Goal: Task Accomplishment & Management: Manage account settings

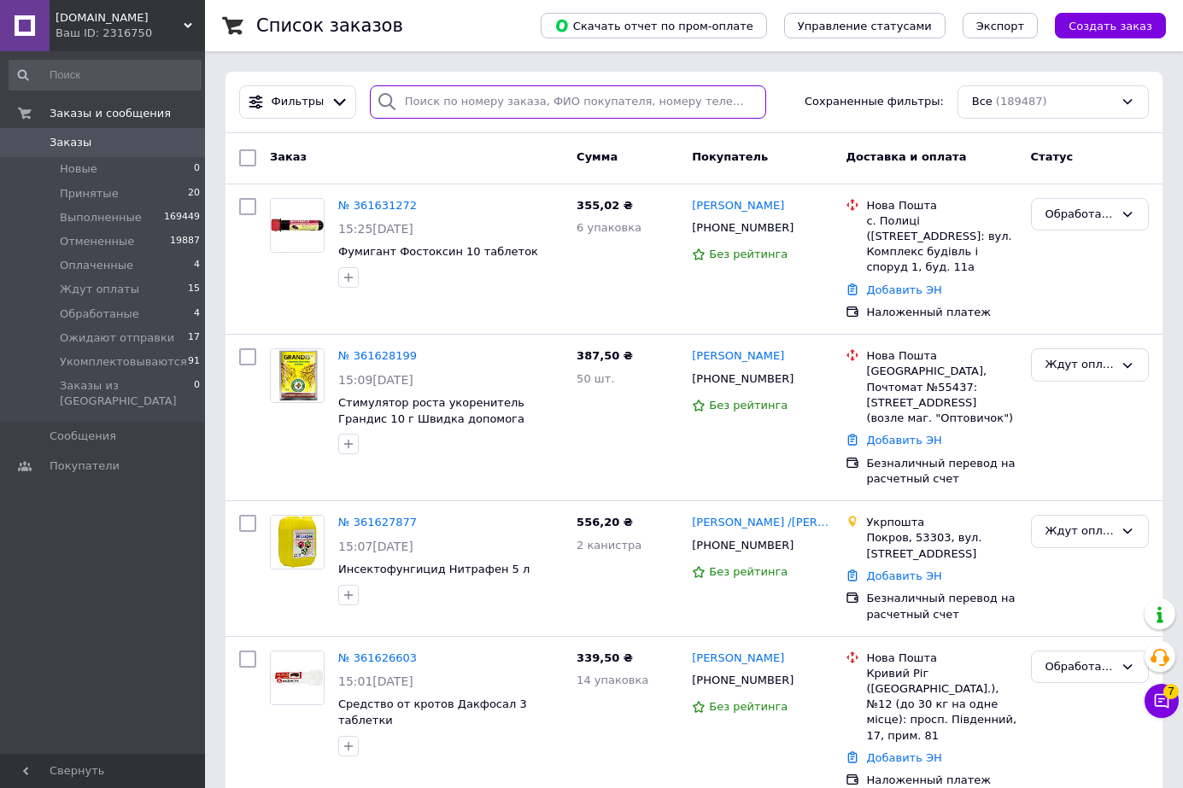
click at [468, 110] on input "search" at bounding box center [568, 101] width 396 height 33
paste input "361315332"
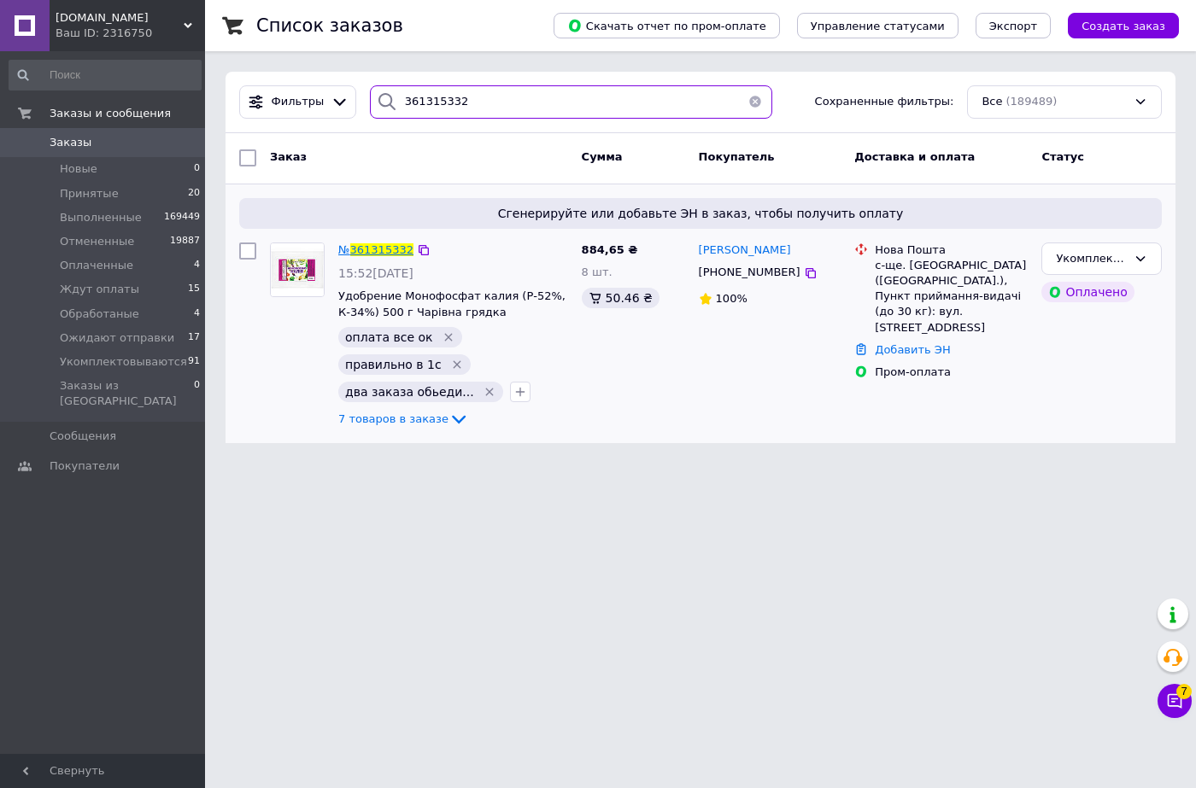
type input "361315332"
click at [366, 247] on span "361315332" at bounding box center [381, 249] width 63 height 13
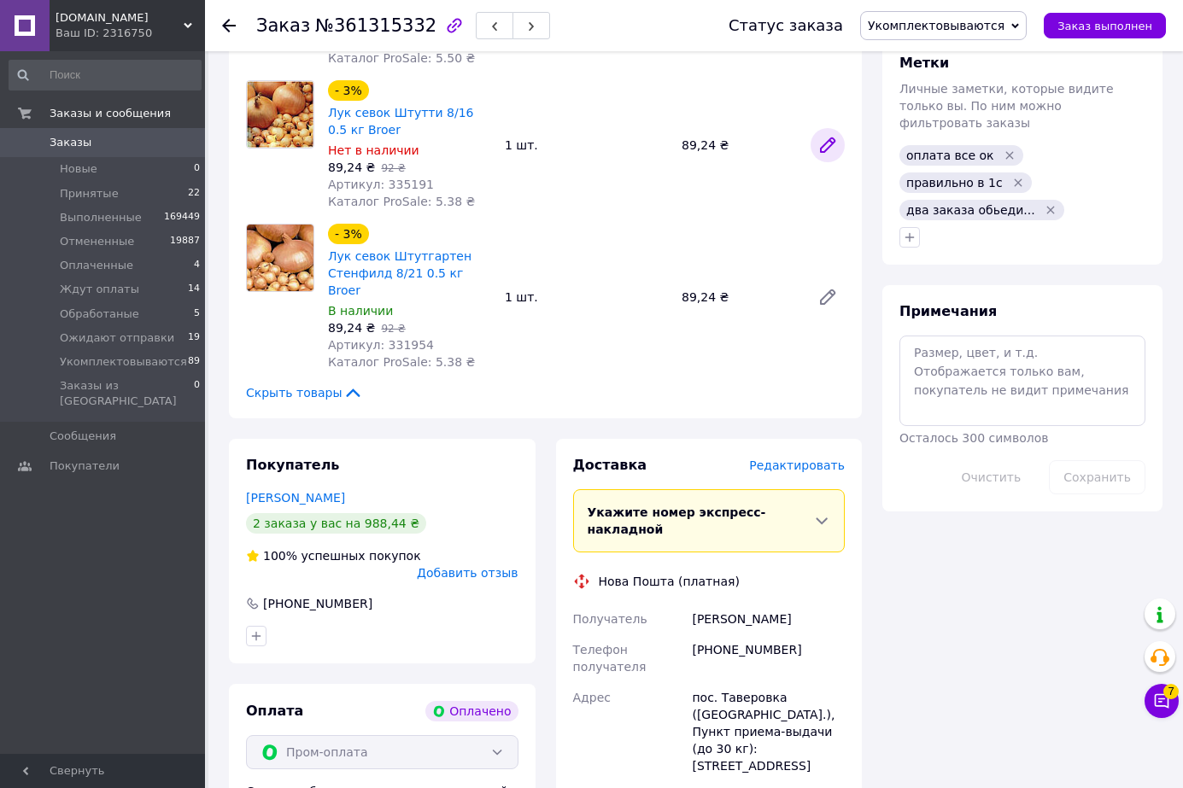
scroll to position [683, 0]
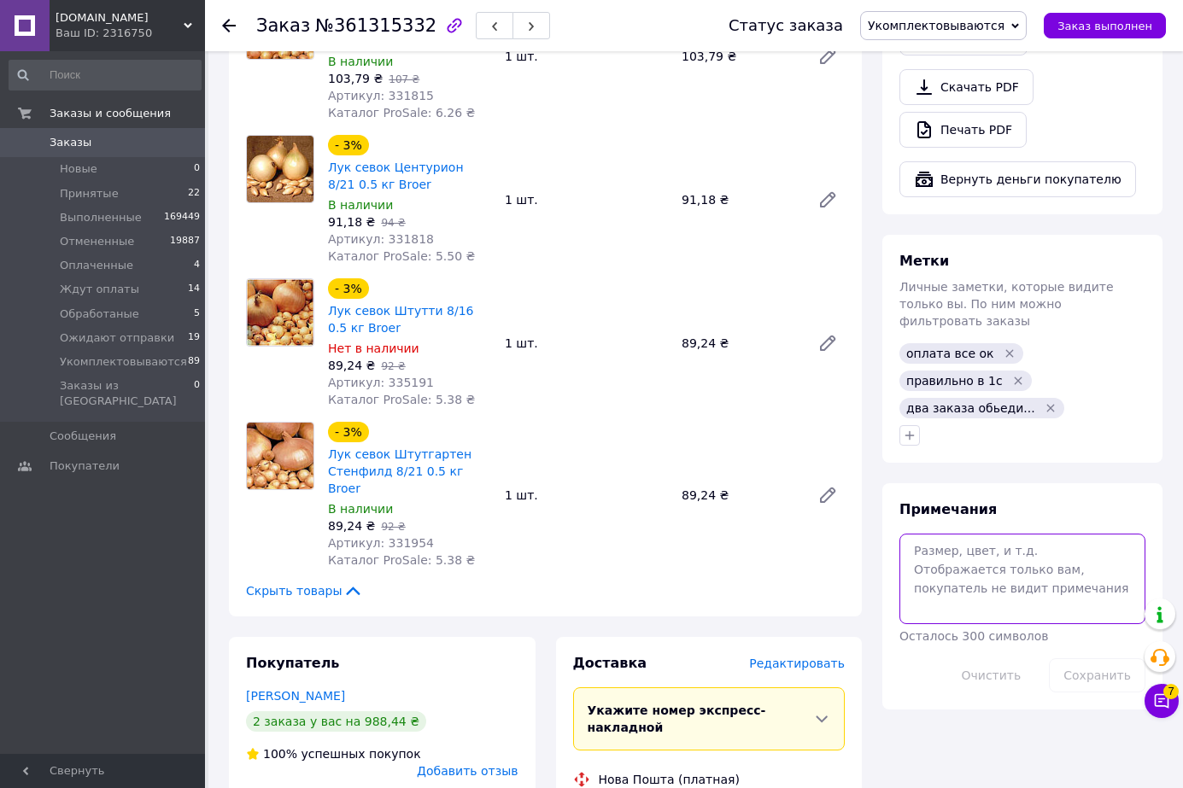
click at [981, 534] on textarea at bounding box center [1022, 579] width 246 height 91
type textarea "шв"
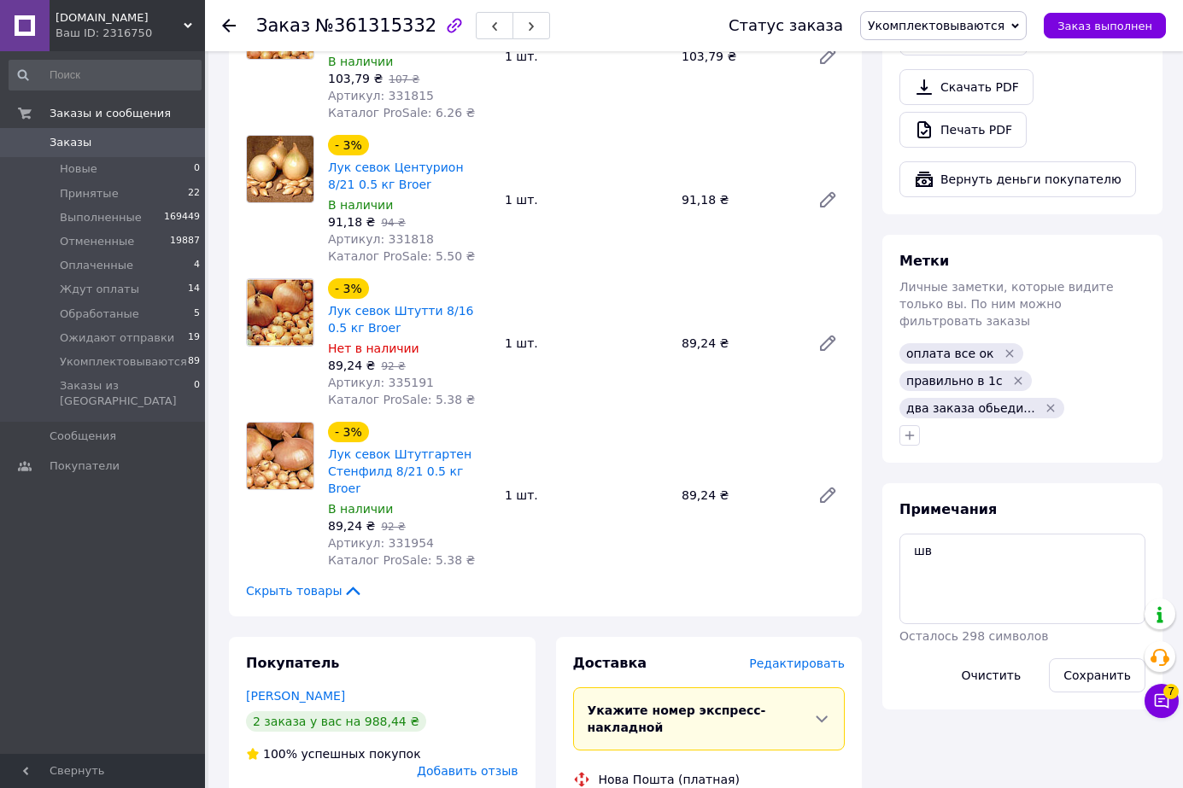
drag, startPoint x: 1104, startPoint y: 616, endPoint x: 1032, endPoint y: 565, distance: 87.7
click at [1103, 658] on button "Сохранить" at bounding box center [1097, 675] width 97 height 34
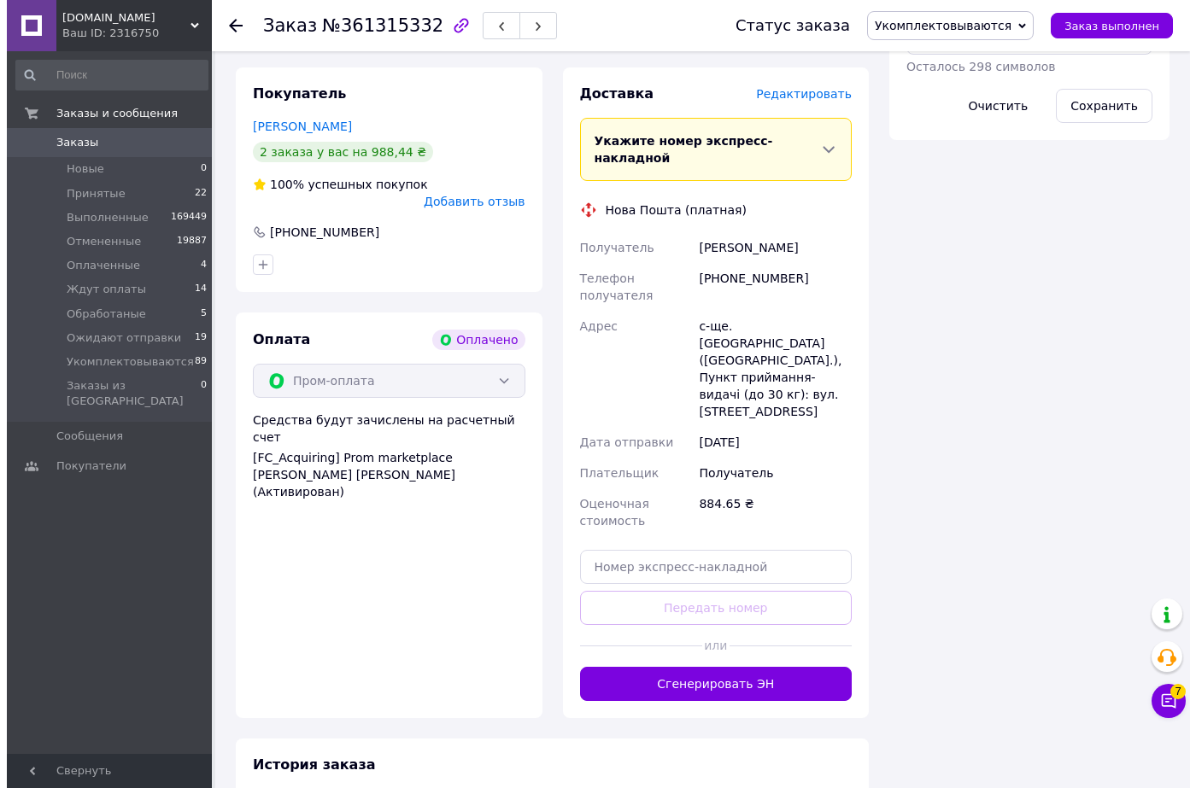
scroll to position [1025, 0]
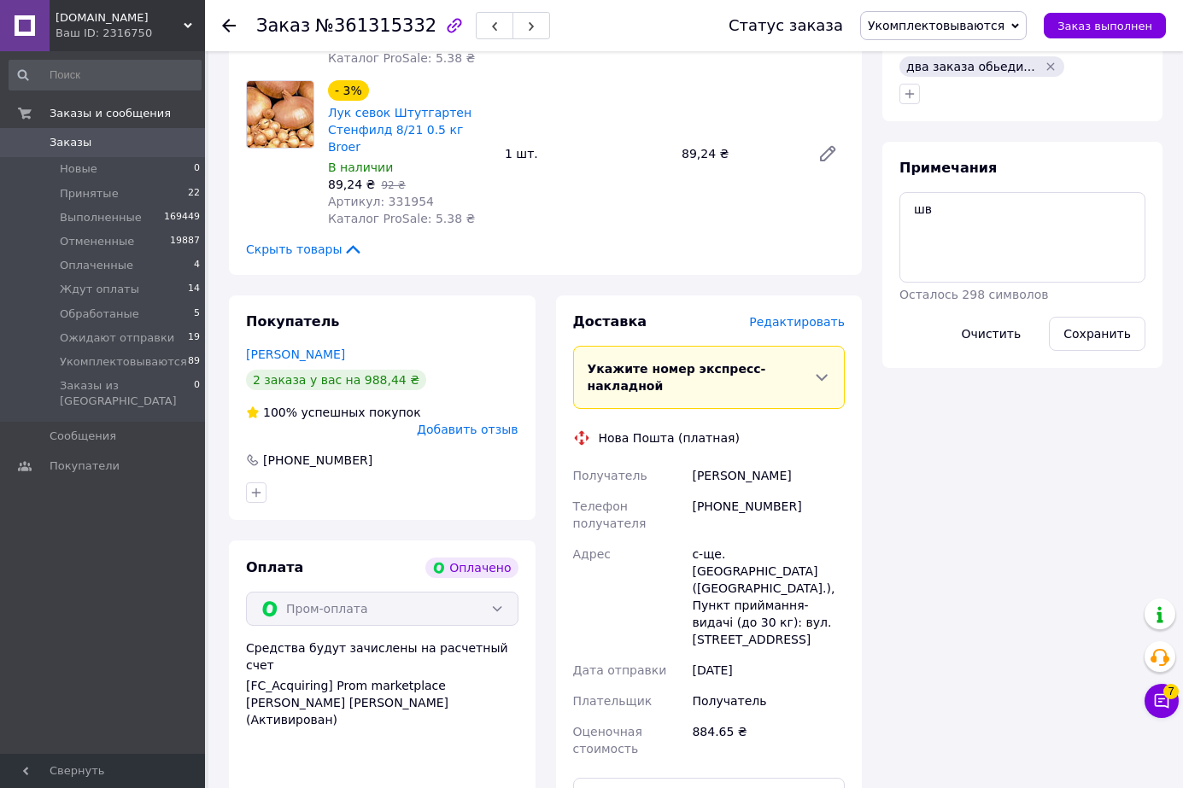
click at [804, 315] on span "Редактировать" at bounding box center [797, 322] width 96 height 14
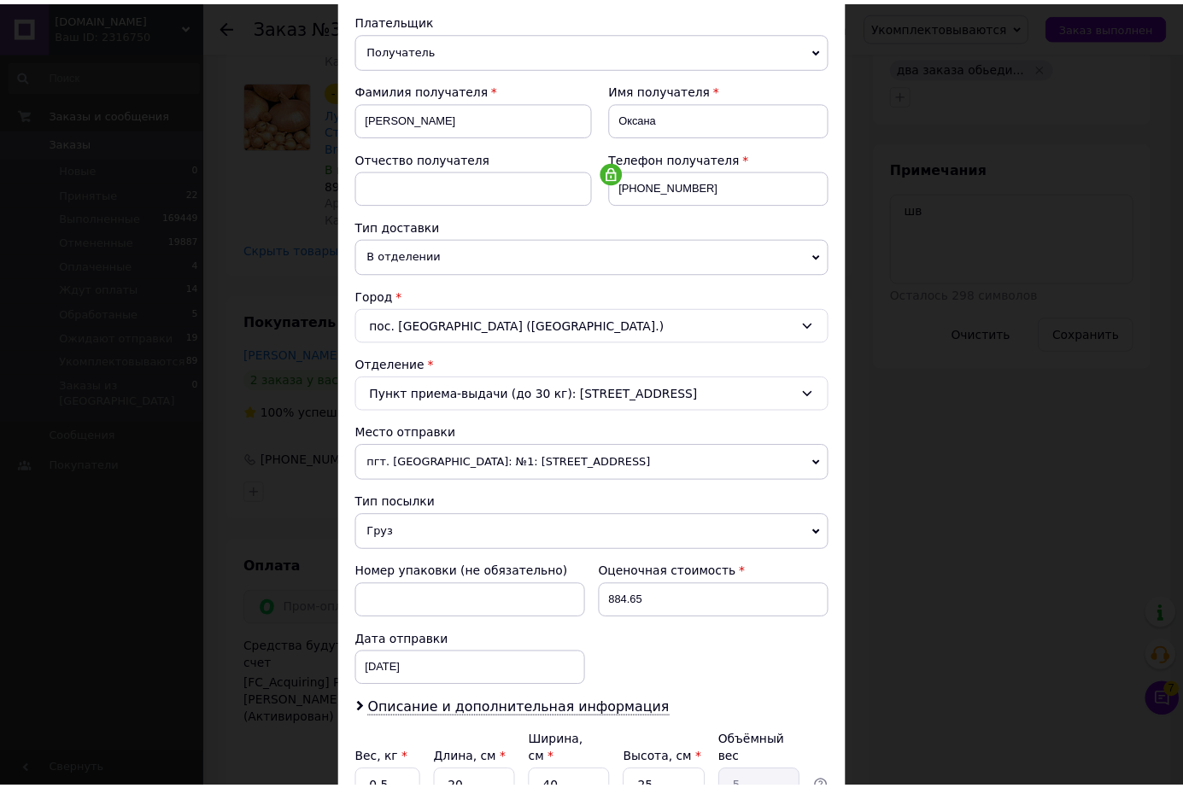
scroll to position [346, 0]
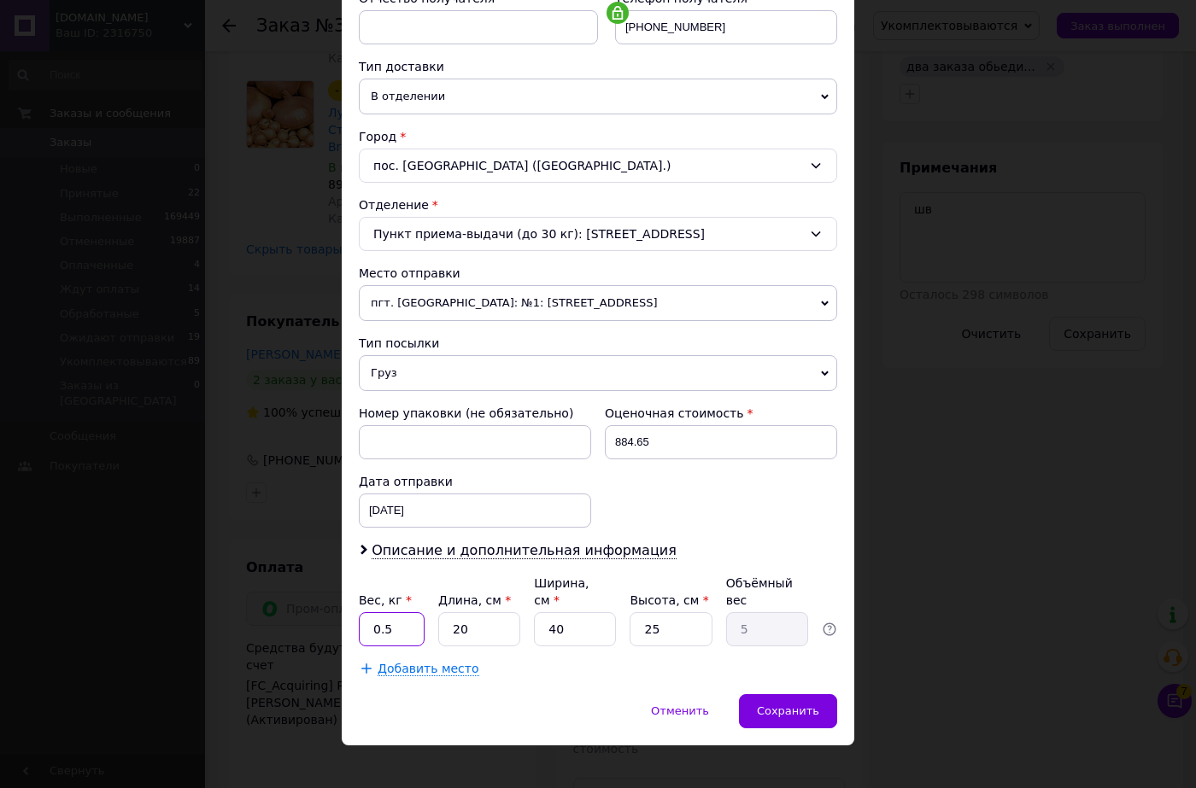
click at [391, 612] on input "0.5" at bounding box center [392, 629] width 66 height 34
drag, startPoint x: 391, startPoint y: 605, endPoint x: 391, endPoint y: 593, distance: 12.0
click at [392, 612] on input "0.5" at bounding box center [392, 629] width 66 height 34
type input "4.2"
click at [572, 612] on input "40" at bounding box center [575, 629] width 82 height 34
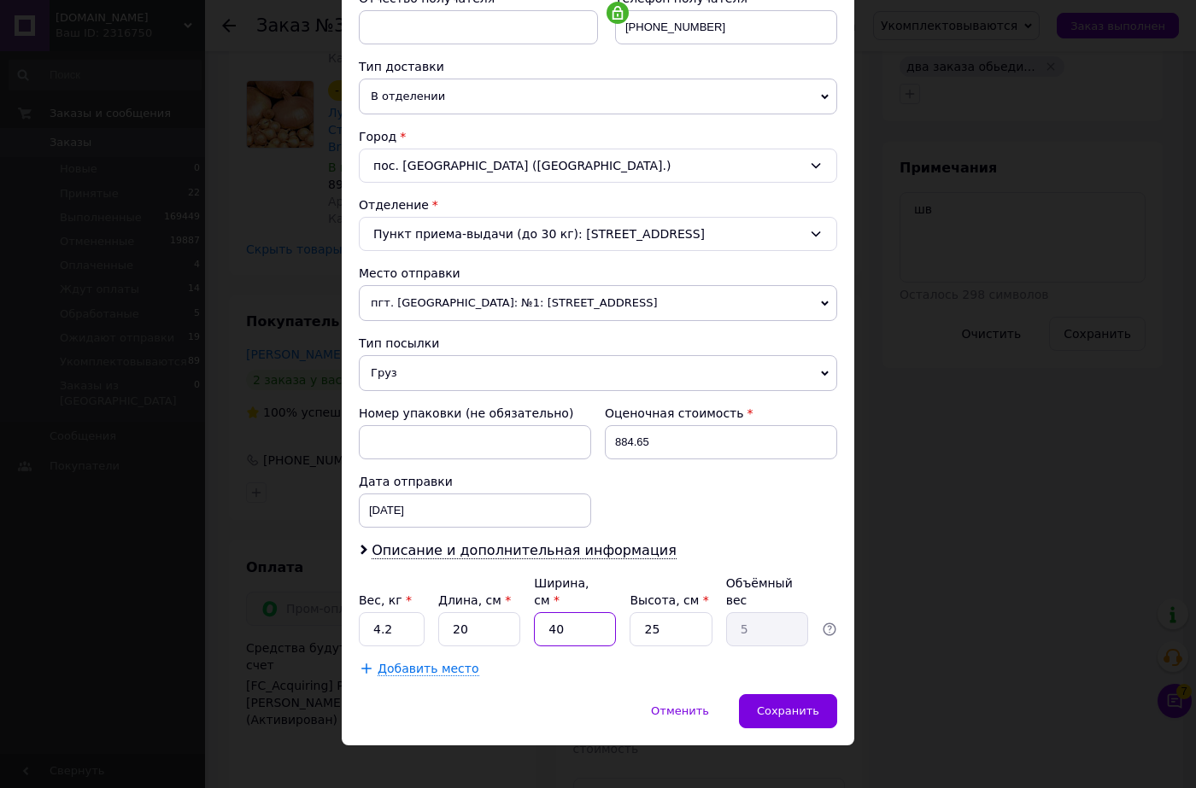
click at [560, 612] on input "40" at bounding box center [575, 629] width 82 height 34
type input "1"
type input "0.13"
type input "10"
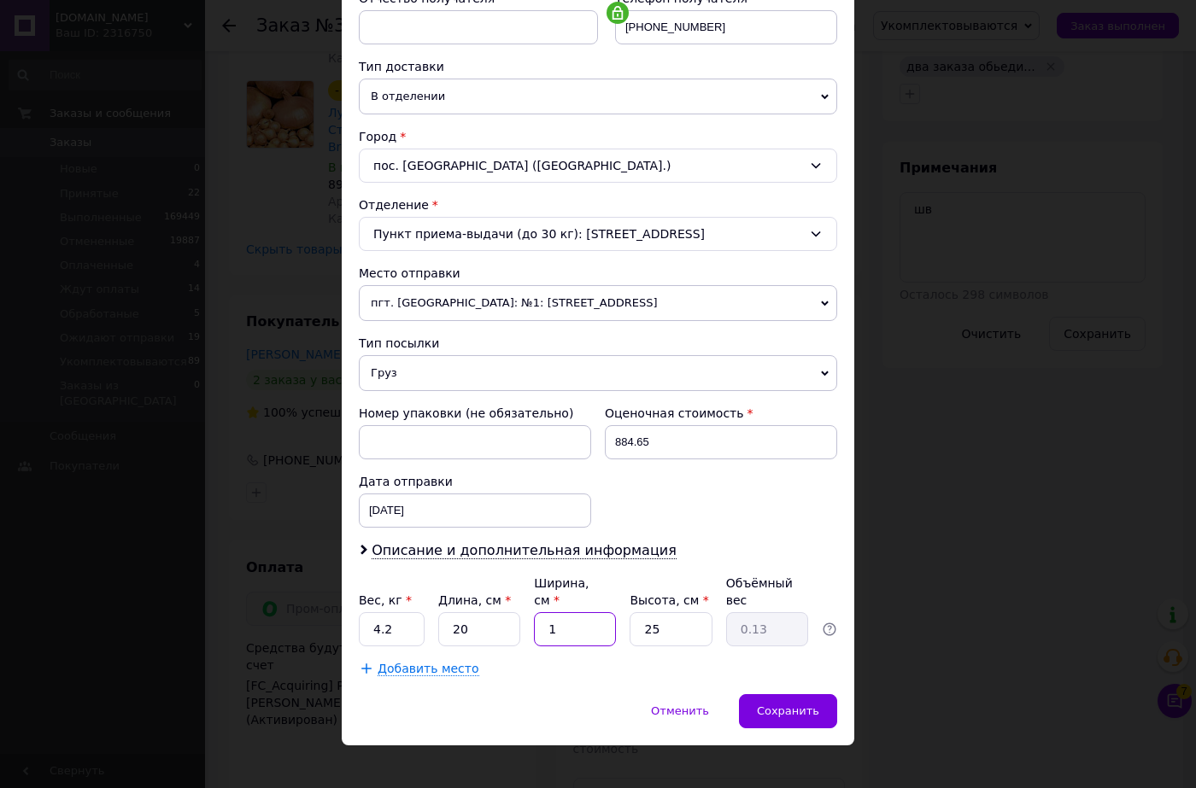
type input "1.25"
type input "10"
click at [795, 705] on span "Сохранить" at bounding box center [788, 711] width 62 height 13
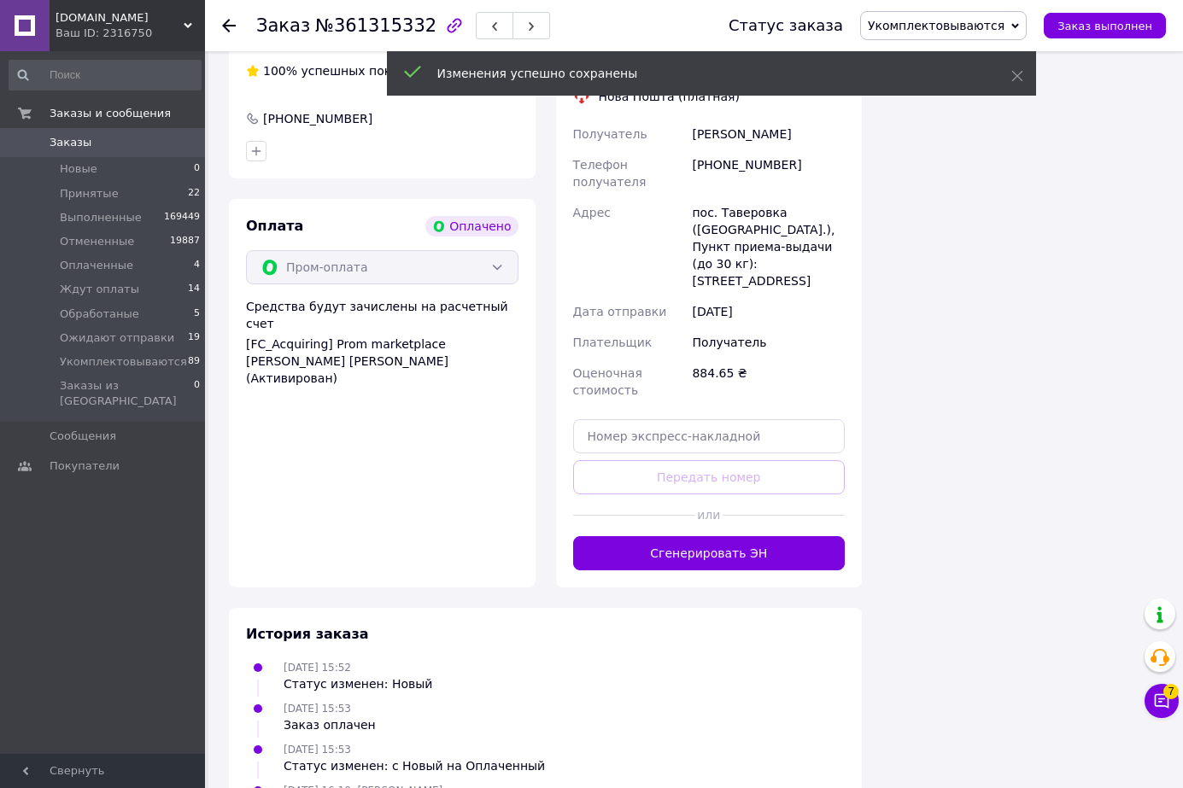
scroll to position [68, 0]
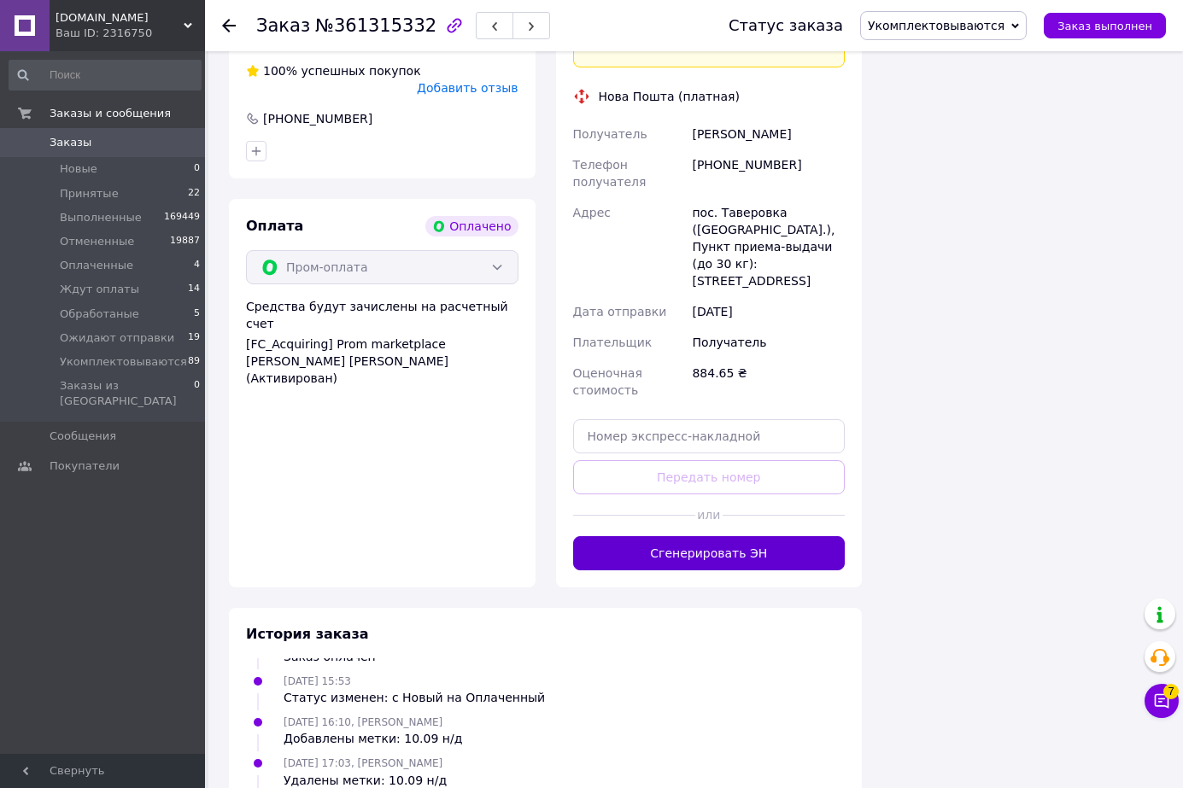
click at [724, 536] on button "Сгенерировать ЭН" at bounding box center [709, 553] width 272 height 34
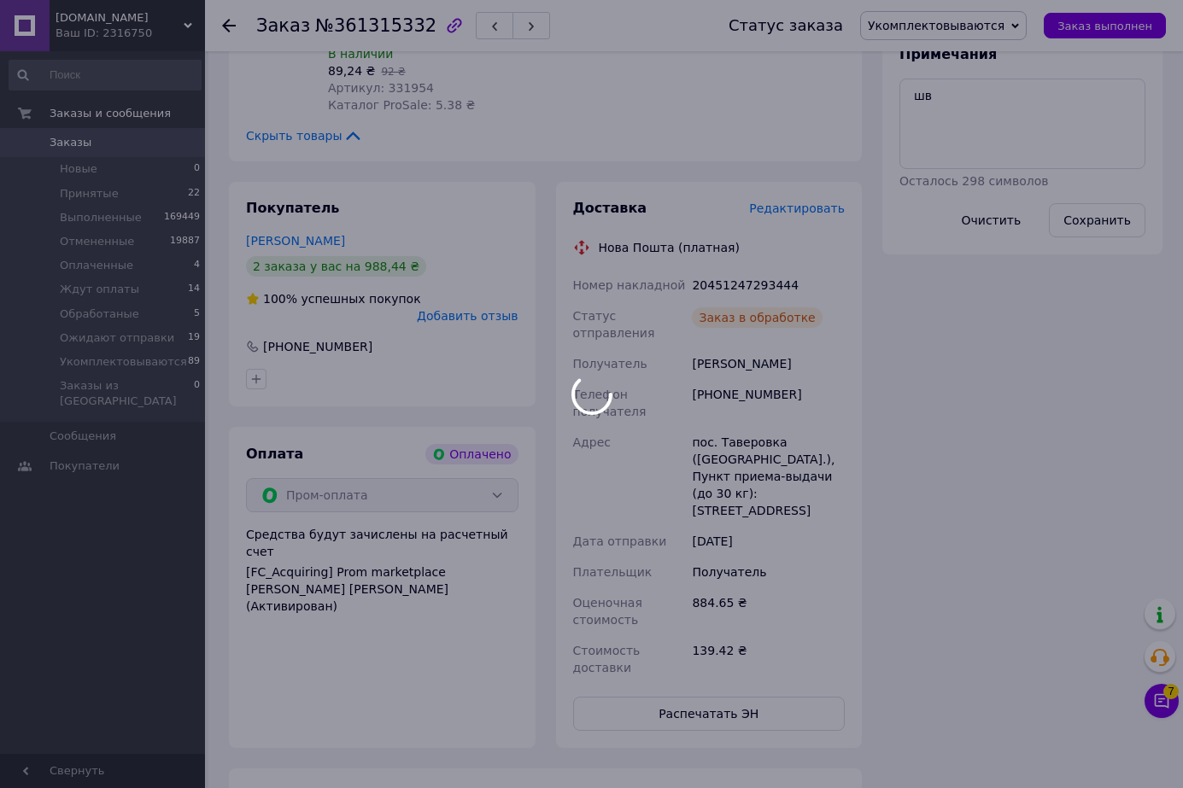
scroll to position [109, 0]
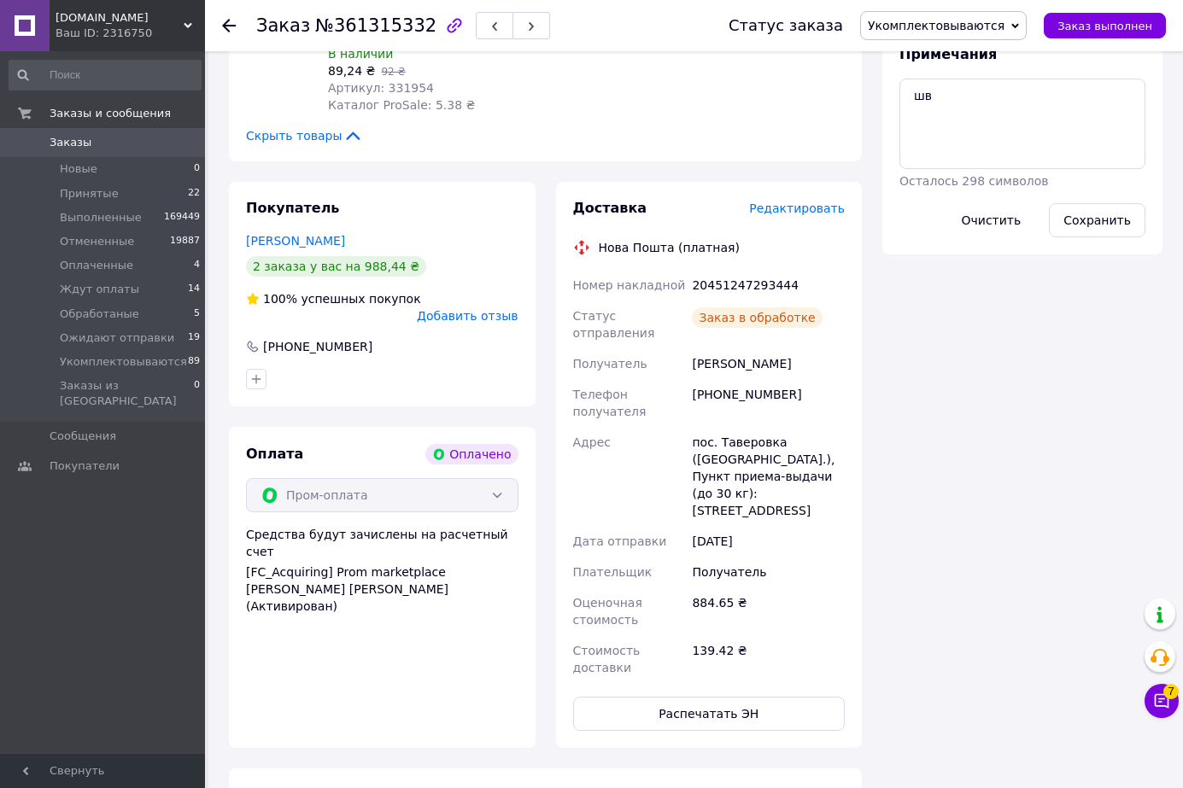
click at [725, 270] on div "20451247293444" at bounding box center [768, 285] width 160 height 31
drag, startPoint x: 725, startPoint y: 260, endPoint x: 815, endPoint y: 261, distance: 89.7
click at [725, 270] on div "20451247293444" at bounding box center [768, 285] width 160 height 31
copy div "20451247293444"
click at [951, 27] on span "Укомплектовываются" at bounding box center [936, 26] width 137 height 14
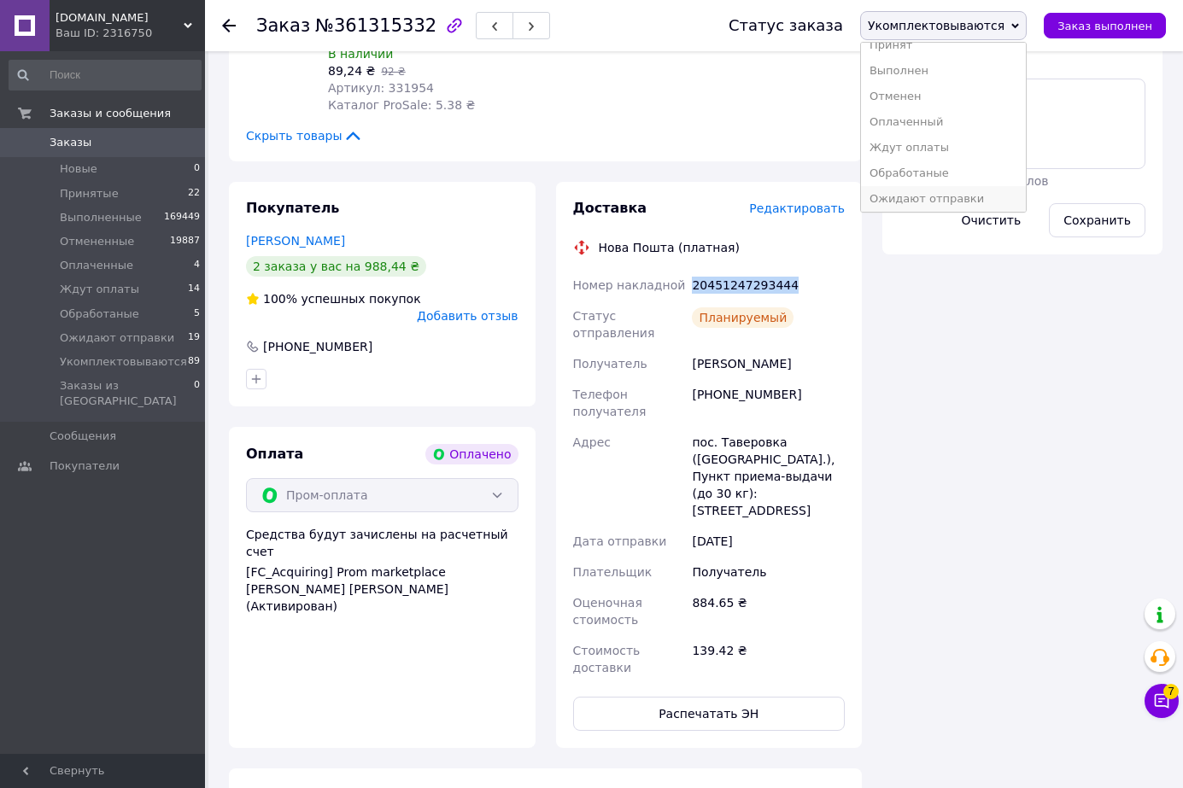
scroll to position [19, 0]
click at [971, 192] on li "Ожидают отправки" at bounding box center [943, 195] width 165 height 26
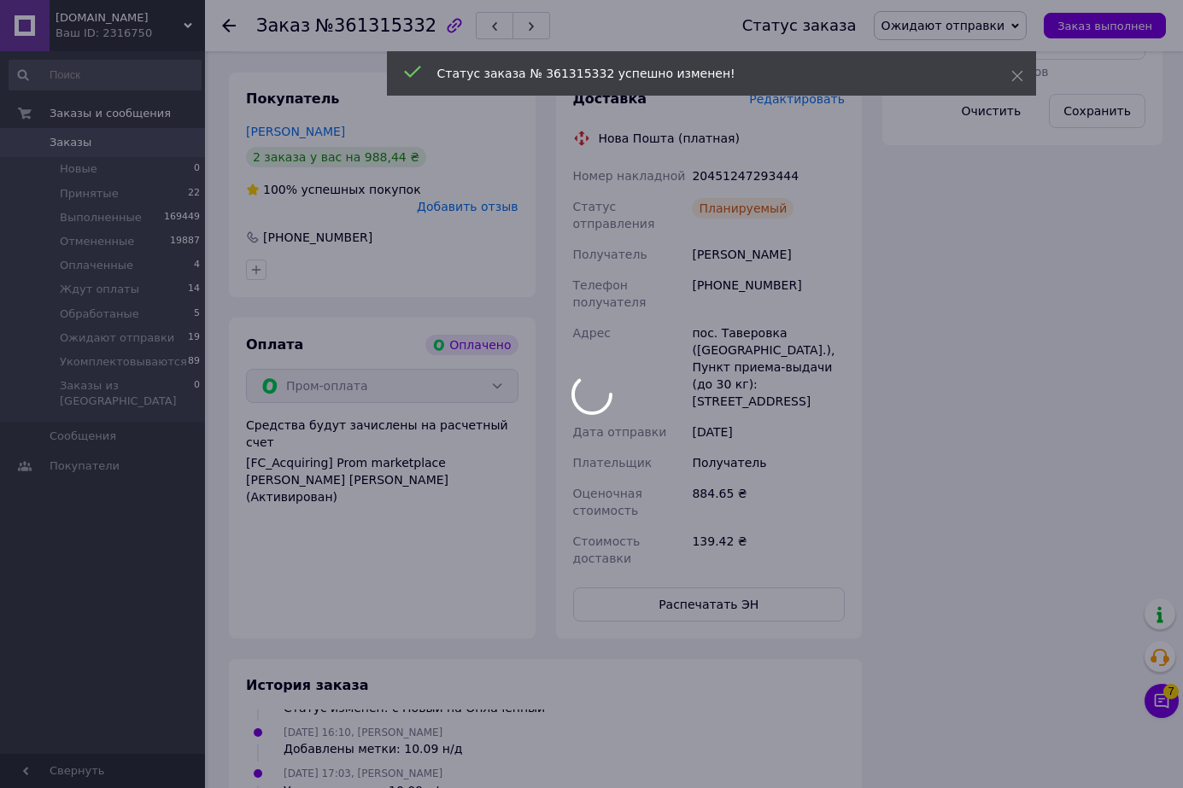
scroll to position [1366, 0]
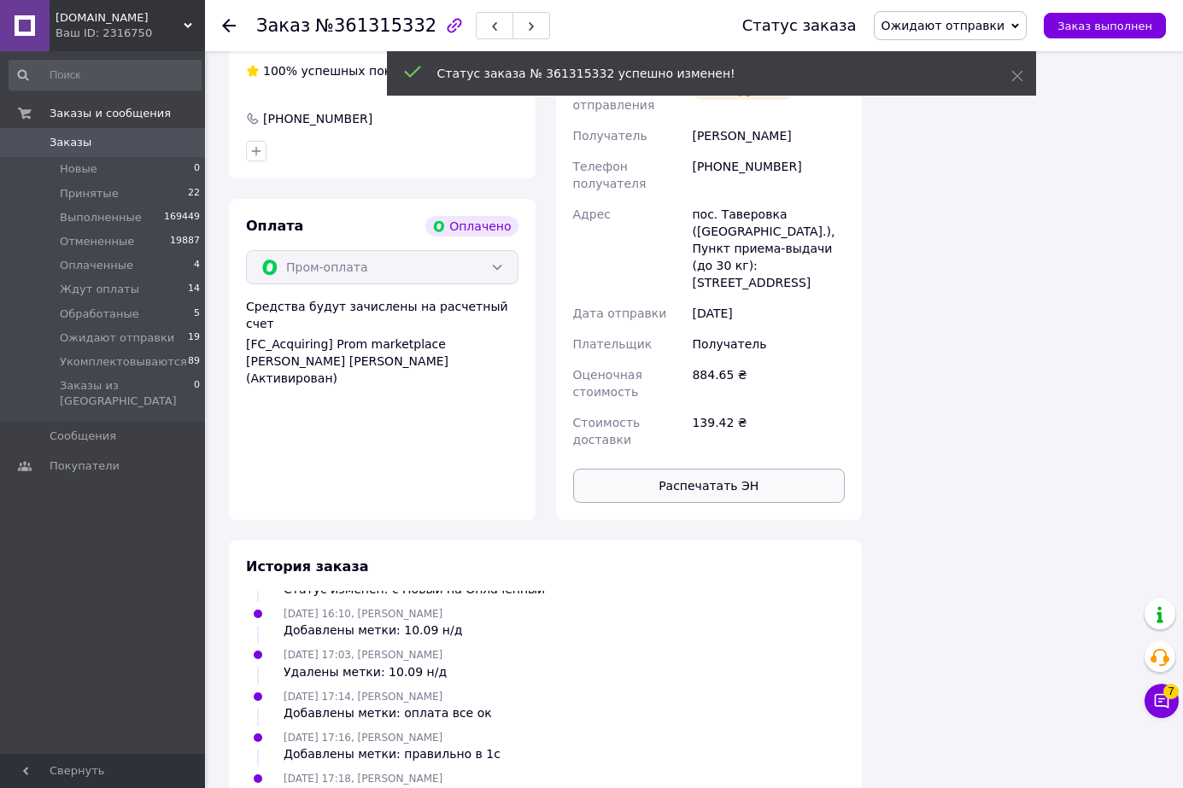
click at [718, 469] on button "Распечатать ЭН" at bounding box center [709, 486] width 272 height 34
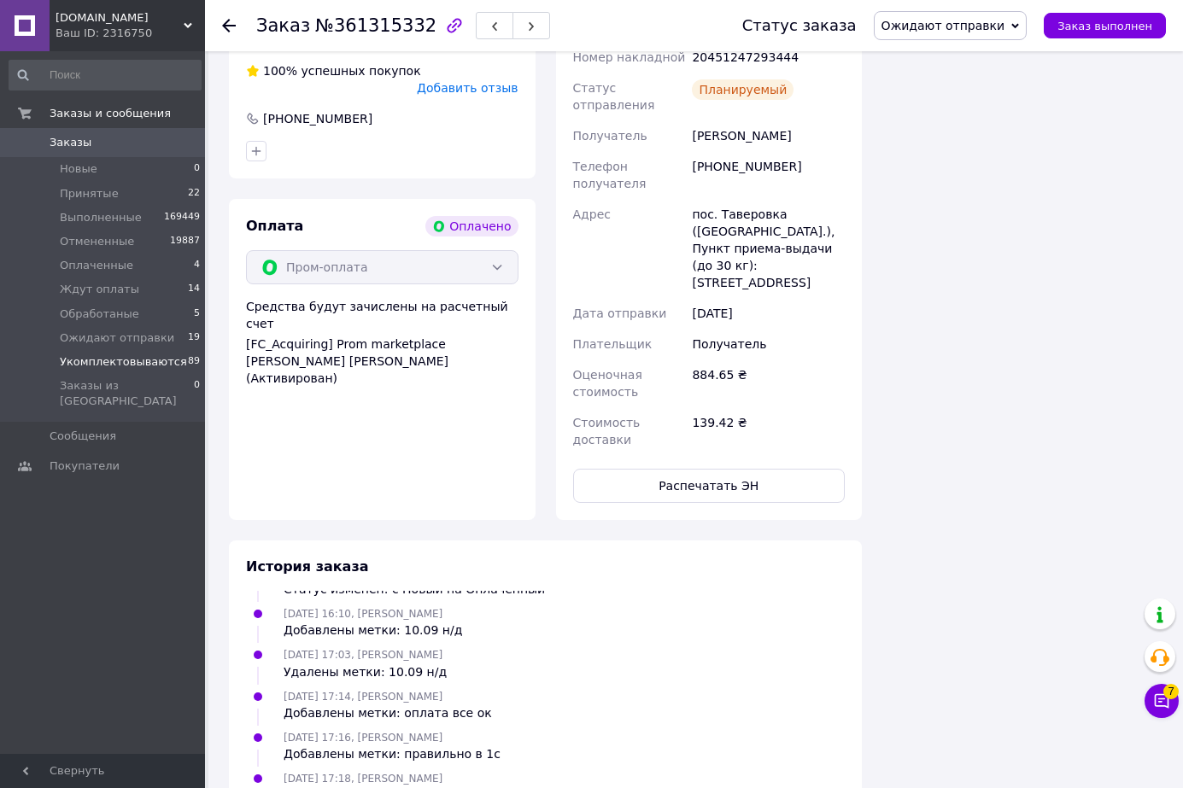
click at [136, 360] on span "Укомплектовываются" at bounding box center [123, 361] width 127 height 15
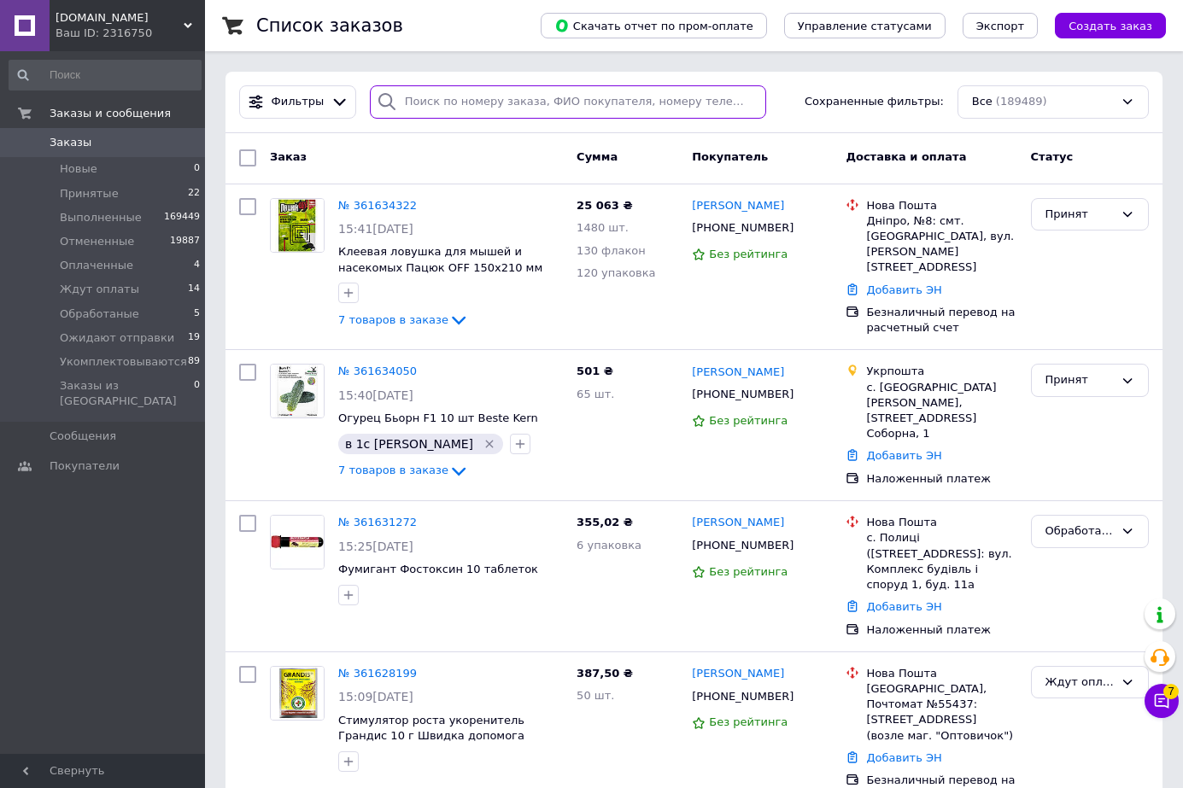
click at [555, 100] on input "search" at bounding box center [568, 101] width 396 height 33
paste input "361490394"
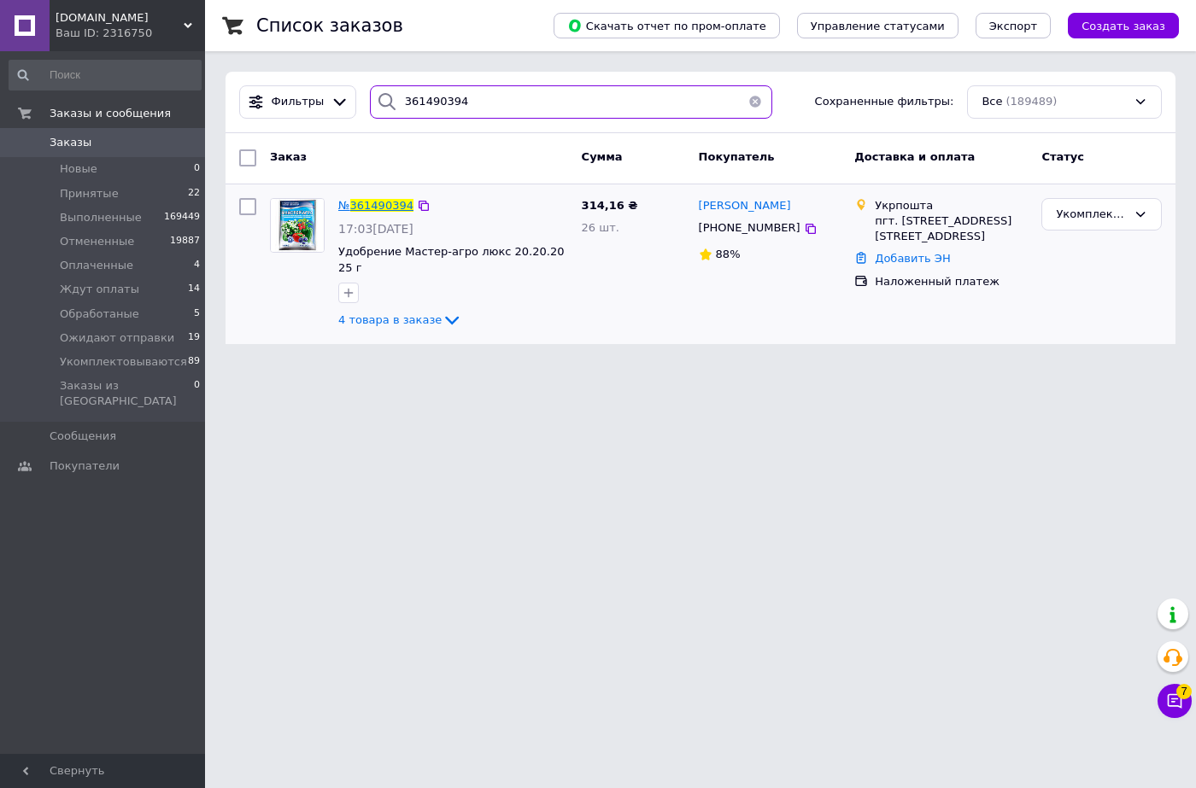
type input "361490394"
click at [364, 208] on span "361490394" at bounding box center [381, 205] width 63 height 13
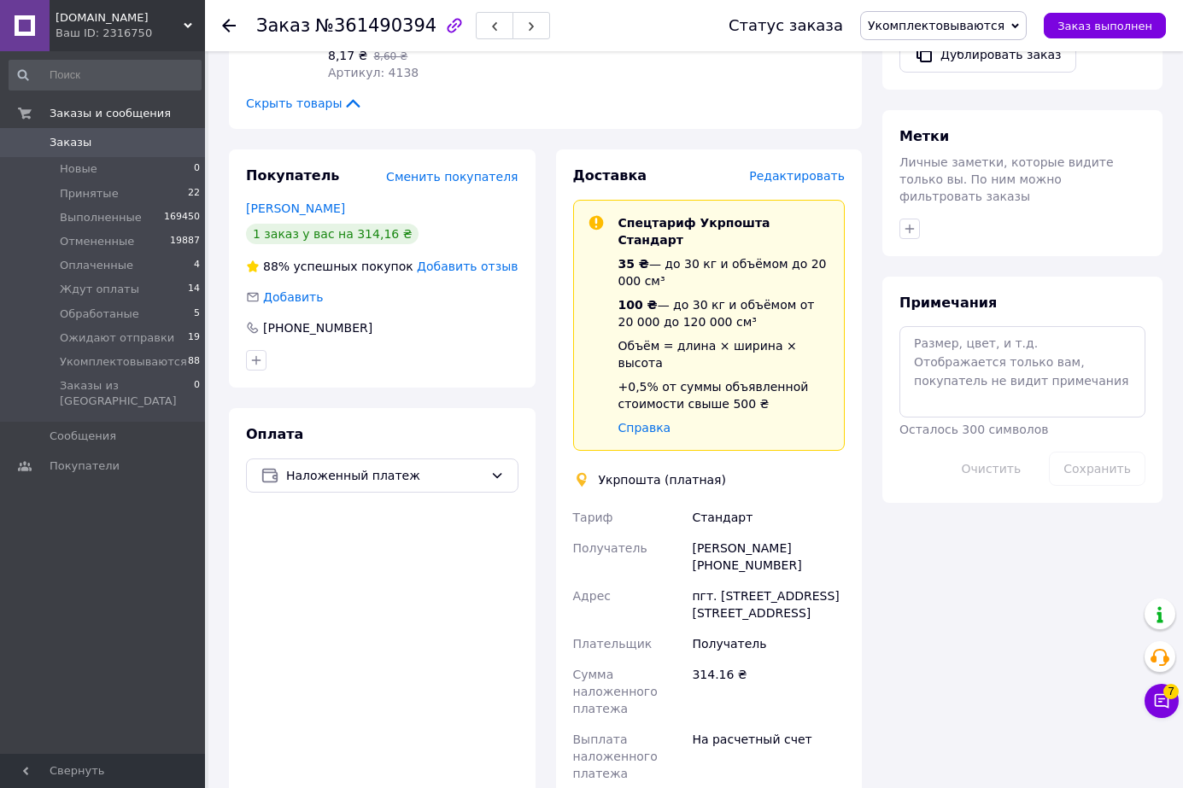
scroll to position [797, 0]
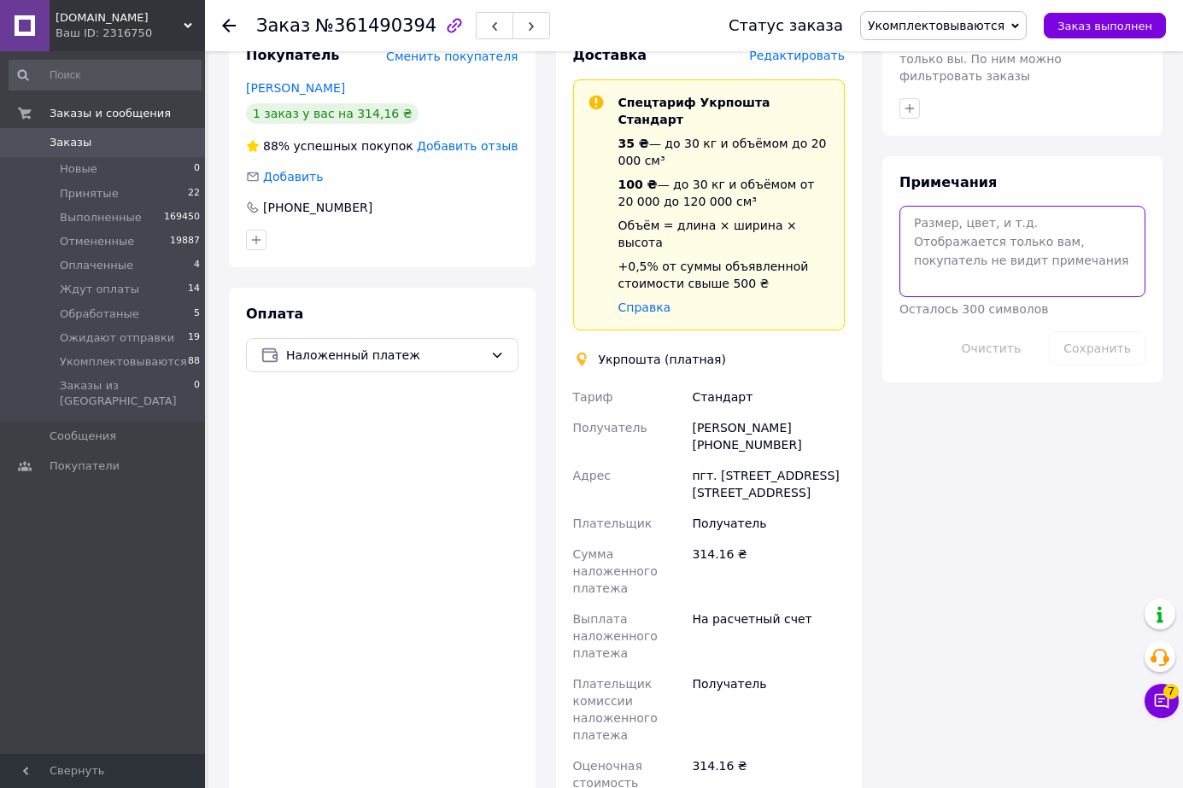
click at [954, 206] on textarea at bounding box center [1022, 251] width 246 height 91
type textarea "шв"
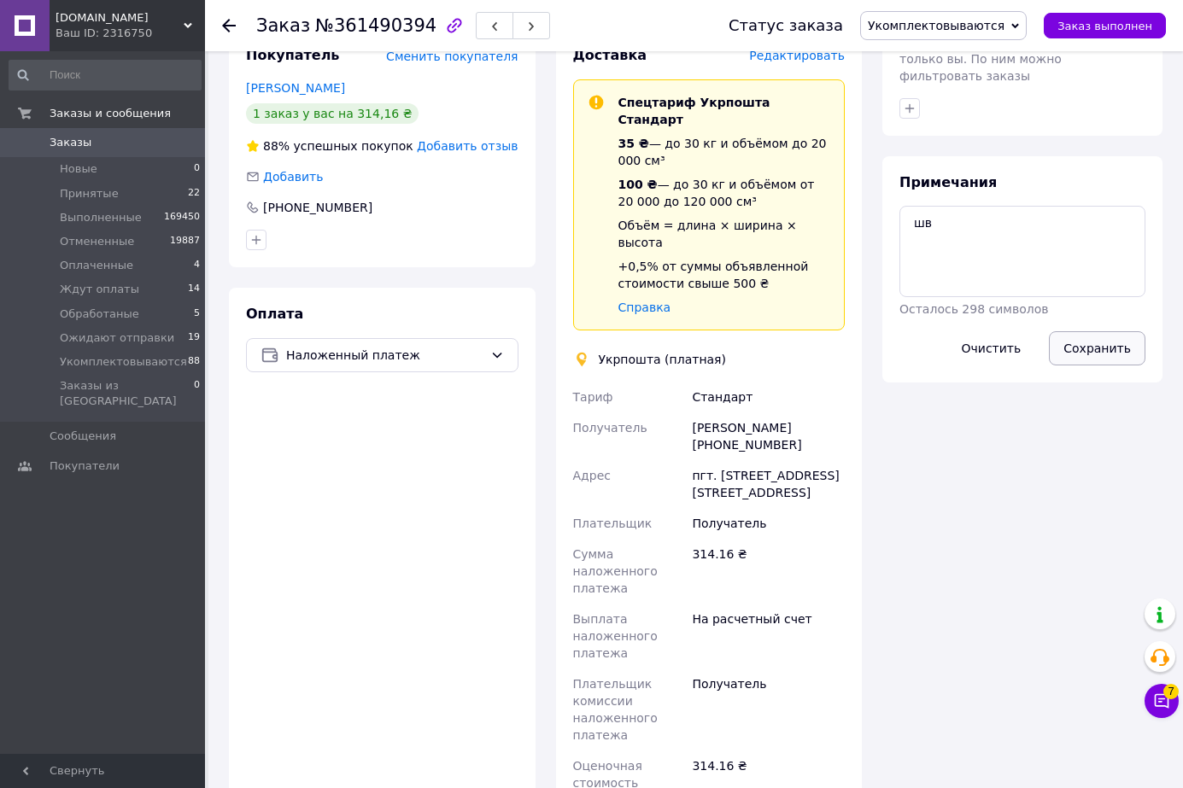
click at [1095, 331] on button "Сохранить" at bounding box center [1097, 348] width 97 height 34
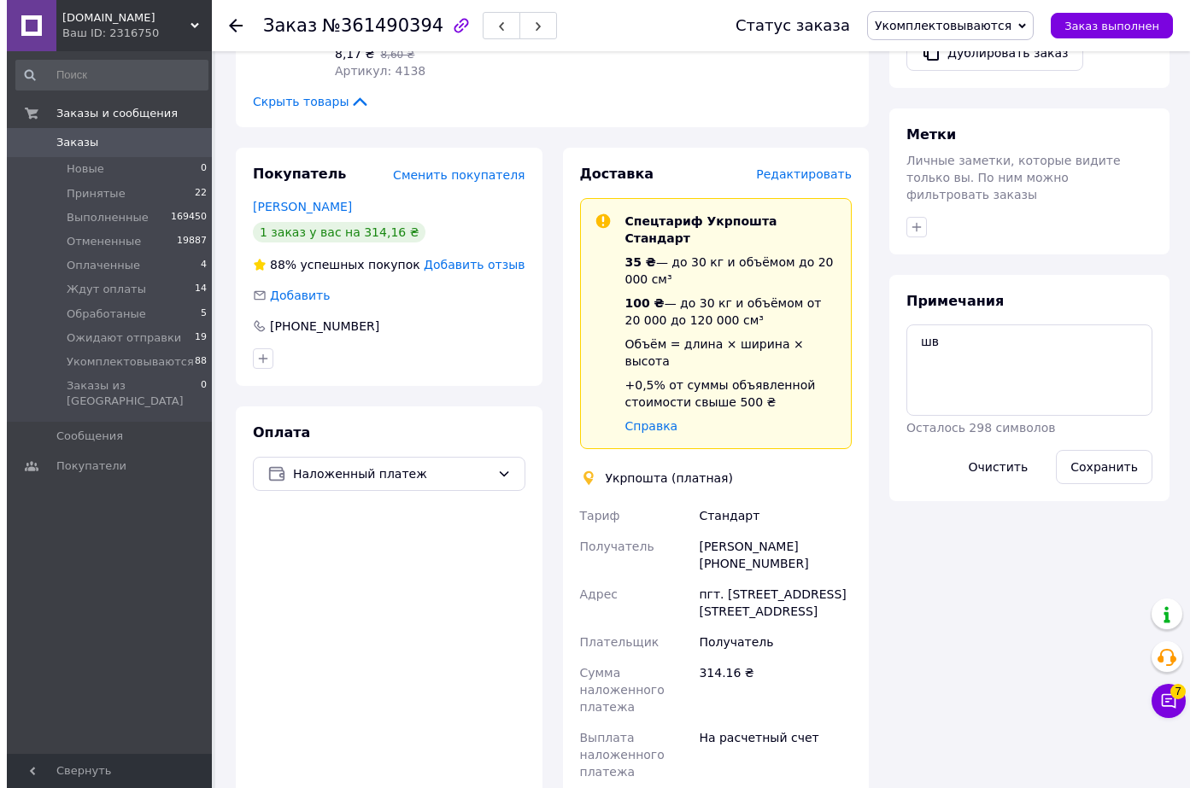
scroll to position [570, 0]
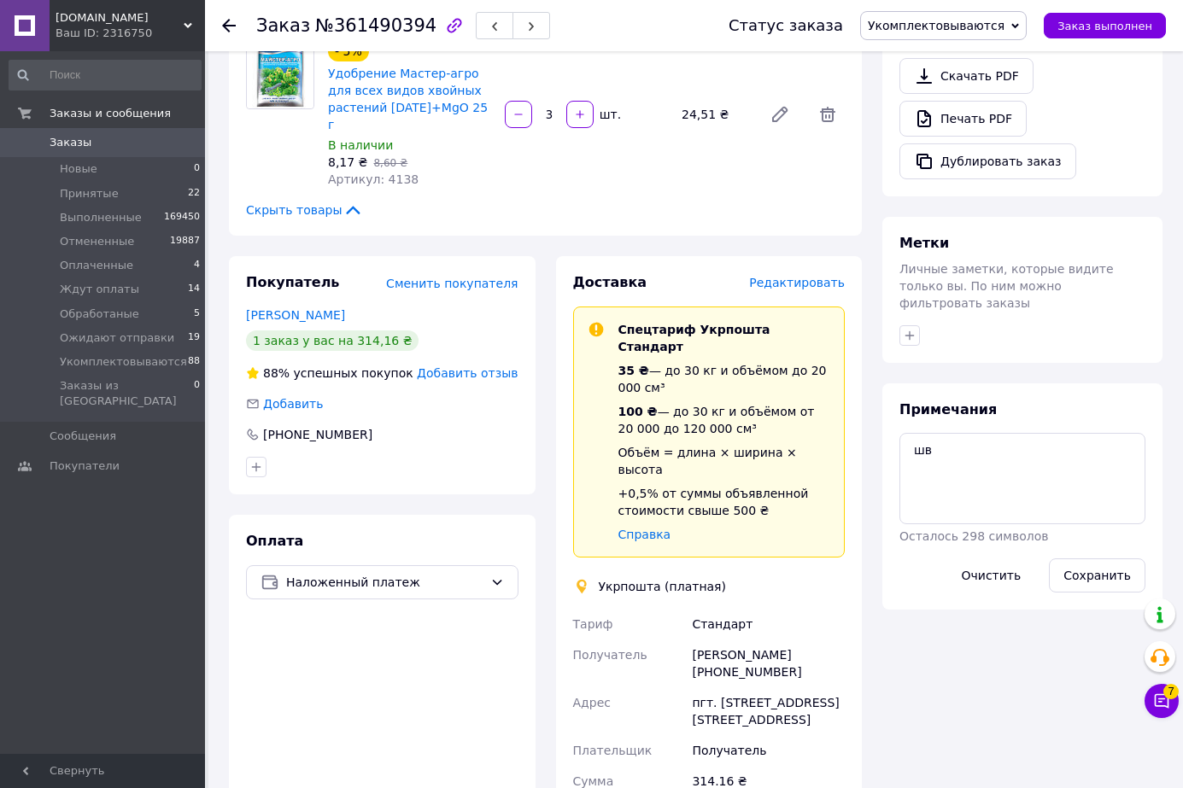
click at [812, 276] on span "Редактировать" at bounding box center [797, 283] width 96 height 14
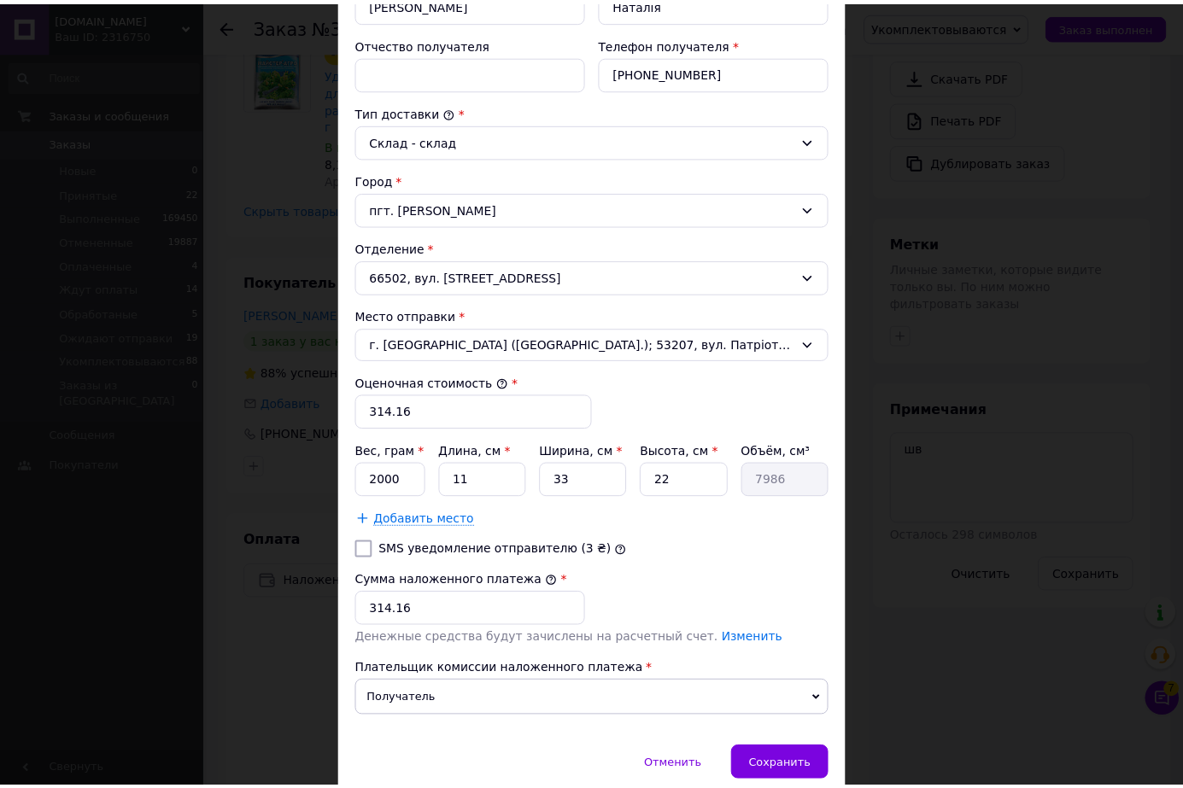
scroll to position [439, 0]
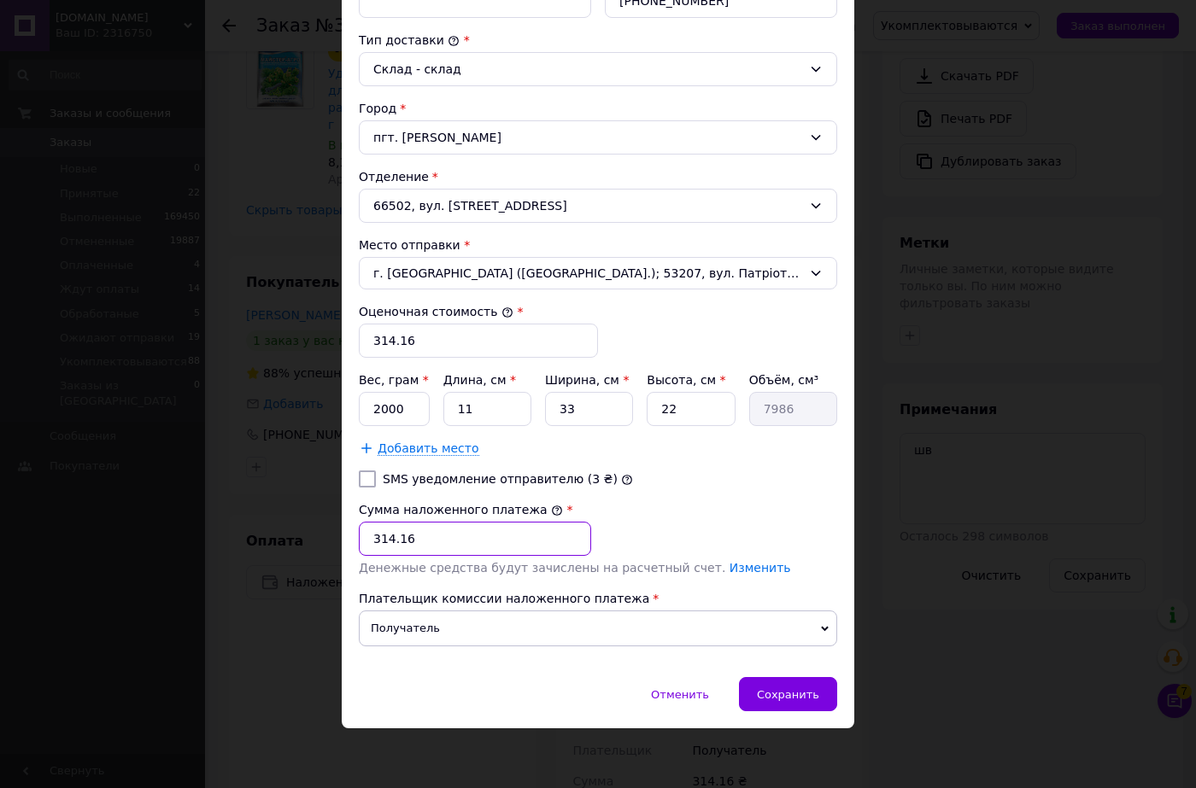
click at [445, 535] on input "314.16" at bounding box center [475, 539] width 232 height 34
click at [488, 413] on input "11" at bounding box center [487, 409] width 88 height 34
type input "2"
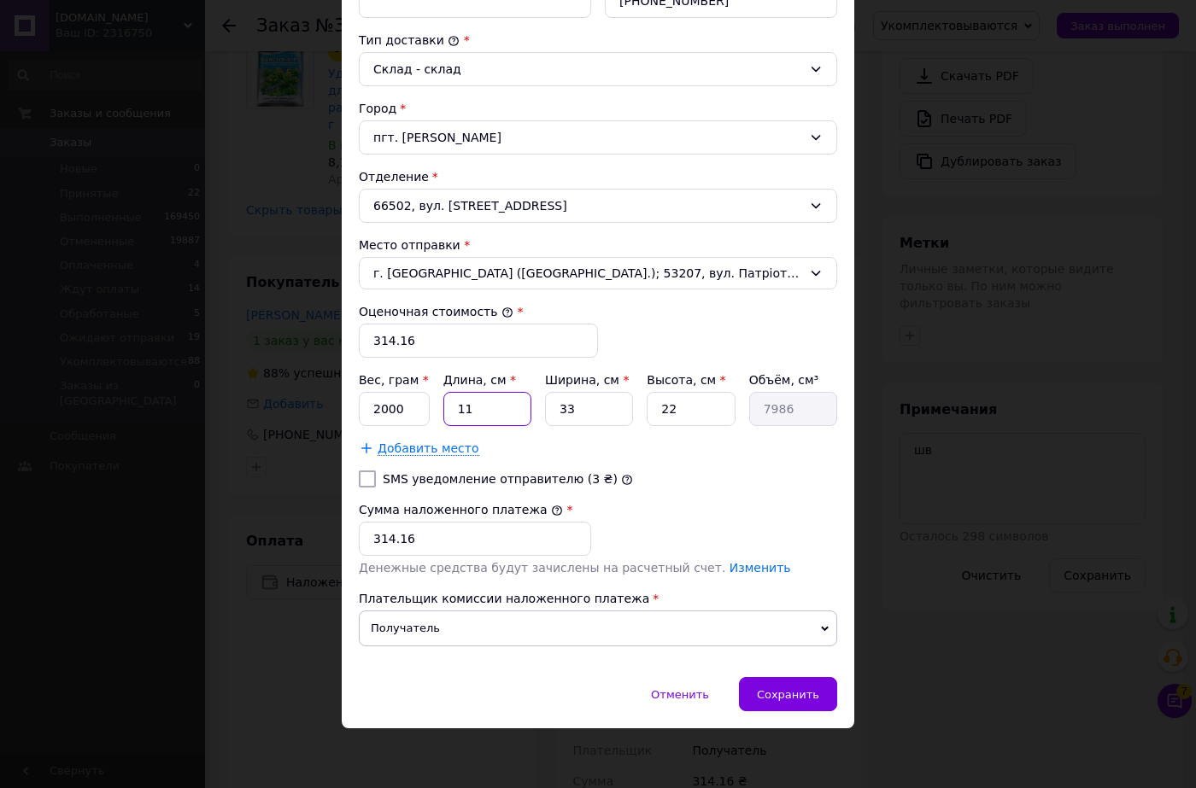
type input "1452"
type input "20"
type input "14520"
type input "20"
type input "1"
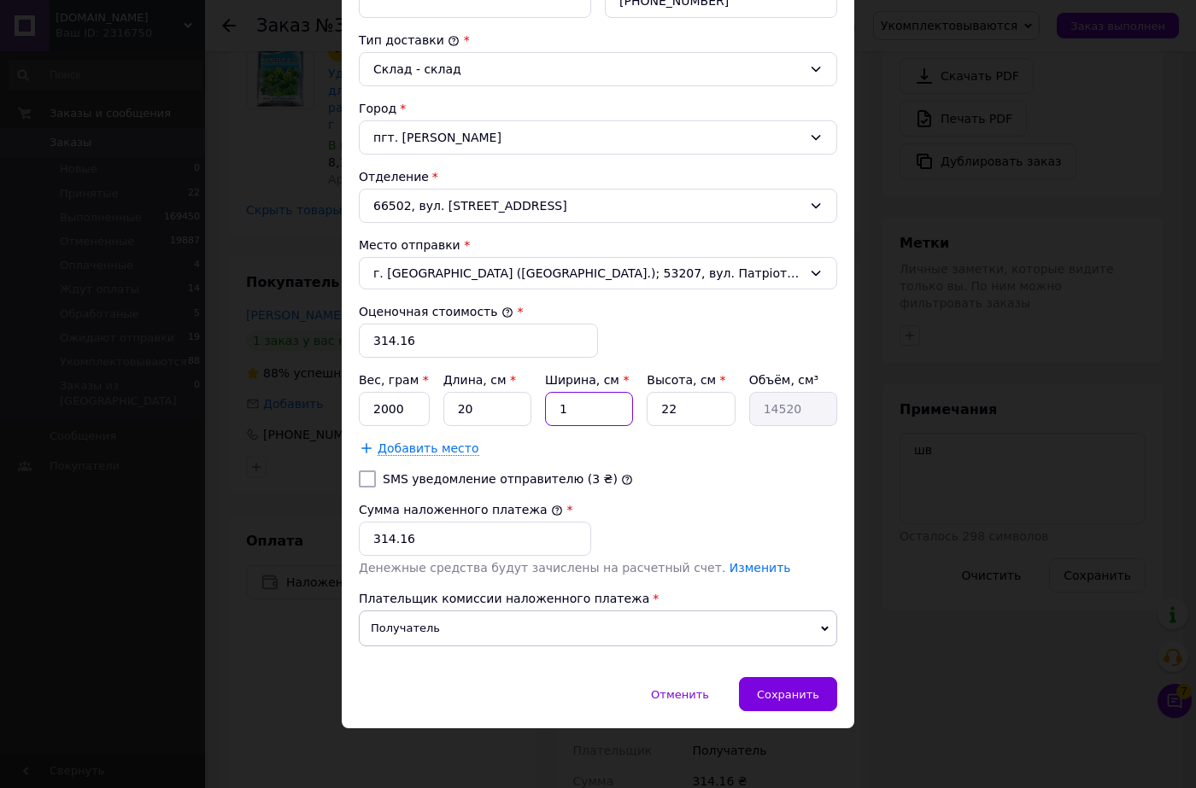
type input "440"
type input "10"
type input "4400"
type input "10"
type input "5"
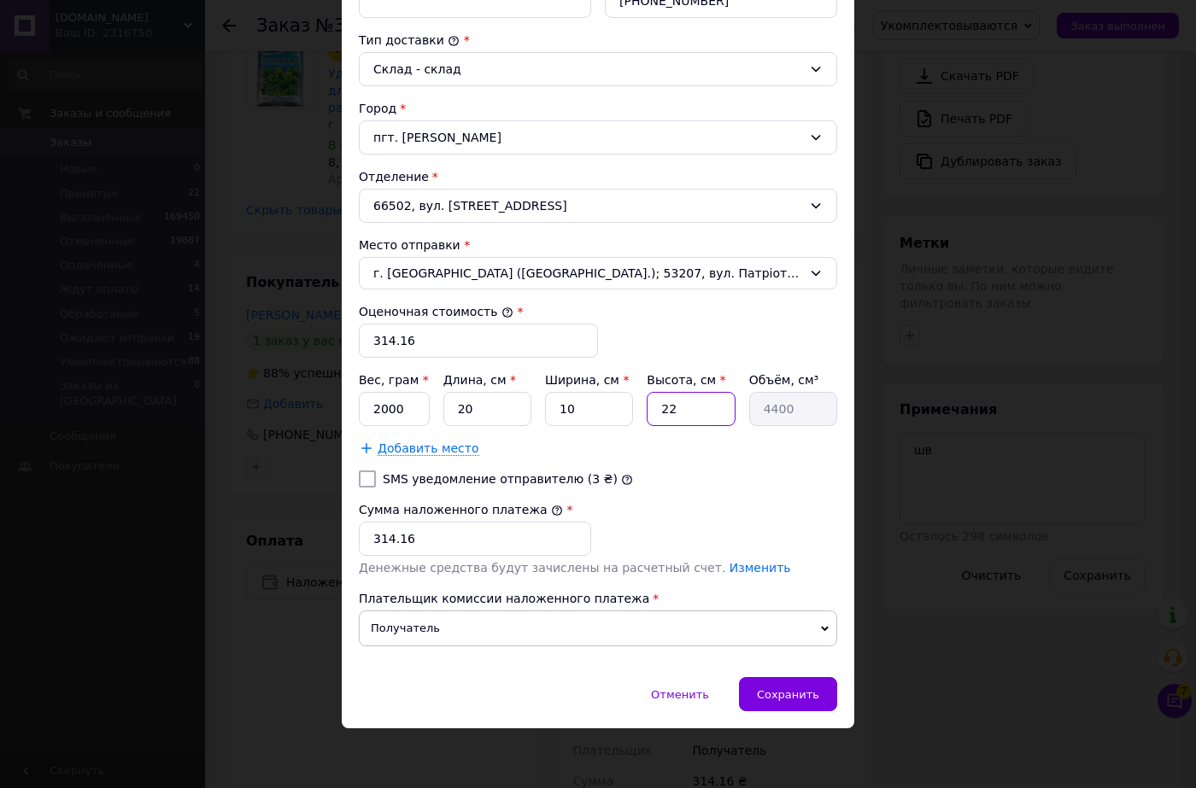
type input "1000"
type input "5"
click at [386, 407] on input "2000" at bounding box center [394, 409] width 71 height 34
click at [380, 409] on input "2000" at bounding box center [394, 409] width 71 height 34
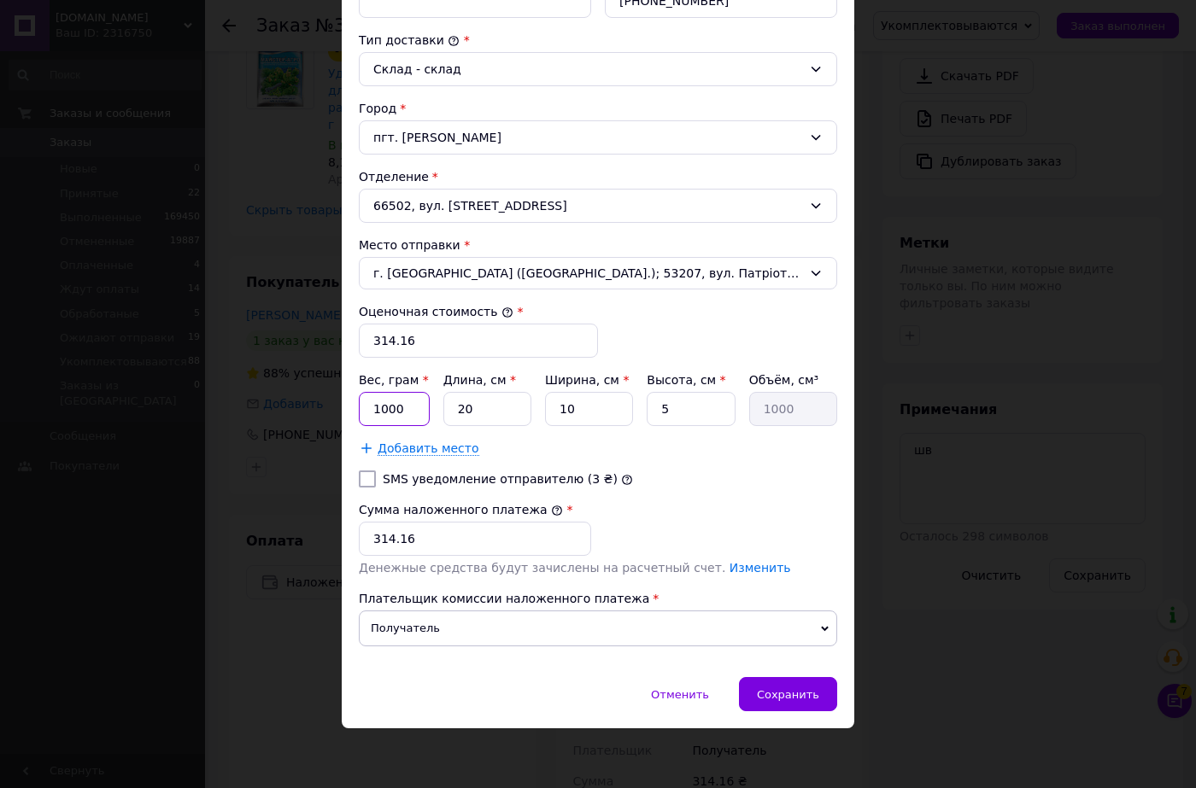
type input "1000"
click at [651, 459] on div "Тариф * Стандарт Плательщик * Получатель Фамилия получателя * Вітенко Имя получ…" at bounding box center [598, 209] width 478 height 902
drag, startPoint x: 798, startPoint y: 700, endPoint x: 801, endPoint y: 687, distance: 13.3
click at [797, 703] on div "Сохранить" at bounding box center [788, 694] width 98 height 34
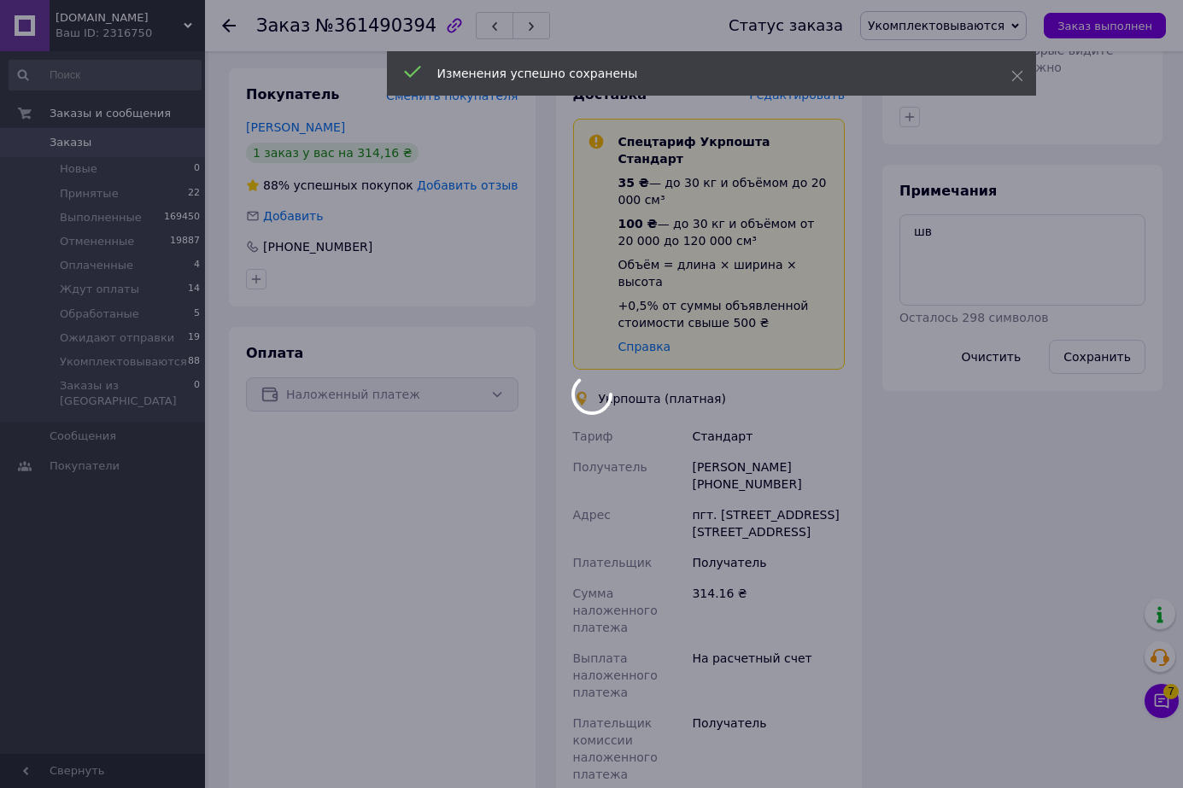
scroll to position [911, 0]
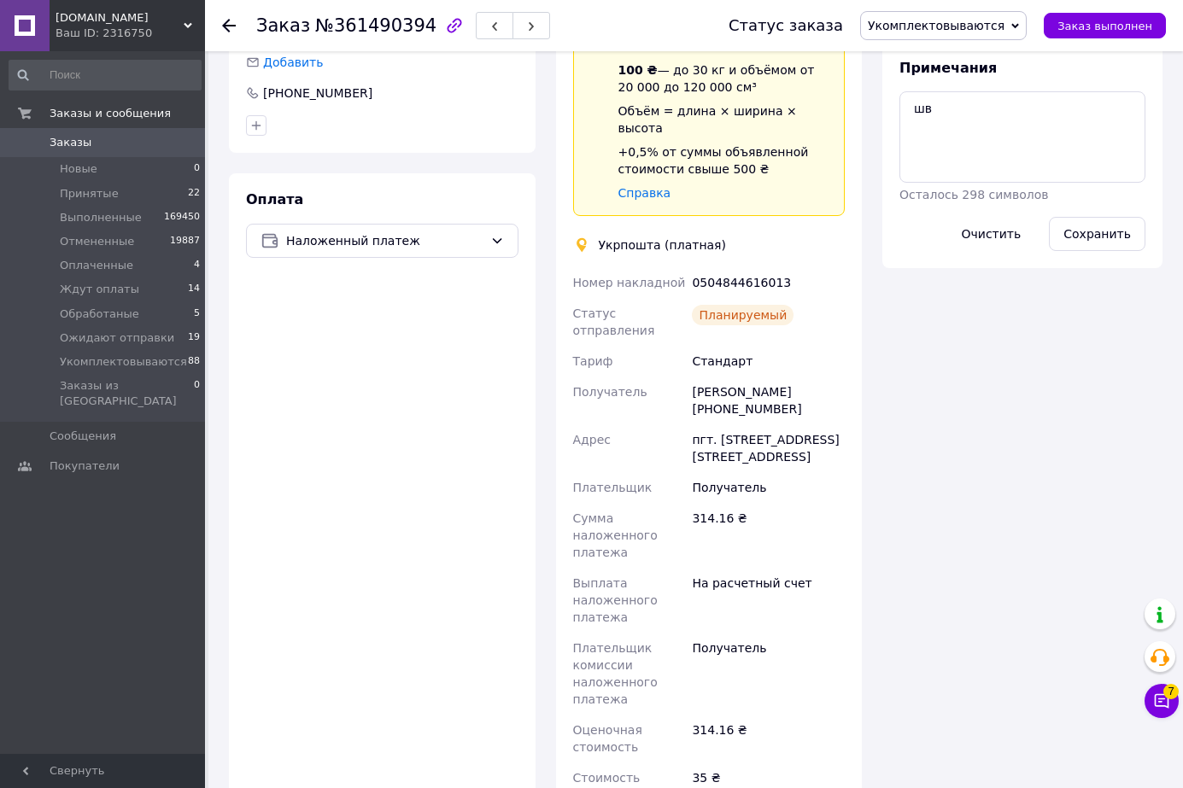
click at [750, 267] on div "0504844616013" at bounding box center [768, 282] width 160 height 31
drag, startPoint x: 750, startPoint y: 231, endPoint x: 771, endPoint y: 222, distance: 23.0
click at [752, 267] on div "0504844616013" at bounding box center [768, 282] width 160 height 31
copy div "0504844616013"
click at [955, 15] on span "Укомплектовываются" at bounding box center [943, 25] width 167 height 29
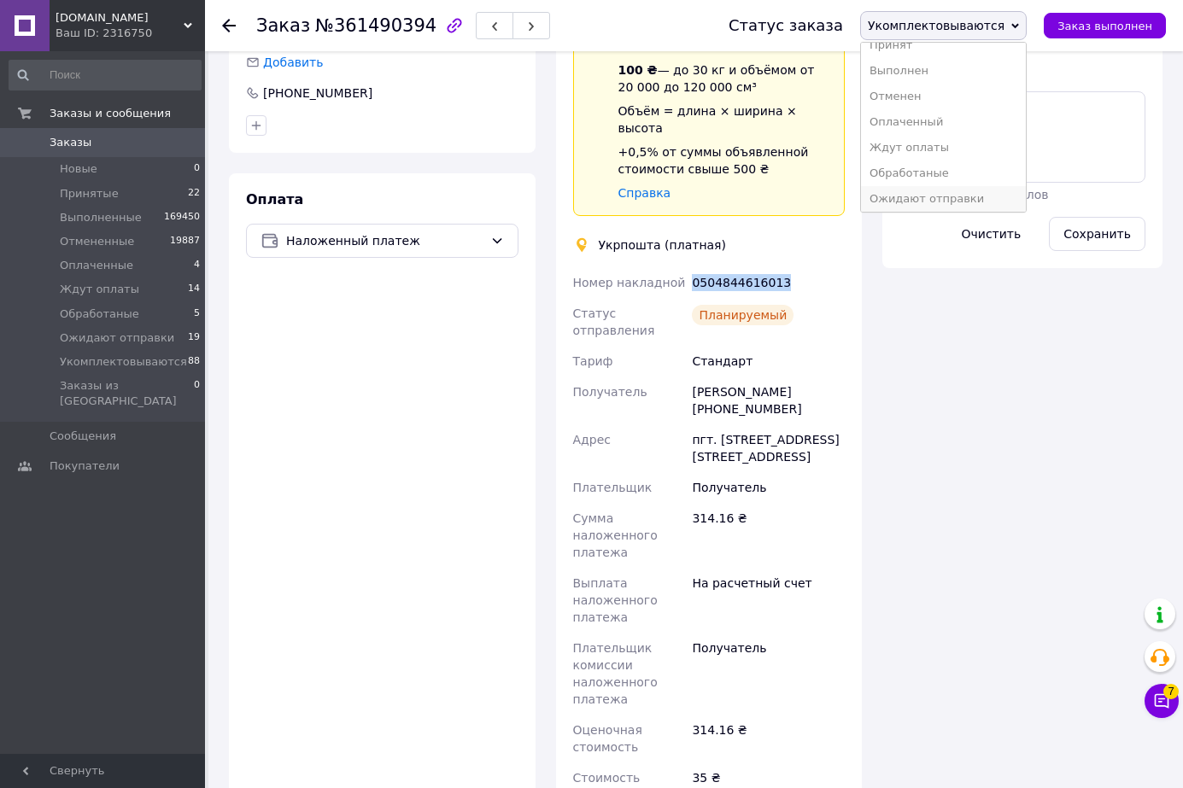
scroll to position [19, 0]
click at [960, 190] on li "Ожидают отправки" at bounding box center [943, 195] width 165 height 26
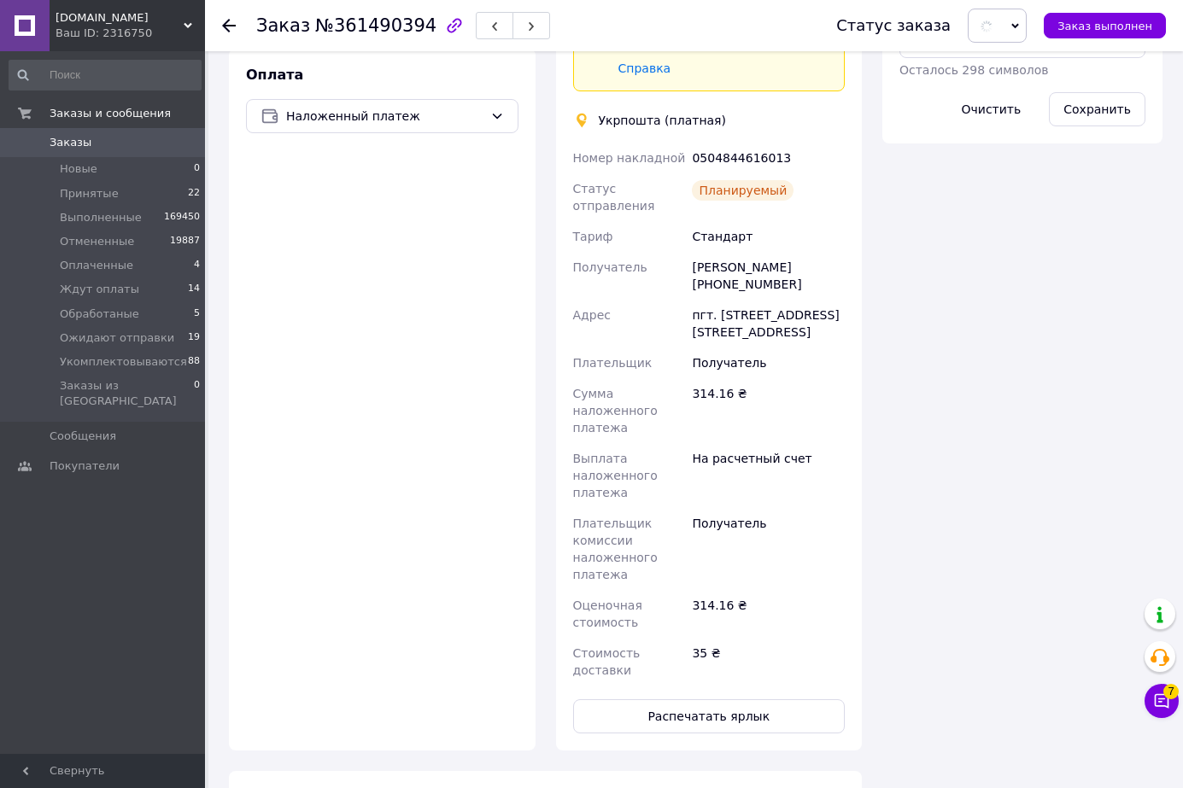
scroll to position [1138, 0]
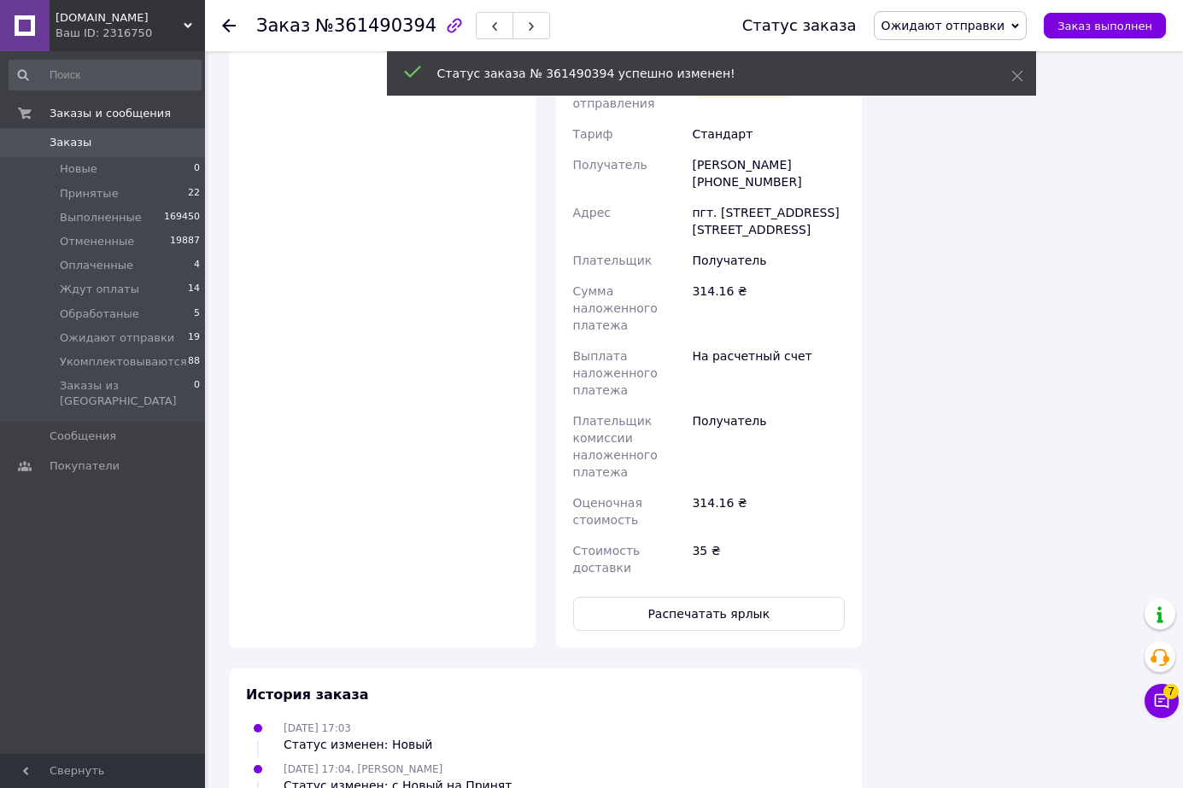
click at [717, 597] on button "Распечатать ярлык" at bounding box center [709, 614] width 272 height 34
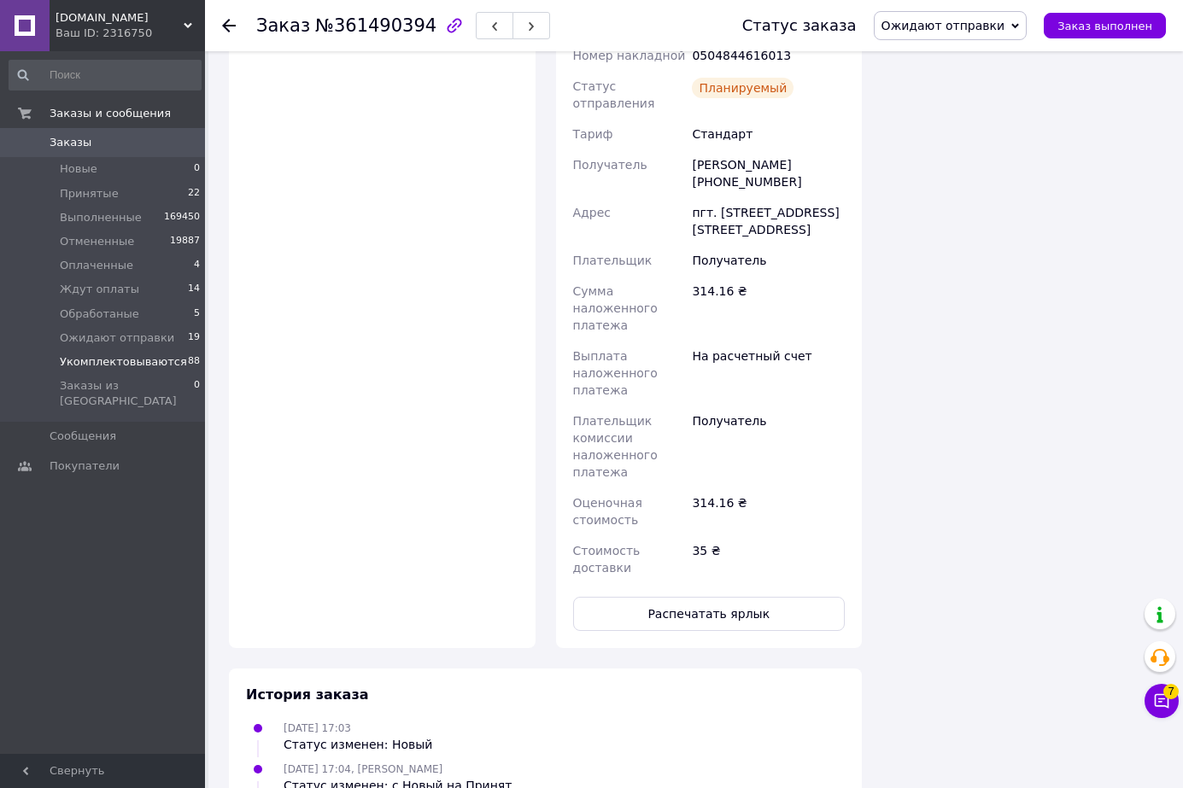
click at [164, 357] on span "Укомплектовываются" at bounding box center [123, 361] width 127 height 15
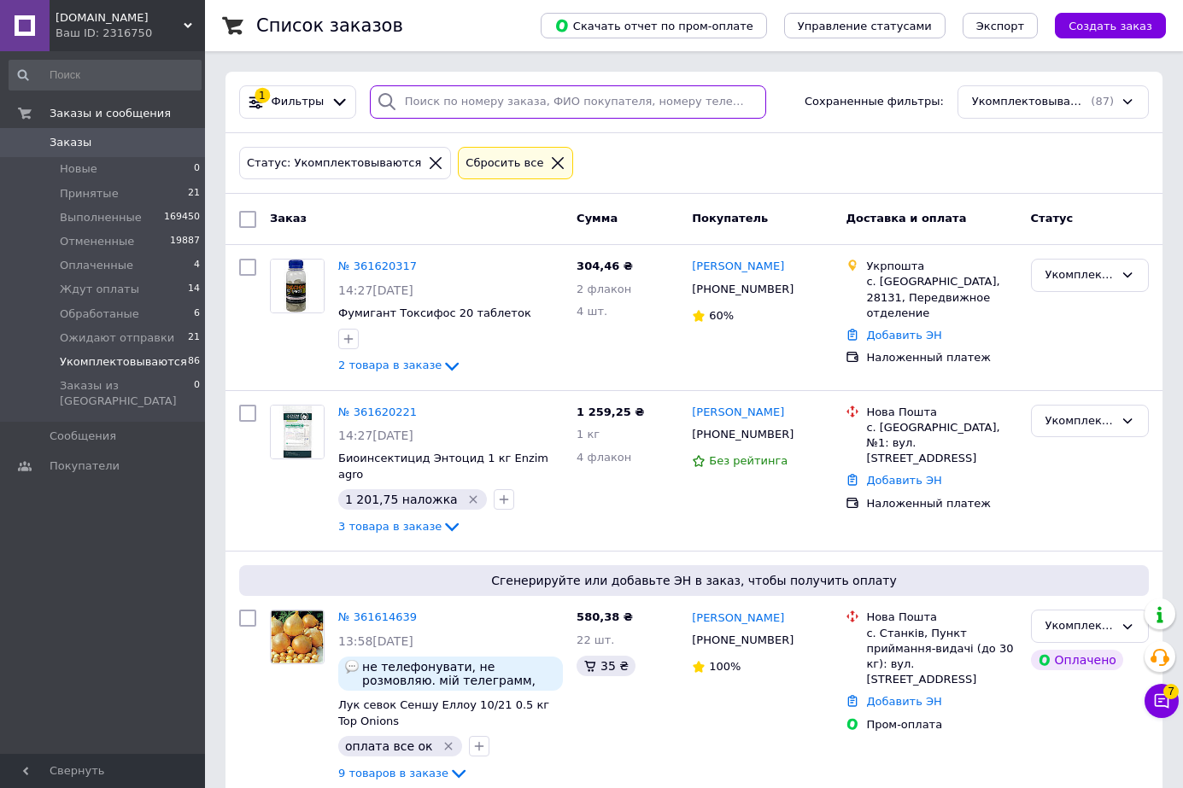
click at [506, 102] on input "search" at bounding box center [568, 101] width 396 height 33
paste input "361499156"
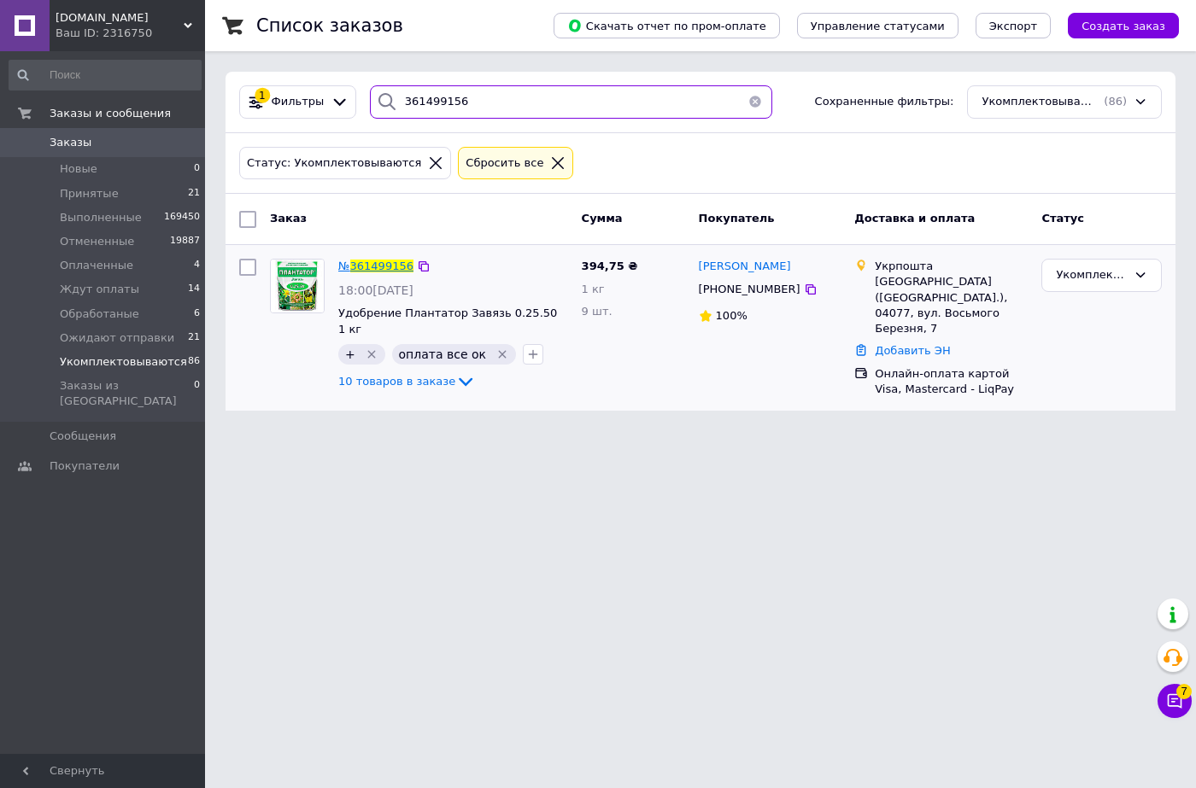
type input "361499156"
click at [374, 263] on span "361499156" at bounding box center [381, 266] width 63 height 13
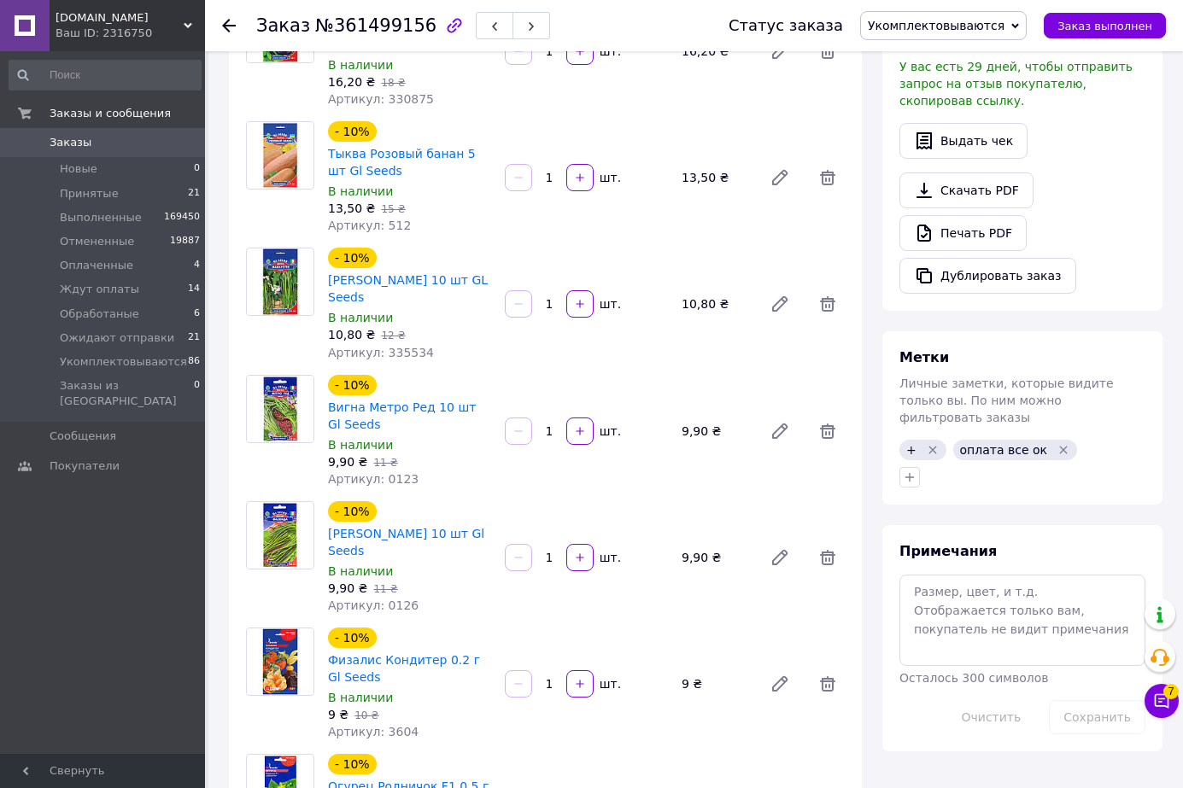
scroll to position [797, 0]
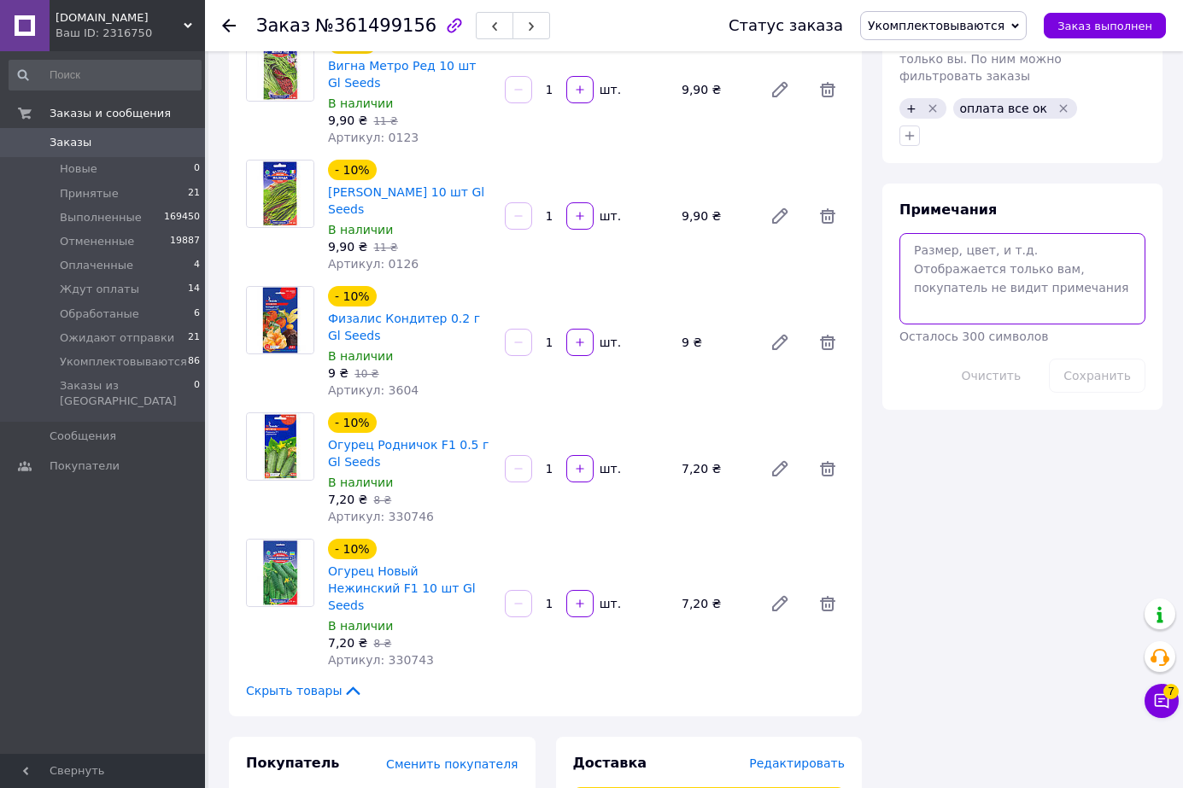
click at [963, 233] on textarea at bounding box center [1022, 278] width 246 height 91
type textarea "шв"
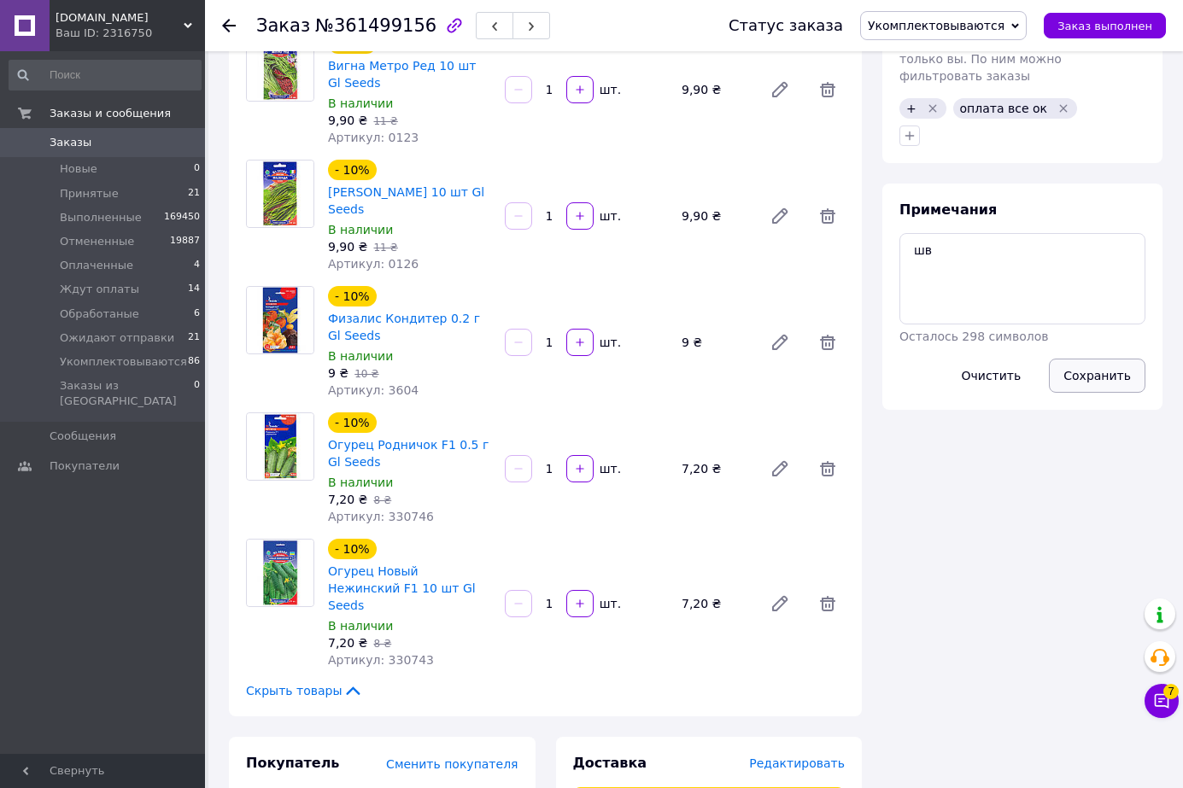
click at [1090, 359] on button "Сохранить" at bounding box center [1097, 376] width 97 height 34
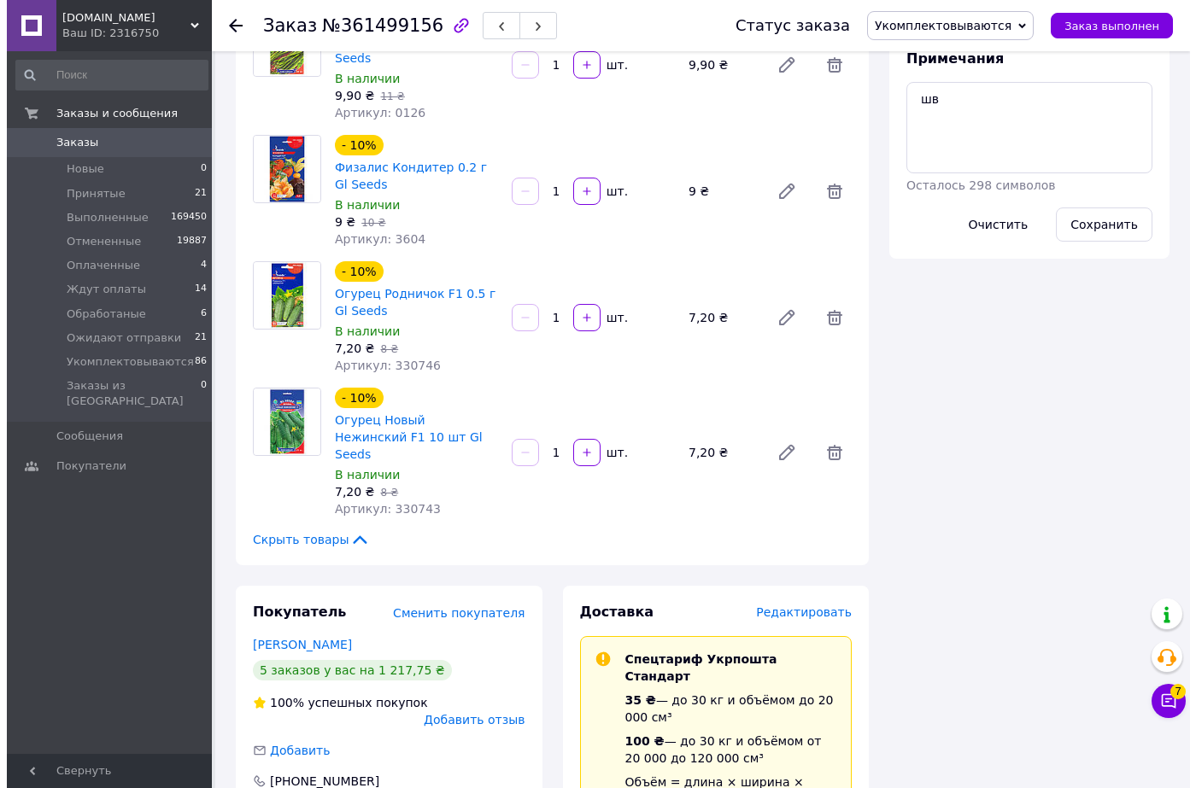
scroll to position [1253, 0]
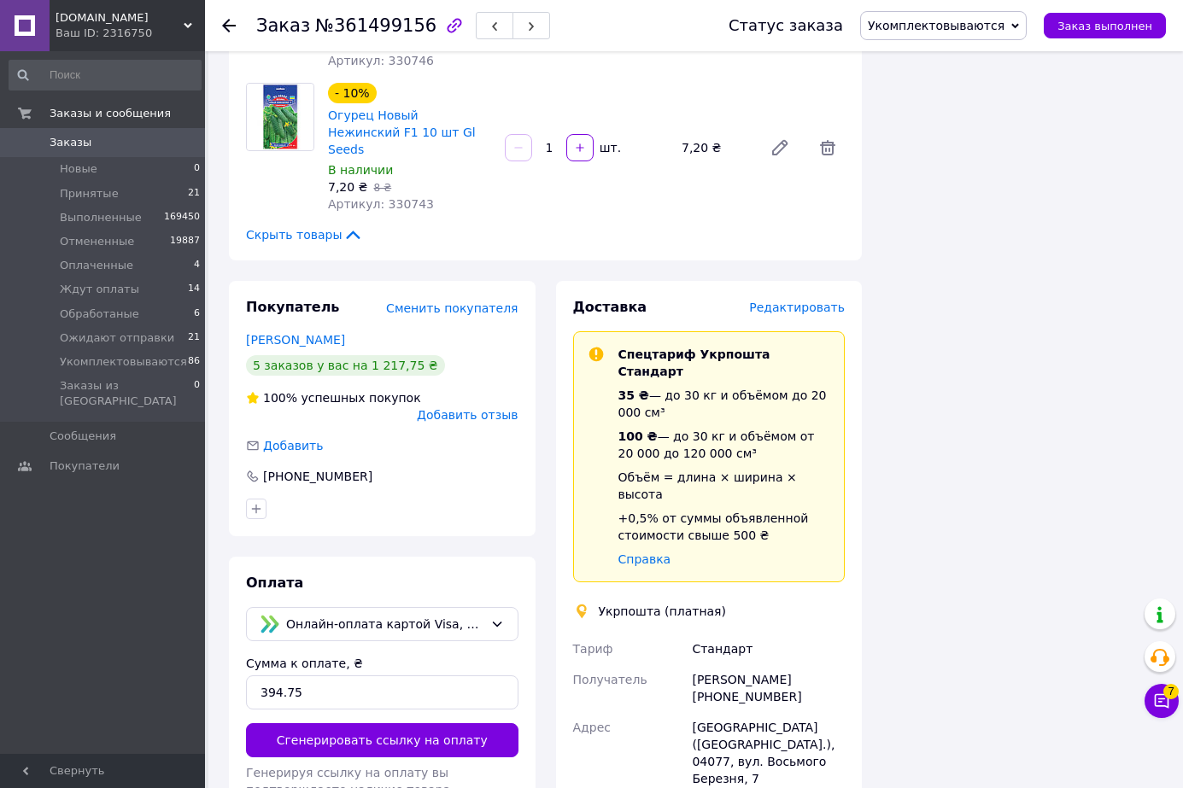
click at [805, 298] on div "Доставка Редактировать Спецтариф Укрпошта Стандарт 35 ₴ — до 30 кг и объёмом до…" at bounding box center [709, 668] width 272 height 740
click at [804, 301] on span "Редактировать" at bounding box center [797, 308] width 96 height 14
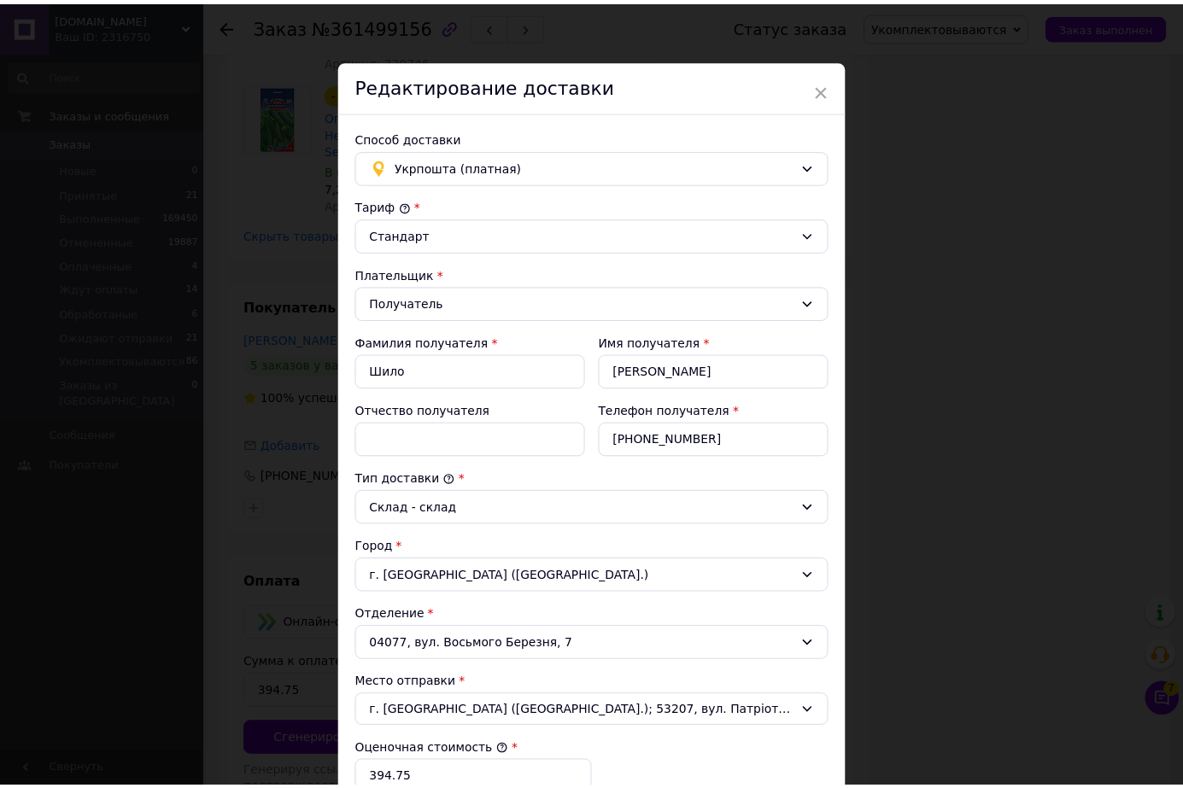
scroll to position [342, 0]
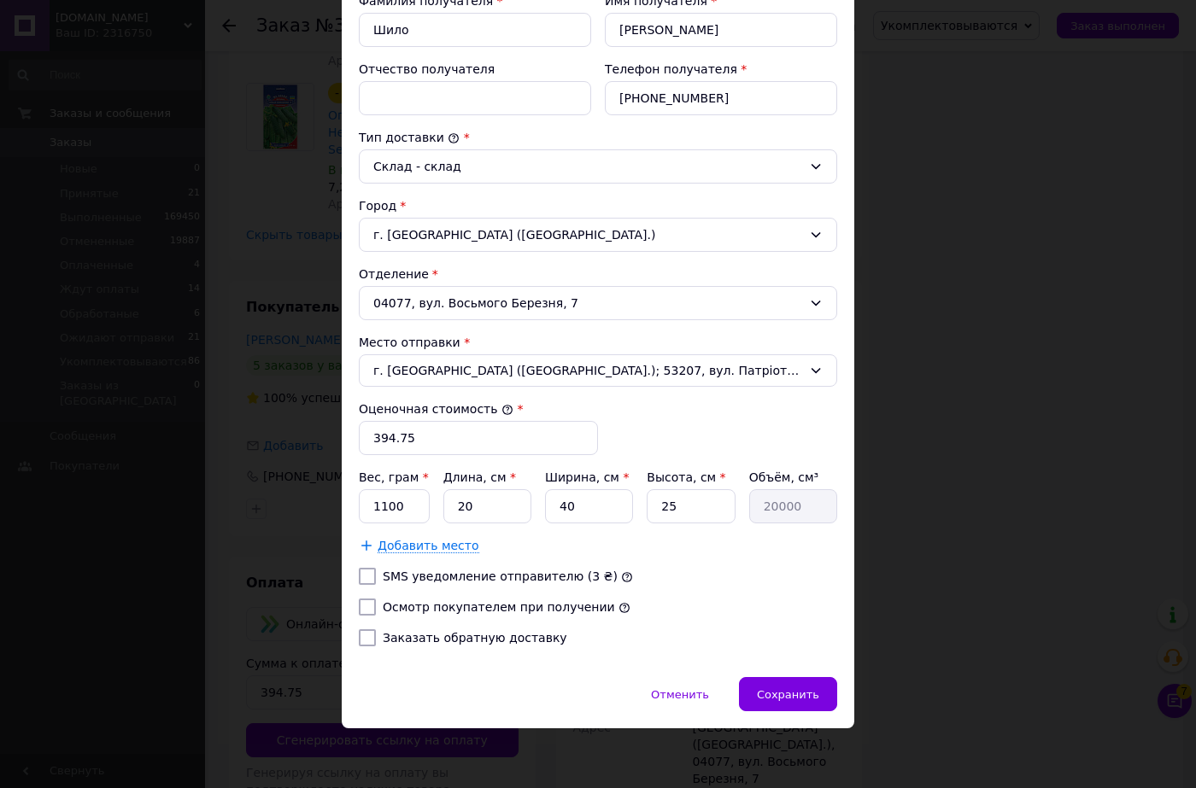
click at [362, 607] on input "Осмотр покупателем при получении" at bounding box center [367, 607] width 17 height 17
checkbox input "true"
click at [470, 511] on input "20" at bounding box center [487, 506] width 88 height 34
type input "1"
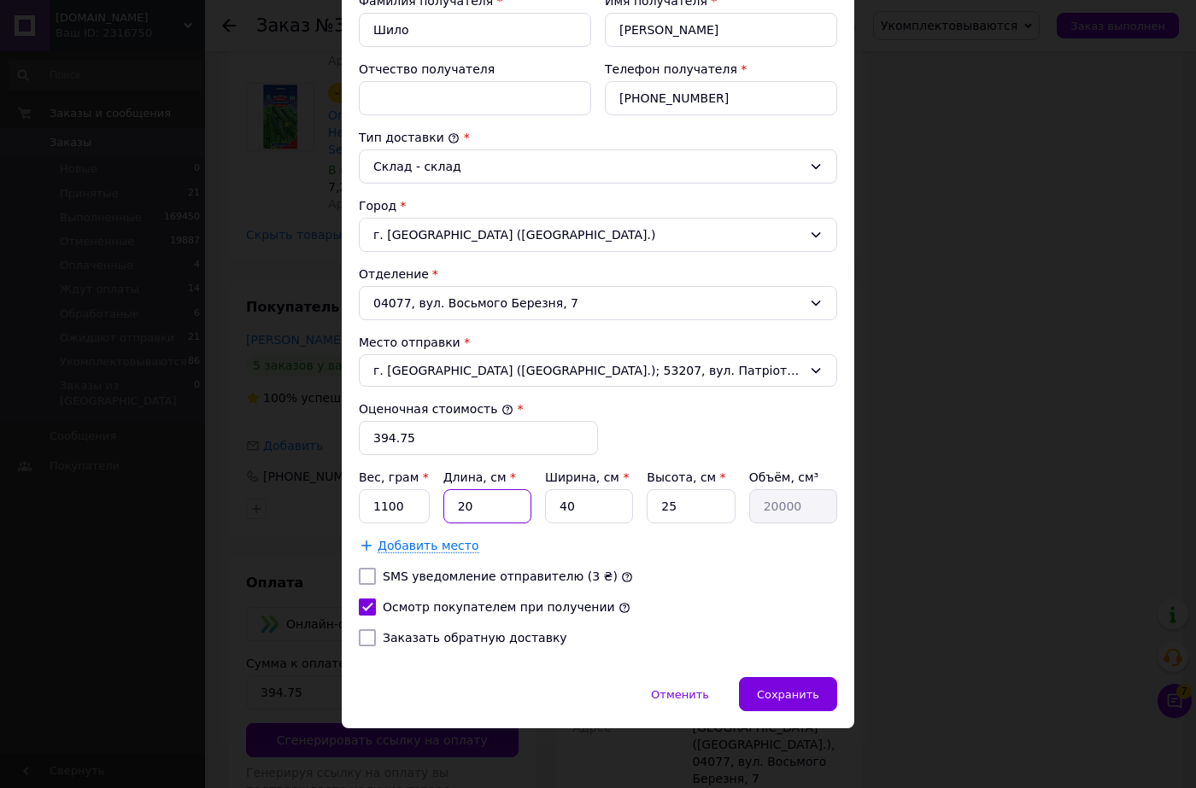
type input "1000"
type input "18"
type input "18000"
type input "18"
type input "1"
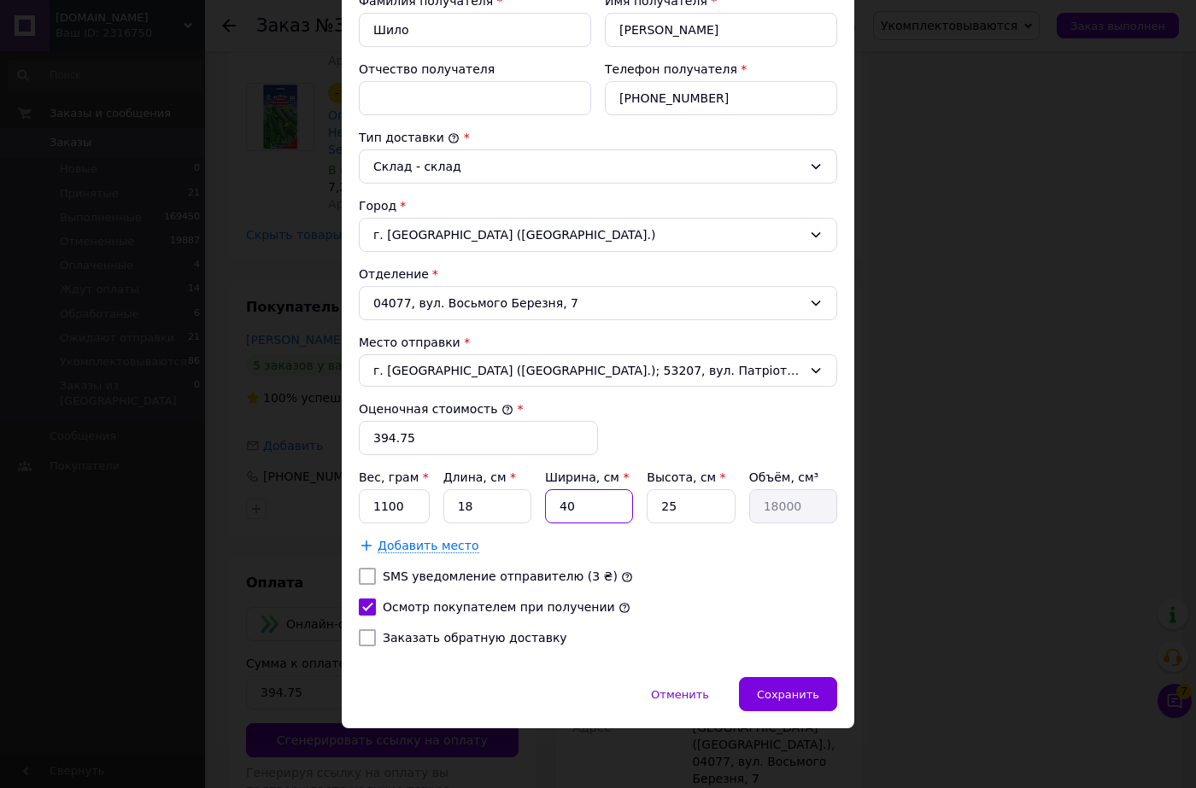
type input "450"
type input "15"
type input "6750"
type input "15"
type input "1"
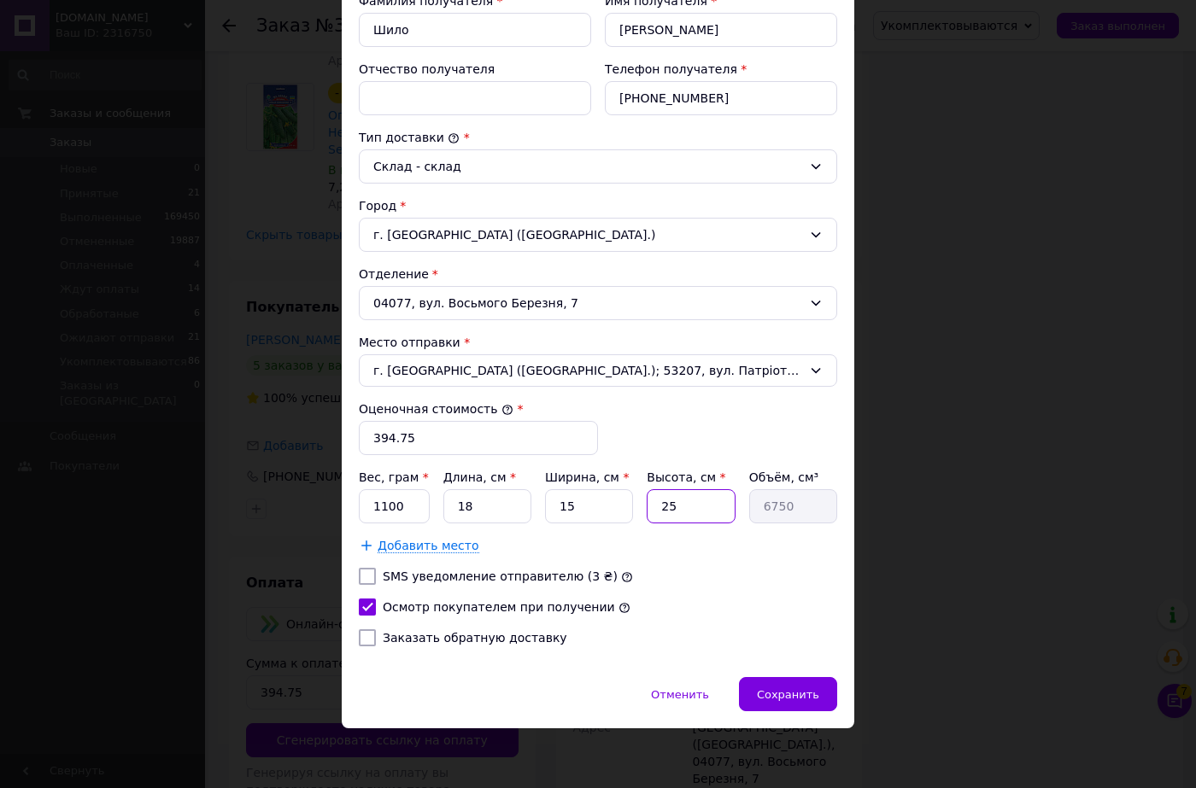
type input "270"
type input "10"
type input "2700"
type input "10"
click at [387, 505] on input "1100" at bounding box center [394, 506] width 71 height 34
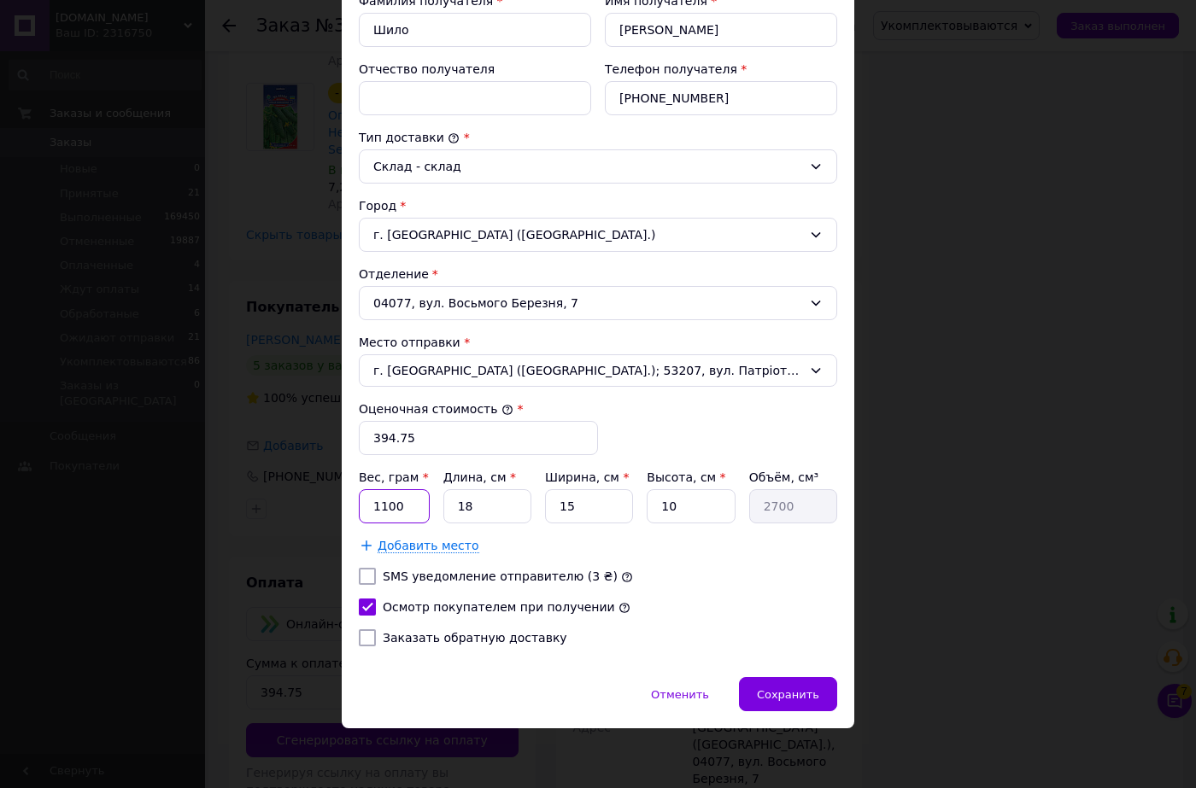
click at [387, 505] on input "1100" at bounding box center [394, 506] width 71 height 34
type input "1100"
click at [667, 600] on div "Осмотр покупателем при получении" at bounding box center [597, 607] width 485 height 17
click at [778, 705] on div "Сохранить" at bounding box center [788, 694] width 98 height 34
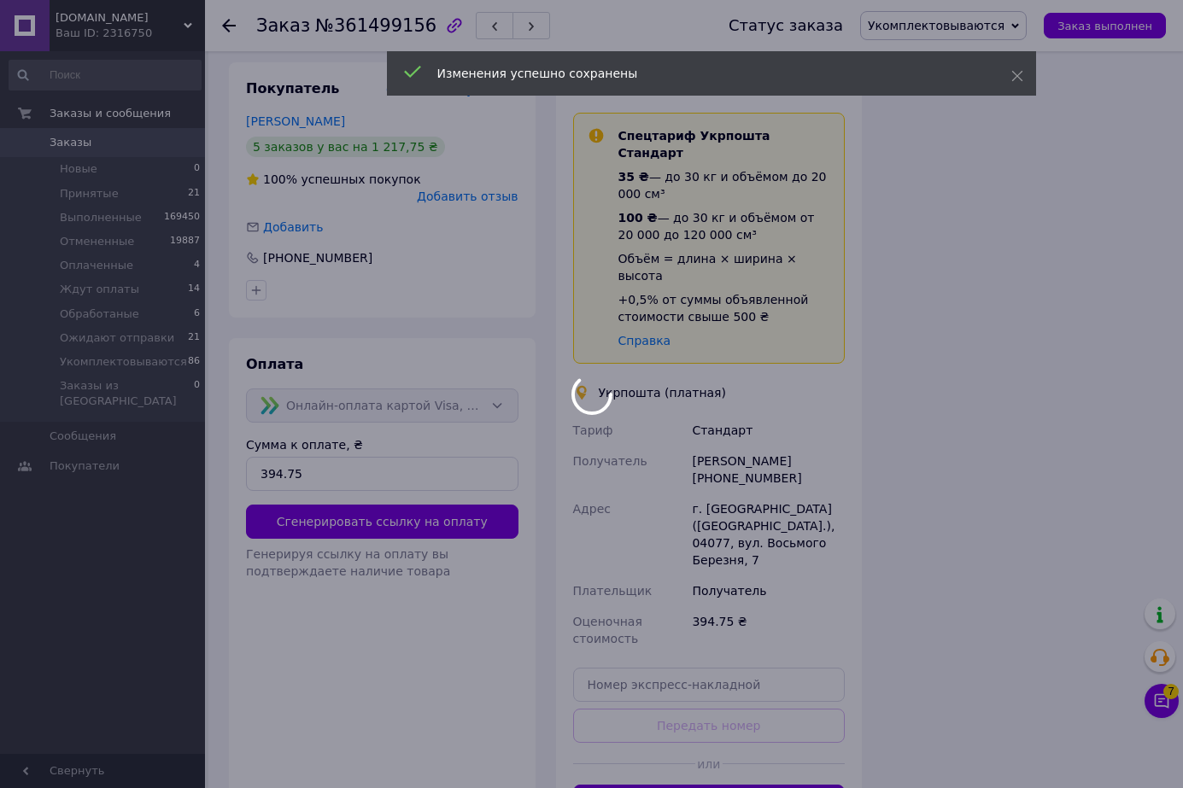
scroll to position [1594, 0]
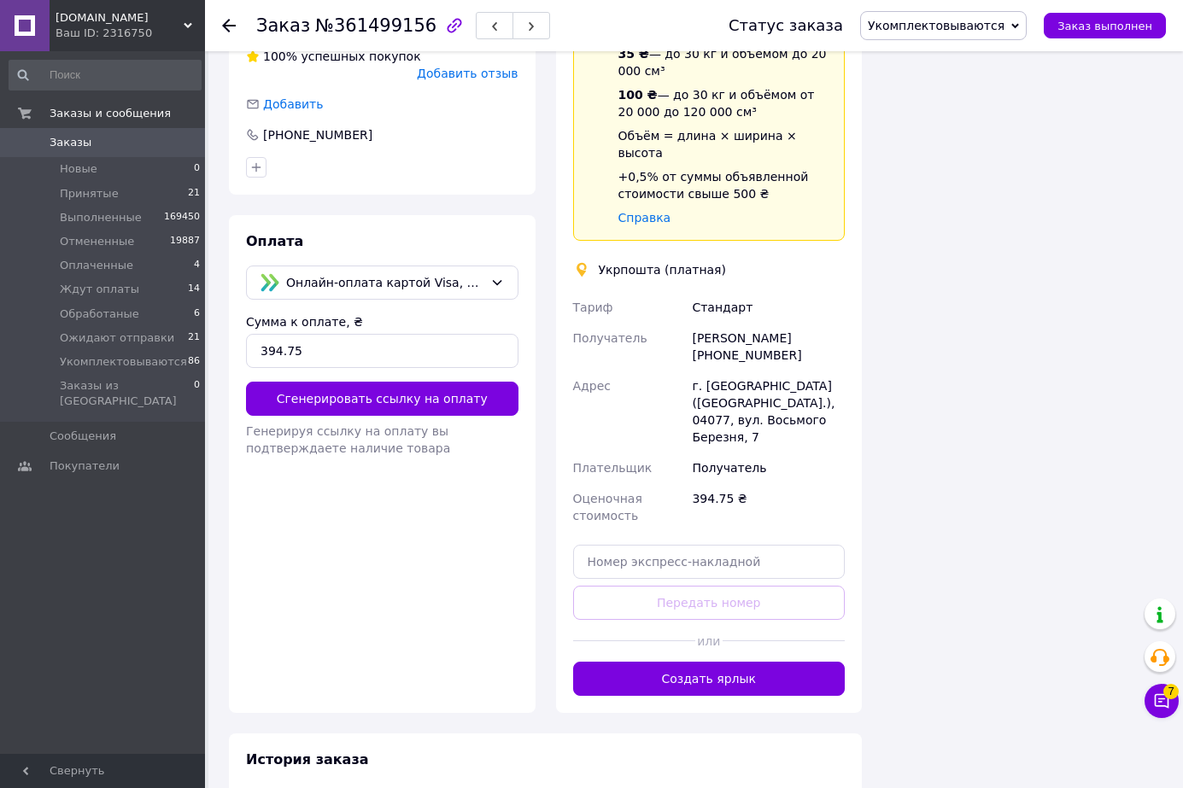
click at [708, 662] on button "Создать ярлык" at bounding box center [709, 679] width 272 height 34
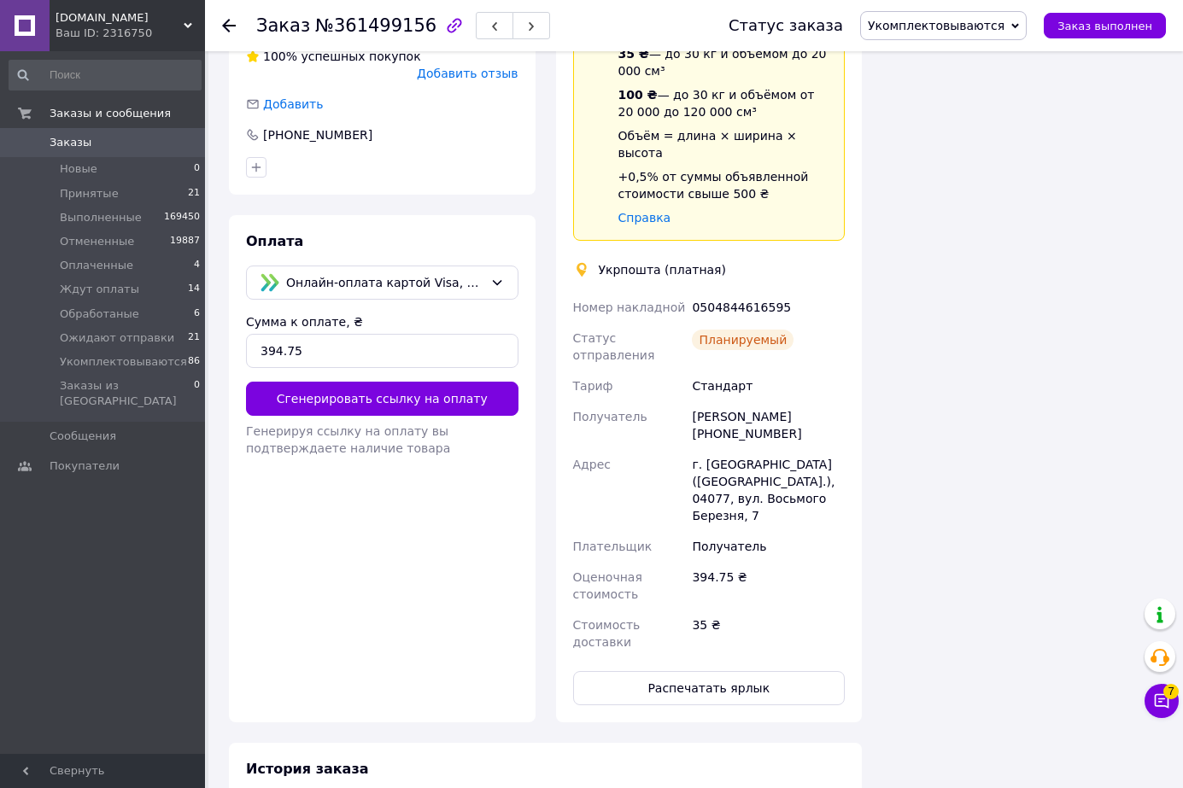
click at [709, 292] on div "0504844616595" at bounding box center [768, 307] width 160 height 31
copy div "0504844616595"
click at [960, 22] on span "Укомплектовываются" at bounding box center [936, 26] width 137 height 14
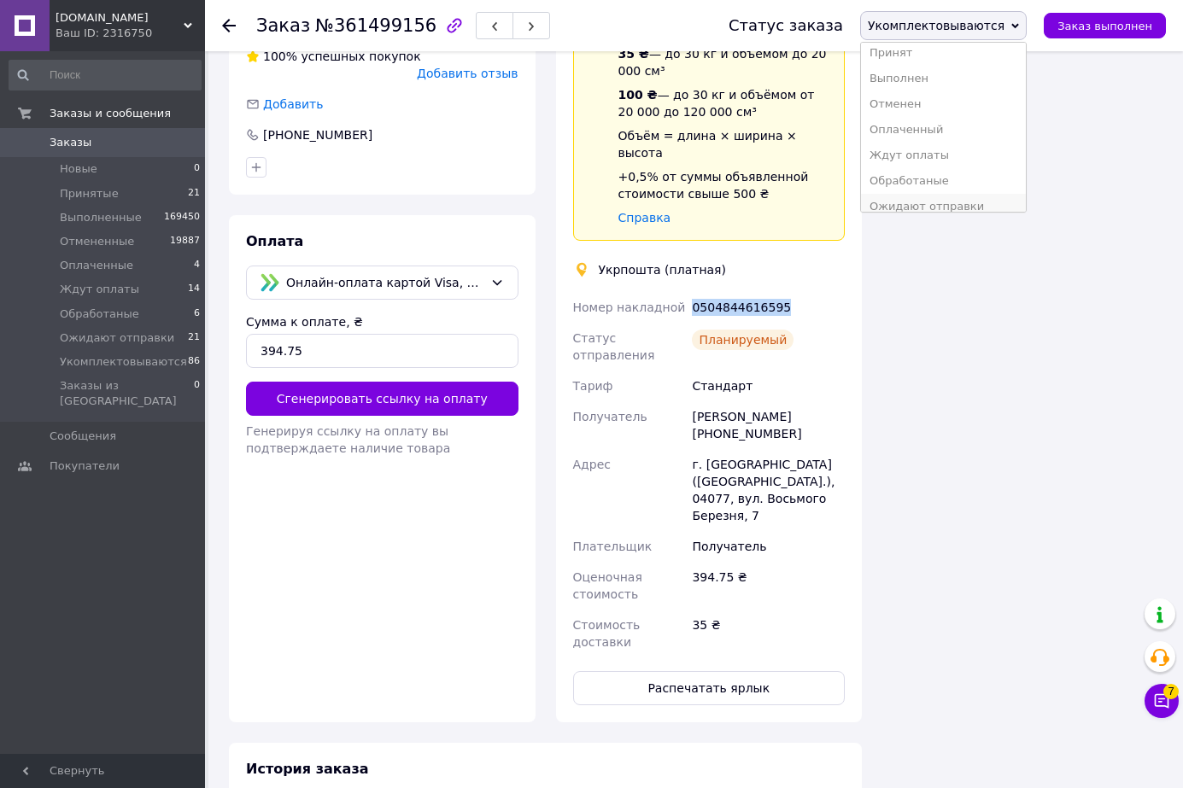
scroll to position [19, 0]
click at [966, 196] on li "Ожидают отправки" at bounding box center [943, 195] width 165 height 26
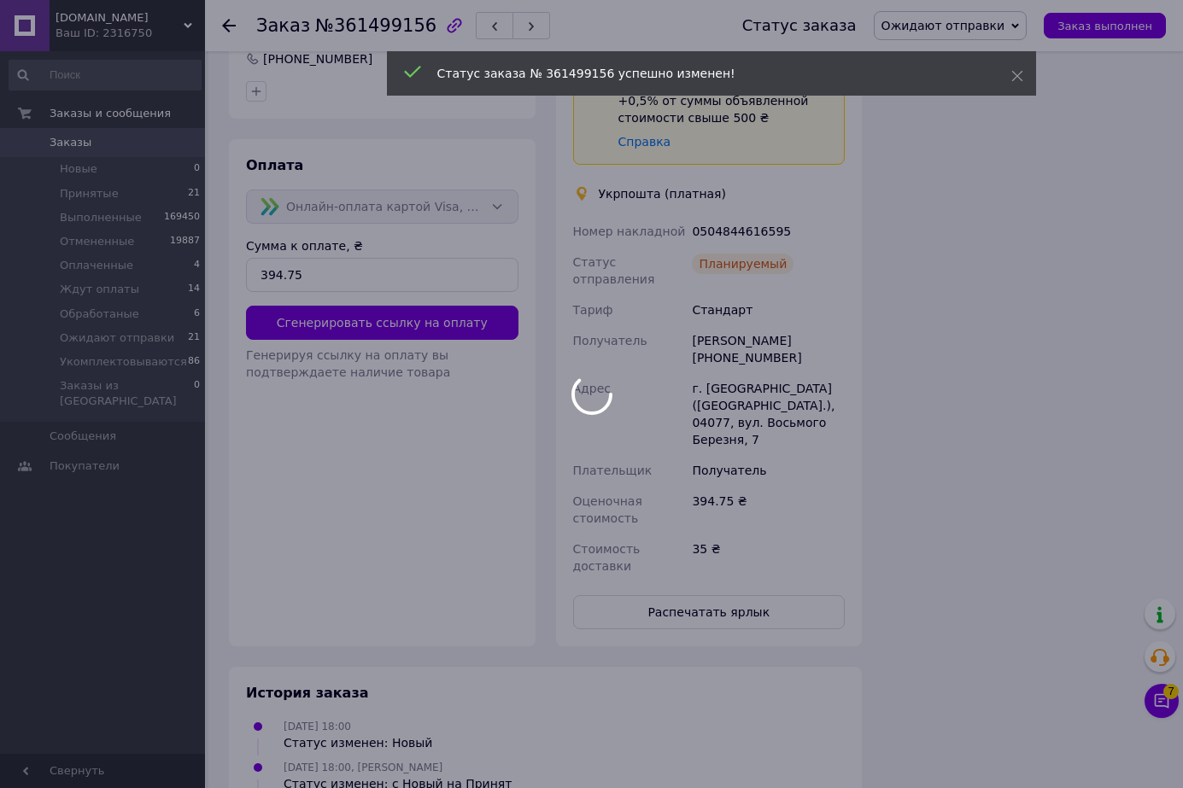
scroll to position [1708, 0]
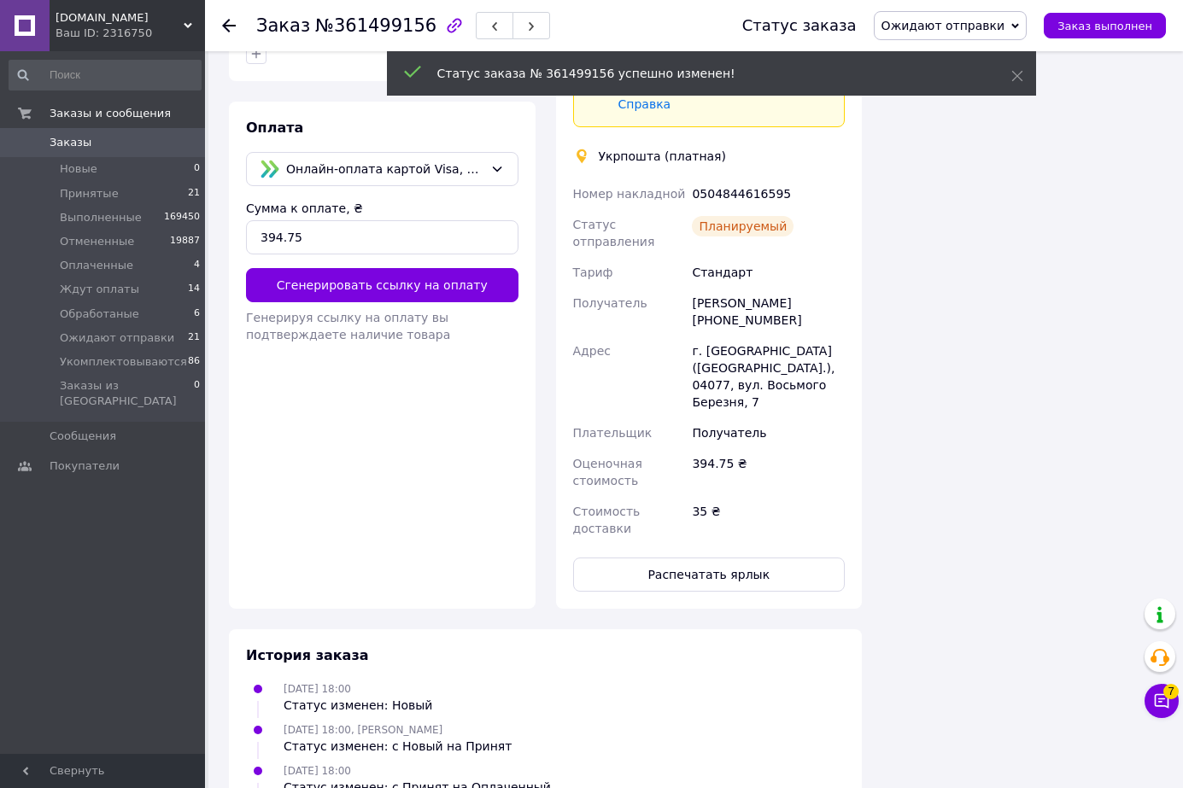
click at [717, 558] on button "Распечатать ярлык" at bounding box center [709, 575] width 272 height 34
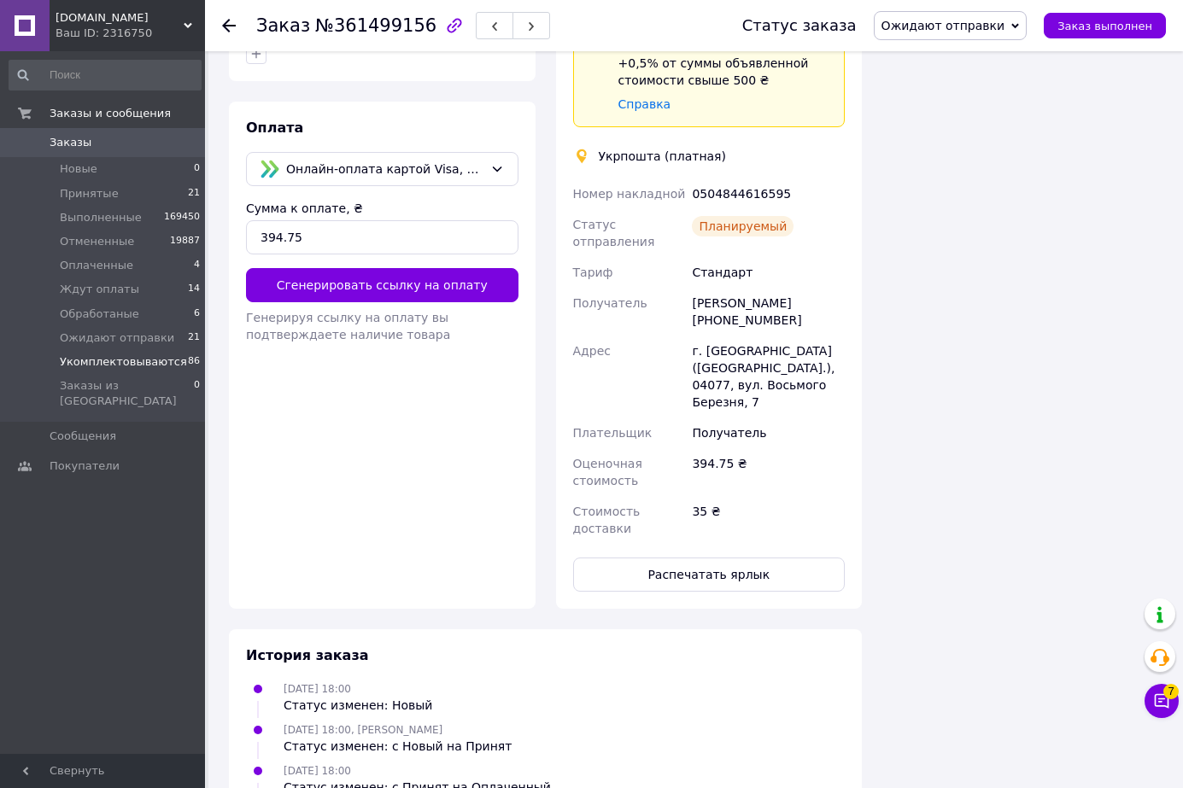
click at [166, 356] on span "Укомплектовываются" at bounding box center [123, 361] width 127 height 15
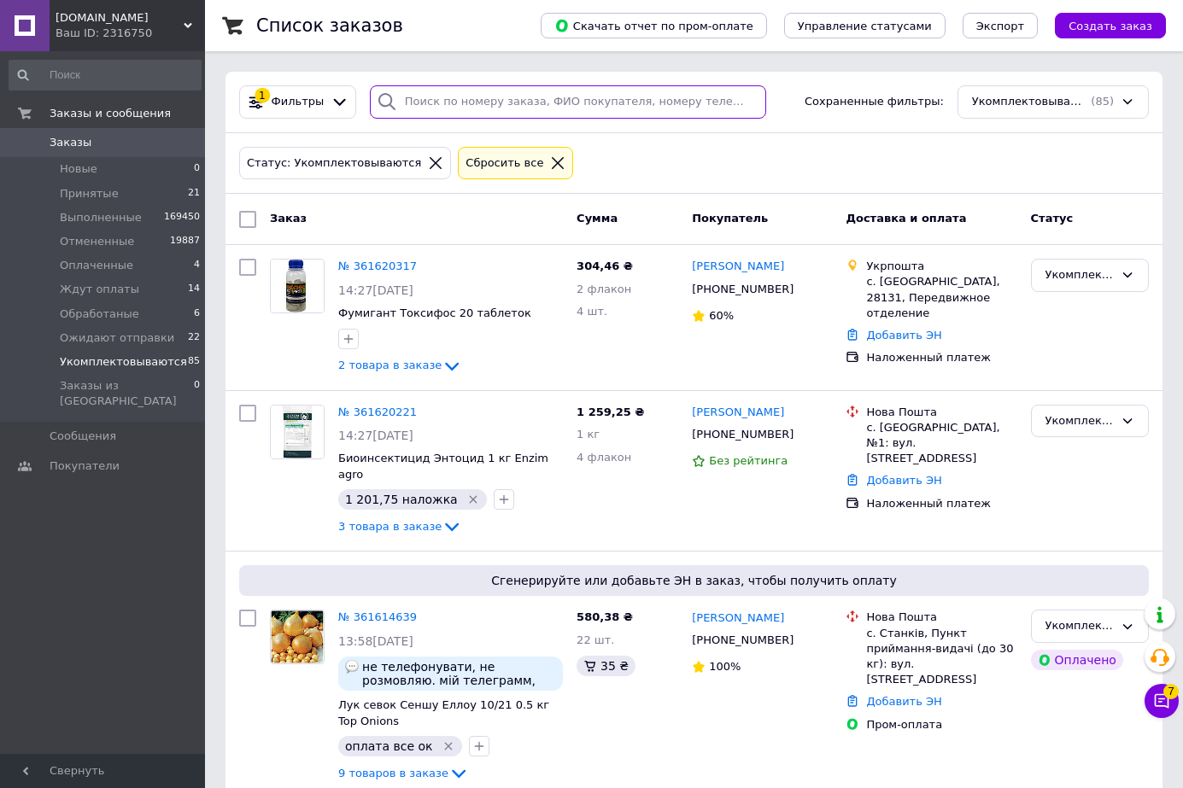
click at [456, 108] on input "search" at bounding box center [568, 101] width 396 height 33
paste input "361359952"
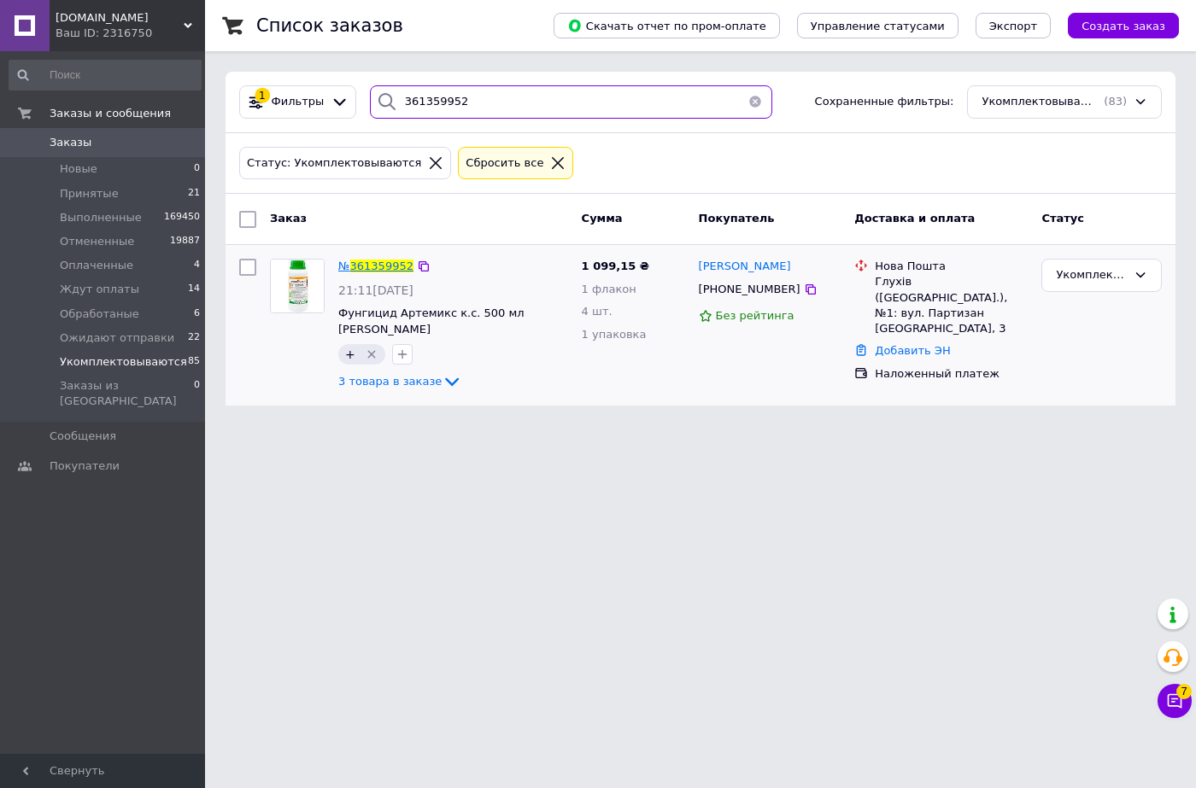
type input "361359952"
click at [384, 264] on span "361359952" at bounding box center [381, 266] width 63 height 13
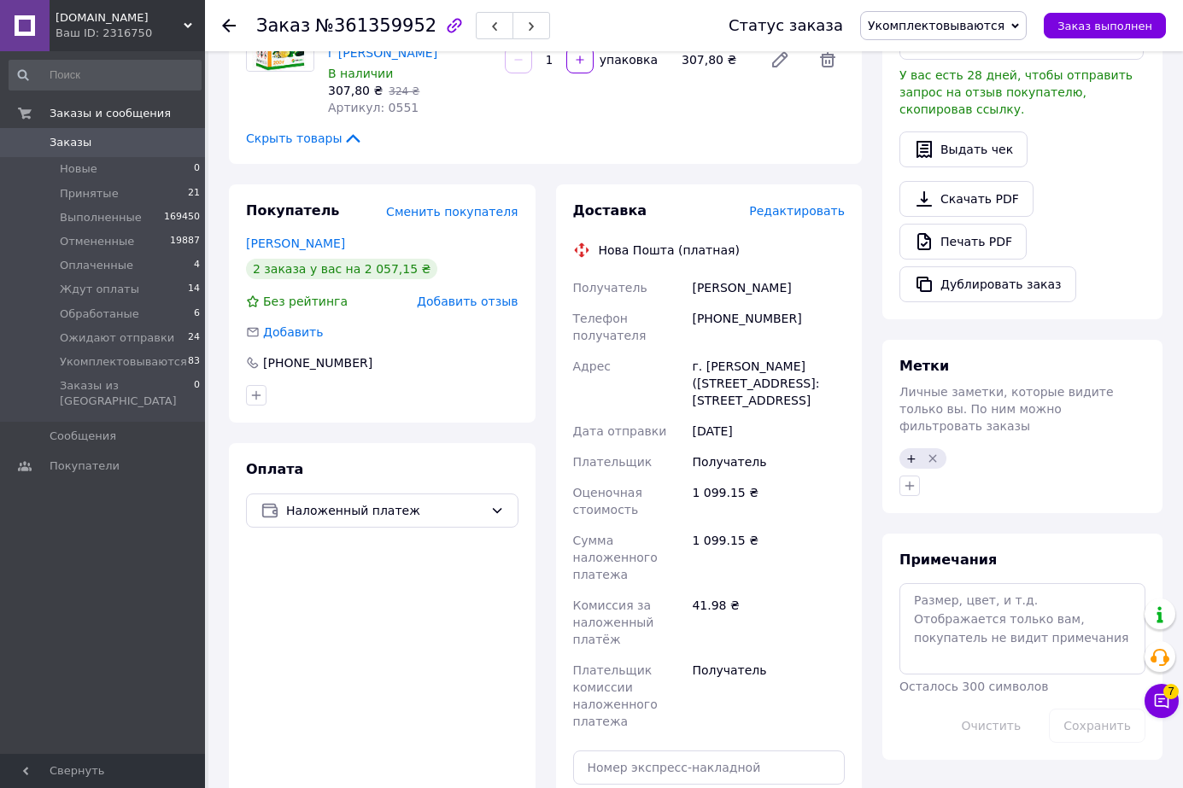
scroll to position [683, 0]
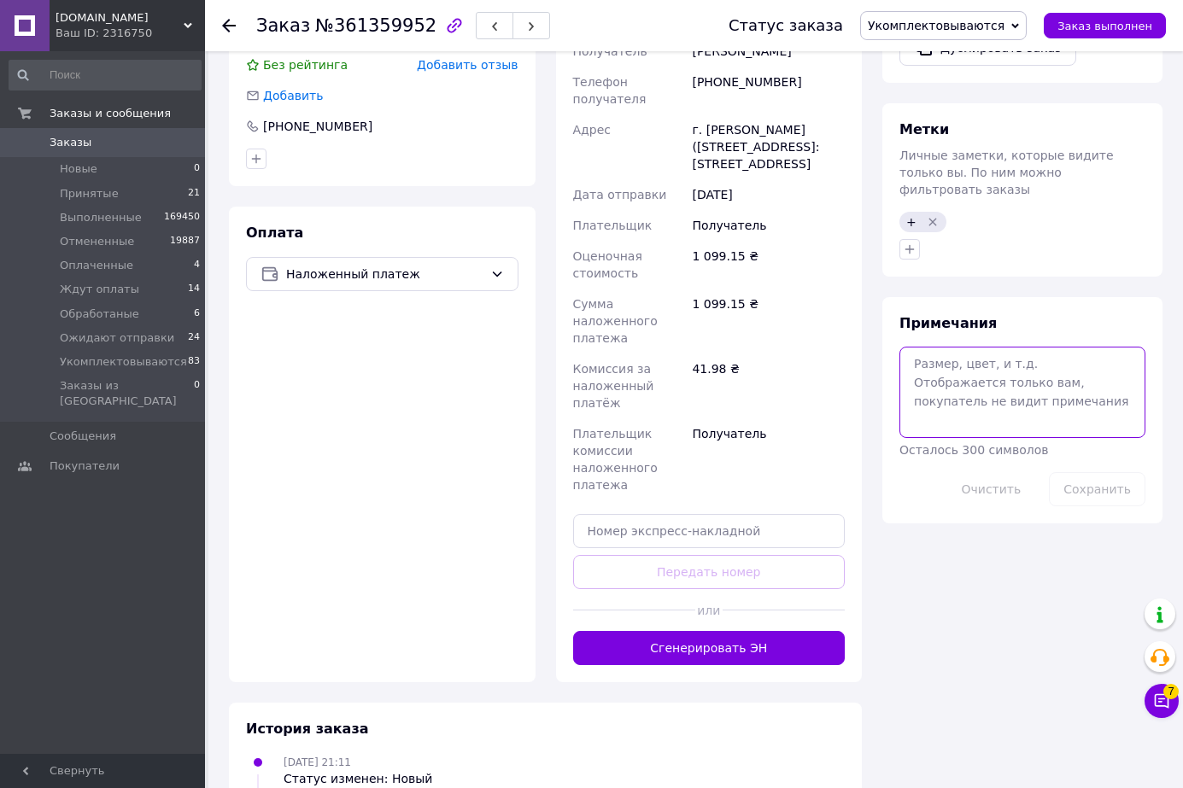
click at [927, 347] on textarea at bounding box center [1022, 392] width 246 height 91
type textarea "шв"
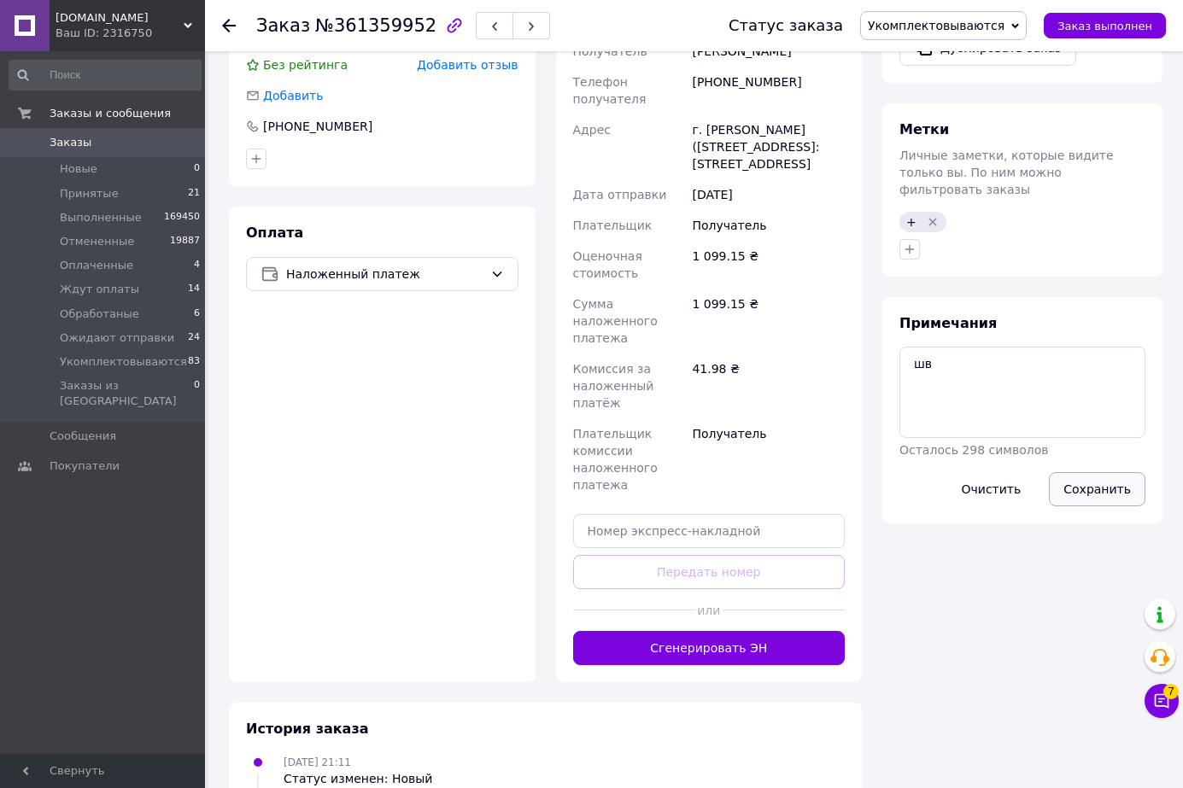
click at [1079, 472] on button "Сохранить" at bounding box center [1097, 489] width 97 height 34
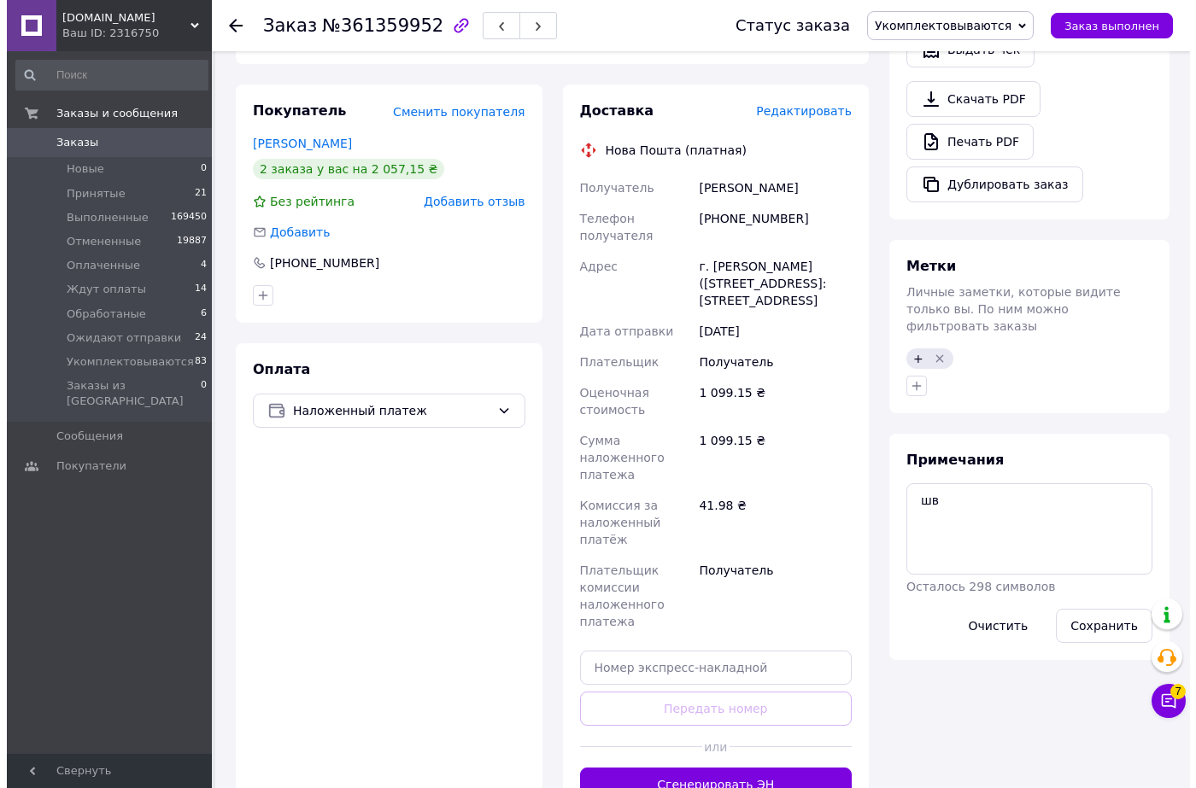
scroll to position [455, 0]
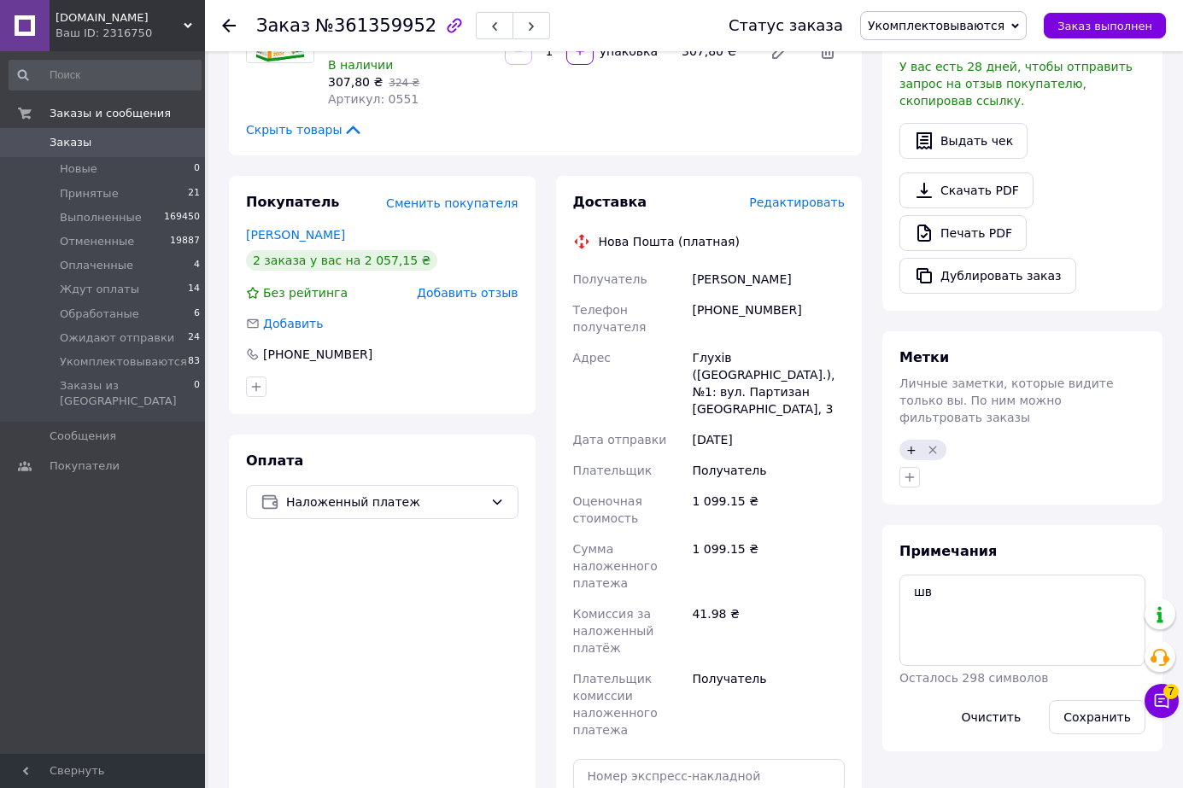
click at [788, 211] on div "Редактировать" at bounding box center [797, 202] width 96 height 17
click at [788, 206] on span "Редактировать" at bounding box center [797, 203] width 96 height 14
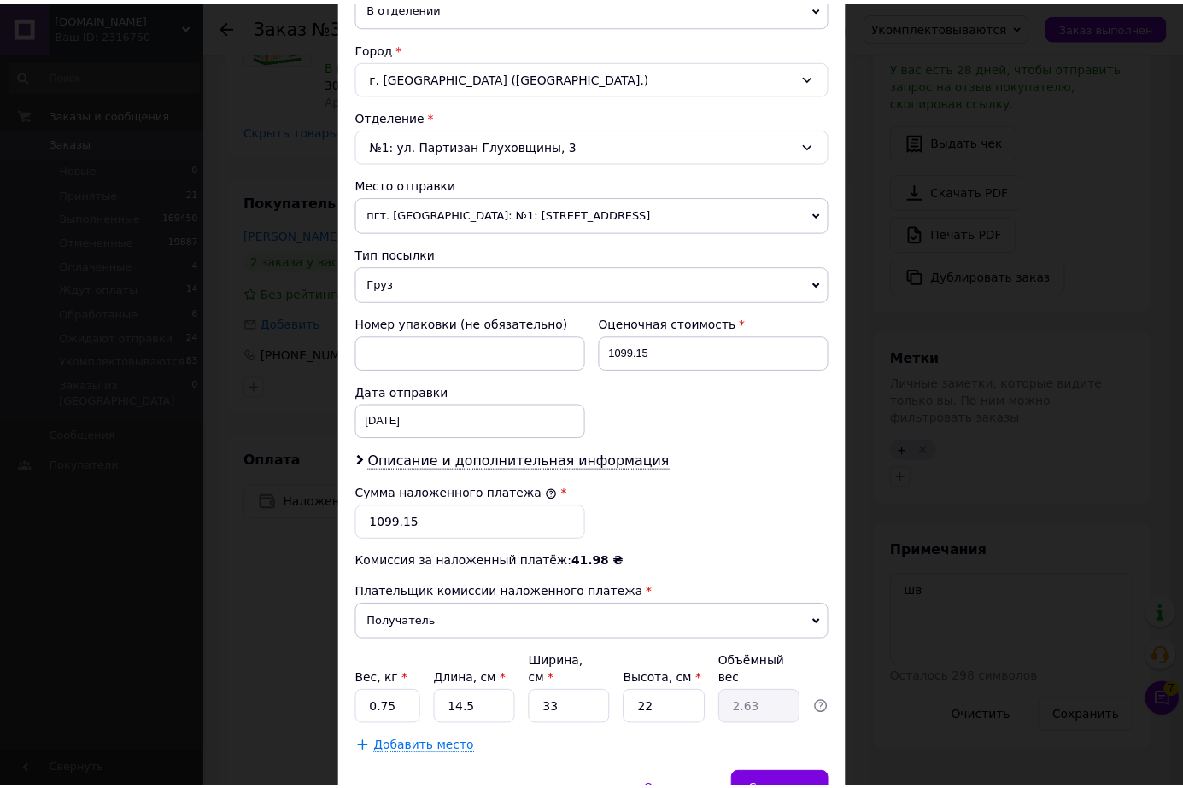
scroll to position [515, 0]
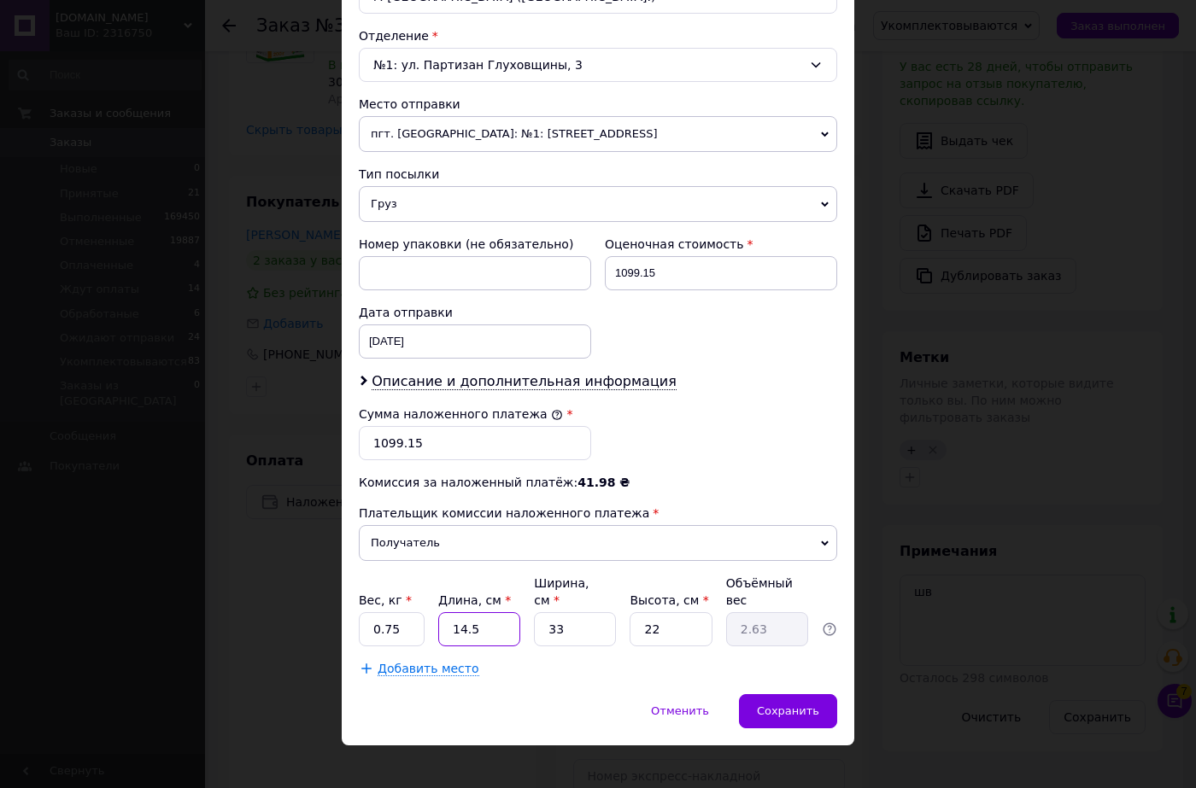
click at [489, 612] on input "14.5" at bounding box center [479, 629] width 82 height 34
type input "2"
type input "0.36"
type input "24"
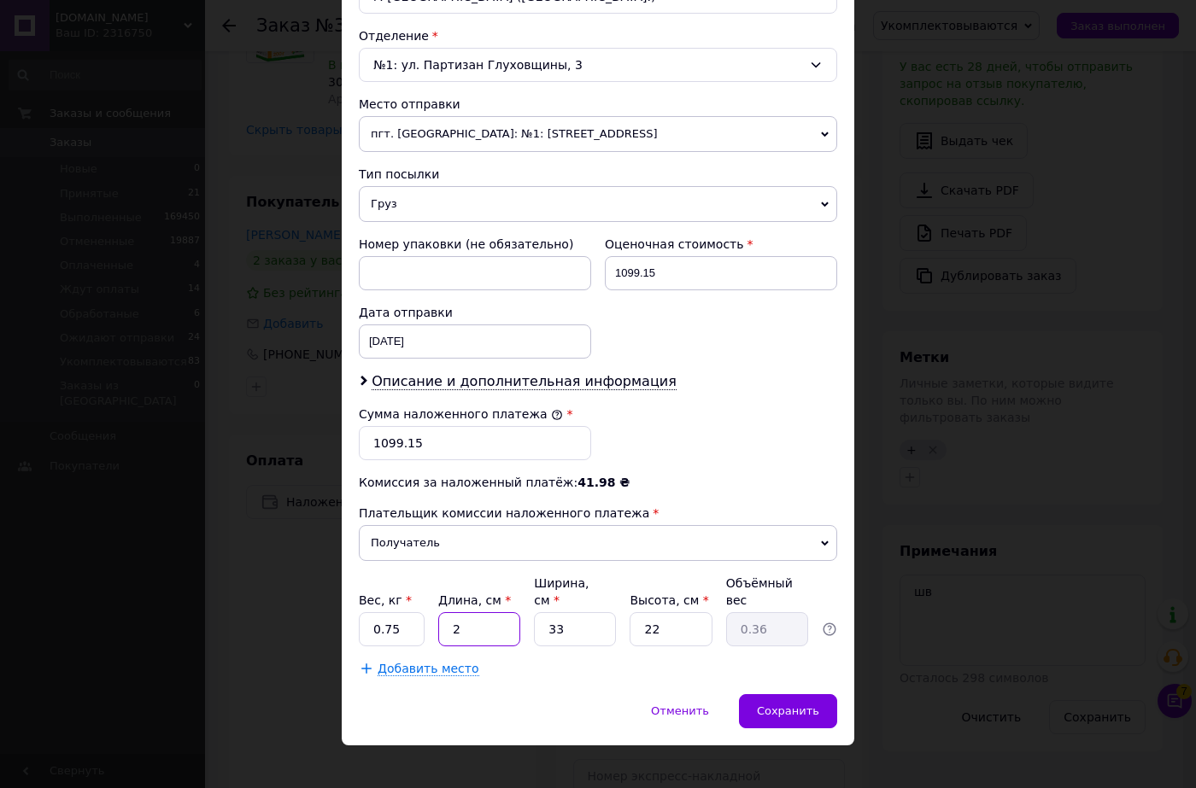
type input "4.36"
type input "24"
type input "9"
type input "1.19"
type input "9"
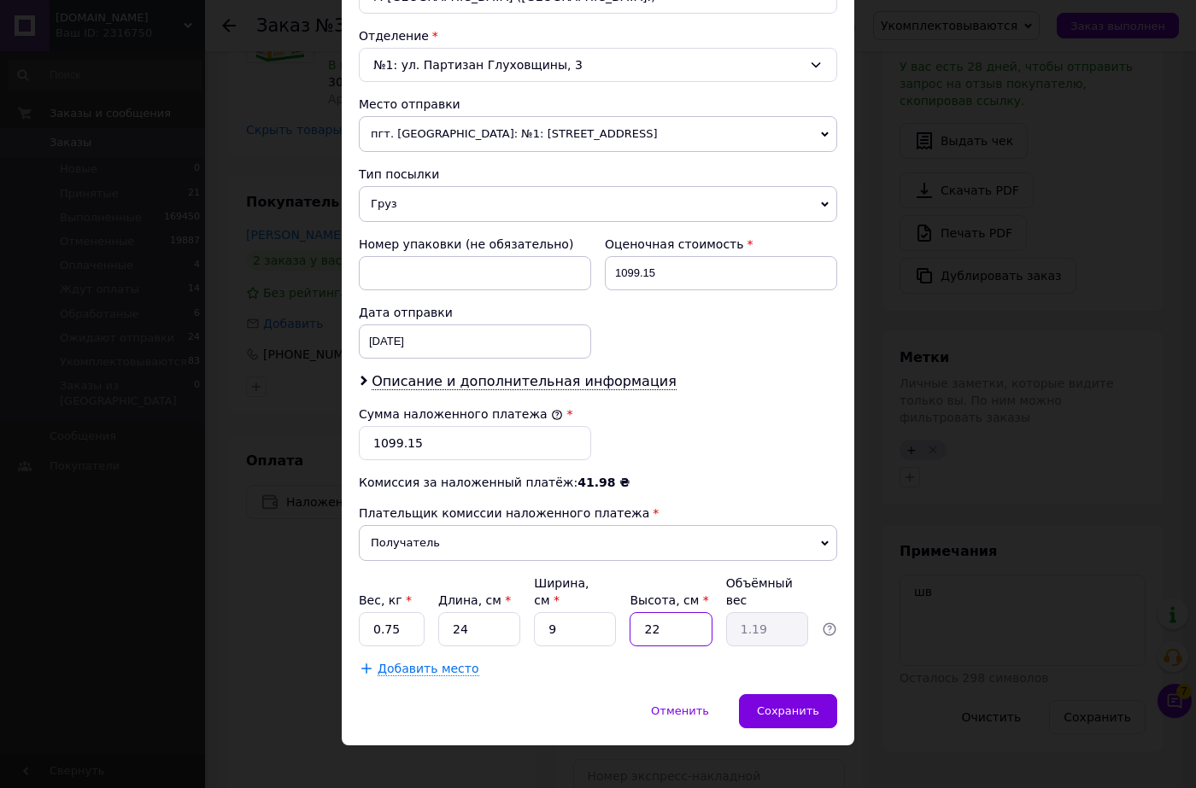
type input "1"
type input "0.1"
type input "19"
type input "1.03"
type input "19"
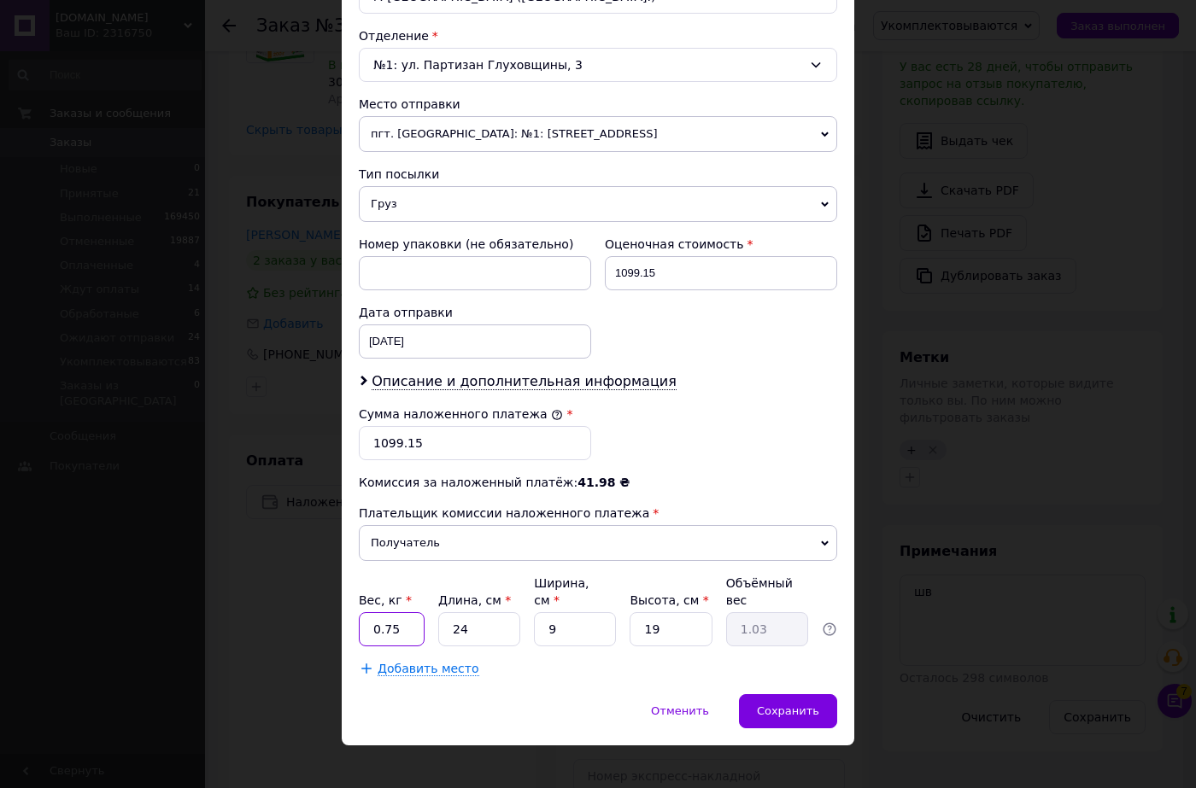
click at [394, 612] on input "0.75" at bounding box center [392, 629] width 66 height 34
drag, startPoint x: 394, startPoint y: 607, endPoint x: 424, endPoint y: 611, distance: 30.9
click at [398, 612] on input "0.75" at bounding box center [392, 629] width 66 height 34
type input "1.2"
click at [600, 672] on div "Способ доставки Нова Пошта (платная) Плательщик Получатель Отправитель Фамилия …" at bounding box center [598, 145] width 512 height 1097
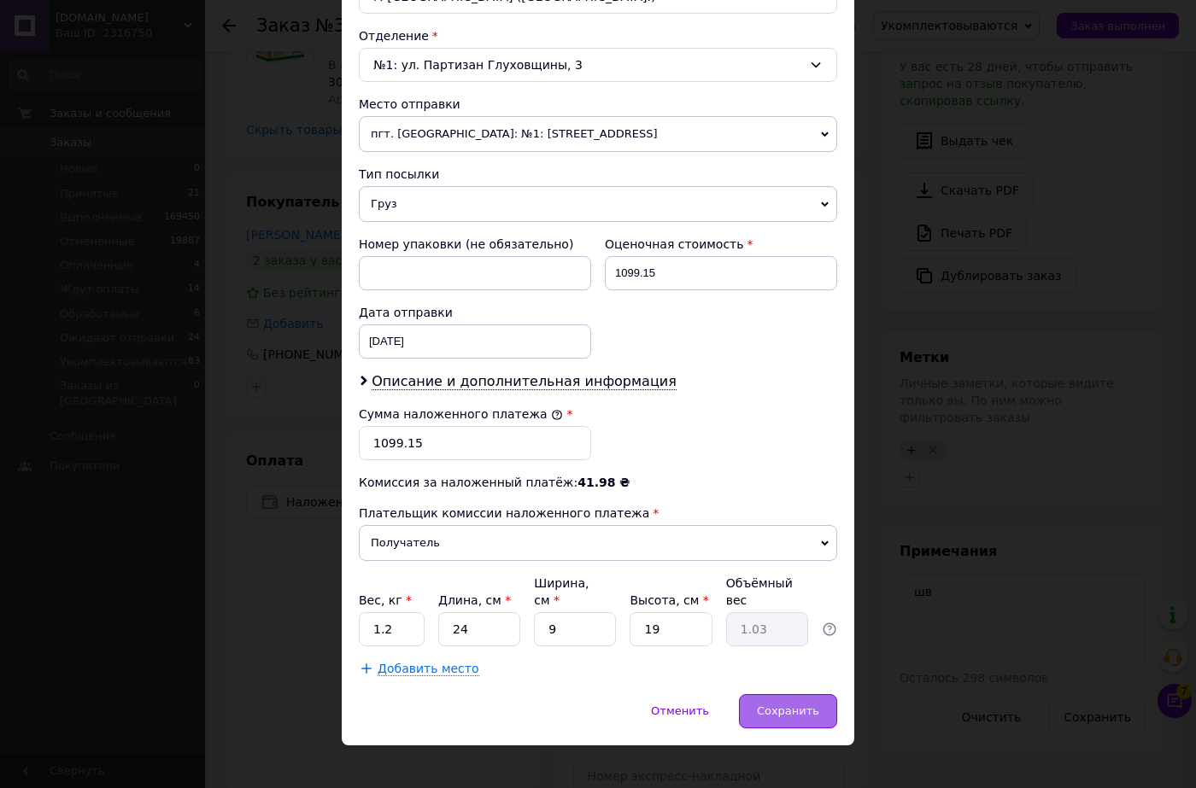
click at [822, 694] on div "Сохранить" at bounding box center [788, 711] width 98 height 34
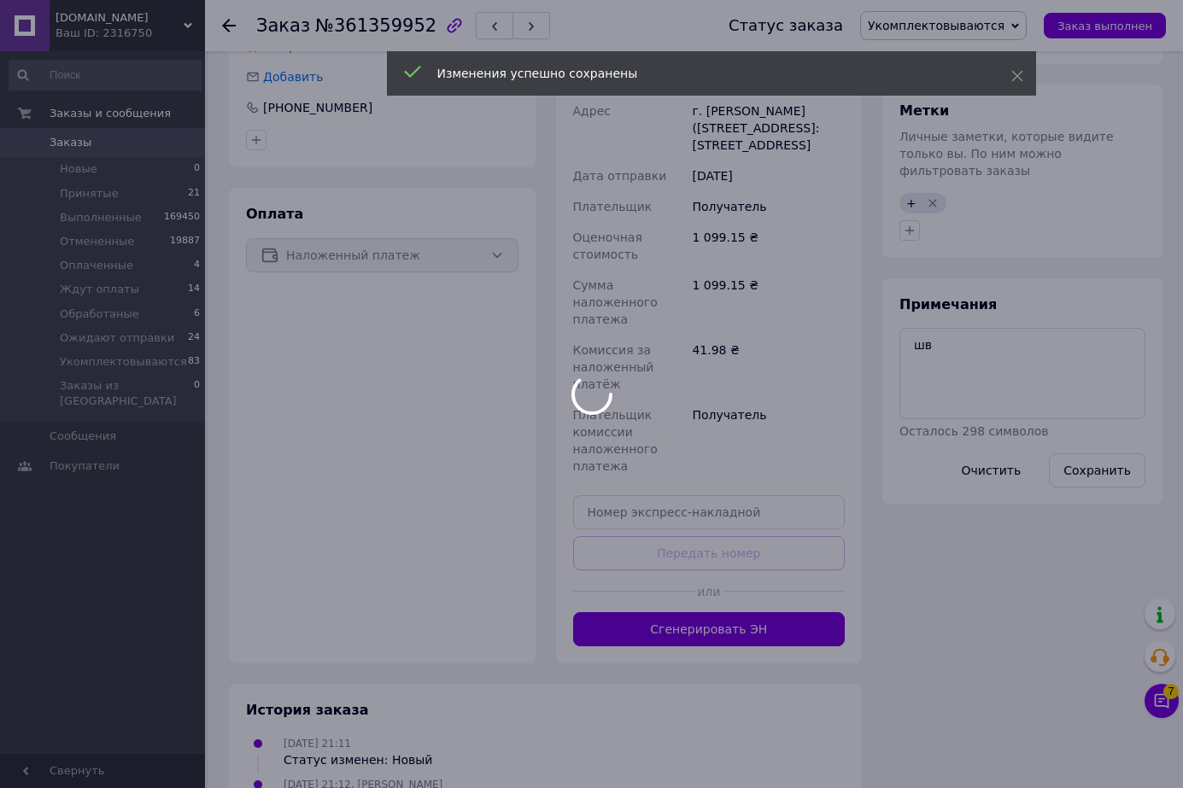
scroll to position [797, 0]
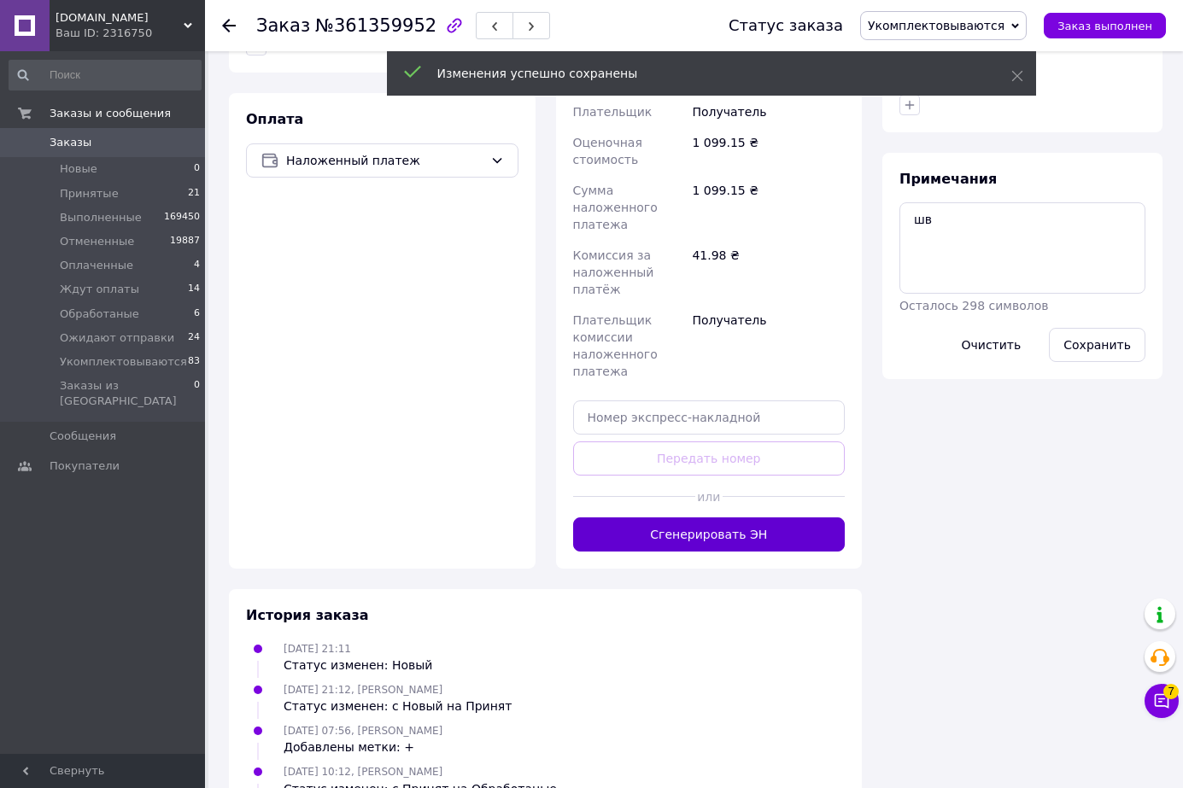
click at [728, 535] on button "Сгенерировать ЭН" at bounding box center [709, 535] width 272 height 34
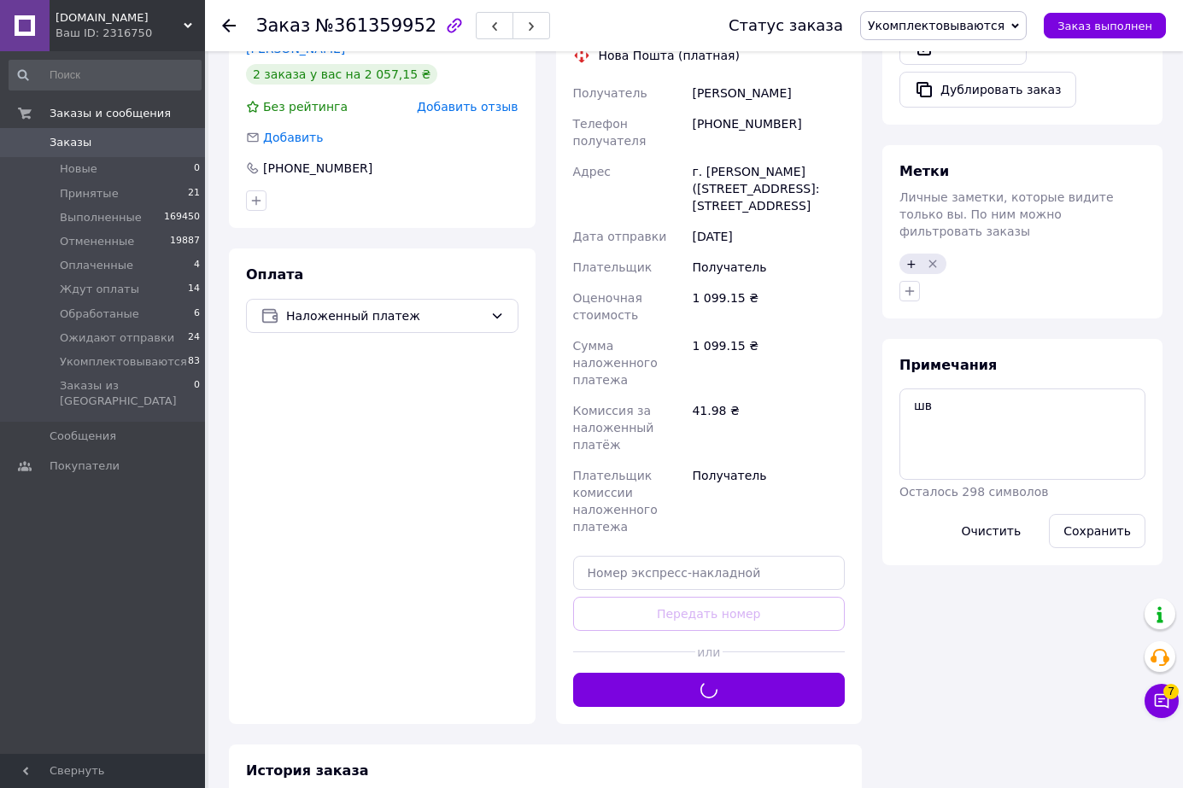
scroll to position [455, 0]
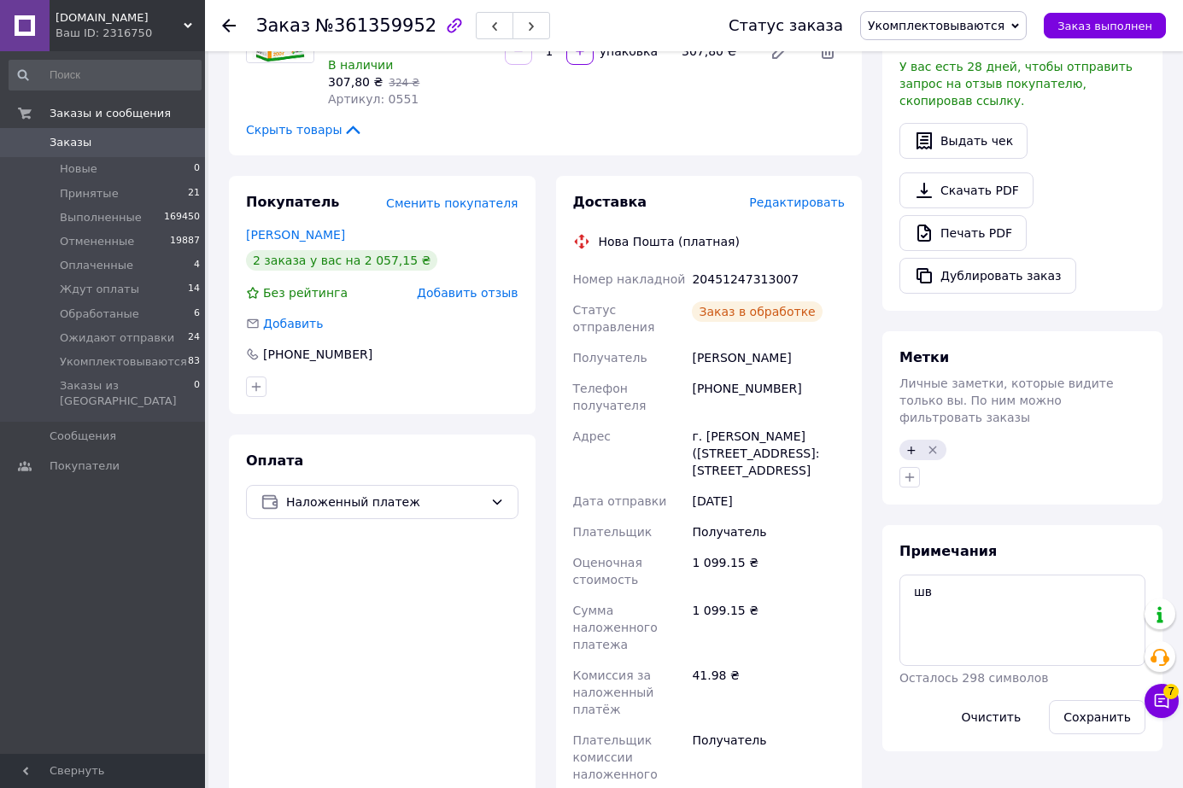
click at [736, 276] on div "20451247313007" at bounding box center [768, 279] width 160 height 31
copy div "20451247313007"
click at [948, 26] on span "Укомплектовываются" at bounding box center [936, 26] width 137 height 14
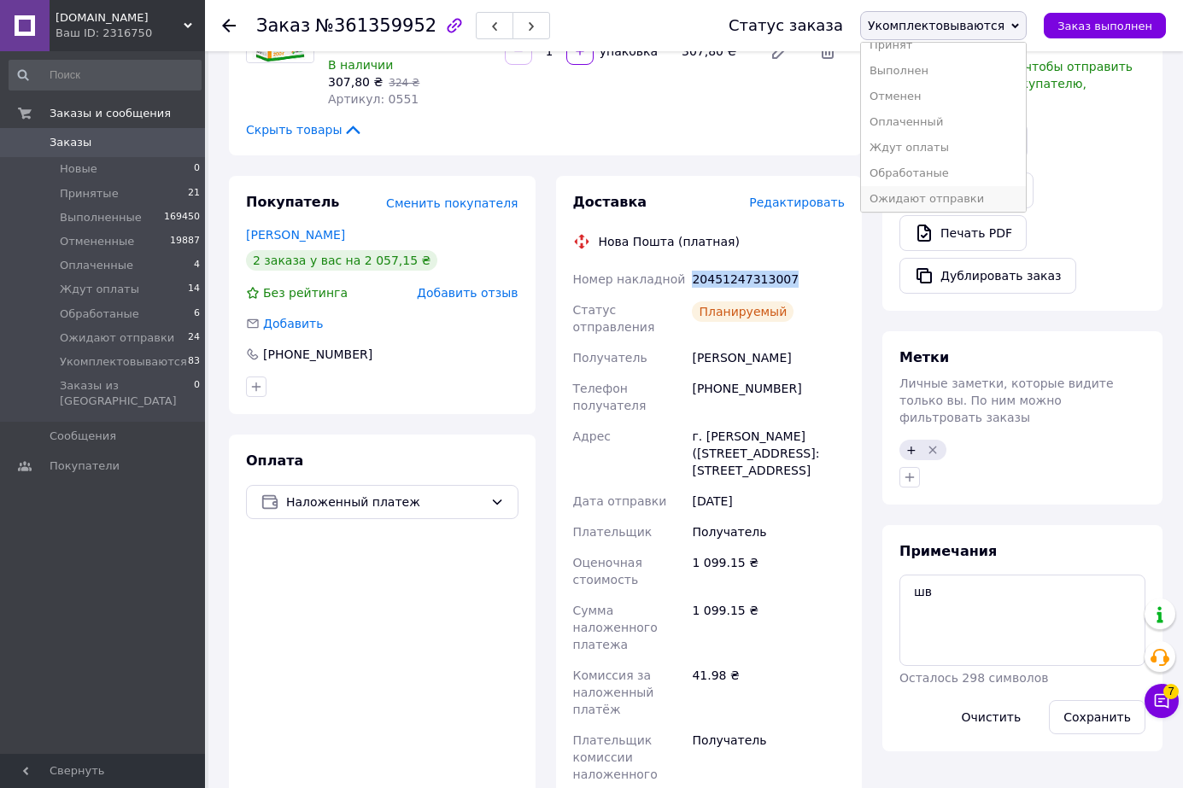
scroll to position [19, 0]
click at [979, 193] on li "Ожидают отправки" at bounding box center [943, 195] width 165 height 26
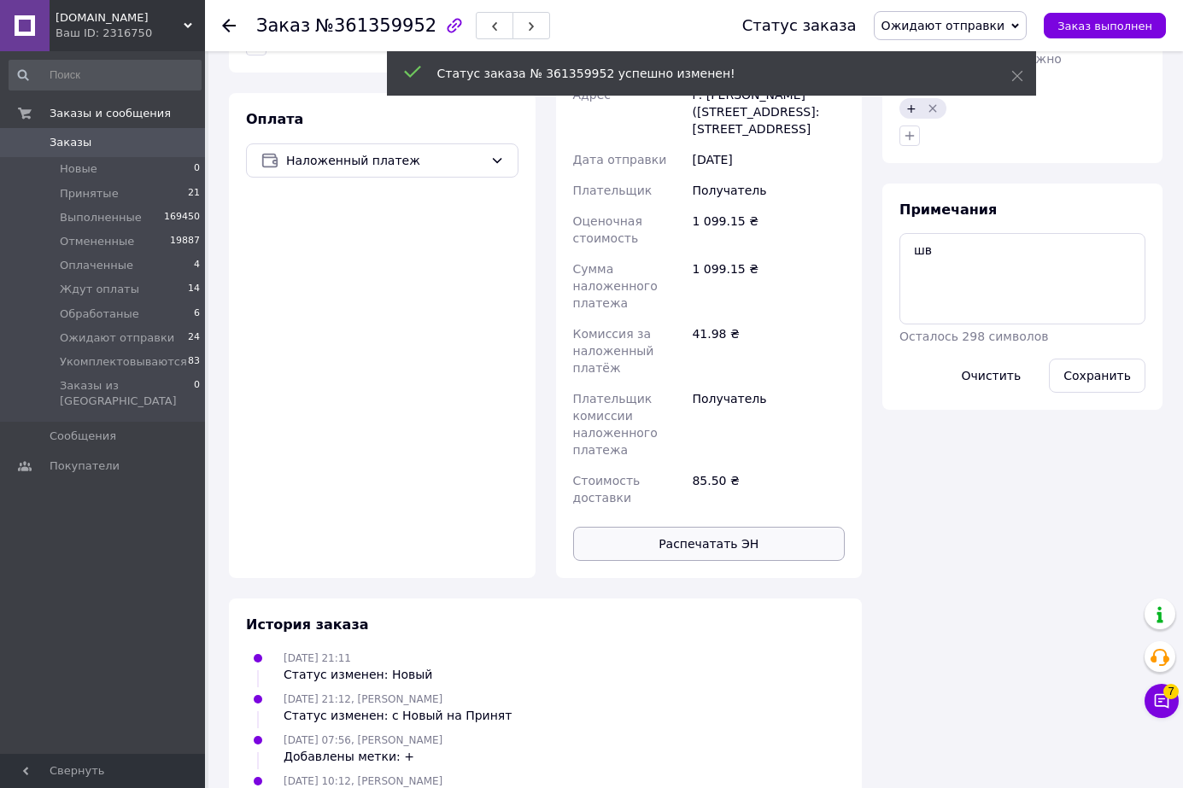
scroll to position [27, 0]
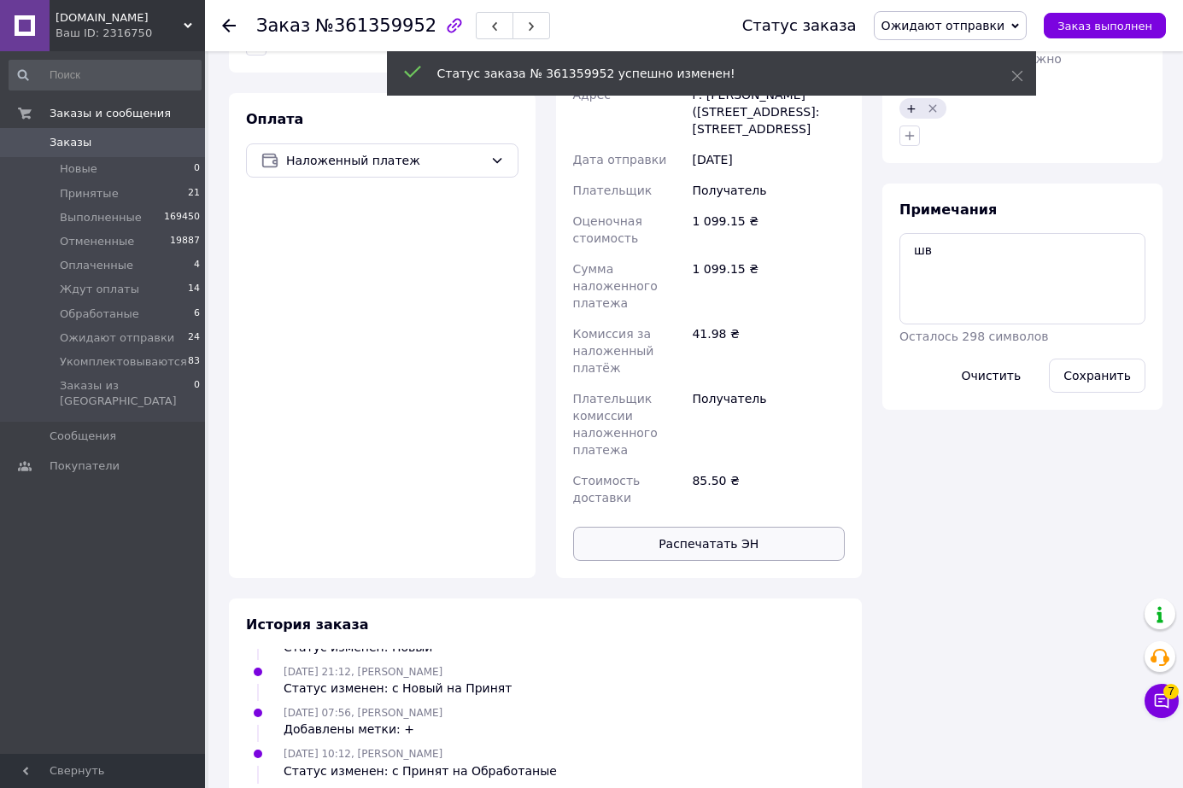
click at [733, 527] on button "Распечатать ЭН" at bounding box center [709, 544] width 272 height 34
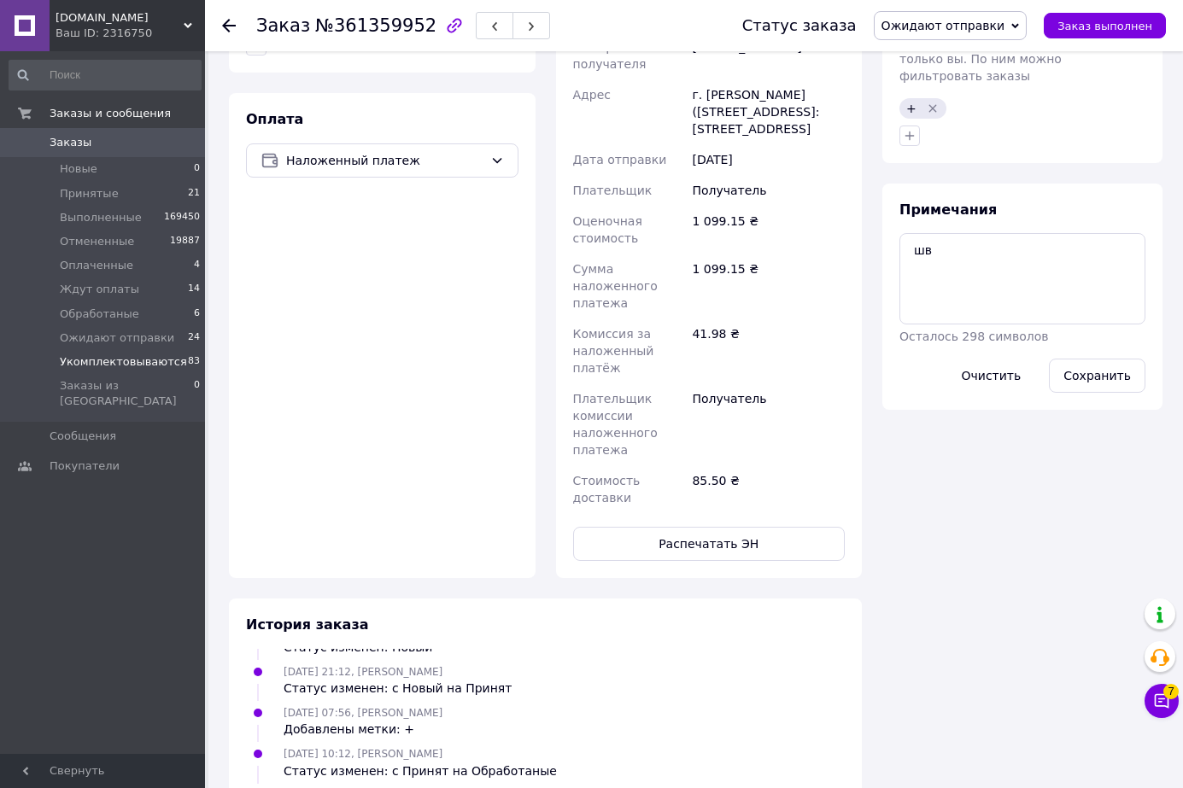
click at [150, 365] on span "Укомплектовываются" at bounding box center [123, 361] width 127 height 15
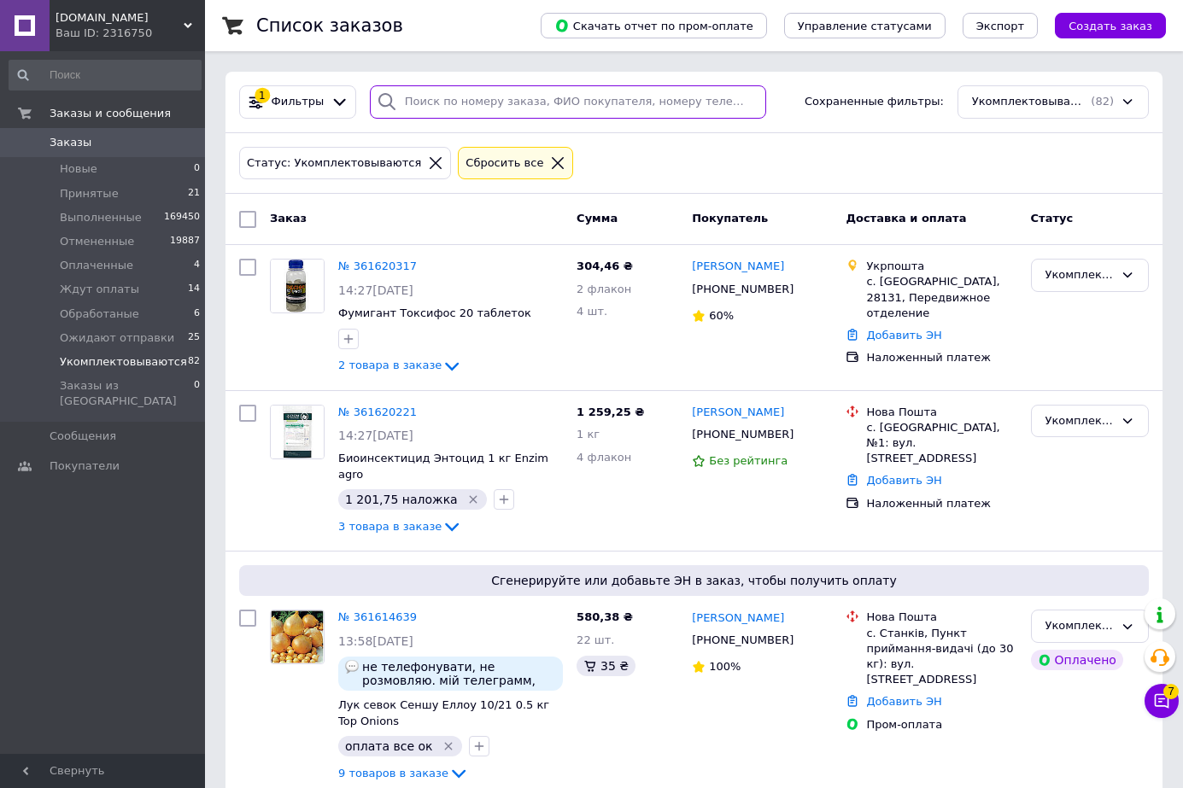
click at [550, 113] on input "search" at bounding box center [568, 101] width 396 height 33
paste input "361466430"
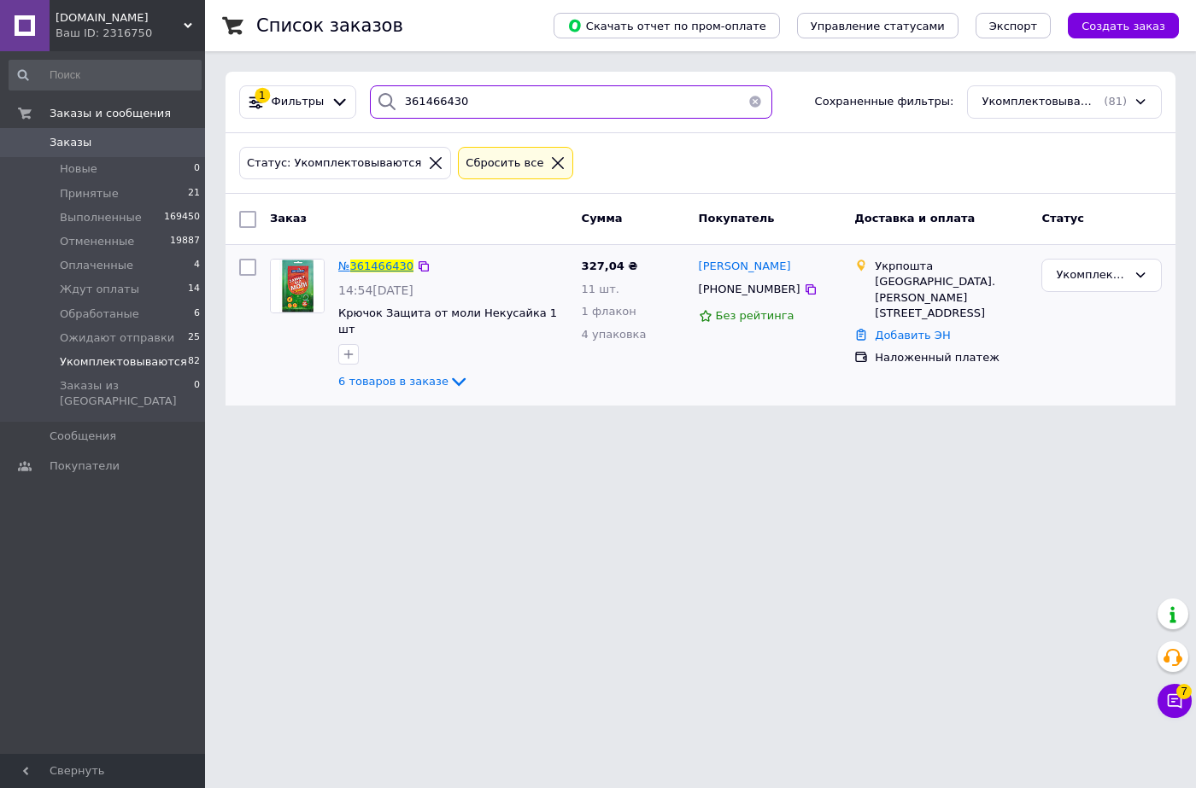
type input "361466430"
click at [366, 269] on span "361466430" at bounding box center [381, 266] width 63 height 13
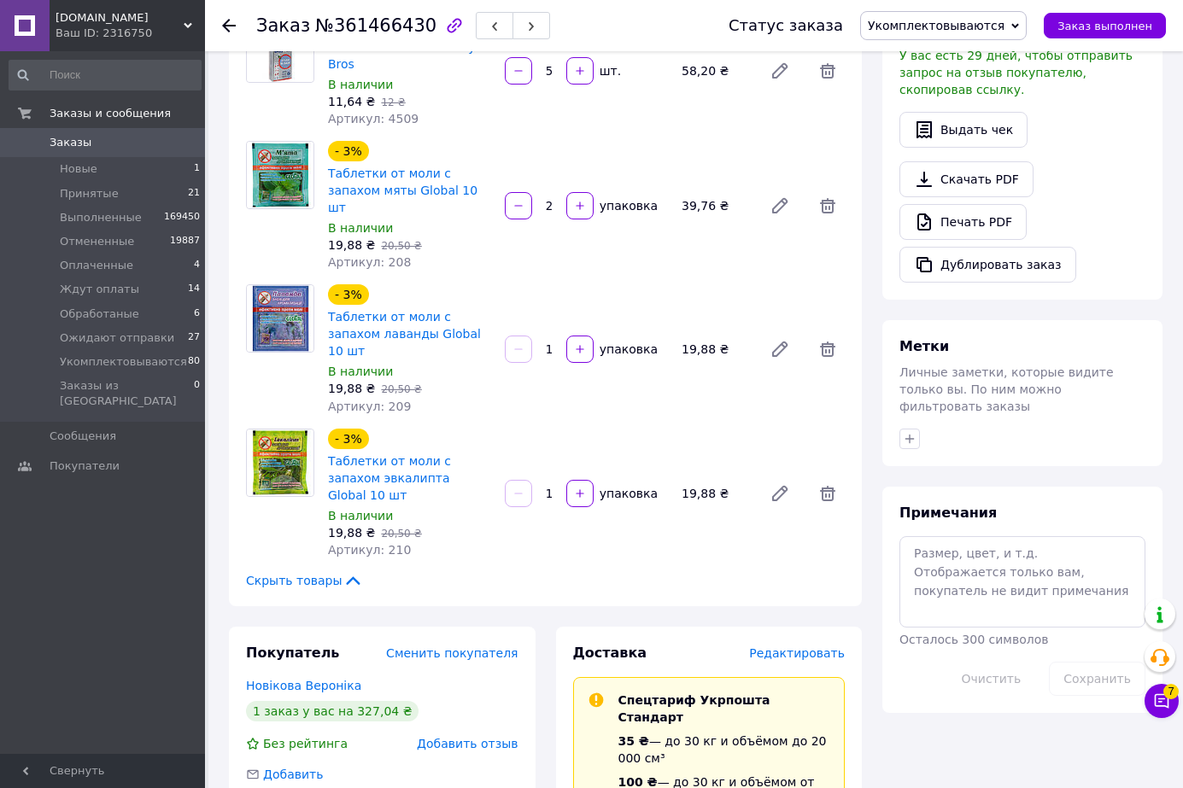
scroll to position [570, 0]
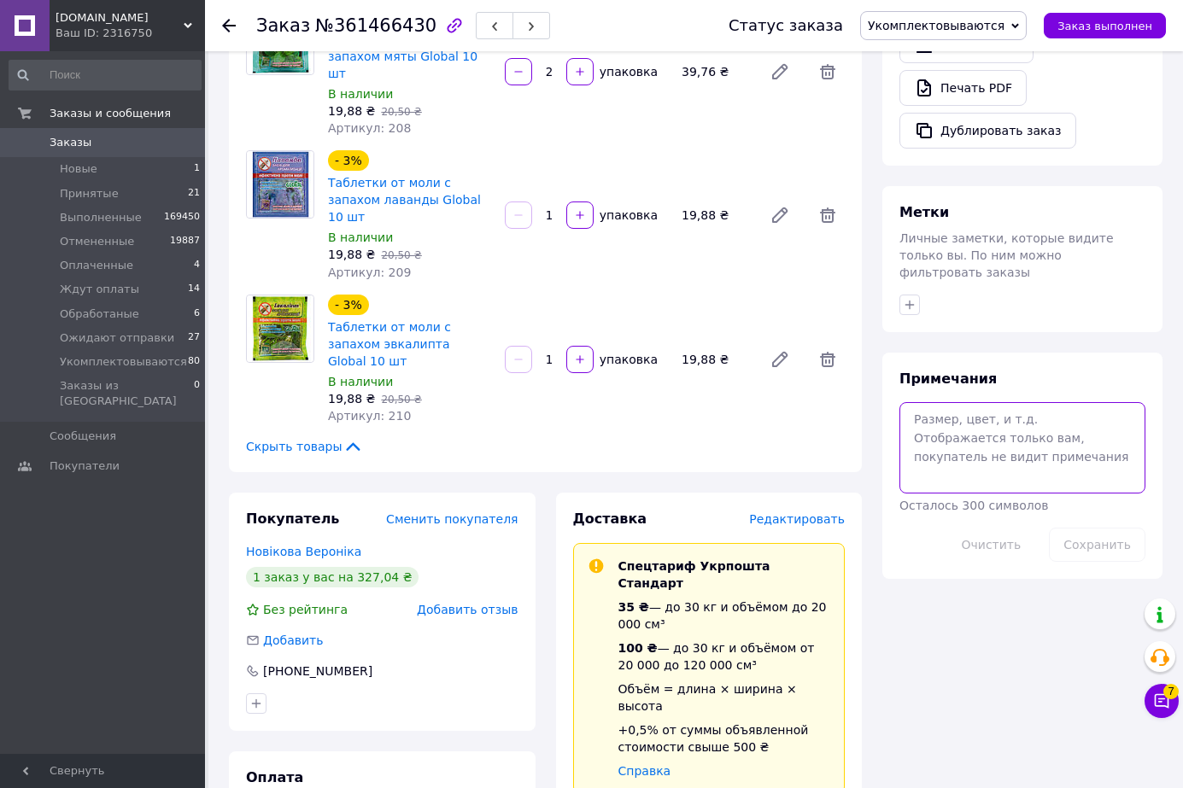
click at [1016, 402] on textarea at bounding box center [1022, 447] width 246 height 91
type textarea "шв"
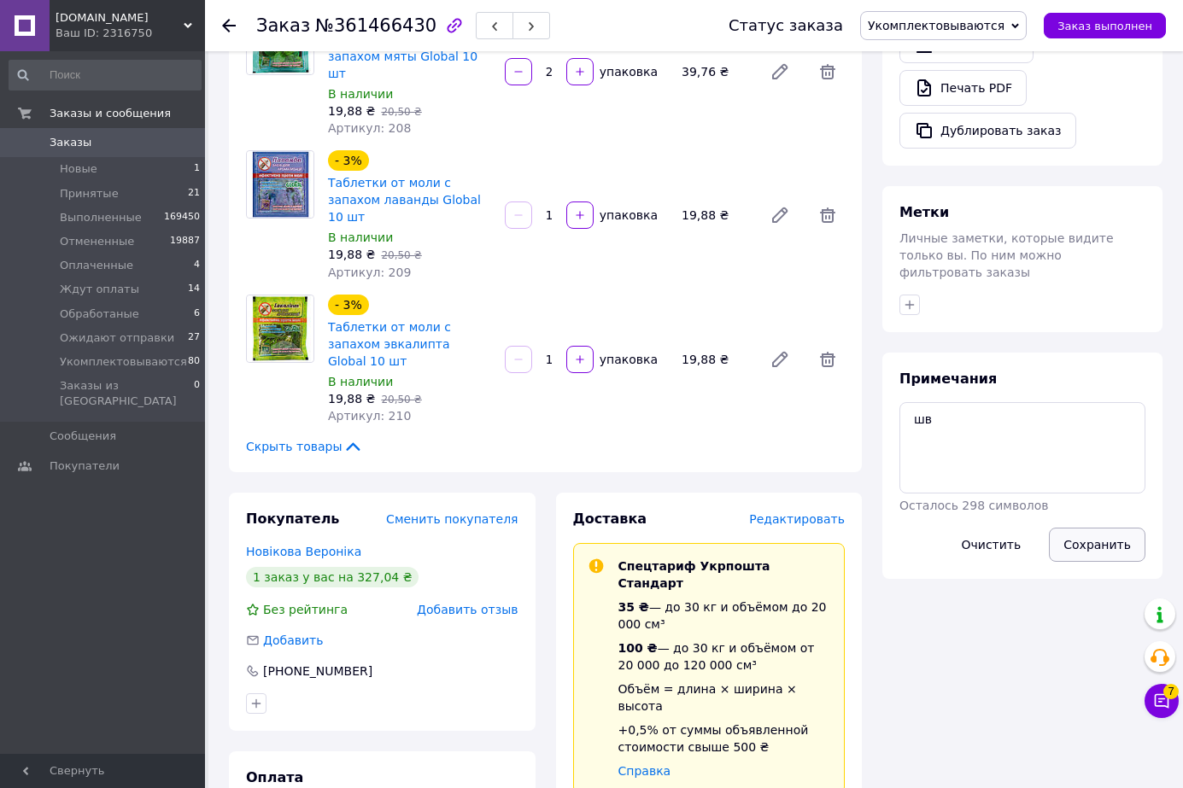
click at [1097, 528] on button "Сохранить" at bounding box center [1097, 545] width 97 height 34
click at [804, 512] on span "Редактировать" at bounding box center [797, 519] width 96 height 14
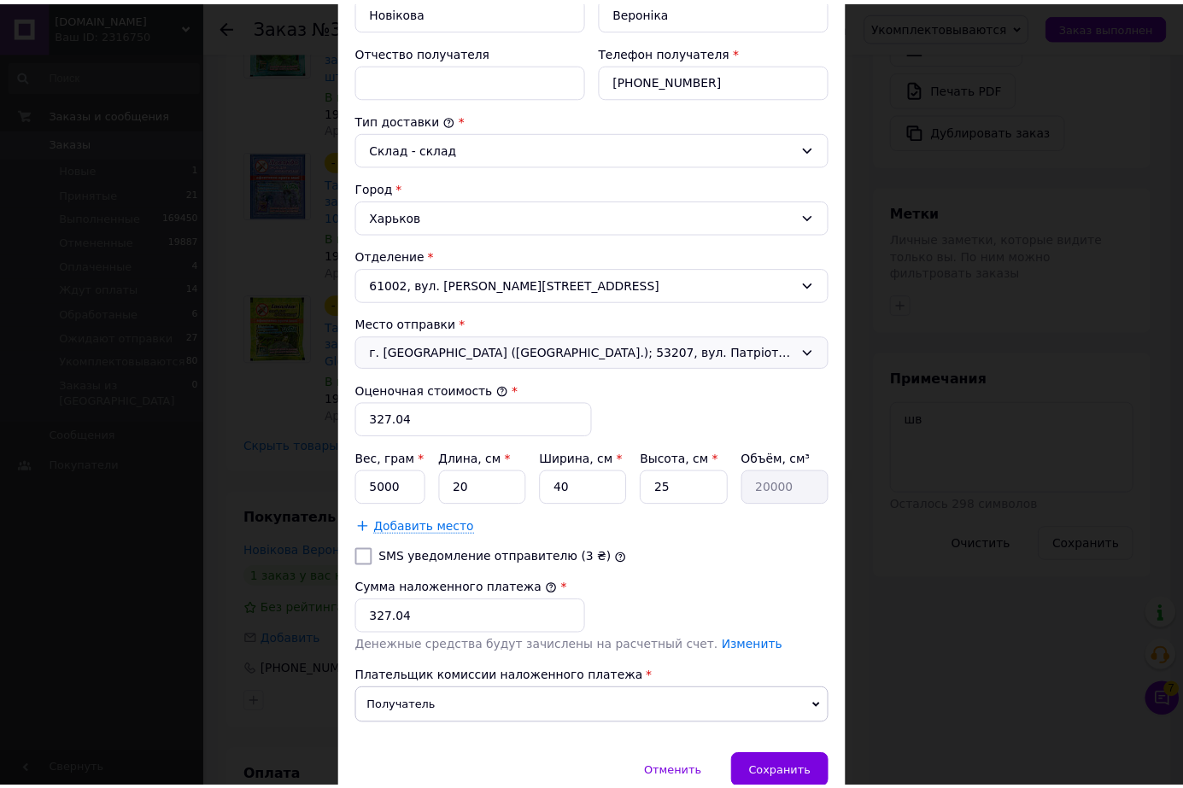
scroll to position [439, 0]
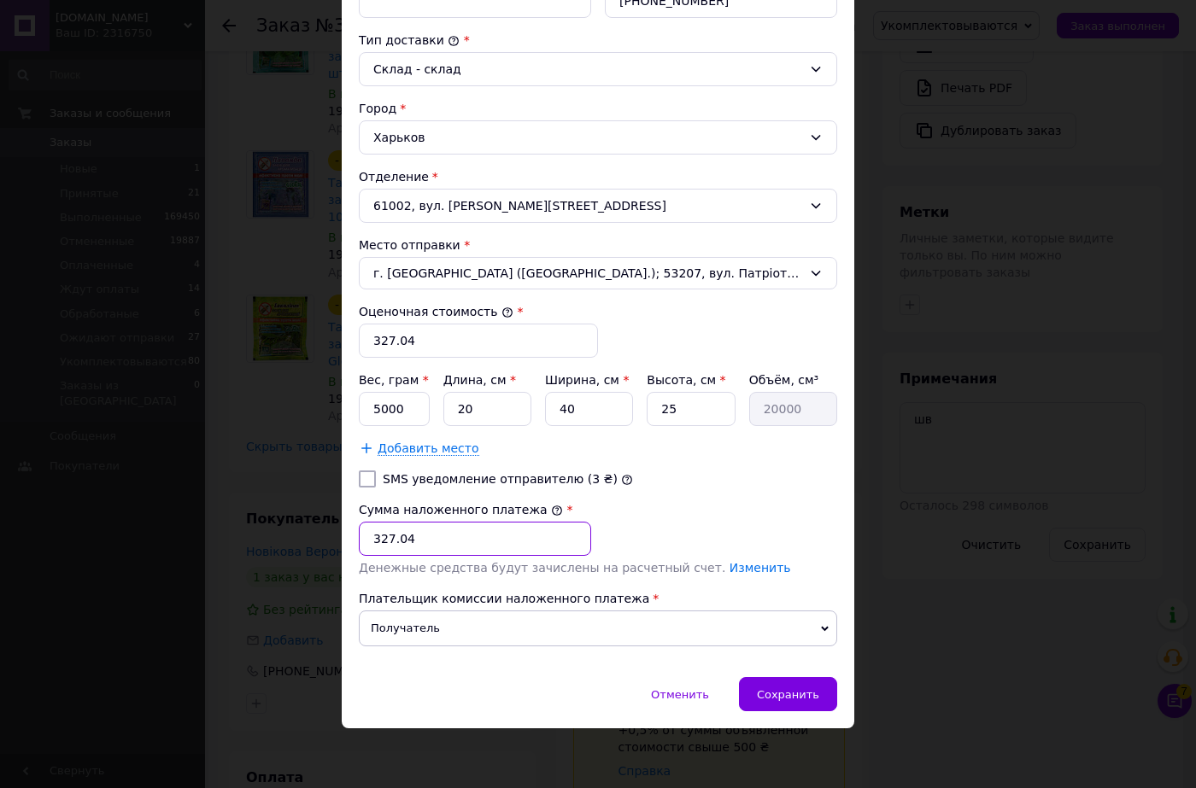
click at [412, 537] on input "327.04" at bounding box center [475, 539] width 232 height 34
click at [482, 405] on input "20" at bounding box center [487, 409] width 88 height 34
click at [482, 404] on input "20" at bounding box center [487, 409] width 88 height 34
type input "2"
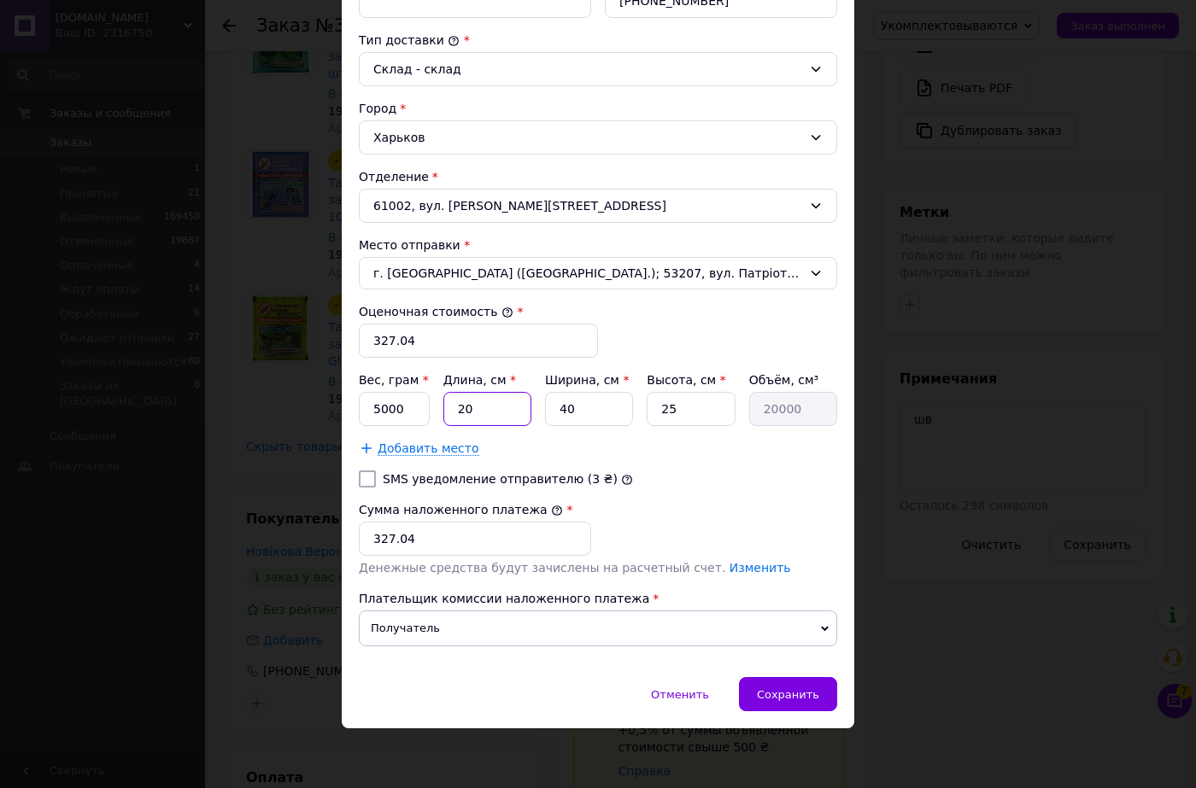
type input "2000"
type input "20"
type input "20000"
type input "1"
type input "500"
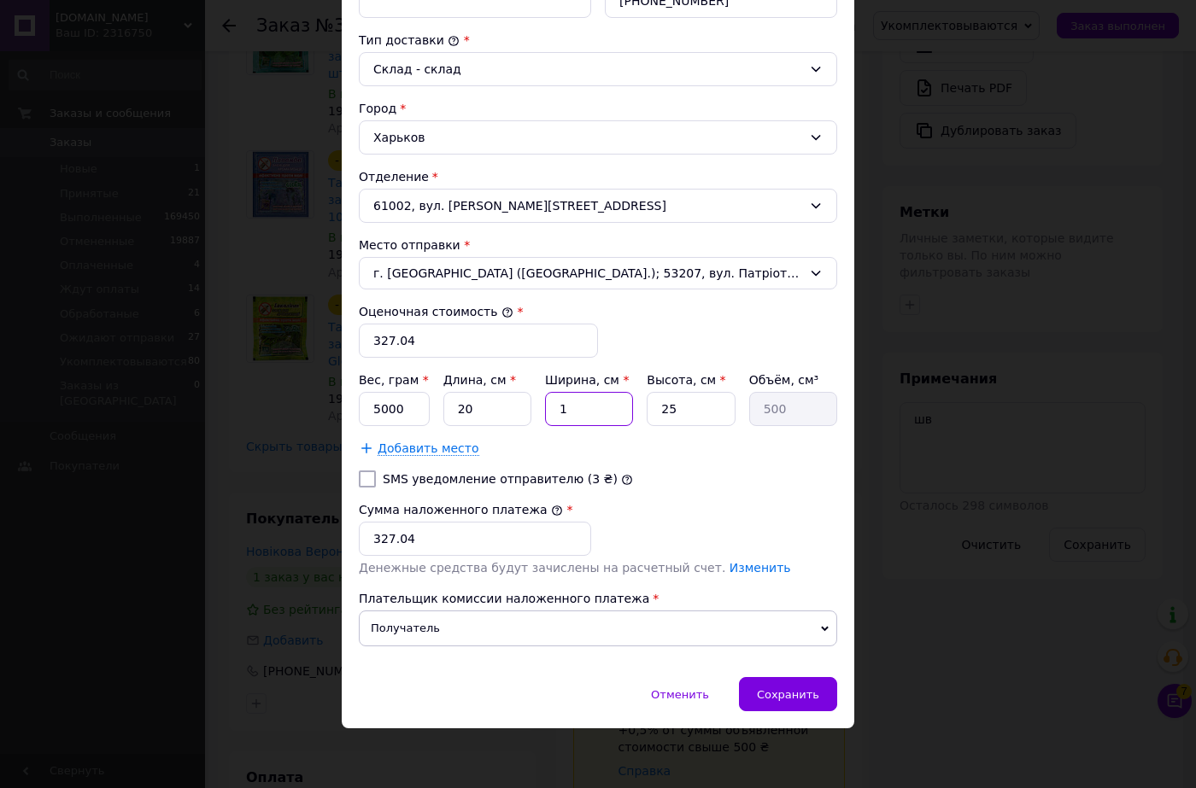
type input "10"
type input "5000"
type input "10"
type input "1"
type input "200"
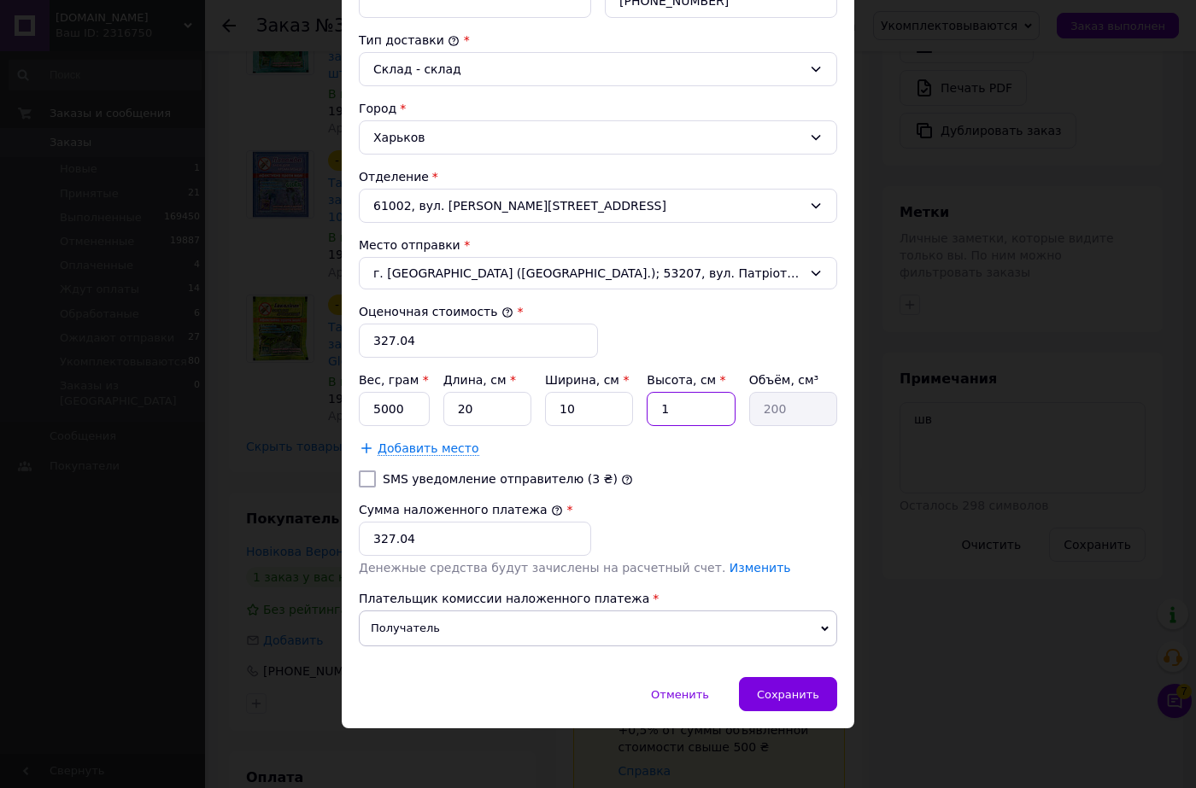
type input "10"
type input "2000"
type input "10"
click at [402, 404] on input "5000" at bounding box center [394, 409] width 71 height 34
click at [403, 404] on input "5000" at bounding box center [394, 409] width 71 height 34
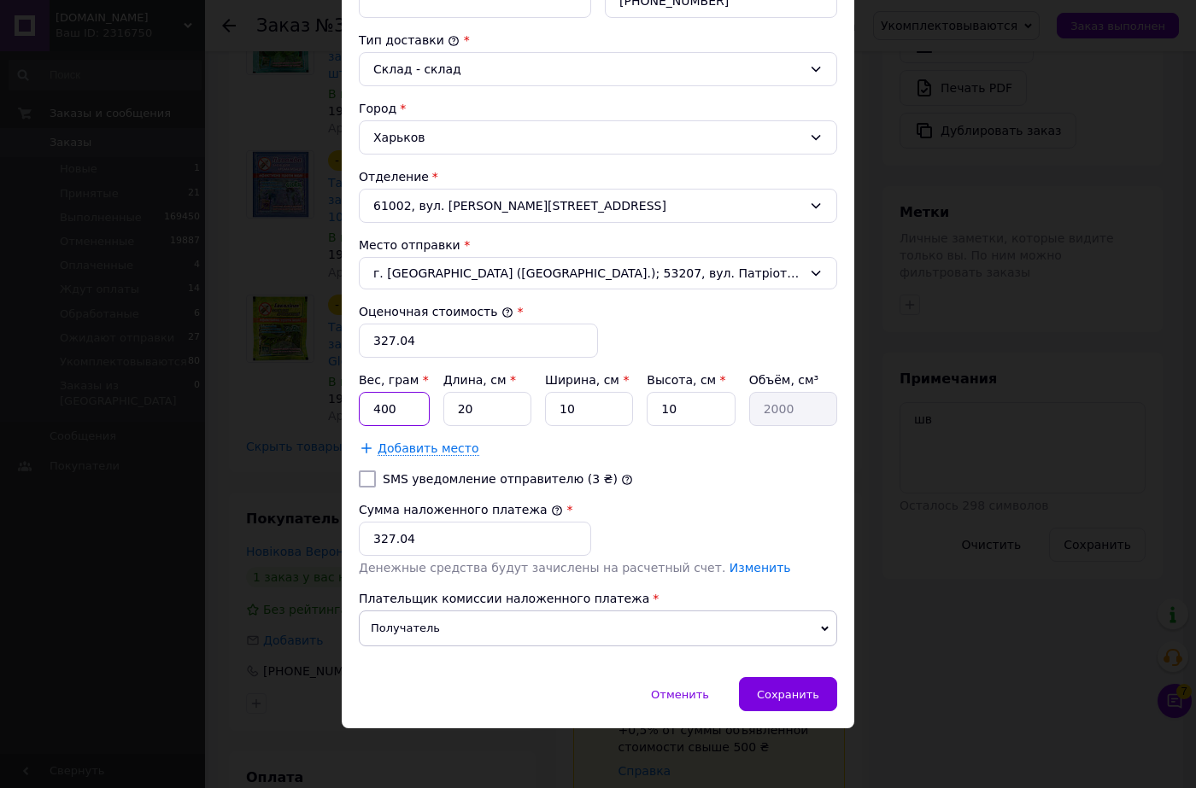
type input "400"
click at [711, 474] on div "SMS уведомление отправителю (3 ₴)" at bounding box center [597, 479] width 485 height 17
click at [808, 679] on div "Сохранить" at bounding box center [788, 694] width 98 height 34
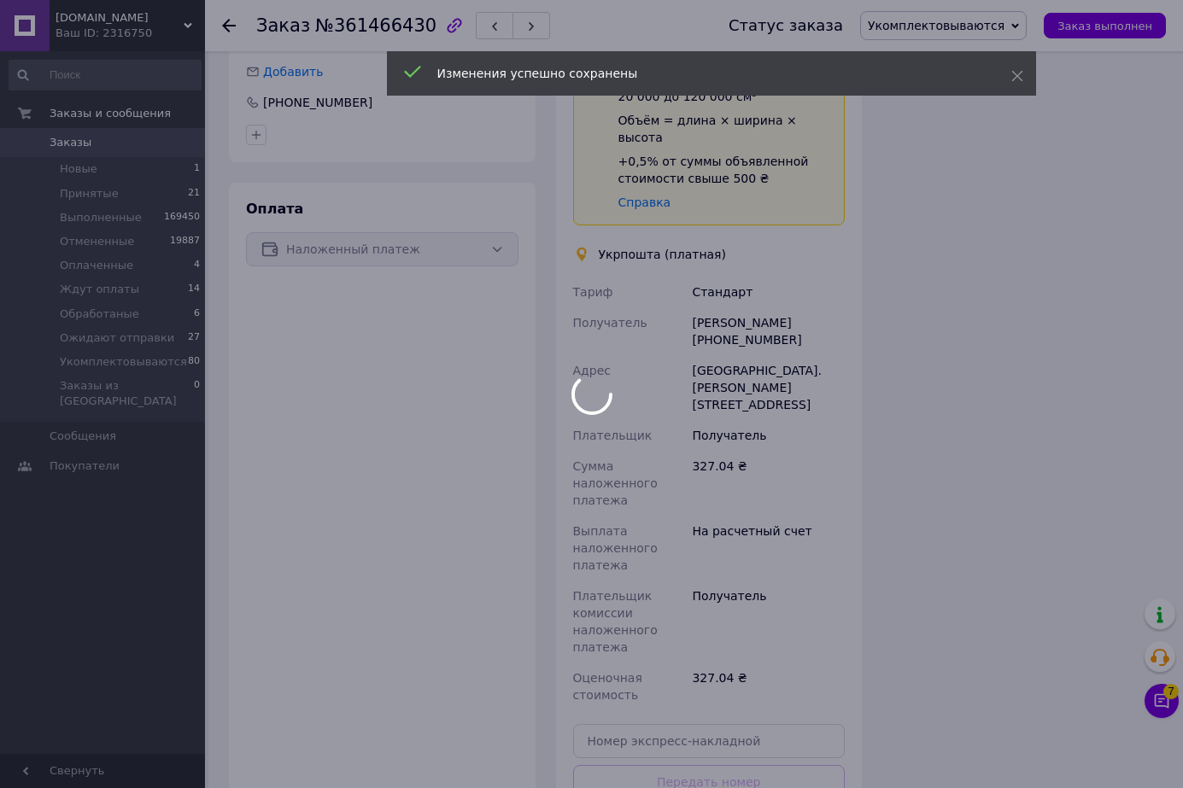
scroll to position [82, 0]
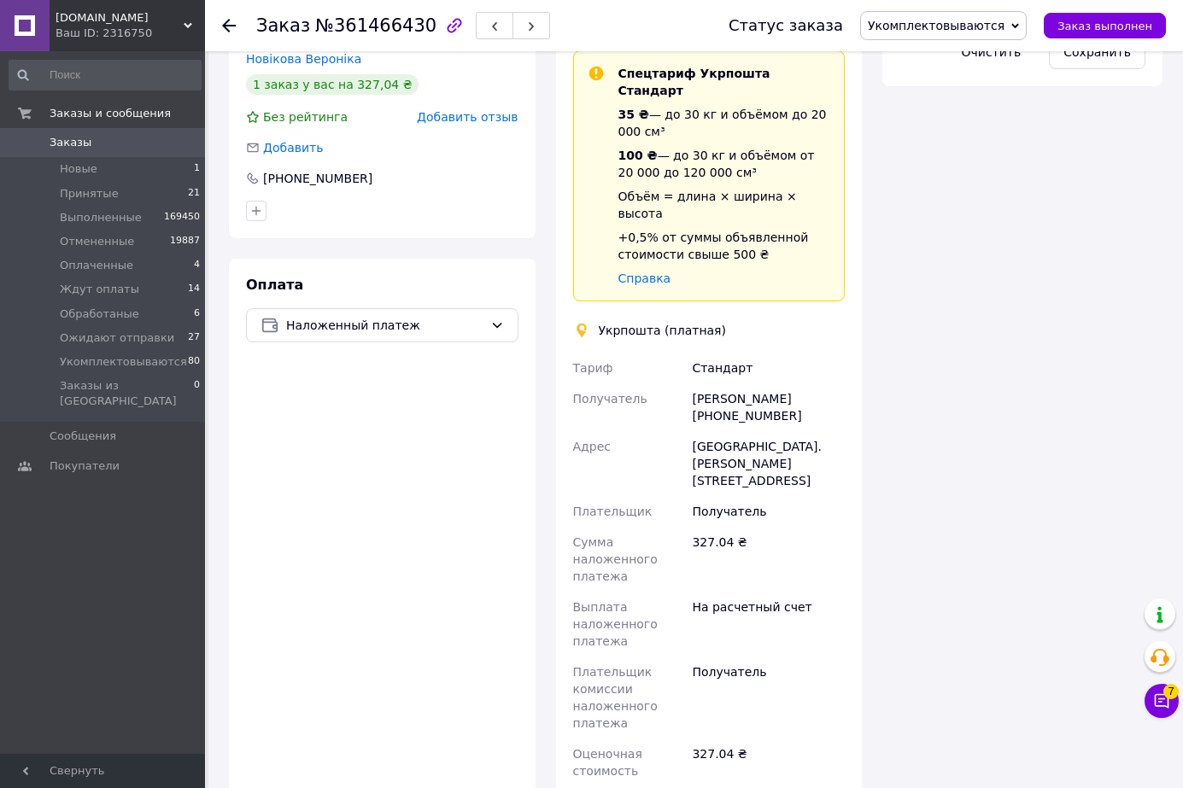
scroll to position [1025, 0]
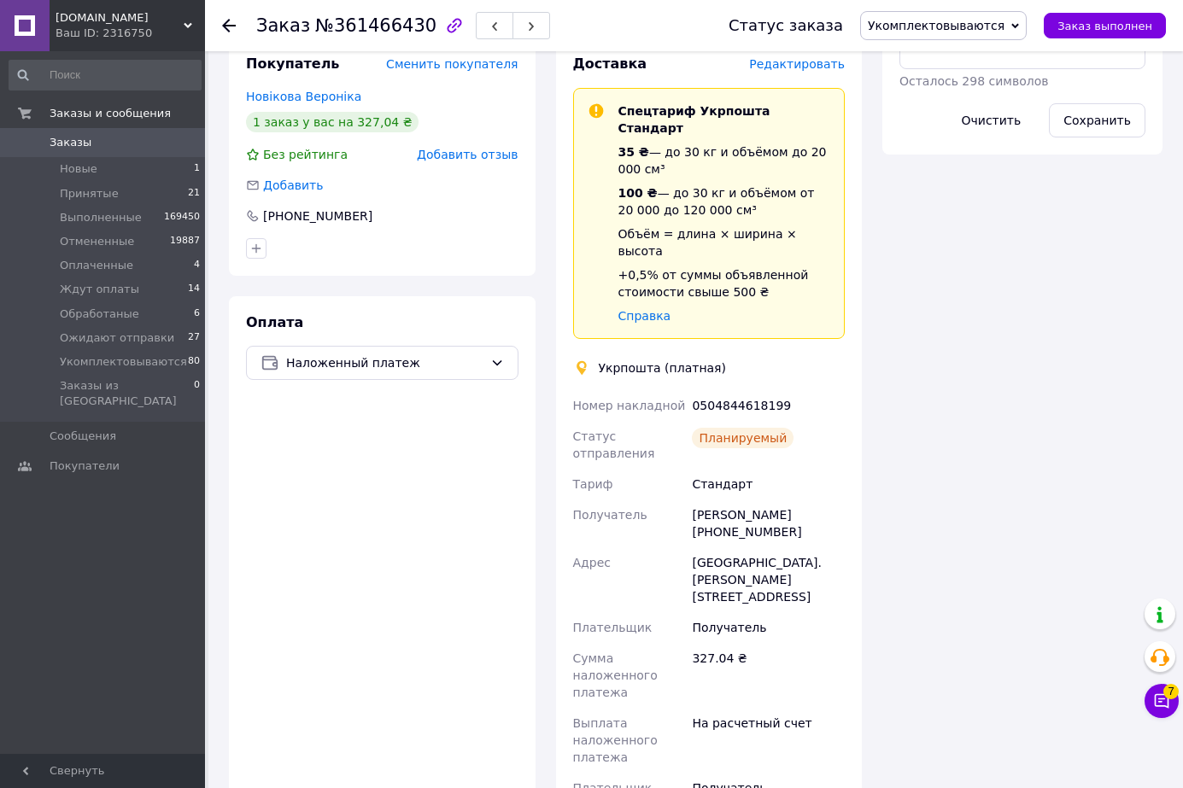
click at [743, 390] on div "0504844618199" at bounding box center [768, 405] width 160 height 31
click at [726, 390] on div "0504844618199" at bounding box center [768, 405] width 160 height 31
copy div "0504844618199"
click at [948, 20] on span "Укомплектовываются" at bounding box center [936, 26] width 137 height 14
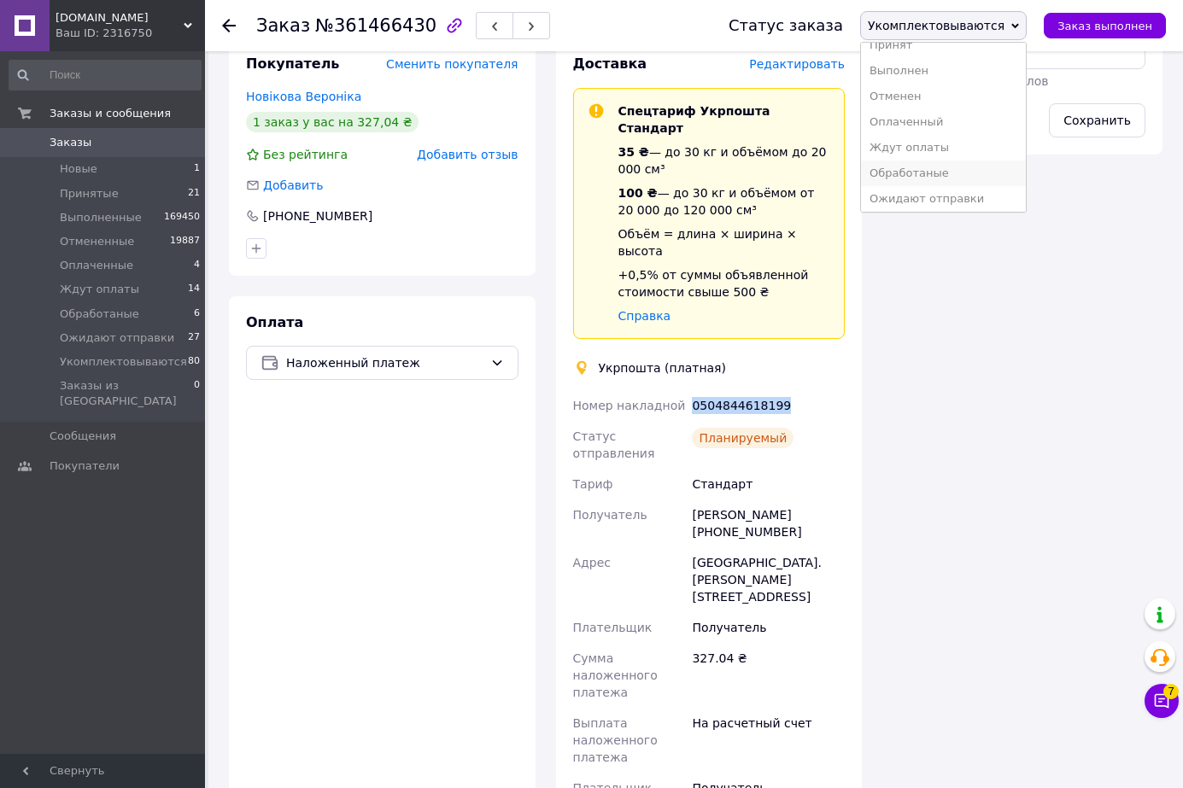
scroll to position [19, 0]
click at [956, 187] on li "Ожидают отправки" at bounding box center [943, 195] width 165 height 26
click at [956, 187] on div "Итого 6 товаров 327,04 ₴ Доставка 35 ₴ Скидка Добавить Всего к оплате 327.04 ₴ …" at bounding box center [1022, 331] width 301 height 2568
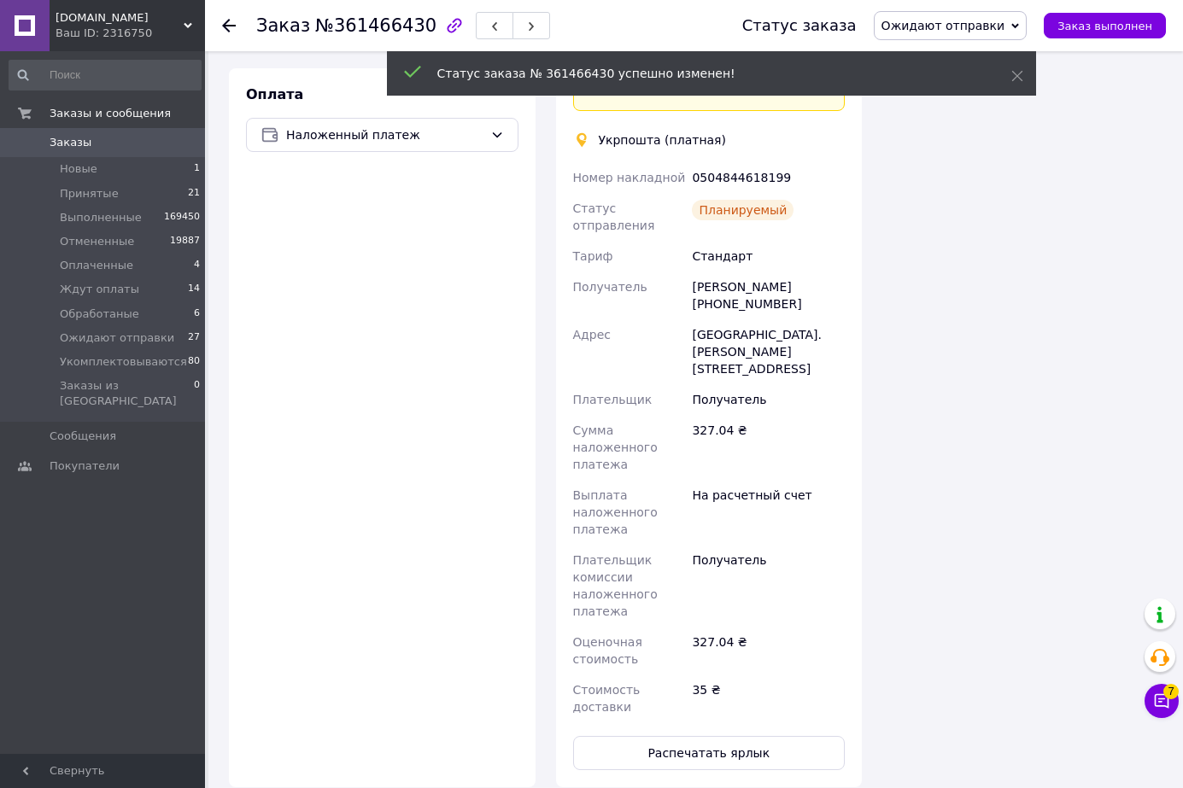
scroll to position [123, 0]
click at [739, 736] on button "Распечатать ярлык" at bounding box center [709, 753] width 272 height 34
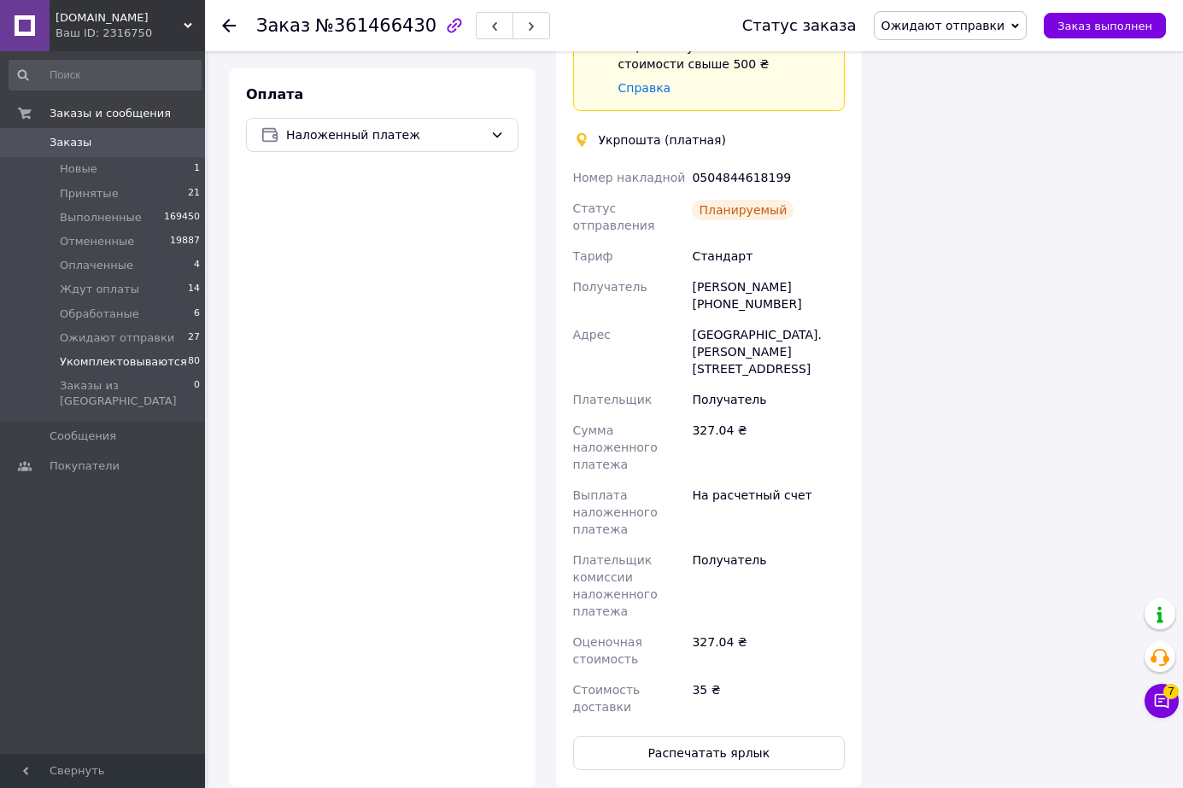
click at [149, 360] on span "Укомплектовываются" at bounding box center [123, 361] width 127 height 15
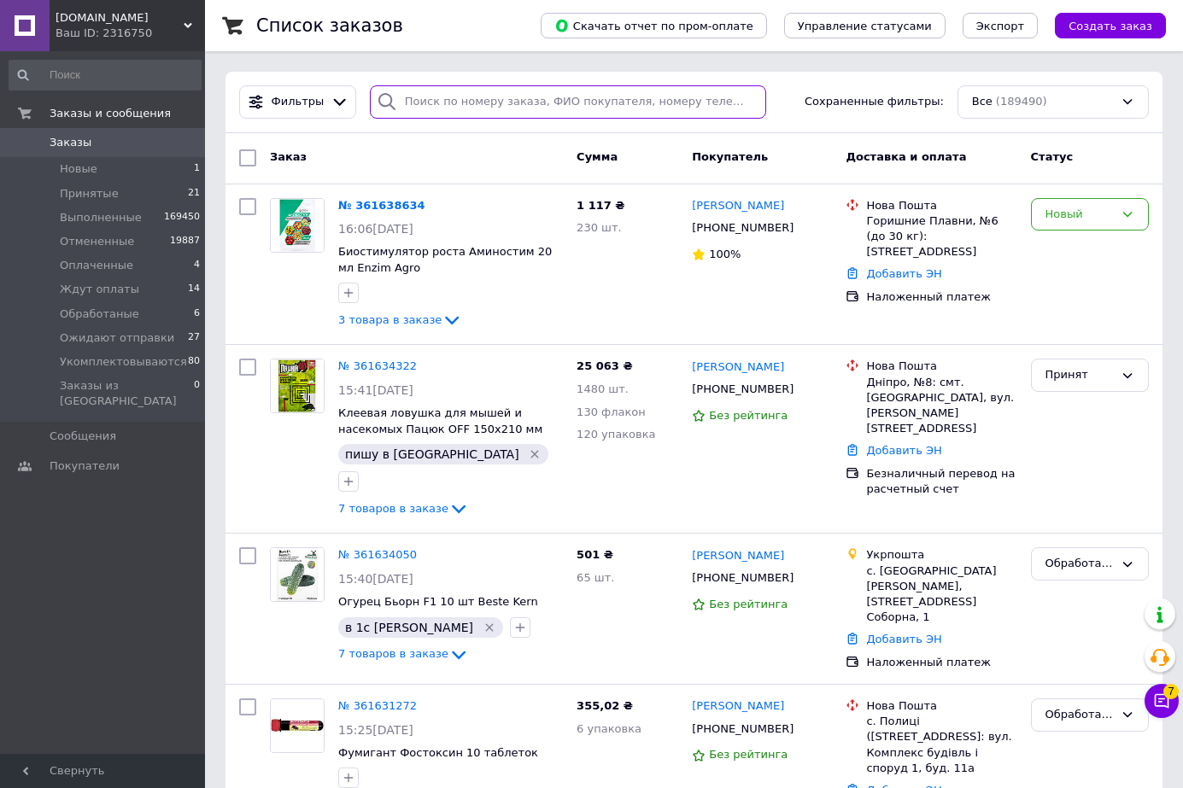
click at [438, 109] on input "search" at bounding box center [568, 101] width 396 height 33
paste input "360488582"
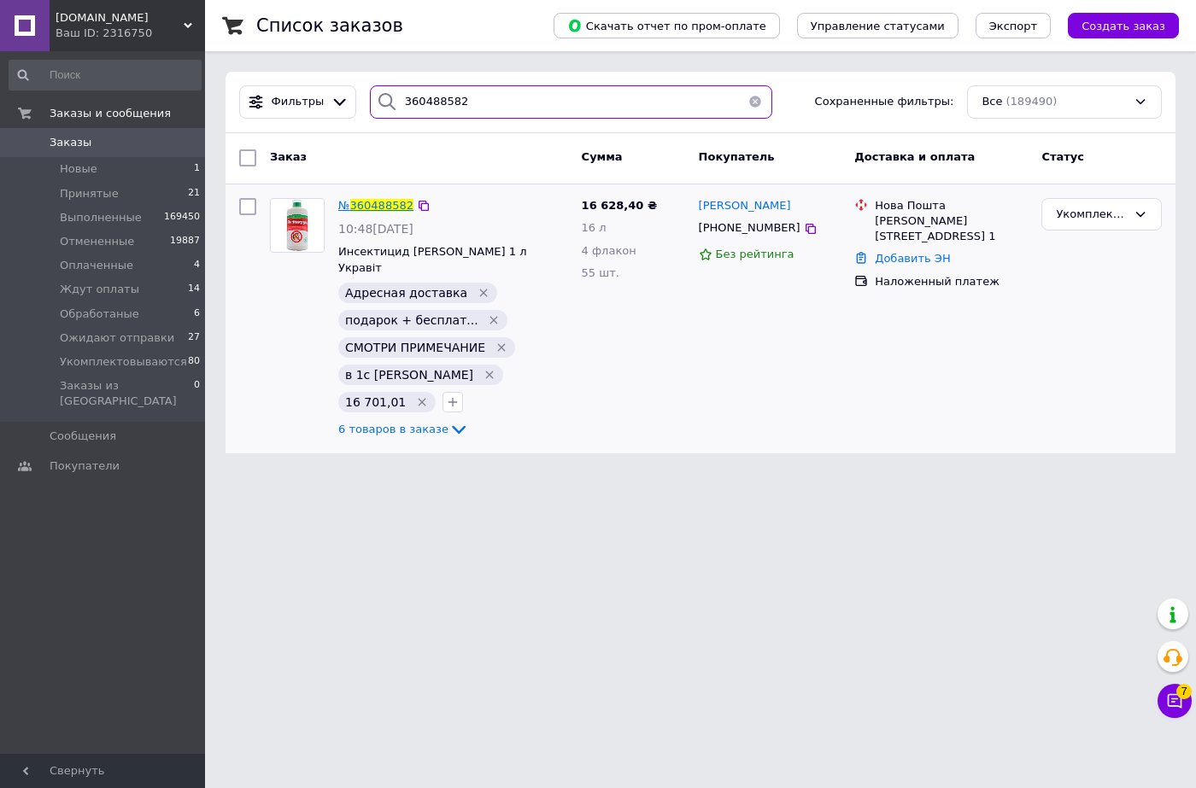
type input "360488582"
click at [389, 206] on span "360488582" at bounding box center [381, 205] width 63 height 13
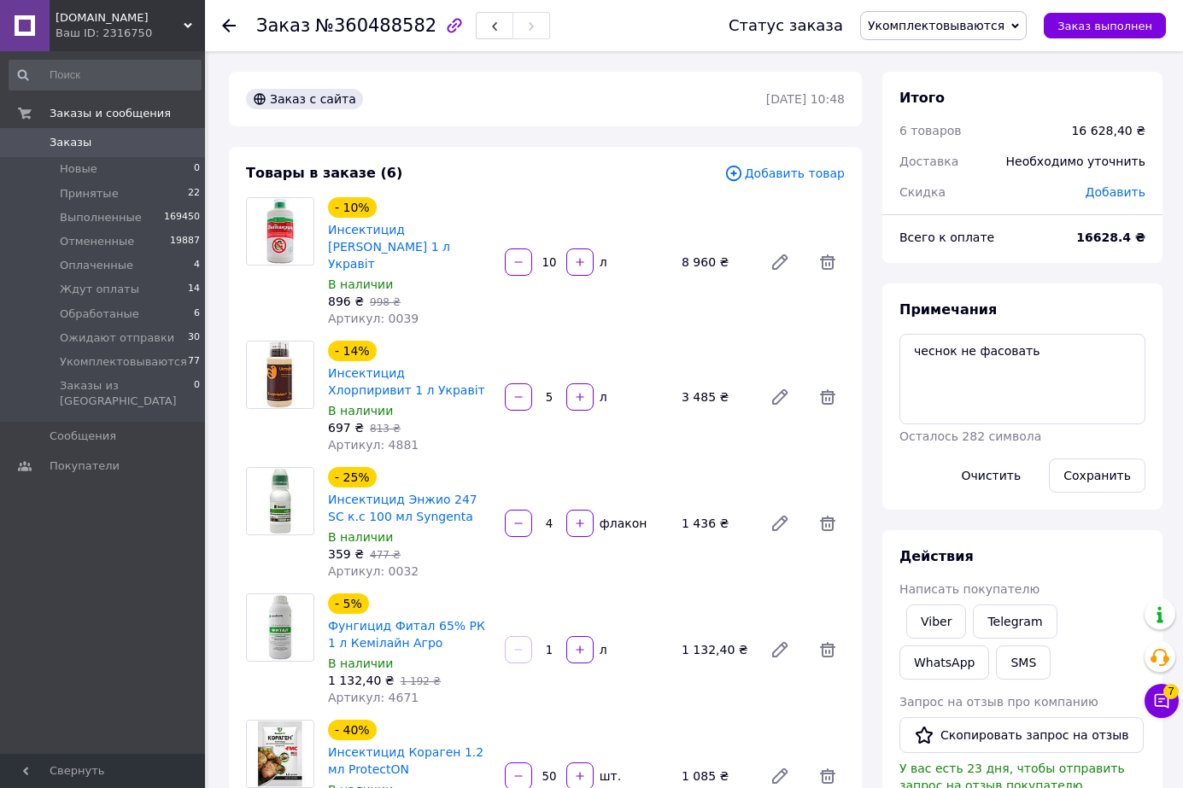
scroll to position [400, 0]
click at [1081, 371] on textarea "чеснок не фасовать" at bounding box center [1022, 379] width 246 height 91
type textarea "чеснок не фасовать шв"
click at [1103, 477] on button "Сохранить" at bounding box center [1097, 476] width 97 height 34
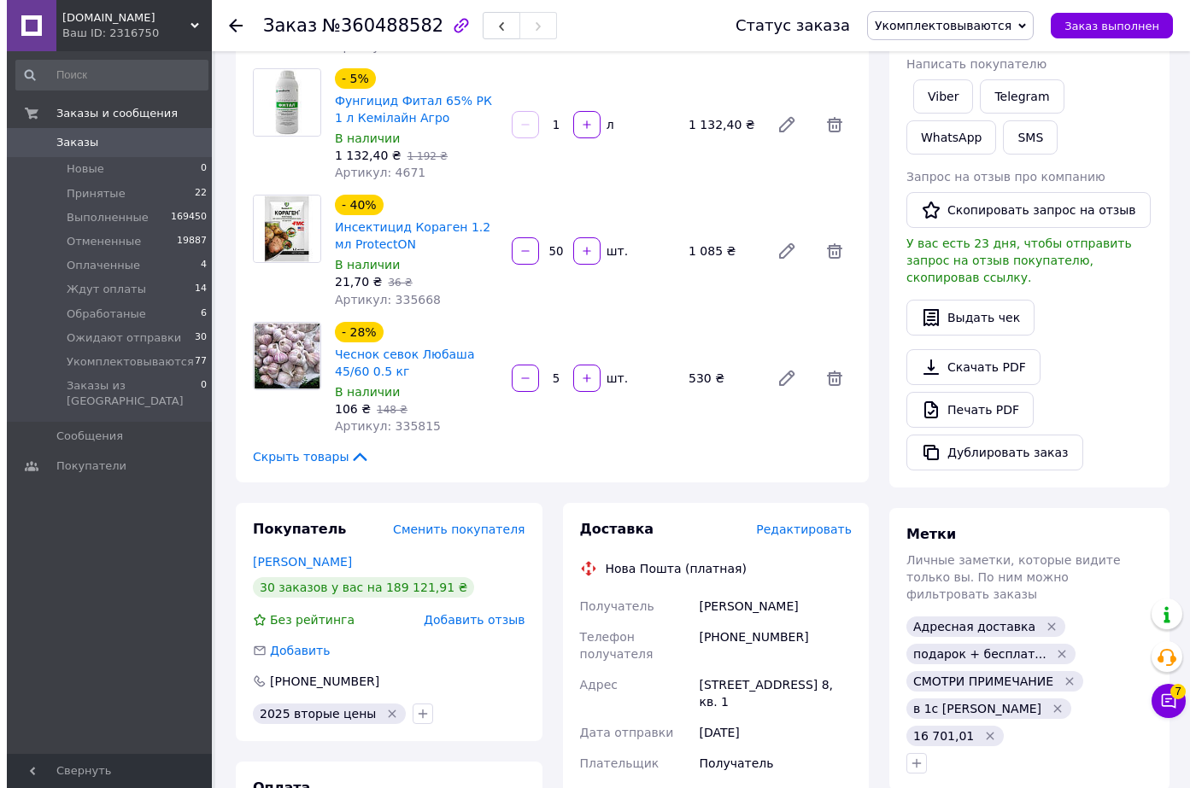
scroll to position [683, 0]
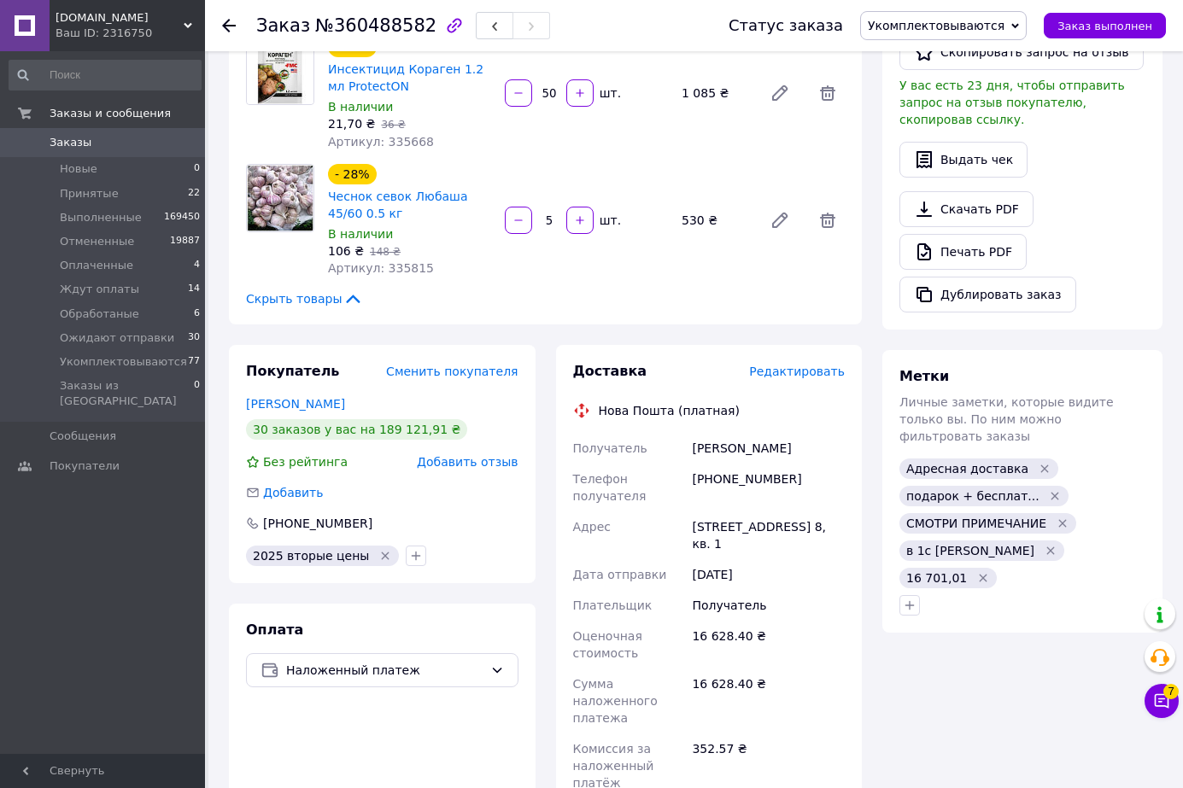
click at [796, 365] on span "Редактировать" at bounding box center [797, 372] width 96 height 14
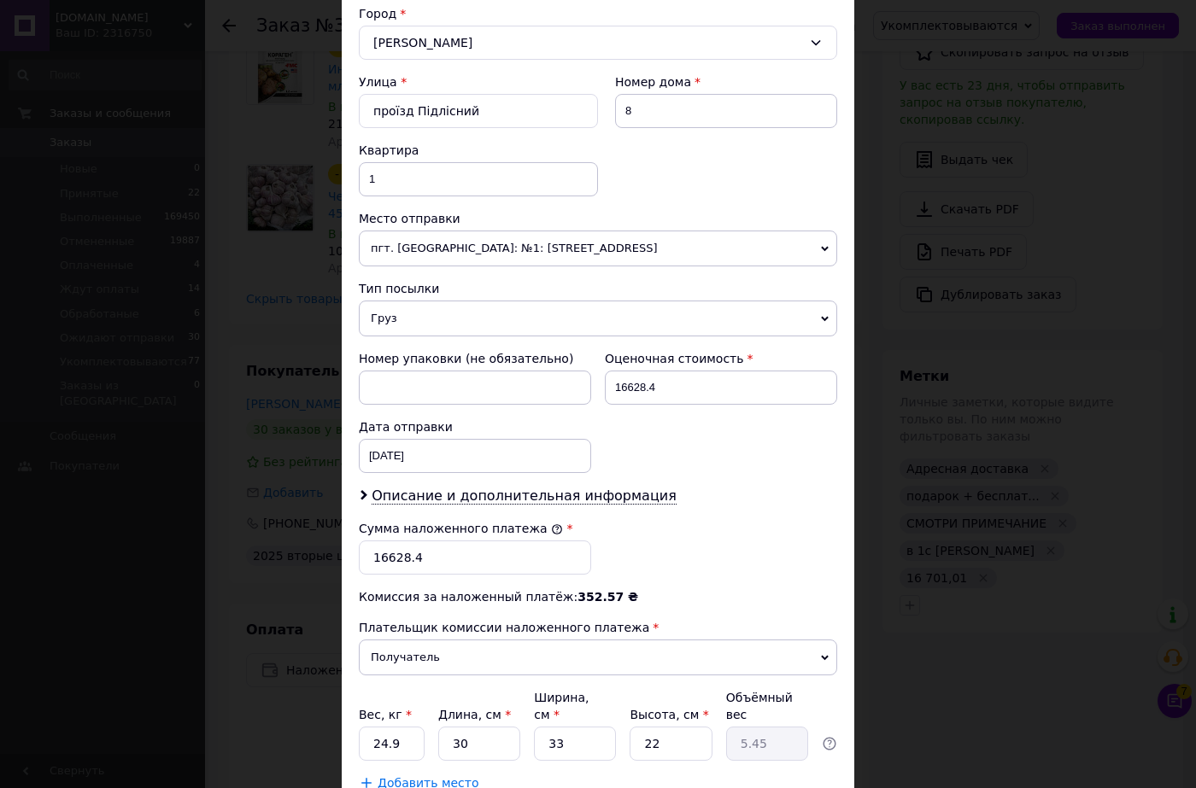
scroll to position [570, 0]
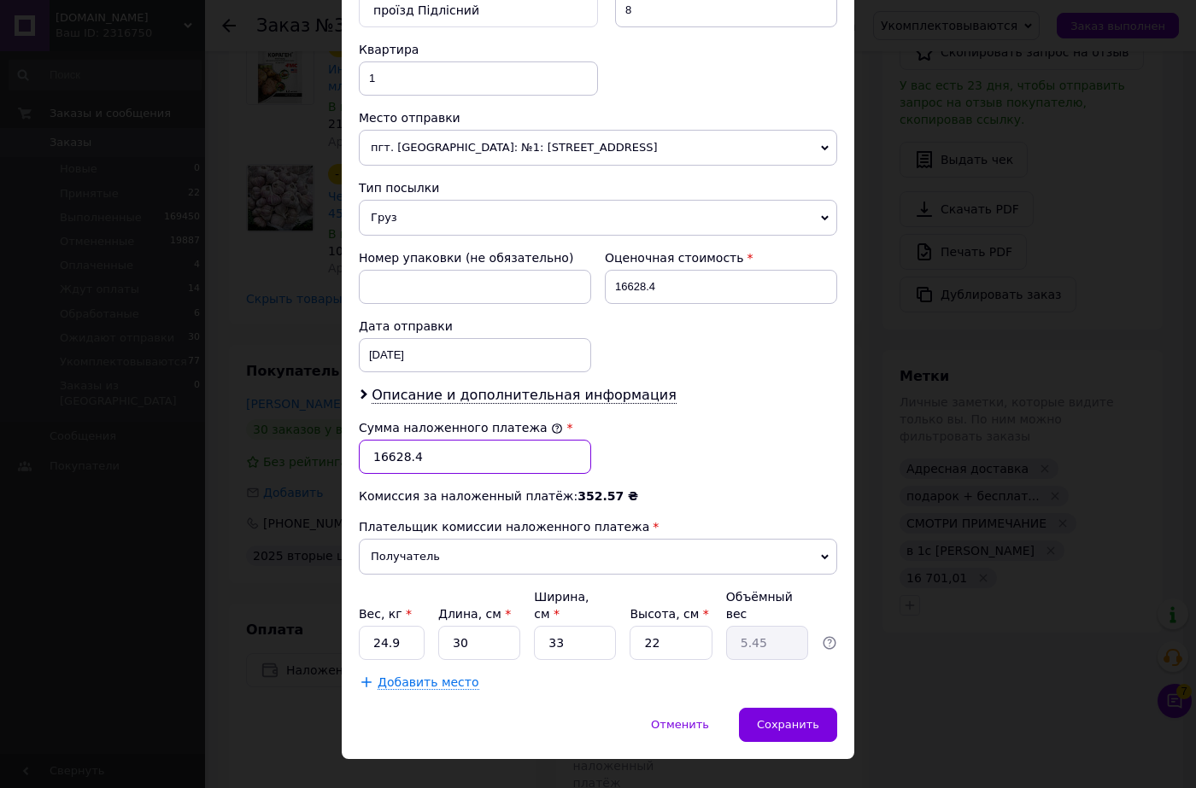
click at [449, 453] on input "16628.4" at bounding box center [475, 457] width 232 height 34
paste input "701.01"
type input "16701.01"
click at [709, 281] on input "16628.4" at bounding box center [721, 287] width 232 height 34
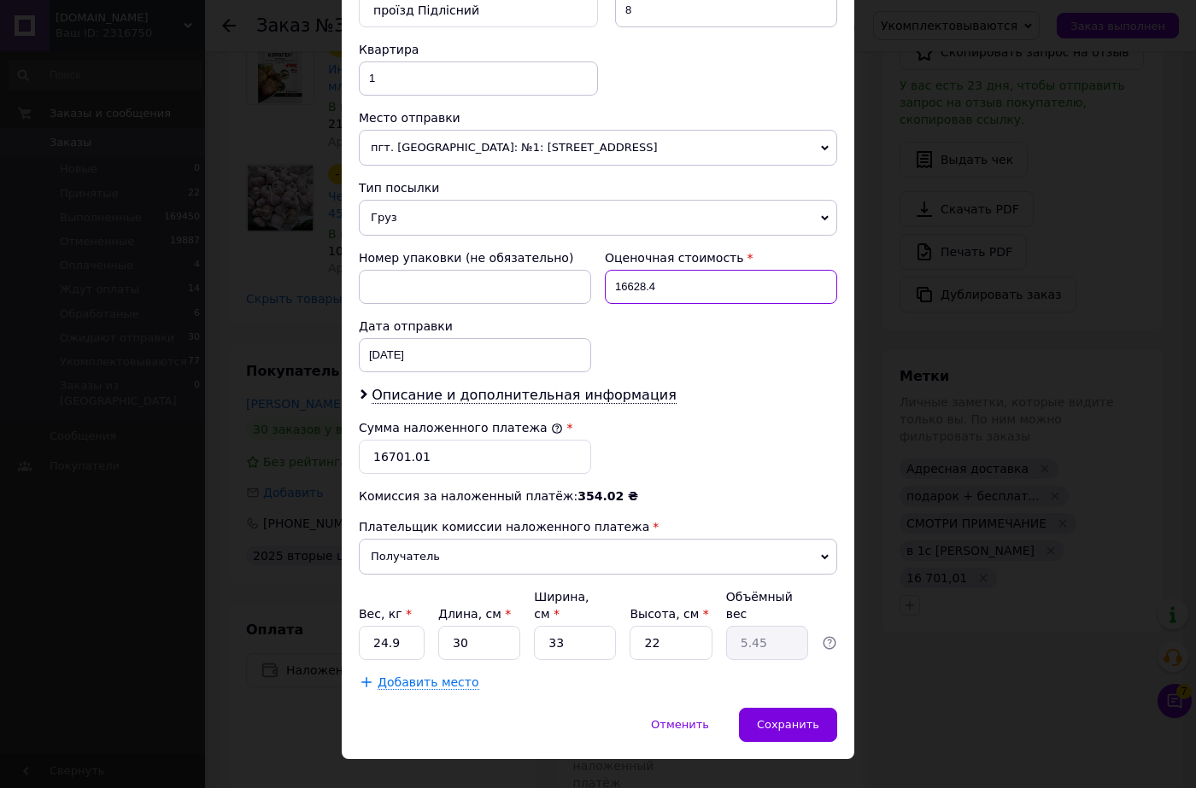
click at [709, 281] on input "16628.4" at bounding box center [721, 287] width 232 height 34
paste input "701.01"
type input "16701.01"
click at [413, 676] on span "Добавить место" at bounding box center [428, 683] width 102 height 15
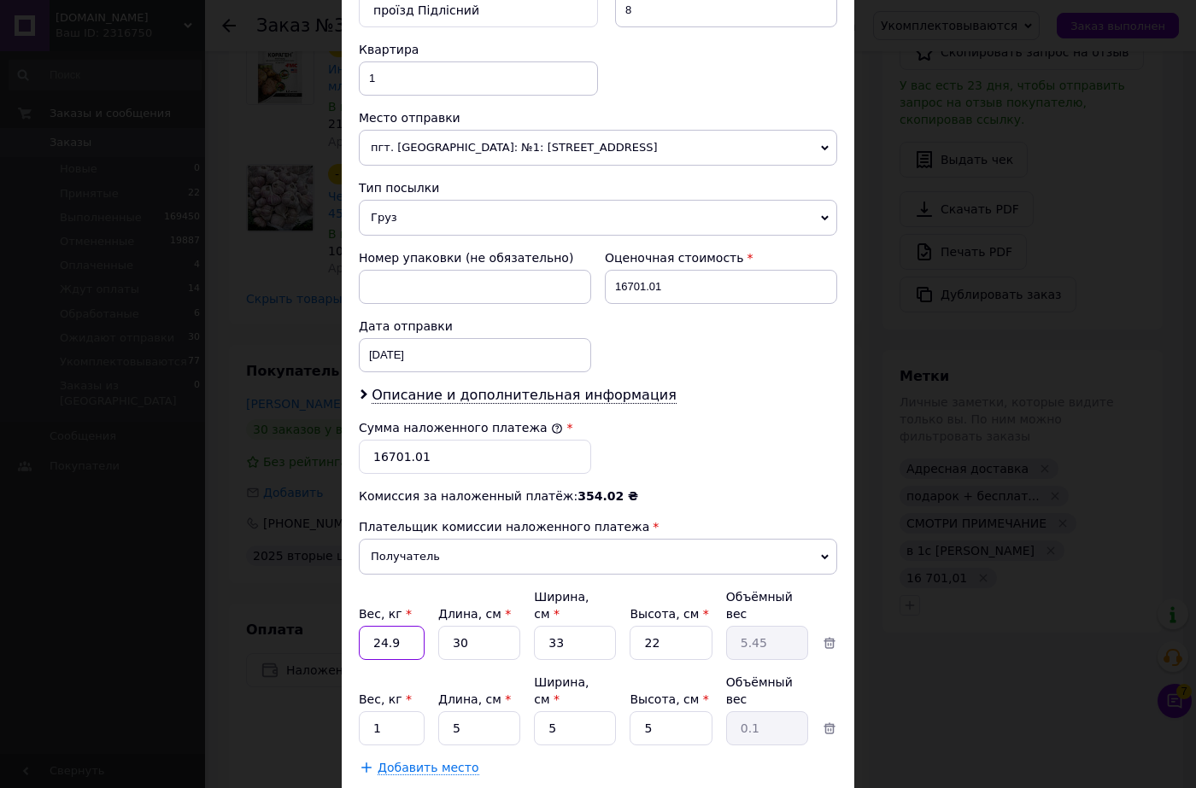
click at [411, 629] on input "24.9" at bounding box center [392, 643] width 66 height 34
click at [410, 626] on input "24.9" at bounding box center [392, 643] width 66 height 34
type input "11.8"
click at [377, 711] on input "1" at bounding box center [392, 728] width 66 height 34
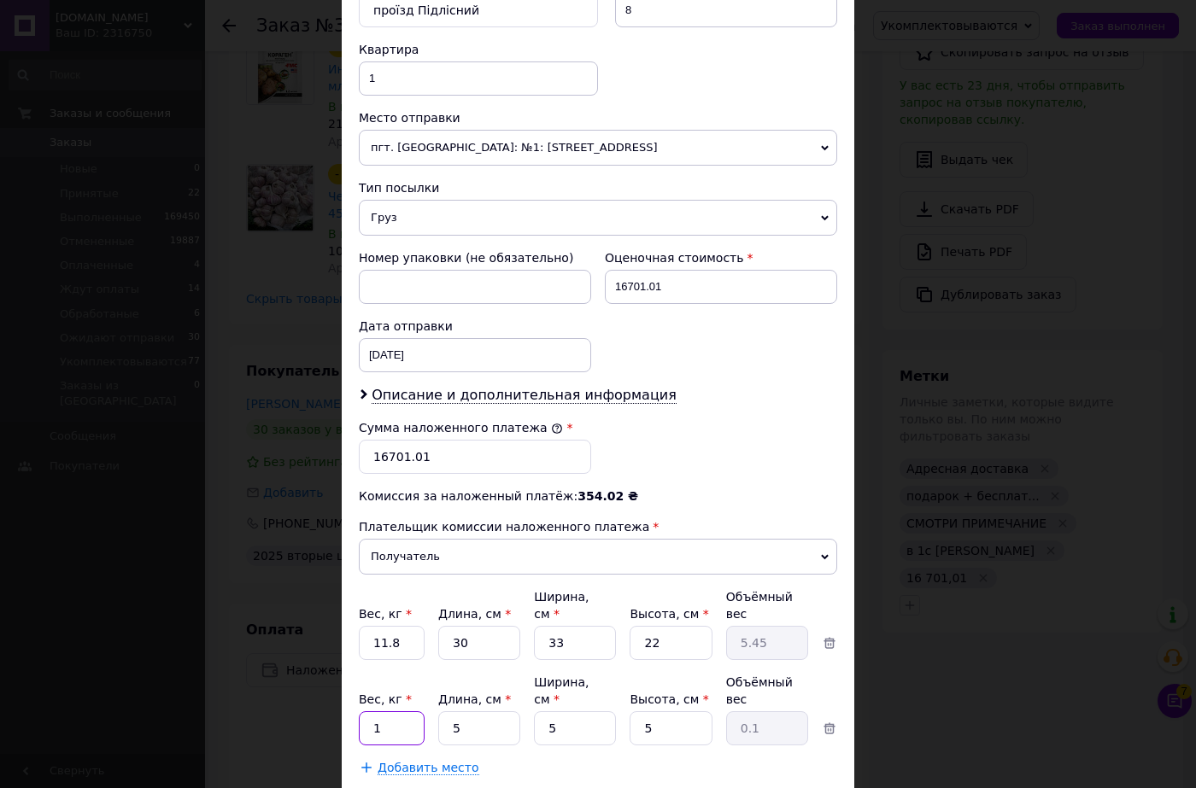
click at [389, 711] on input "1" at bounding box center [392, 728] width 66 height 34
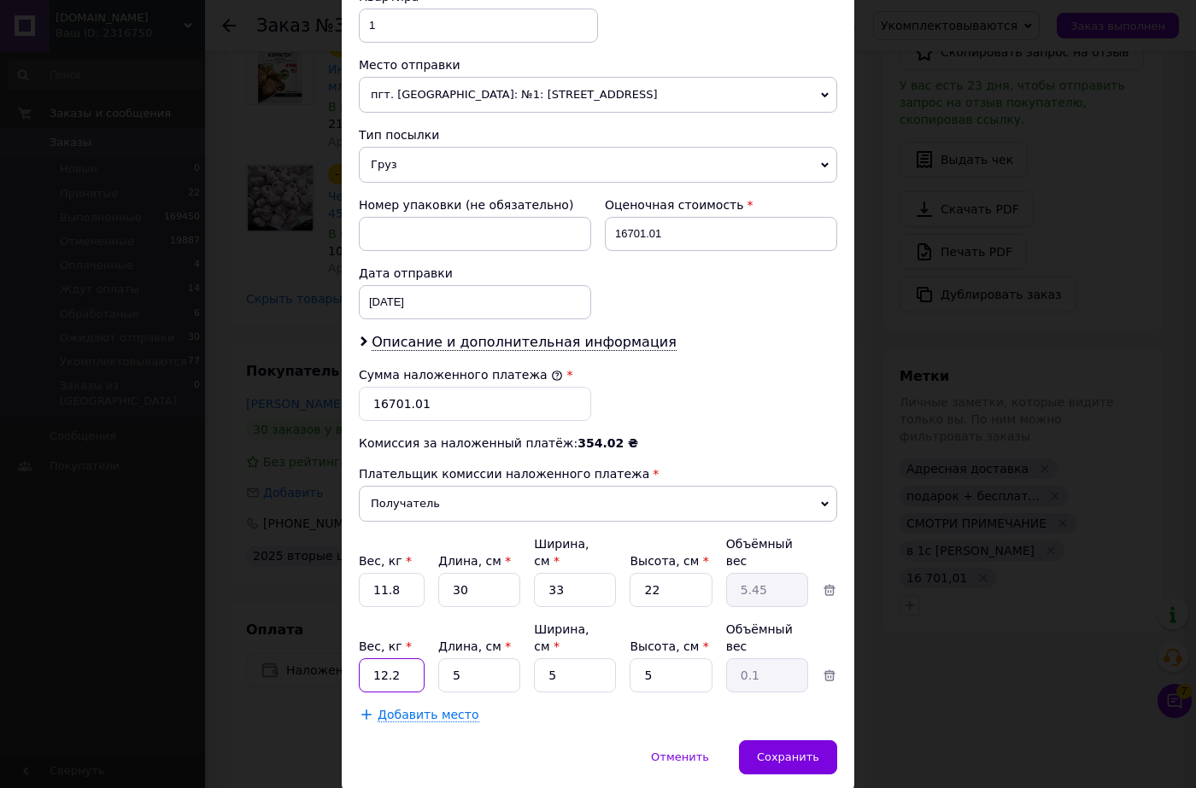
scroll to position [652, 0]
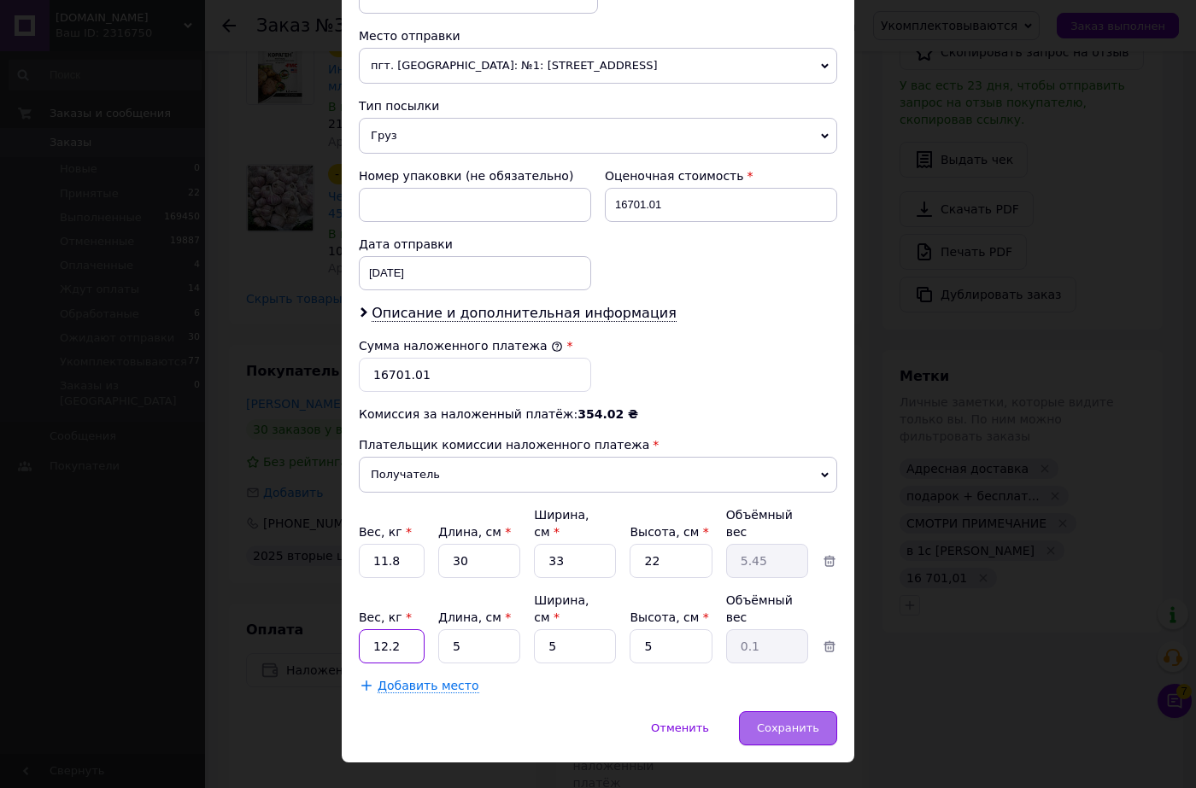
type input "12.2"
click at [796, 722] on span "Сохранить" at bounding box center [788, 728] width 62 height 13
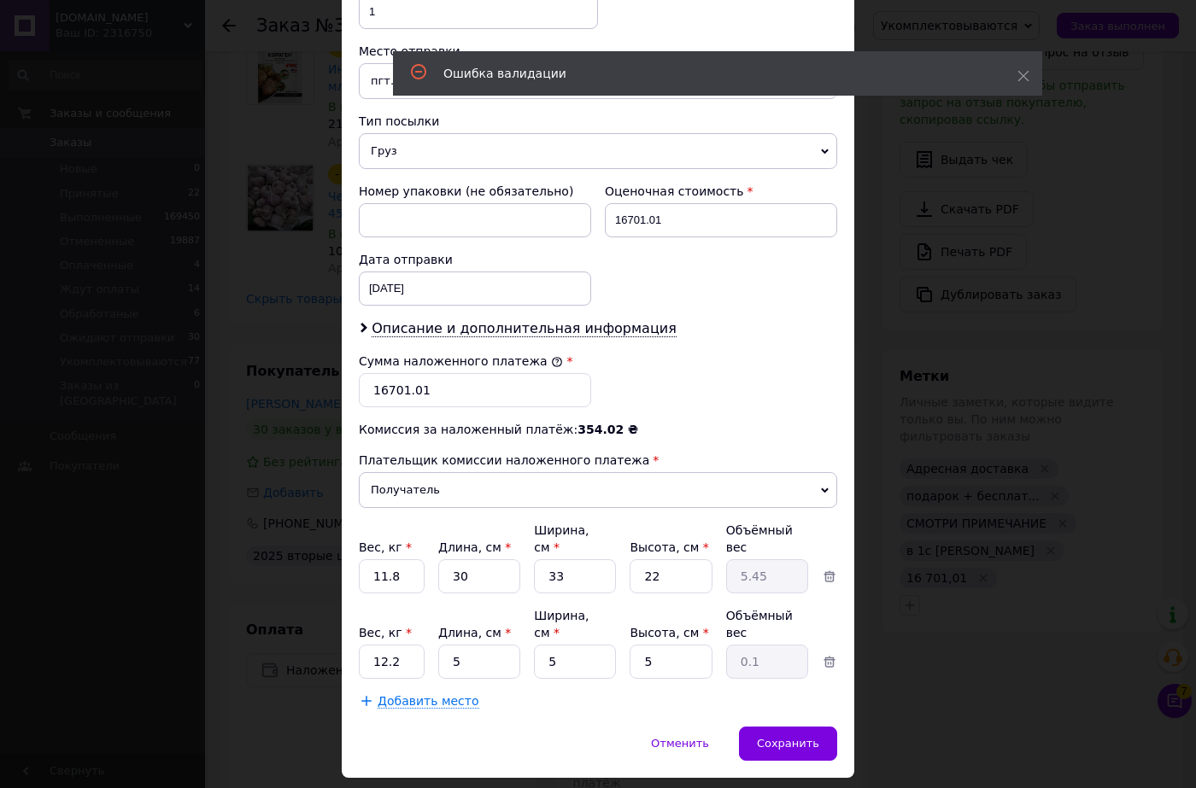
scroll to position [0, 0]
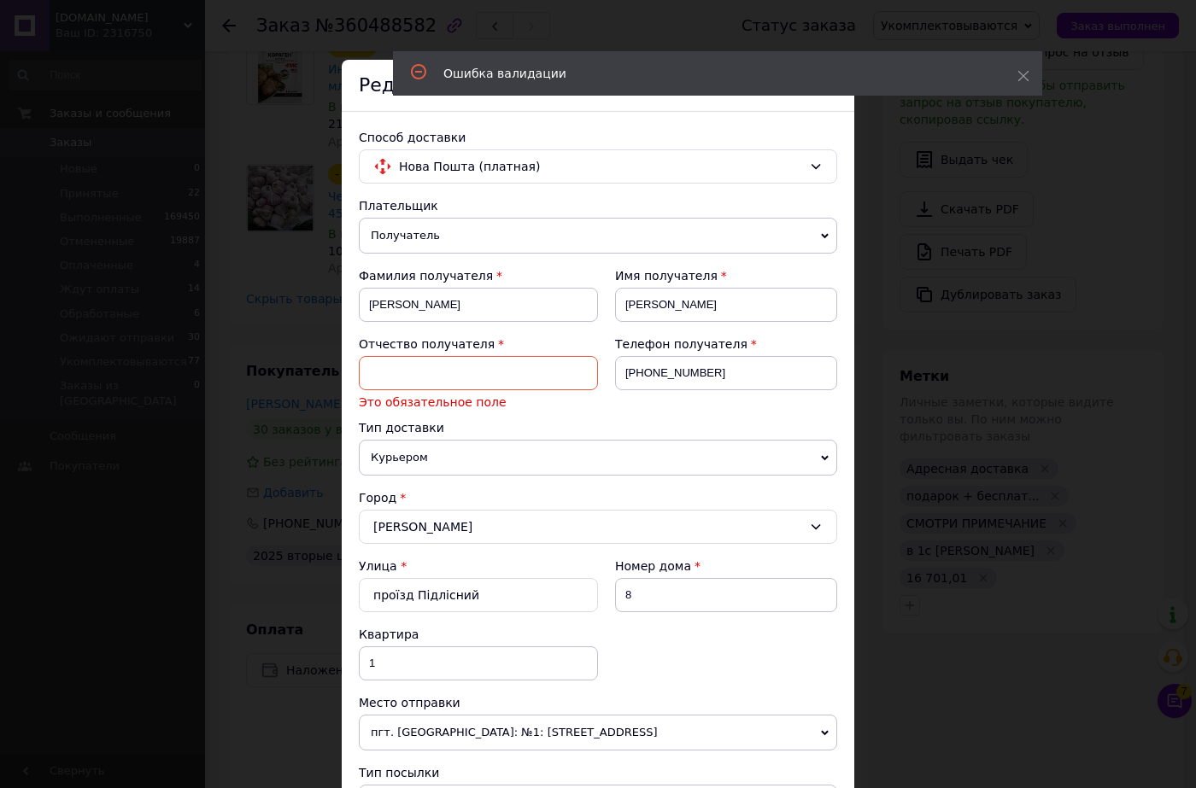
click at [463, 366] on input at bounding box center [478, 373] width 239 height 34
type input "ПБ"
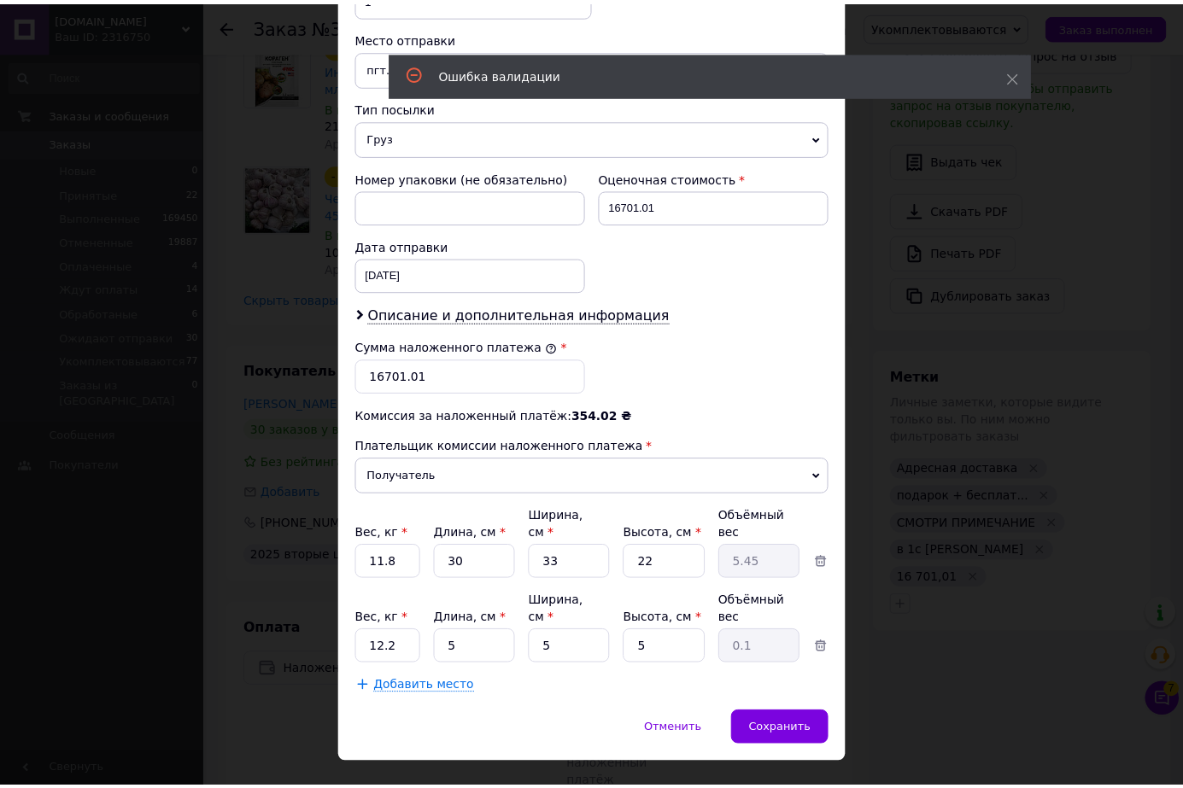
scroll to position [652, 0]
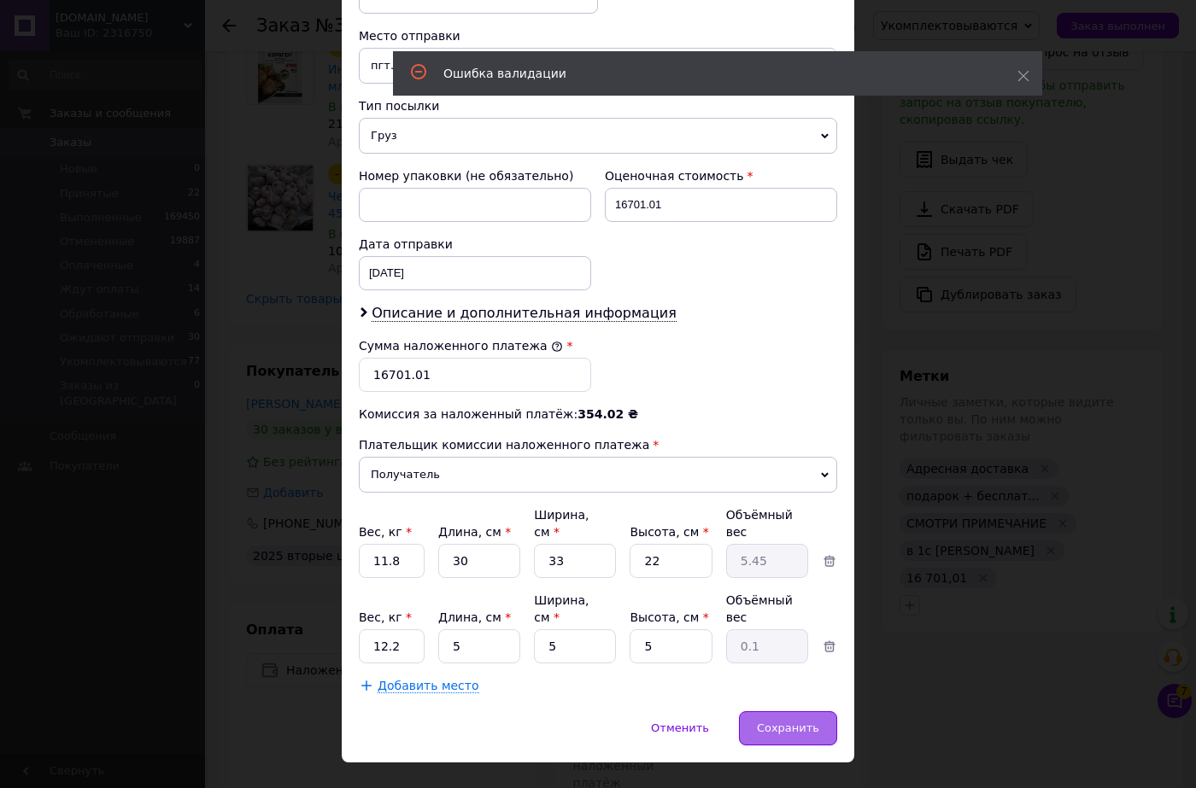
click at [798, 722] on span "Сохранить" at bounding box center [788, 728] width 62 height 13
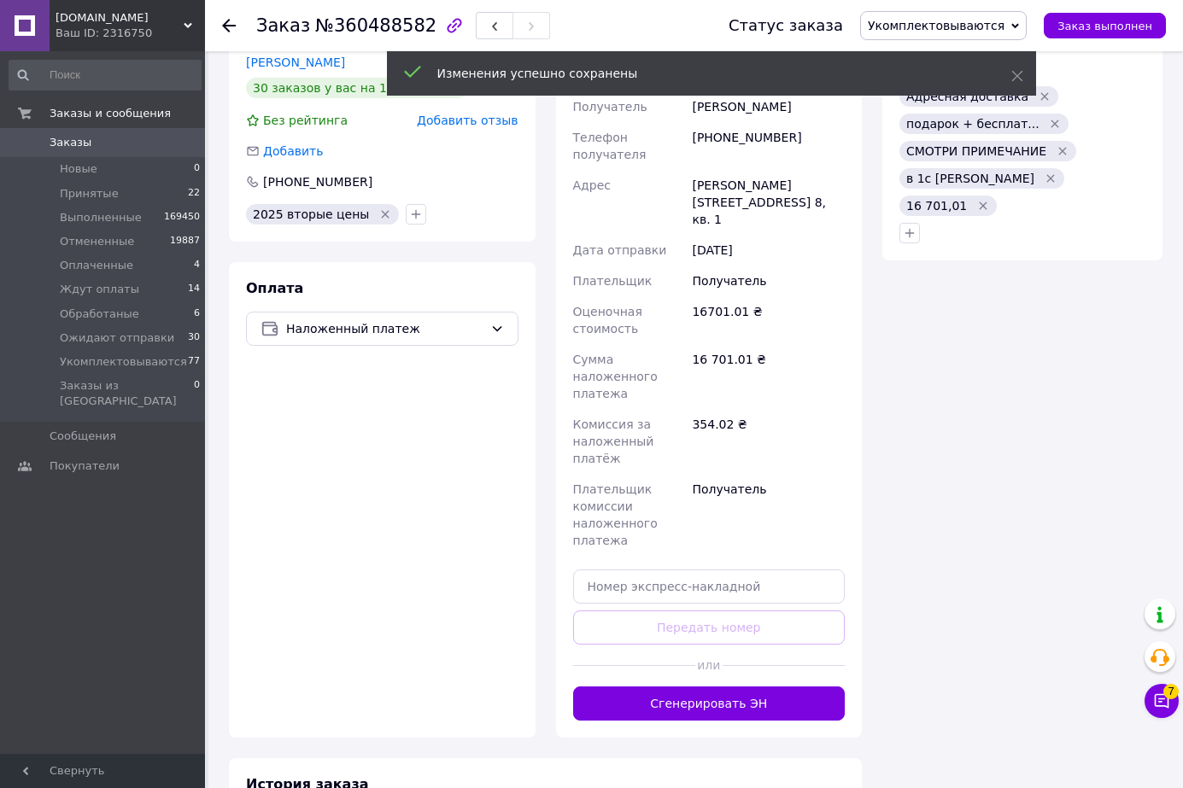
scroll to position [642, 0]
click at [697, 687] on button "Сгенерировать ЭН" at bounding box center [709, 704] width 272 height 34
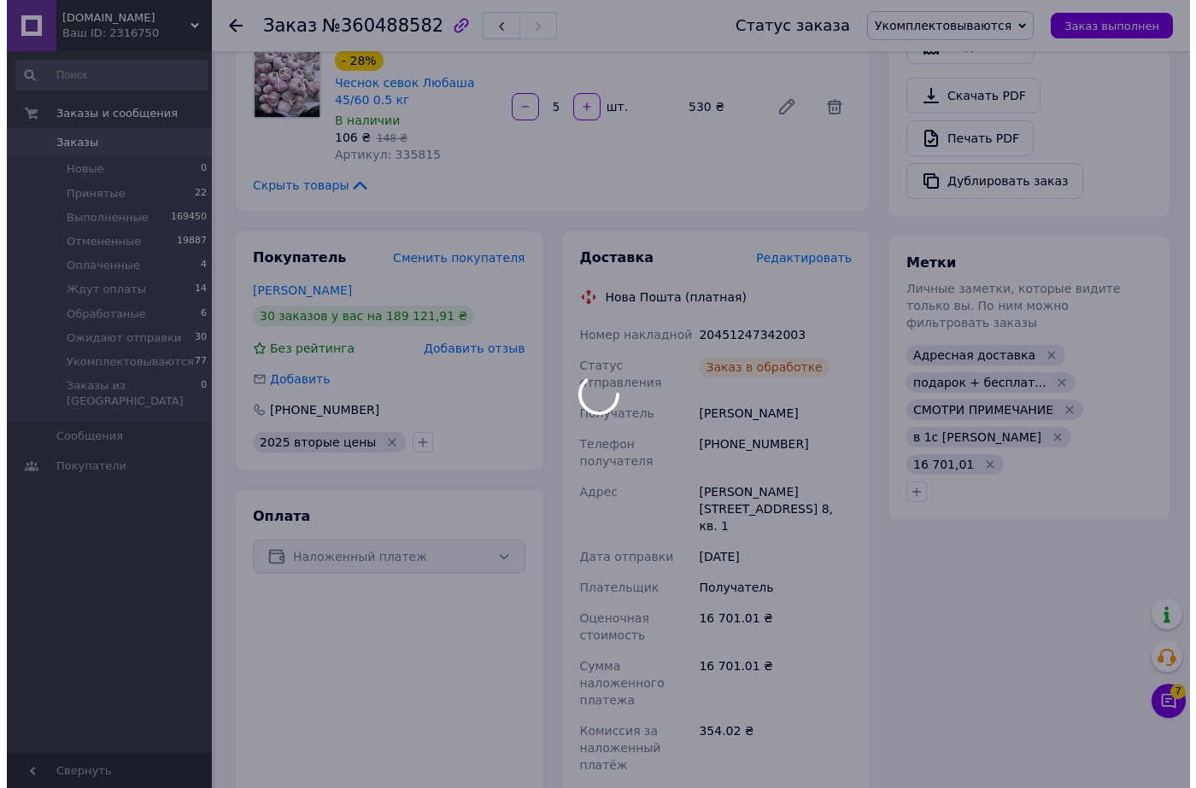
scroll to position [683, 0]
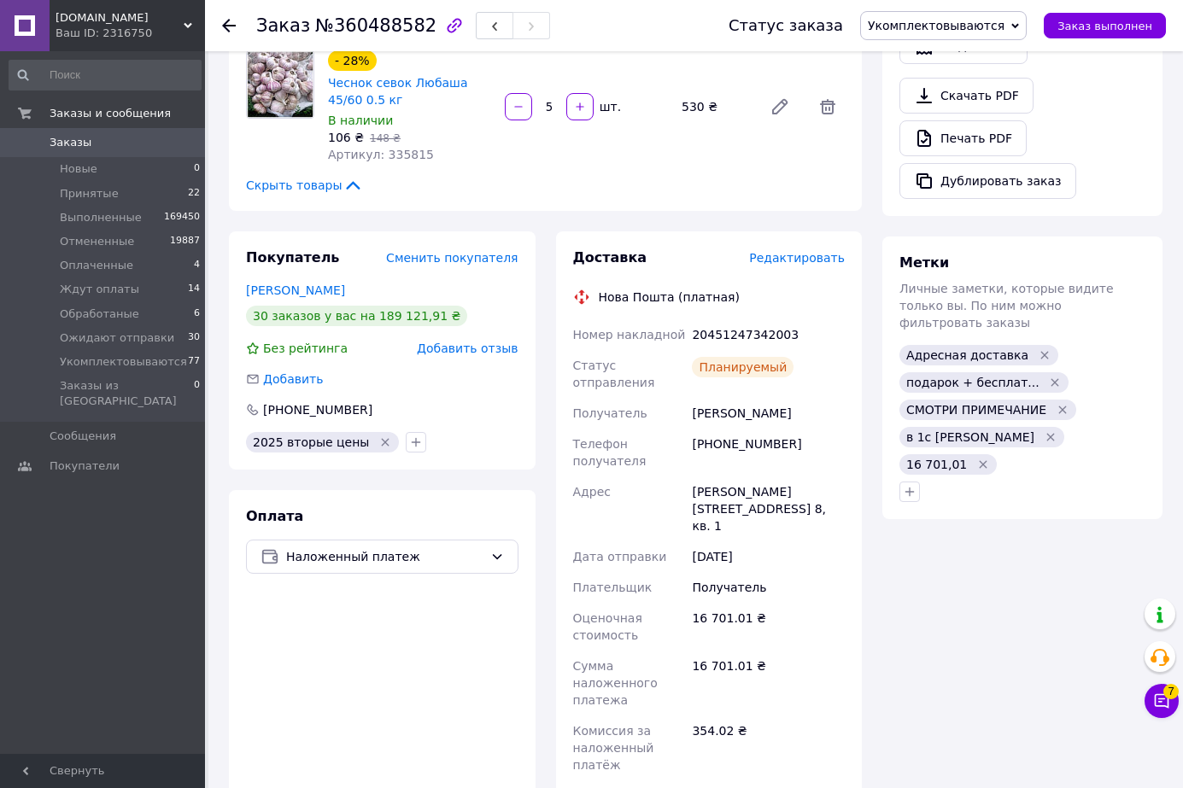
click at [802, 251] on span "Редактировать" at bounding box center [797, 258] width 96 height 14
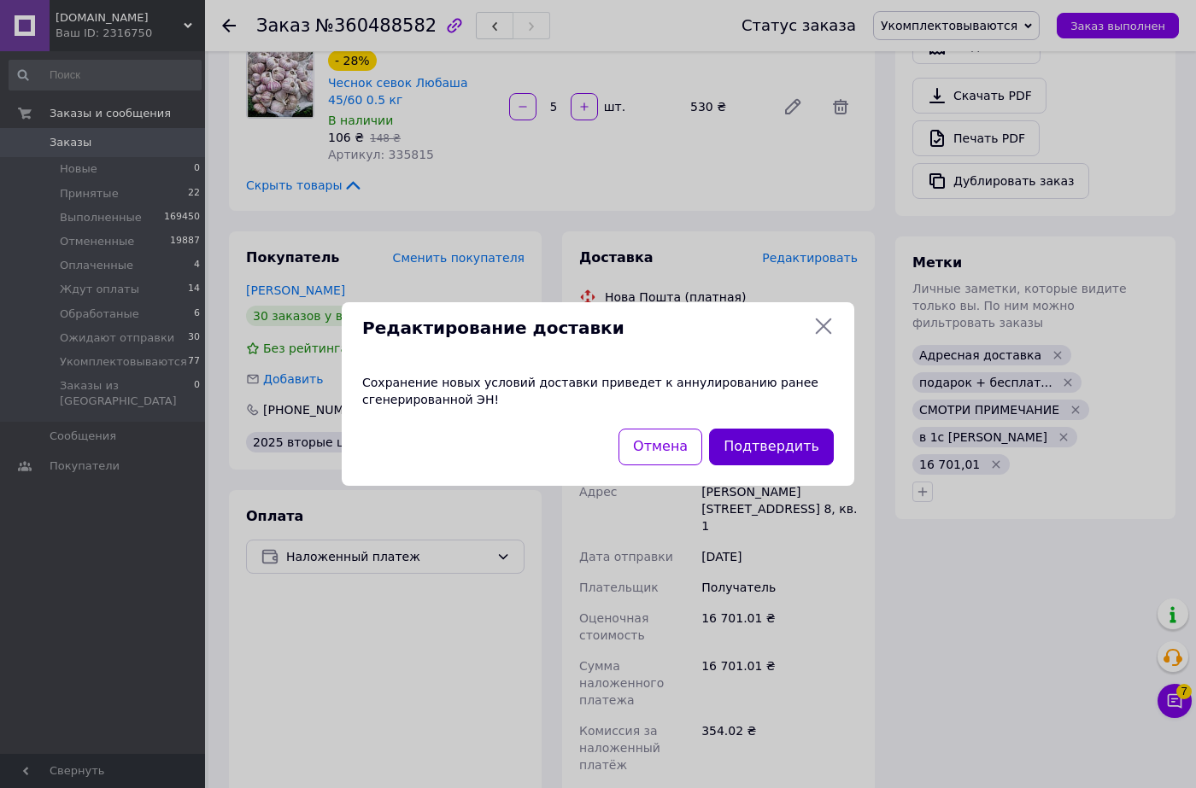
click at [788, 449] on button "Подтвердить" at bounding box center [771, 447] width 125 height 37
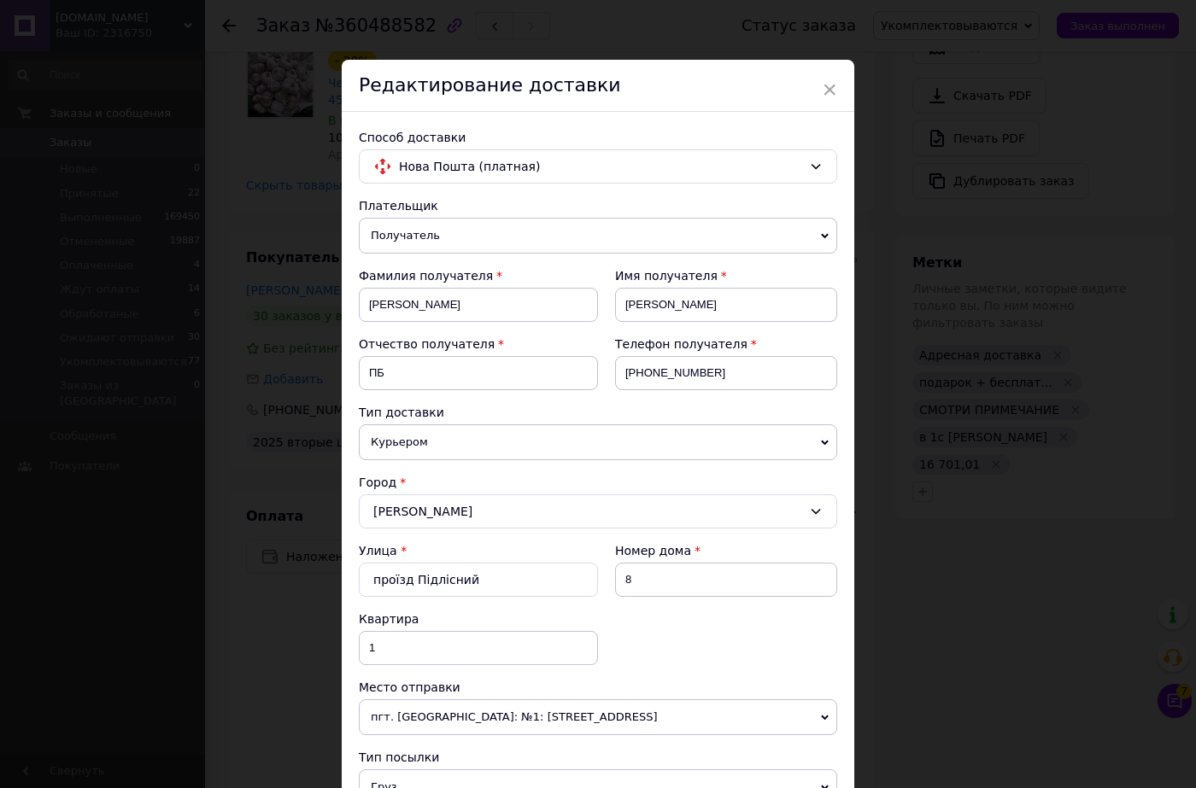
click at [460, 229] on span "Получатель" at bounding box center [598, 236] width 478 height 36
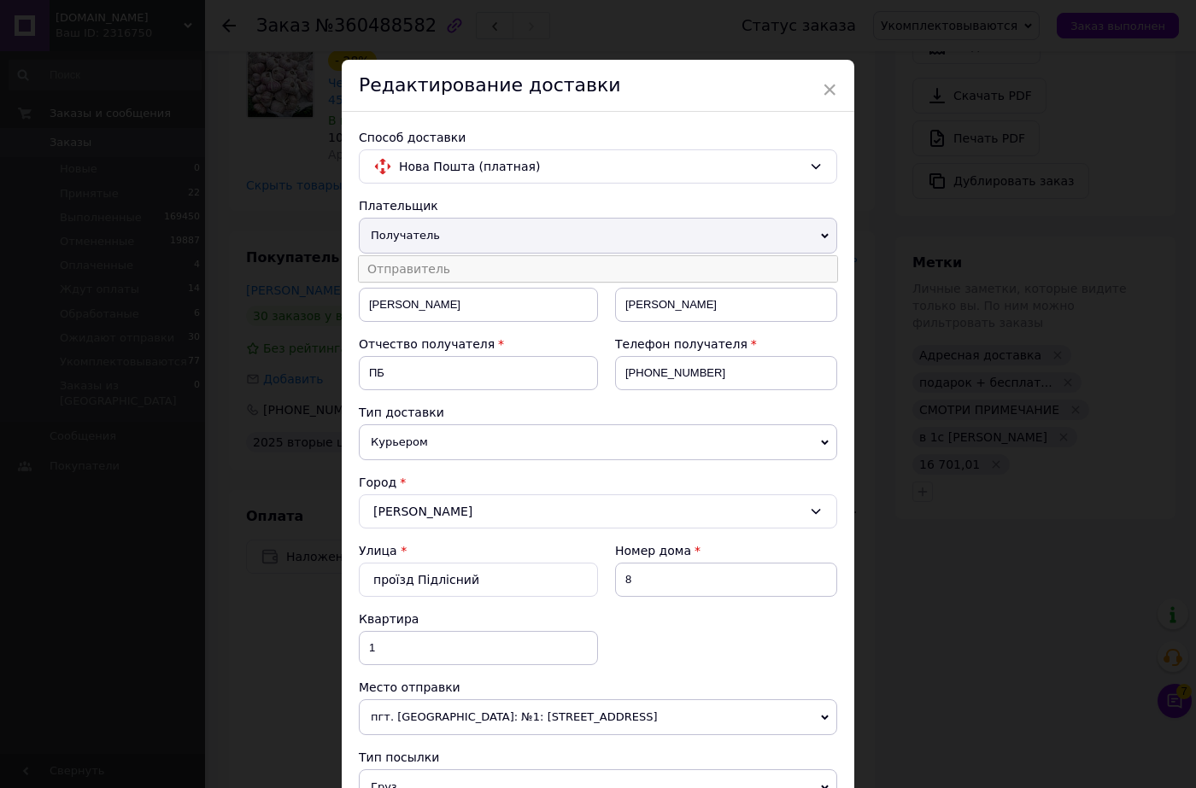
click at [427, 270] on li "Отправитель" at bounding box center [598, 269] width 478 height 26
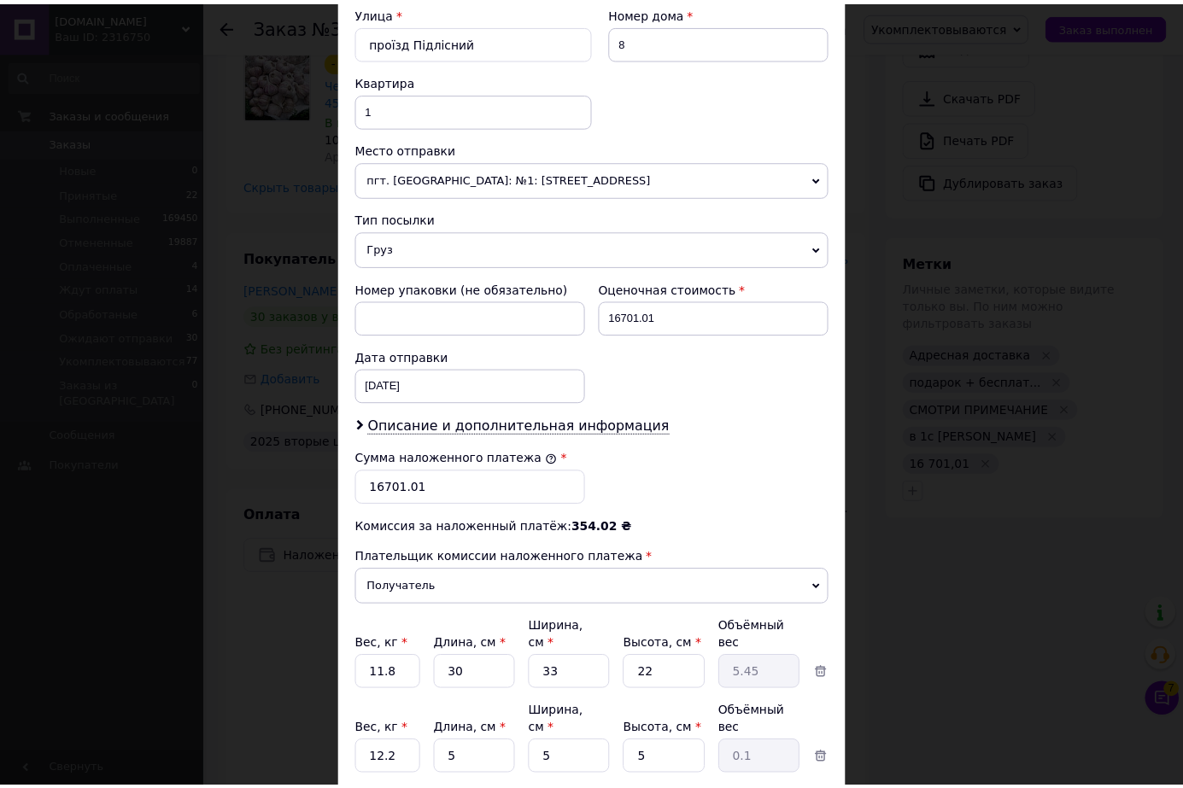
scroll to position [652, 0]
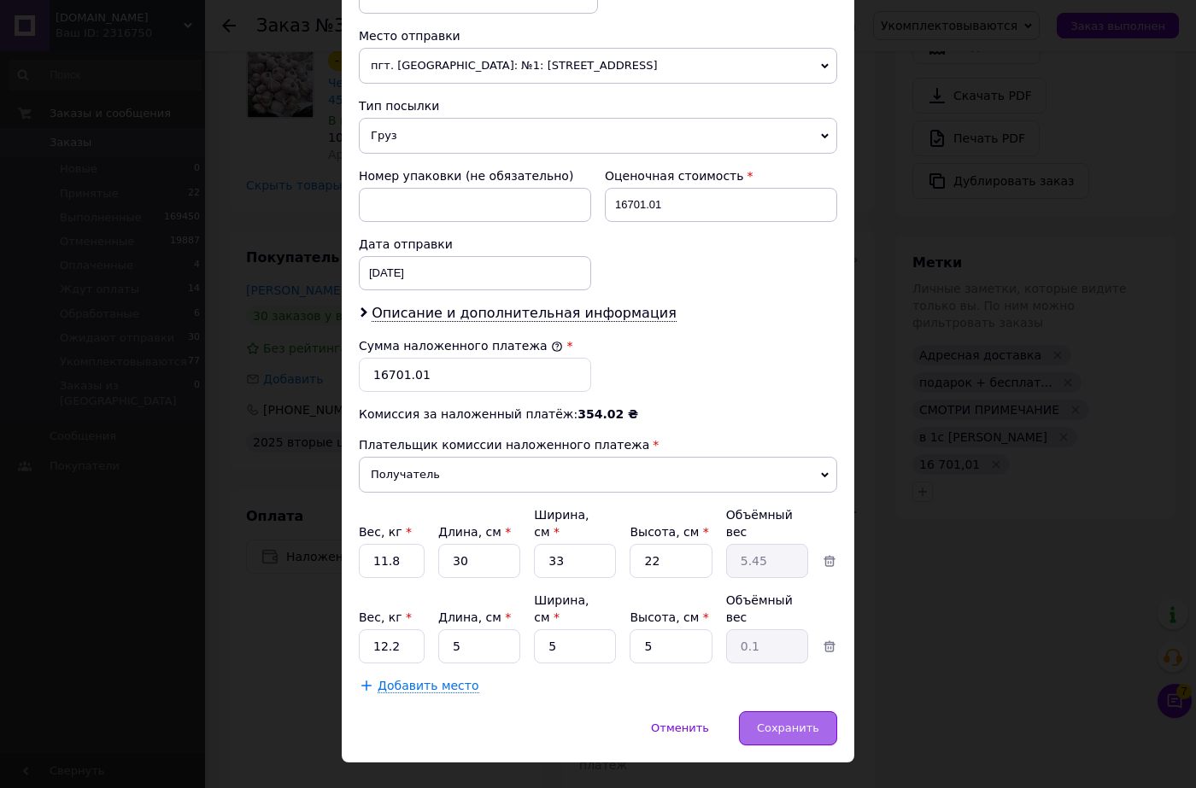
click at [791, 722] on span "Сохранить" at bounding box center [788, 728] width 62 height 13
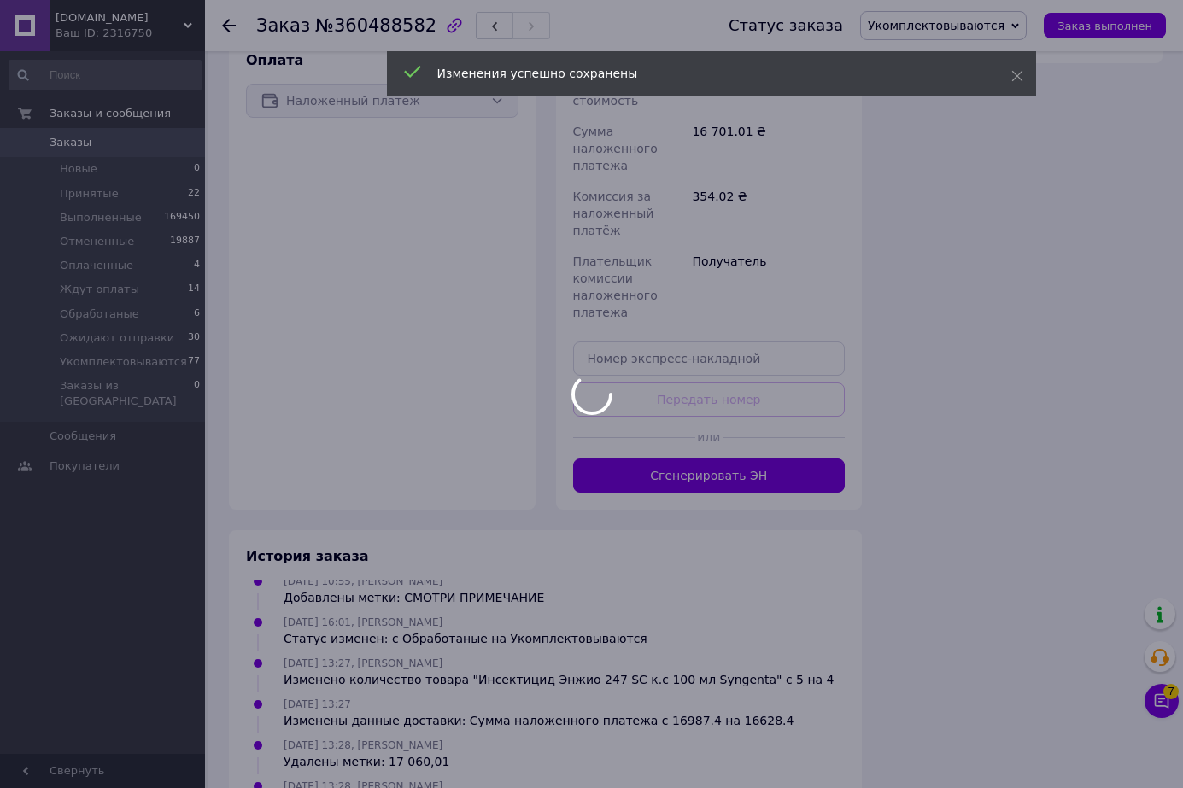
scroll to position [765, 0]
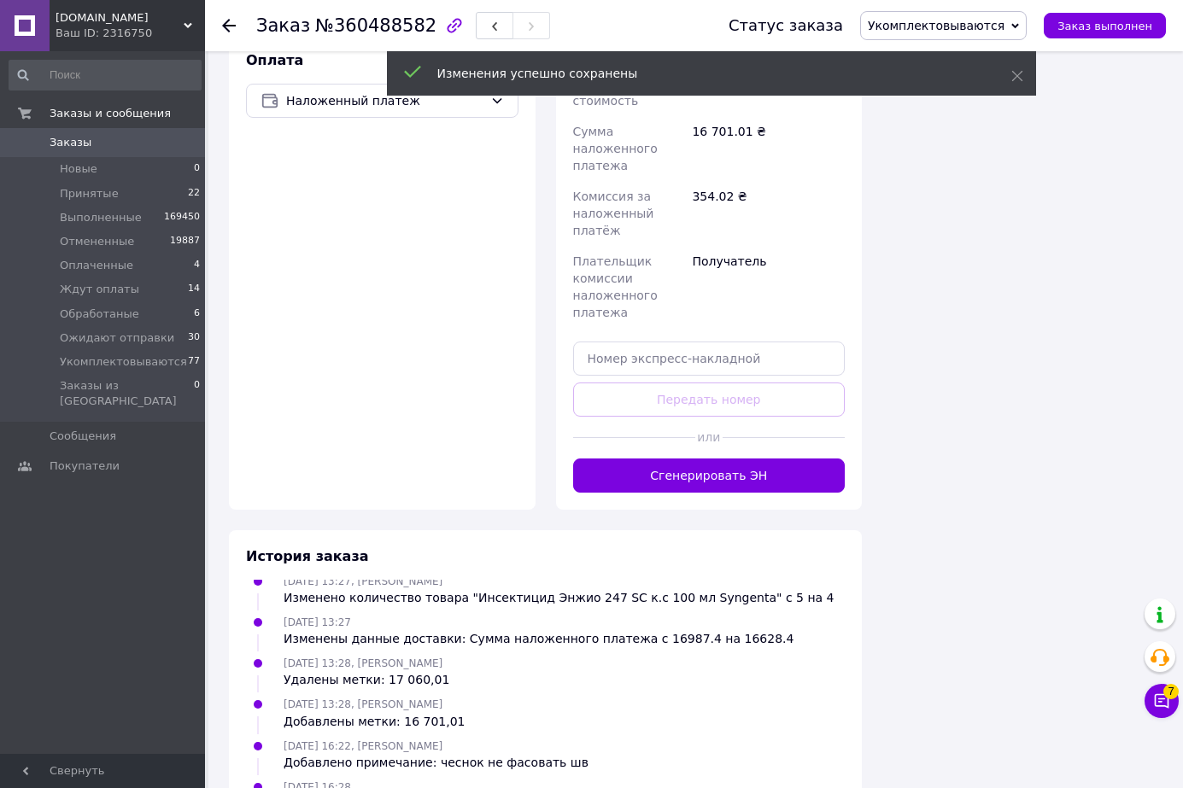
click at [702, 459] on button "Сгенерировать ЭН" at bounding box center [709, 476] width 272 height 34
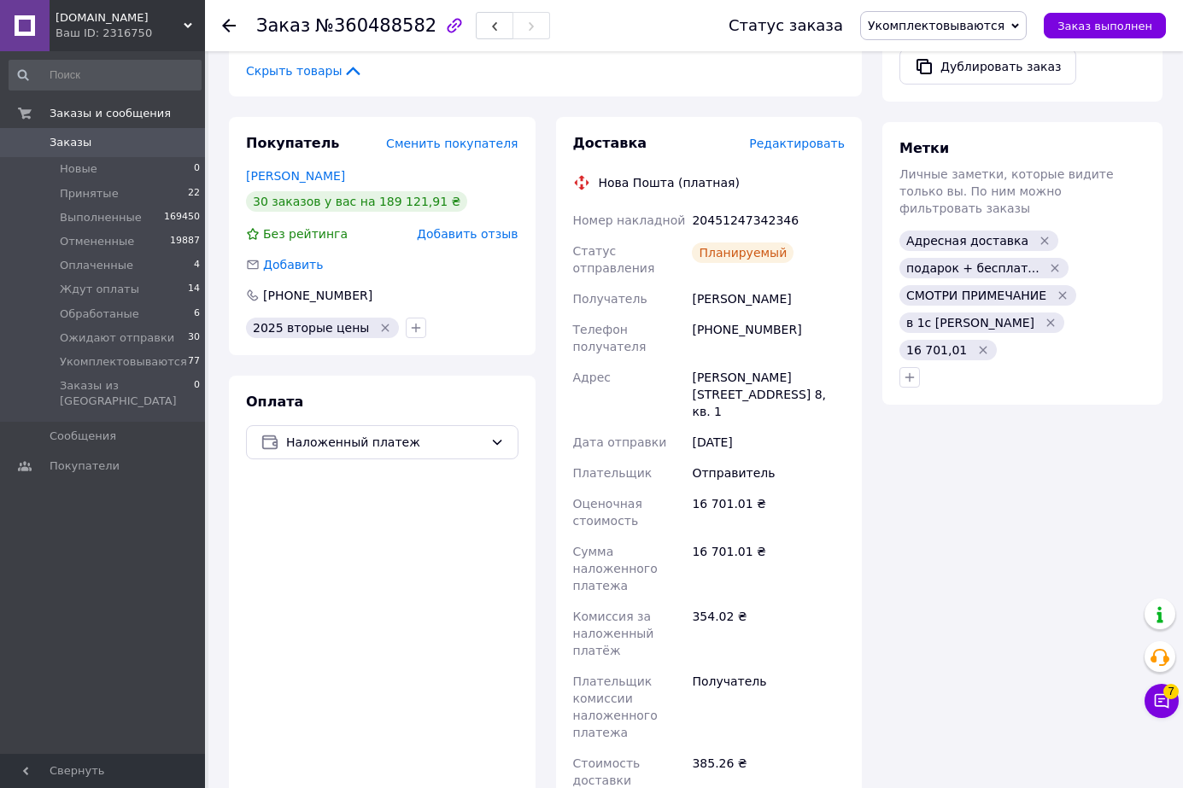
scroll to position [806, 0]
click at [741, 205] on div "20451247342346" at bounding box center [768, 220] width 160 height 31
copy div "20451247342346"
click at [939, 24] on span "Укомплектовываются" at bounding box center [936, 26] width 137 height 14
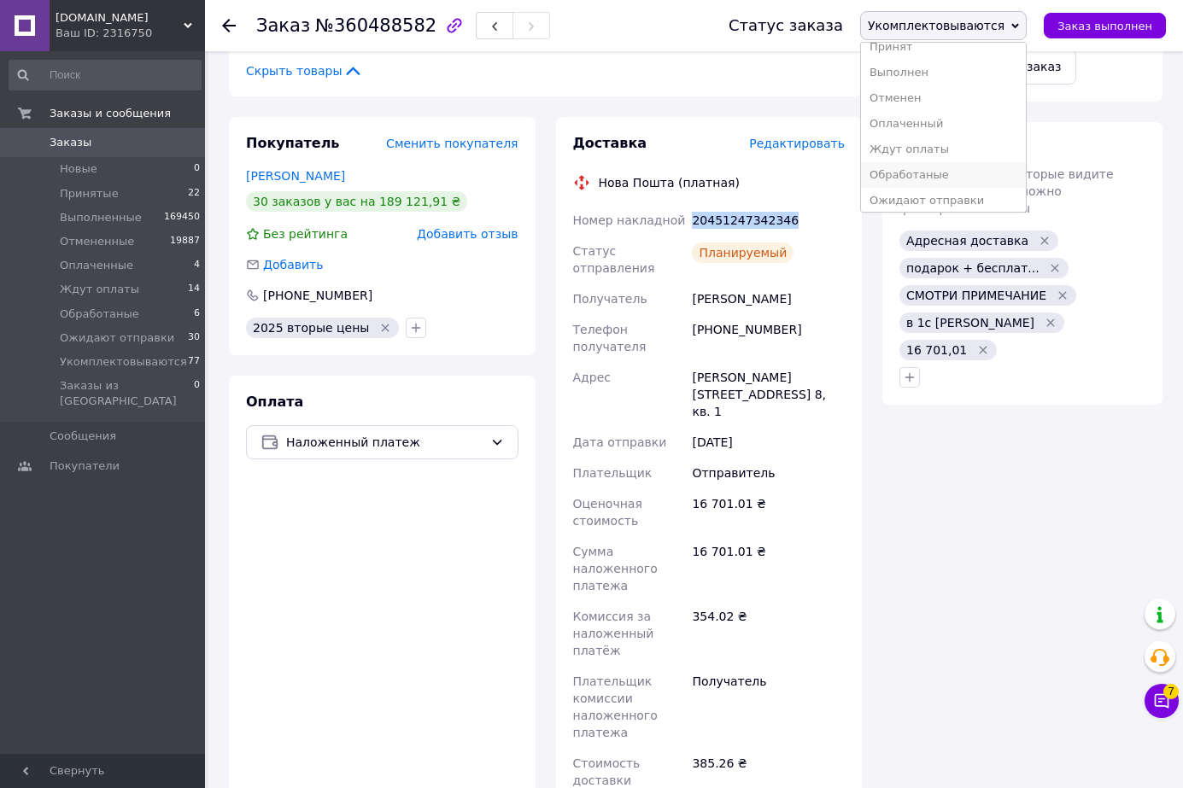
scroll to position [19, 0]
click at [933, 190] on li "Ожидают отправки" at bounding box center [943, 195] width 165 height 26
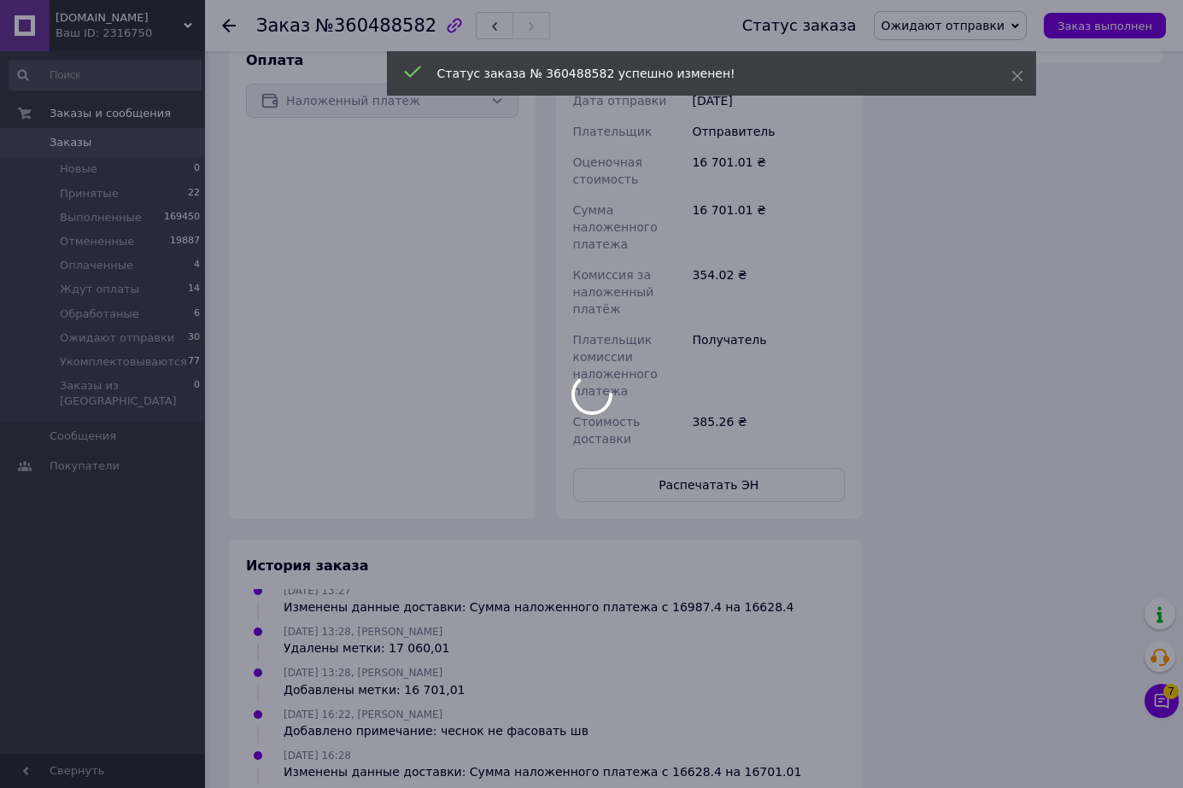
scroll to position [847, 0]
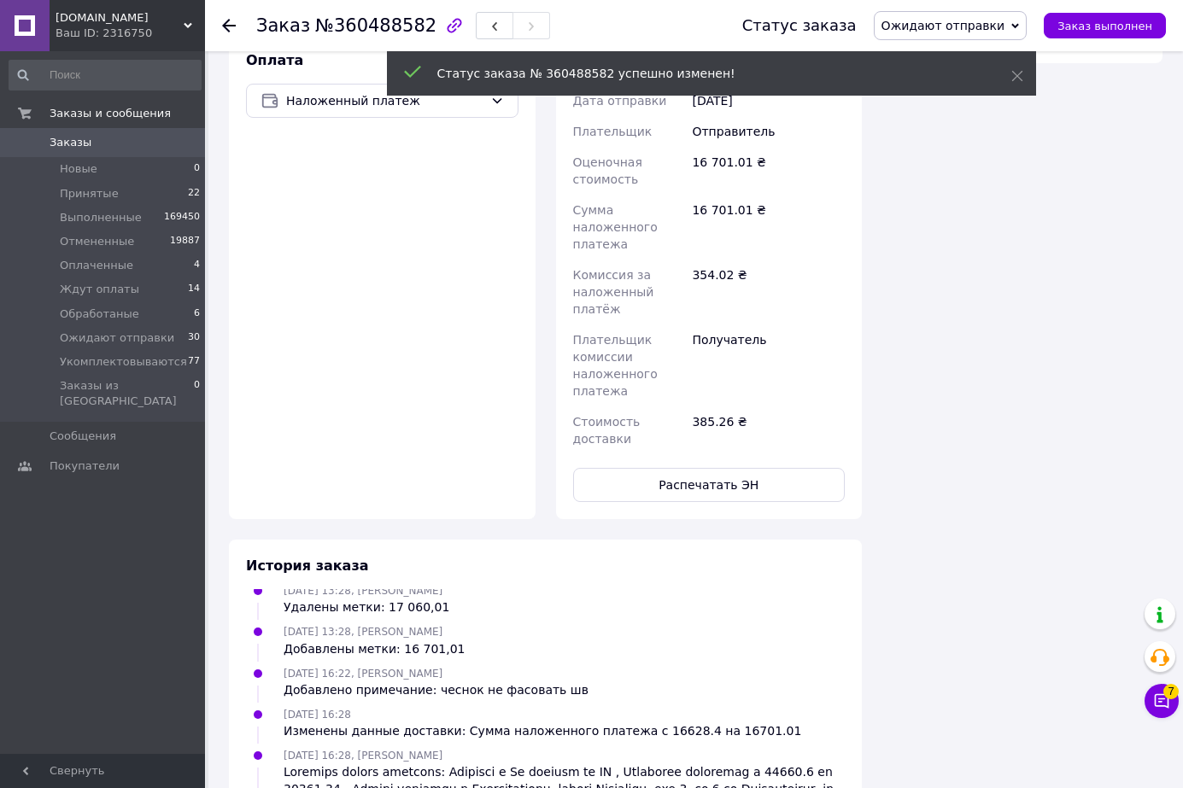
click at [711, 468] on button "Распечатать ЭН" at bounding box center [709, 485] width 272 height 34
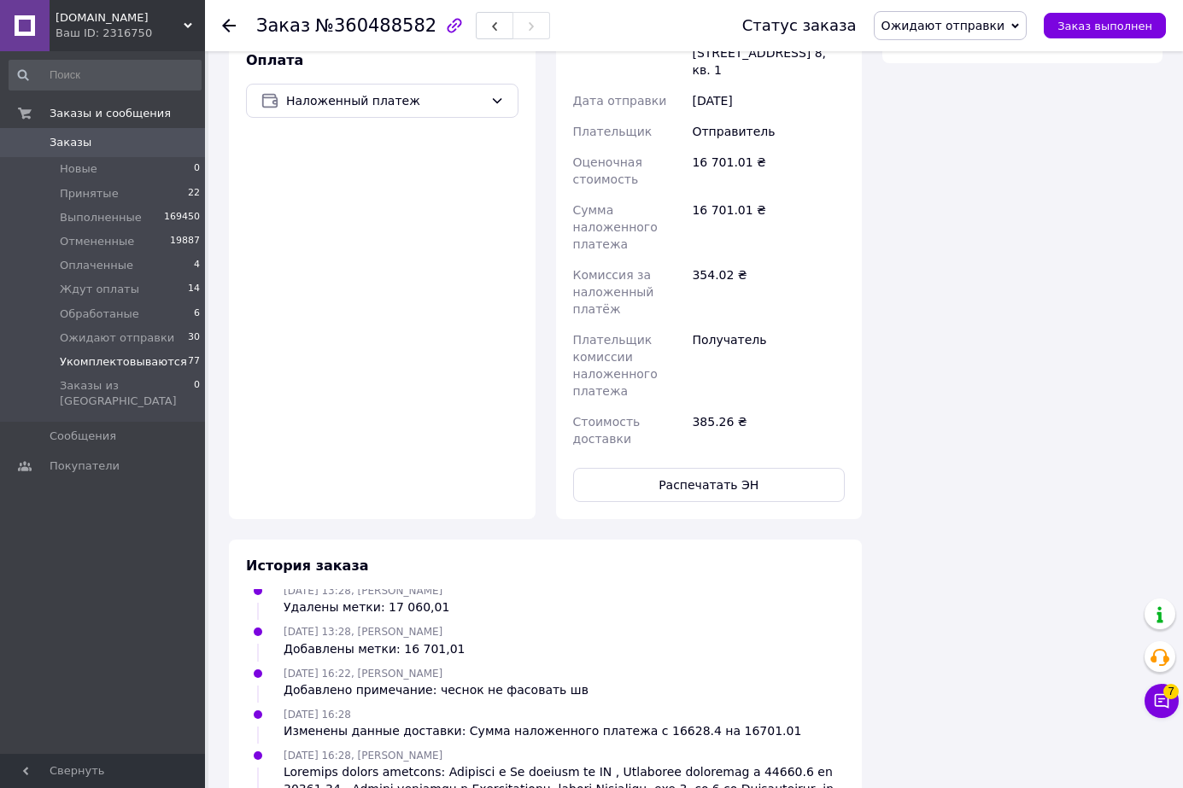
click at [143, 360] on span "Укомплектовываются" at bounding box center [123, 361] width 127 height 15
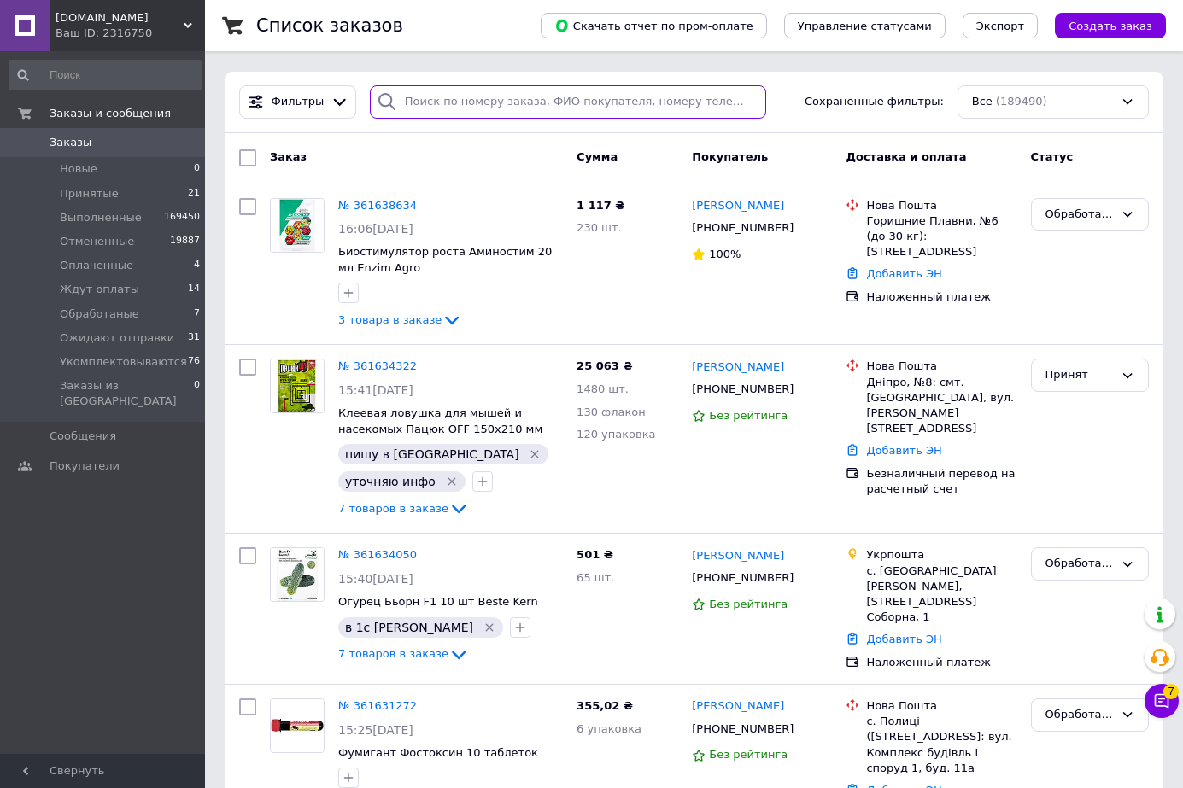
click at [463, 102] on input "search" at bounding box center [568, 101] width 396 height 33
paste input "361260806"
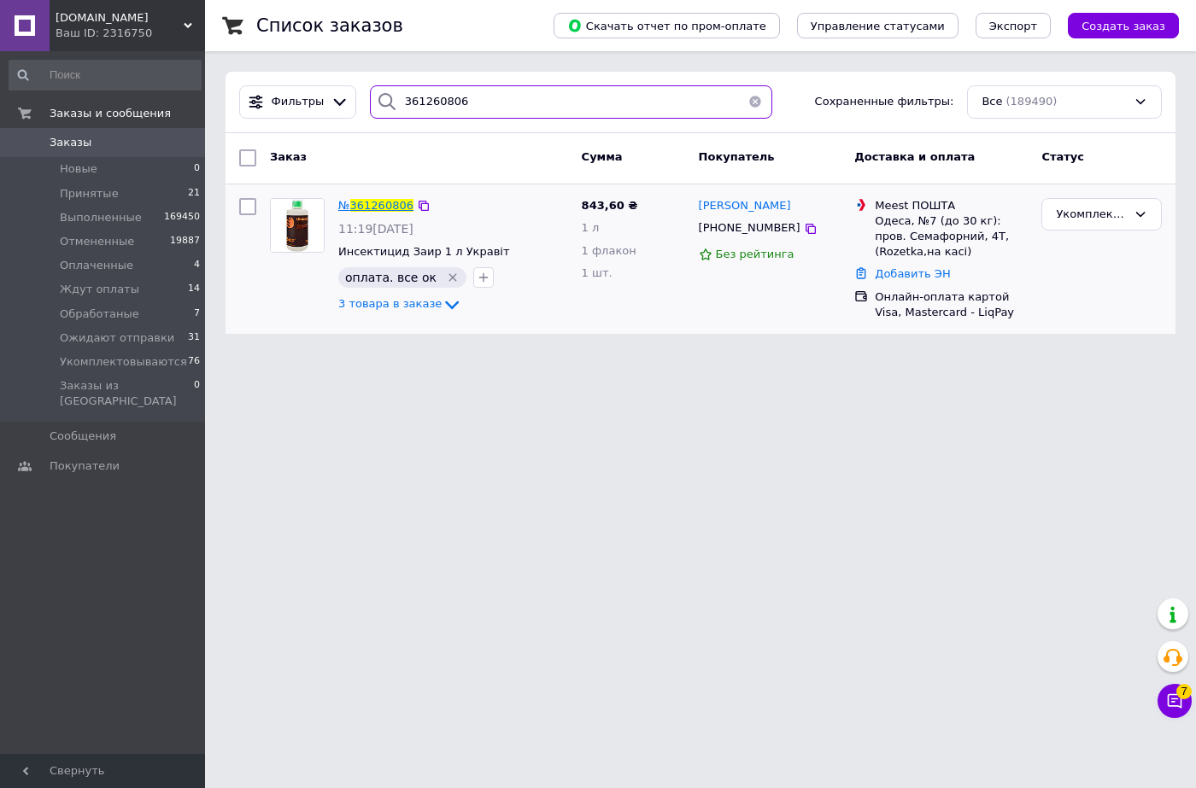
type input "361260806"
click at [384, 201] on span "361260806" at bounding box center [381, 205] width 63 height 13
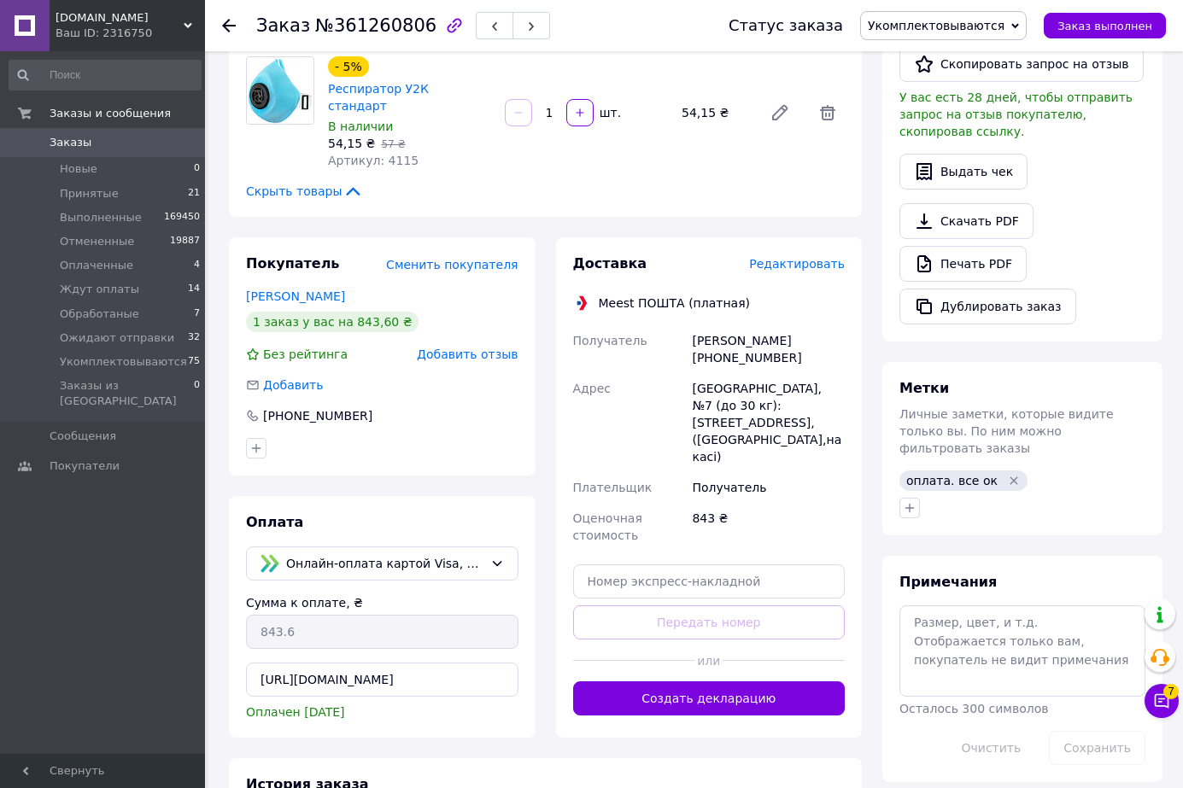
scroll to position [570, 0]
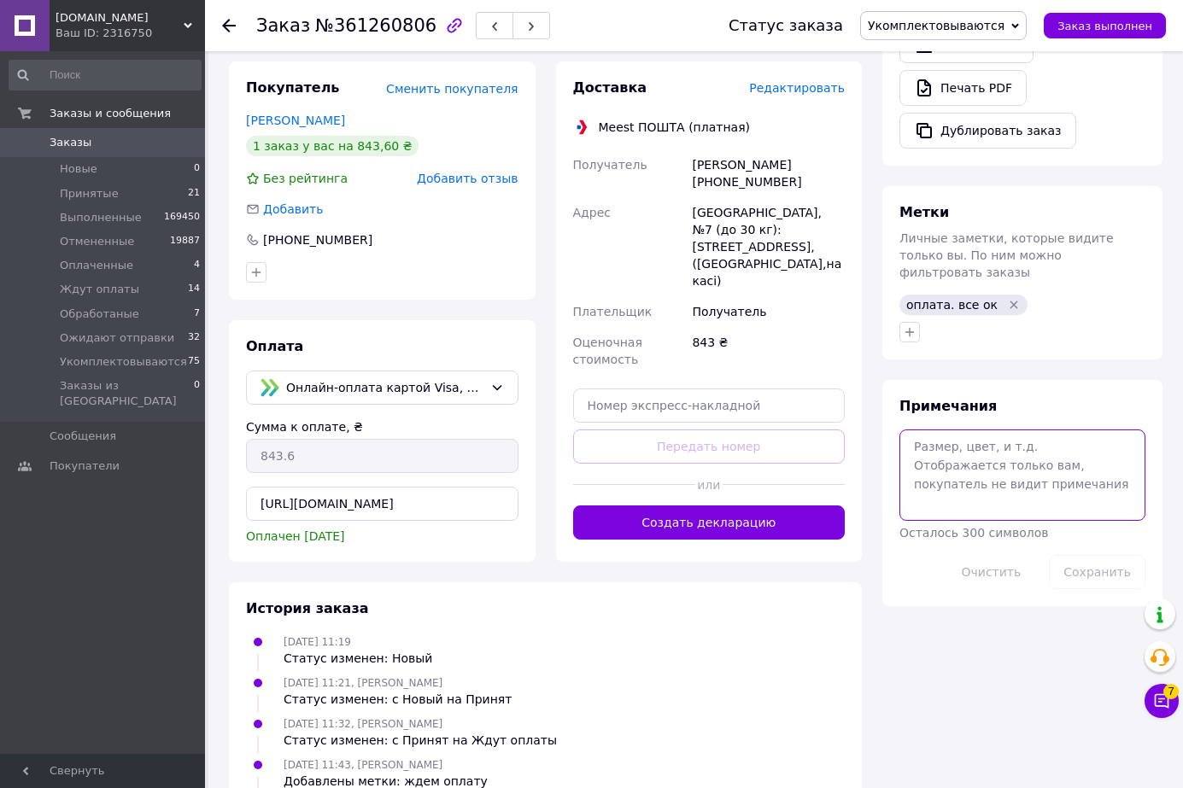
click at [974, 430] on textarea at bounding box center [1022, 475] width 246 height 91
type textarea "шв"
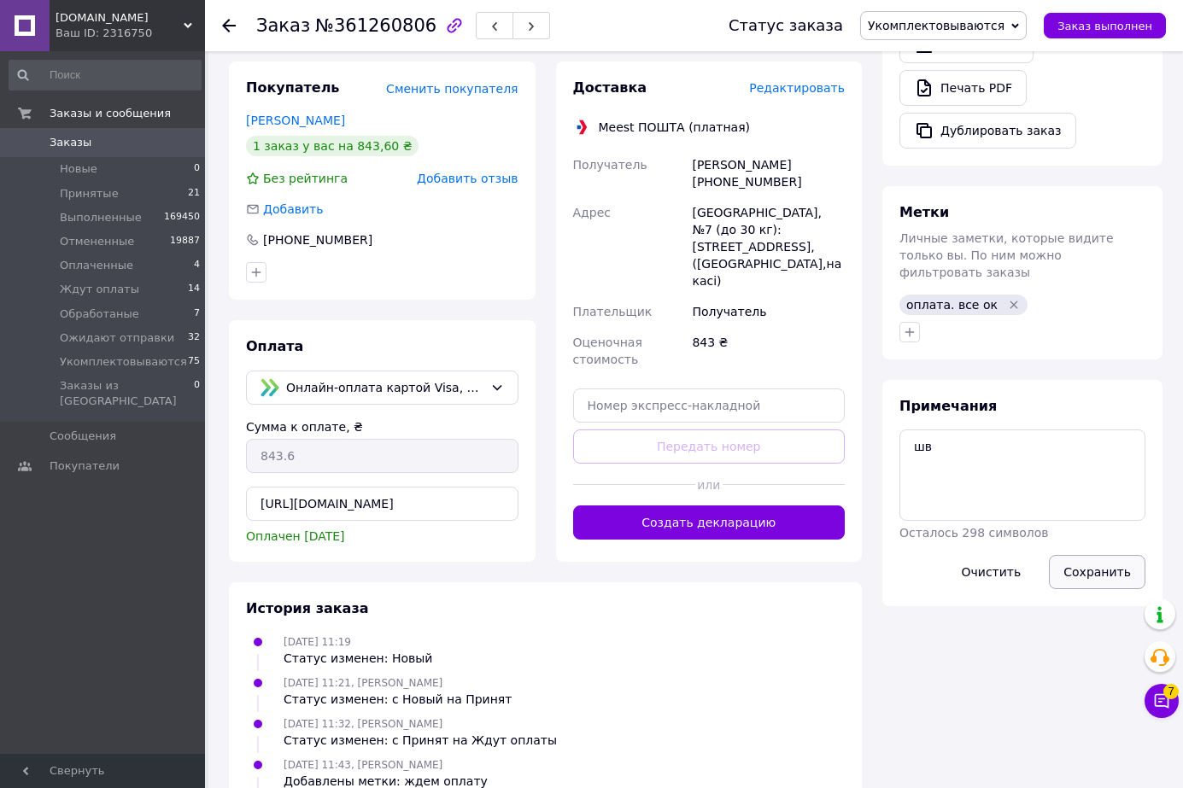
click at [1100, 555] on button "Сохранить" at bounding box center [1097, 572] width 97 height 34
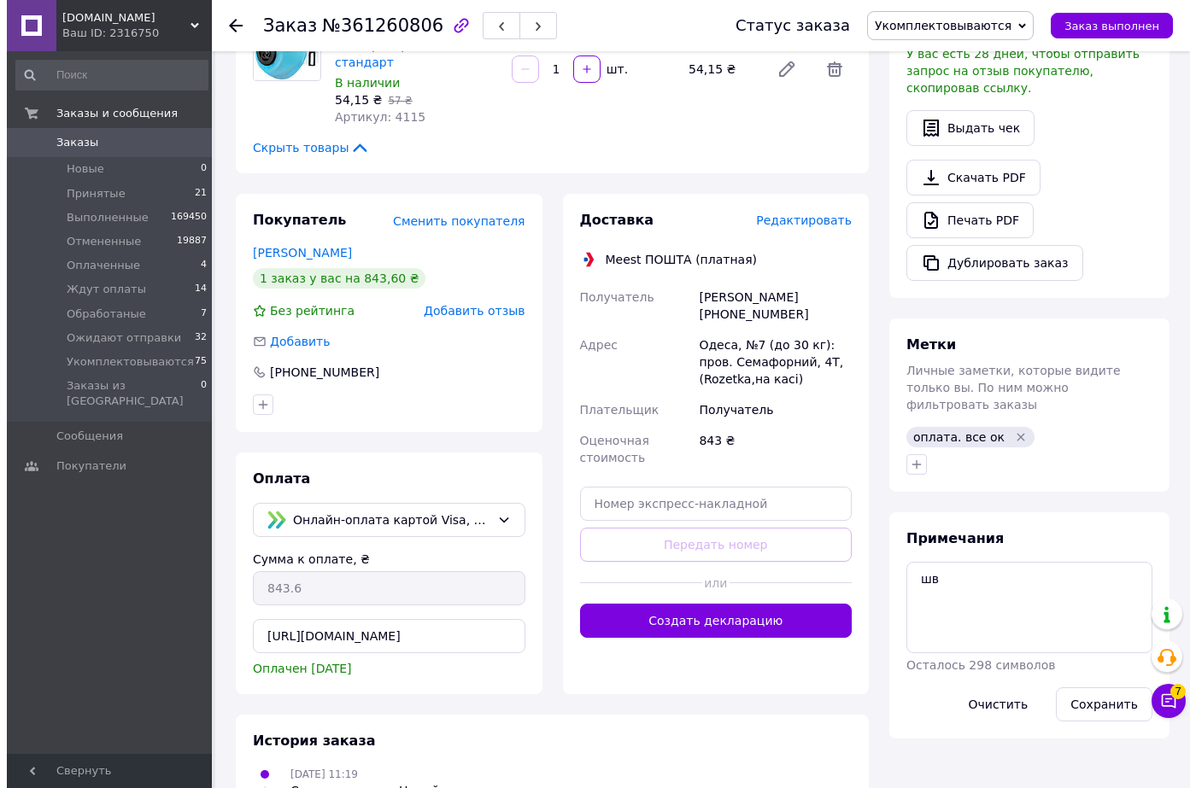
scroll to position [455, 0]
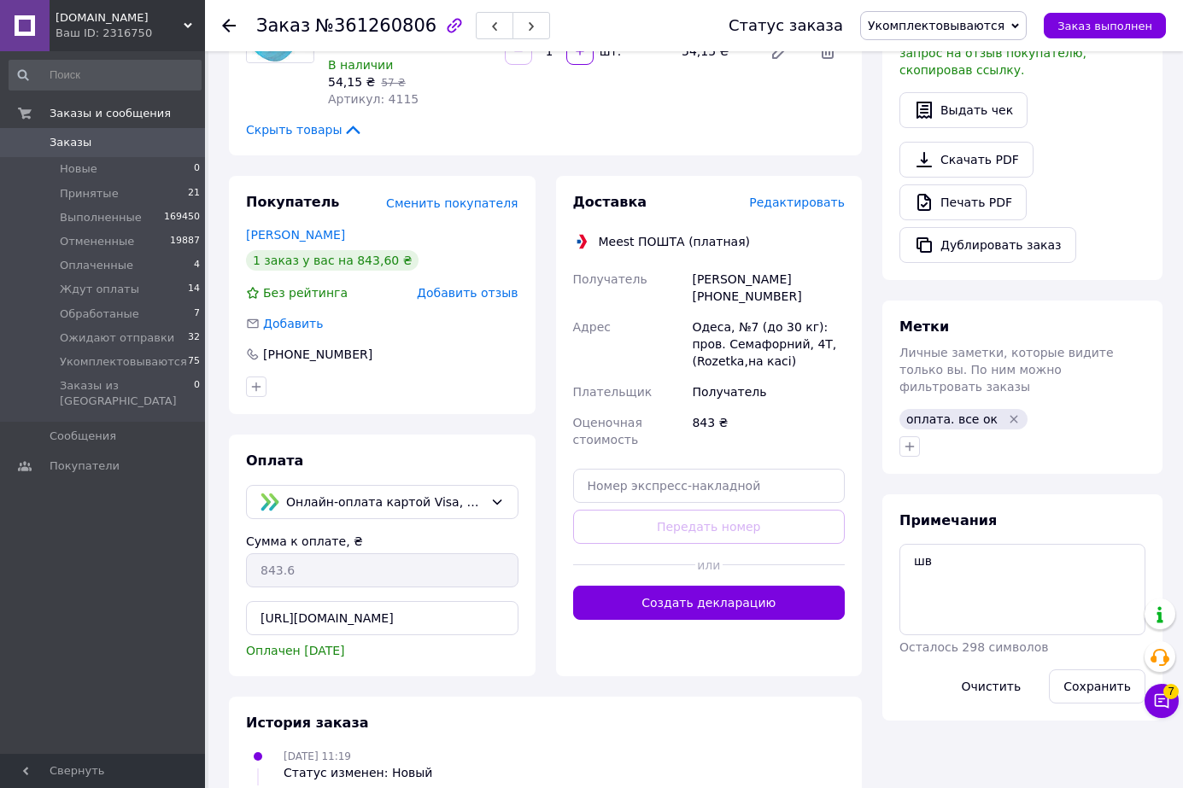
click at [819, 196] on span "Редактировать" at bounding box center [797, 203] width 96 height 14
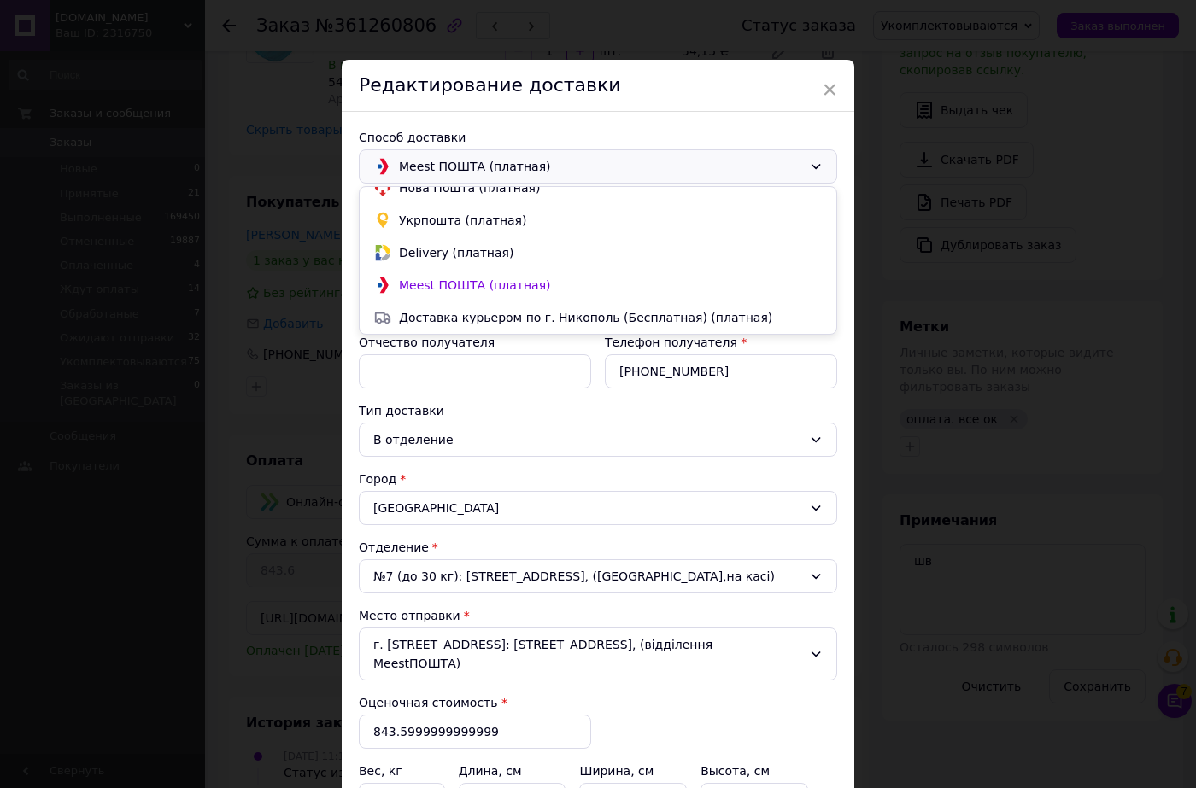
scroll to position [232, 0]
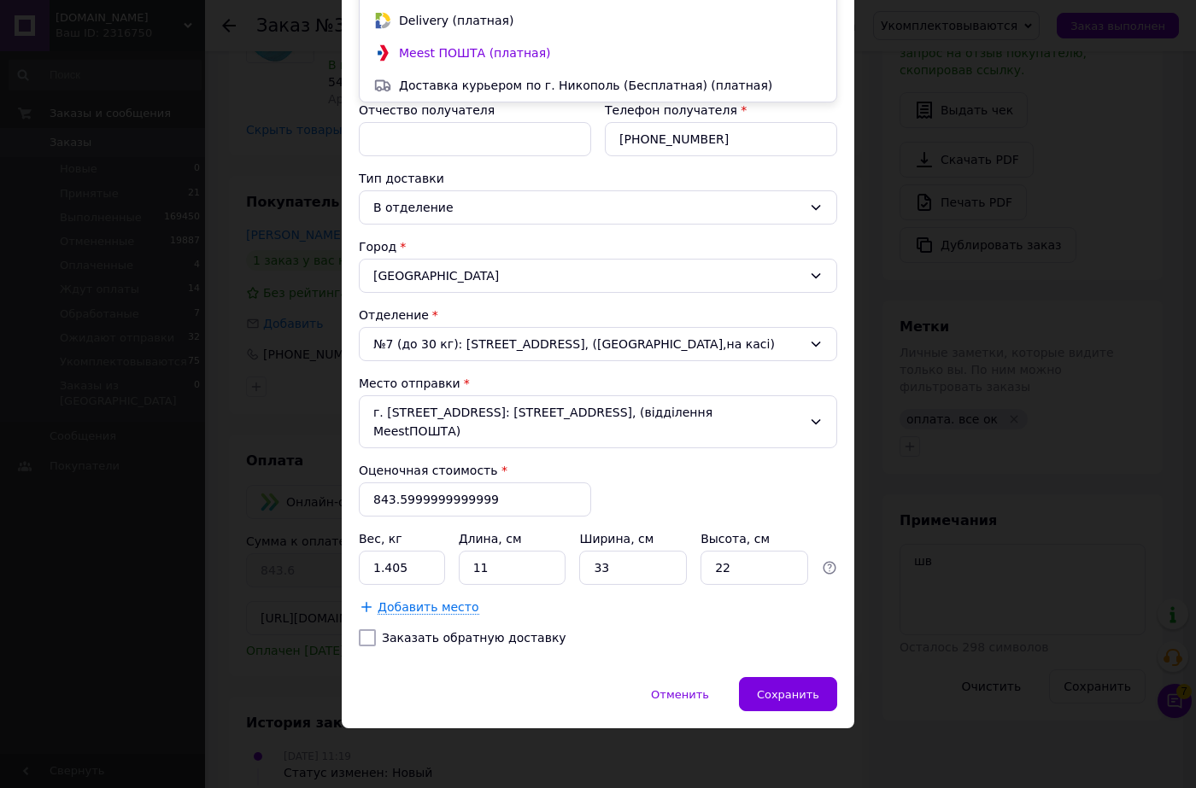
click at [800, 477] on div "Плательщик Получатель Фамилия получателя * [PERSON_NAME] Имя получателя * [PERS…" at bounding box center [598, 312] width 478 height 695
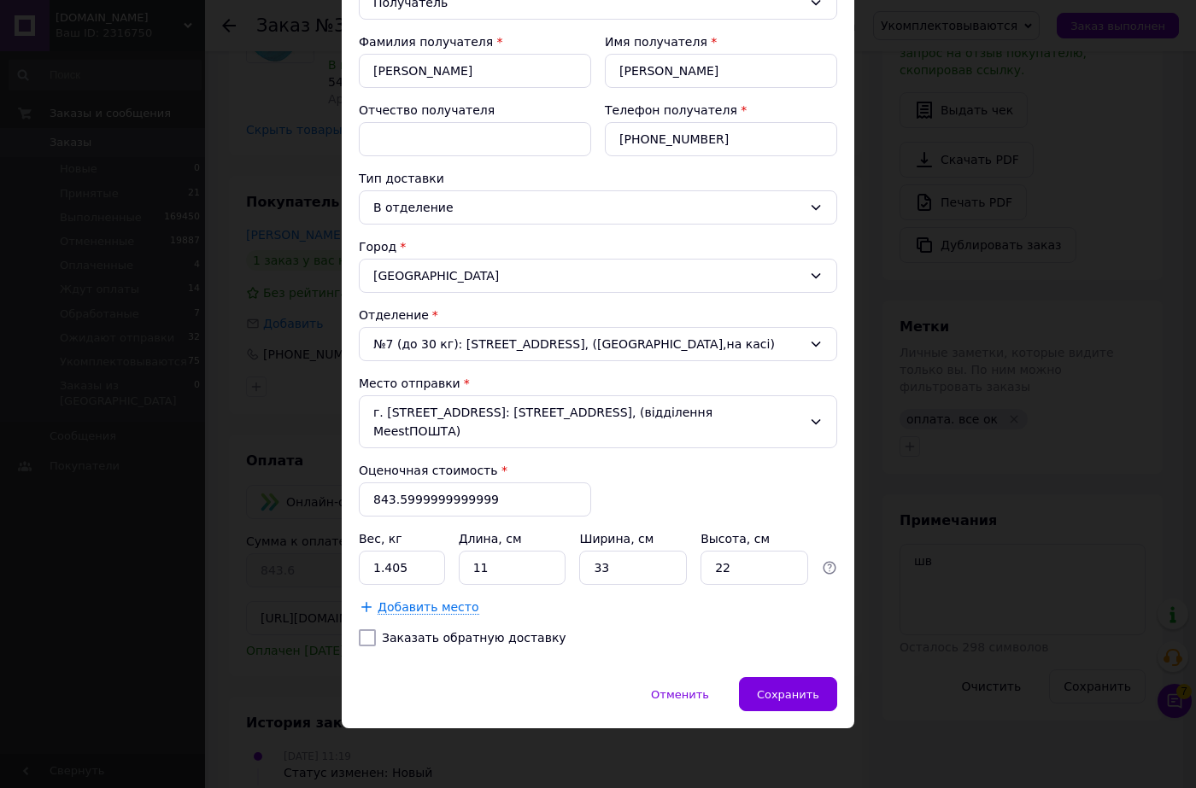
click at [686, 686] on div "Отменить" at bounding box center [680, 694] width 94 height 34
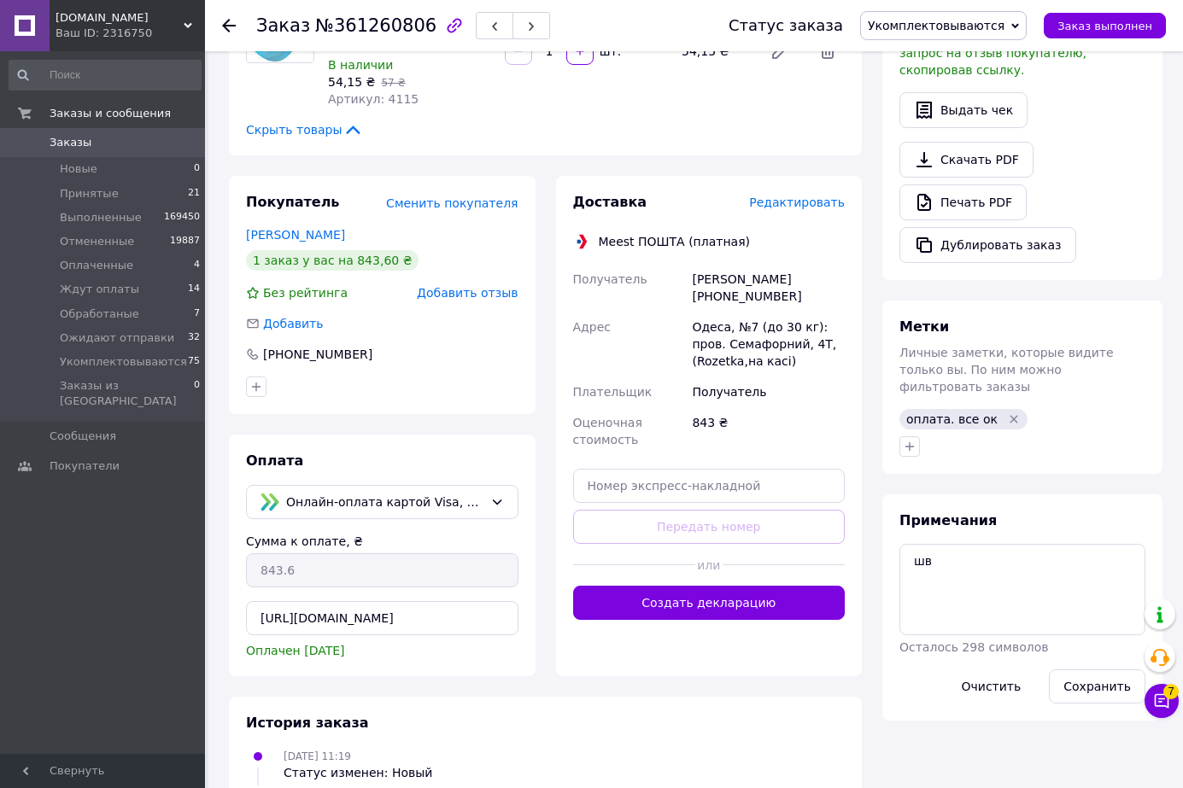
click at [696, 407] on div "843 ₴" at bounding box center [768, 431] width 160 height 48
copy div "843"
click at [822, 196] on span "Редактировать" at bounding box center [797, 203] width 96 height 14
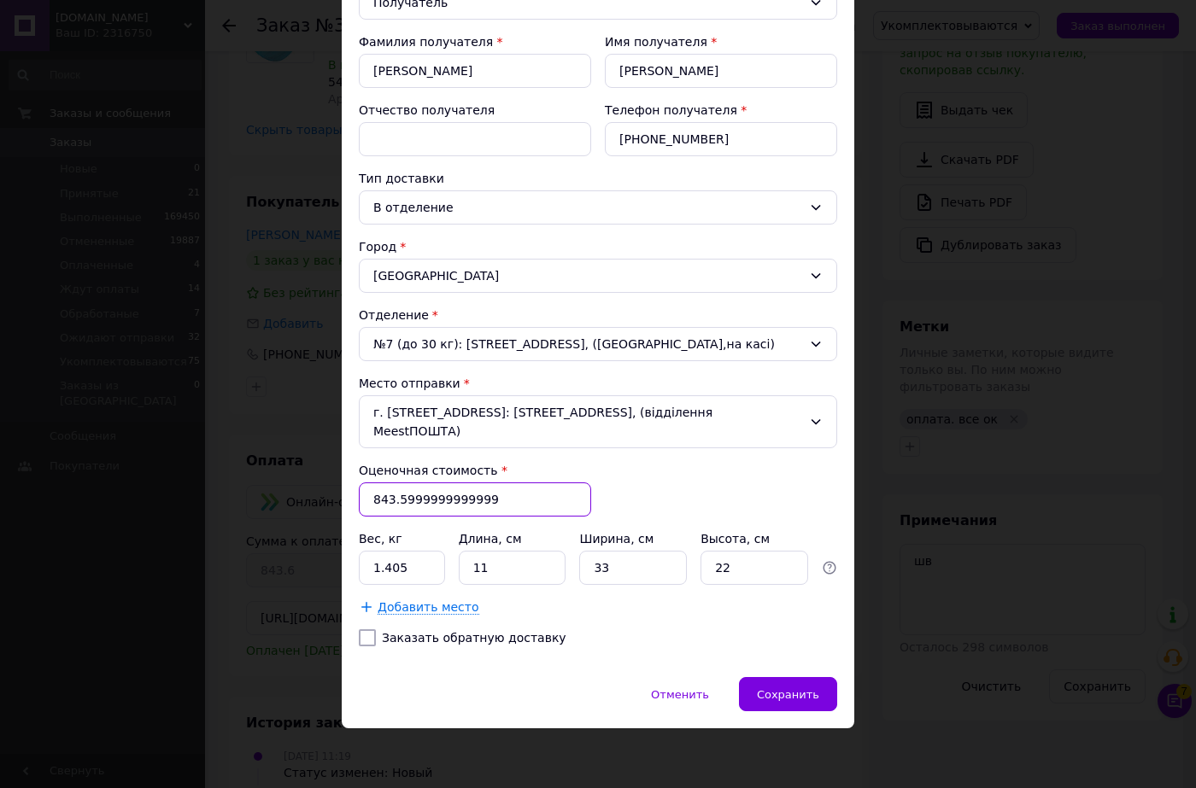
click at [510, 504] on input "843.5999999999999" at bounding box center [475, 500] width 232 height 34
click at [498, 501] on input "843.5999999999999" at bounding box center [475, 500] width 232 height 34
drag, startPoint x: 496, startPoint y: 501, endPoint x: 395, endPoint y: 502, distance: 101.6
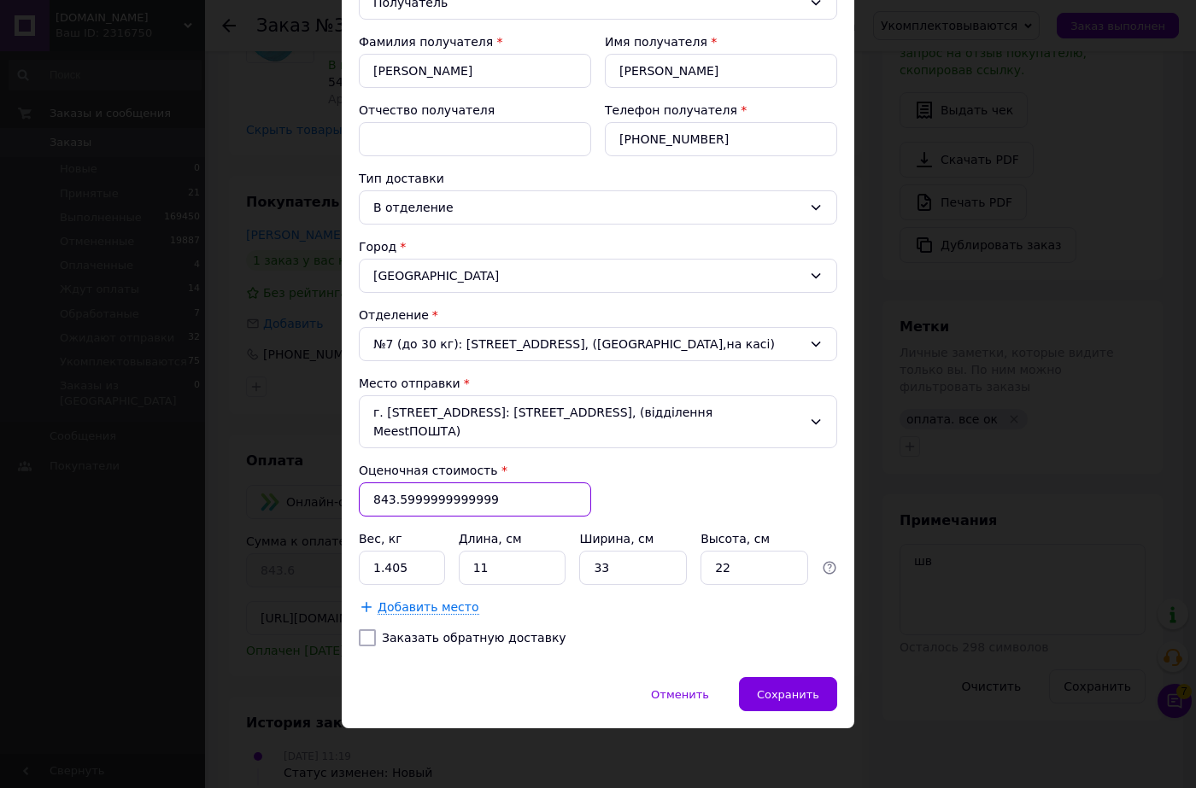
click at [395, 502] on input "843.5999999999999" at bounding box center [475, 500] width 232 height 34
paste input "number"
type input "843"
click at [499, 572] on input "11" at bounding box center [513, 568] width 108 height 34
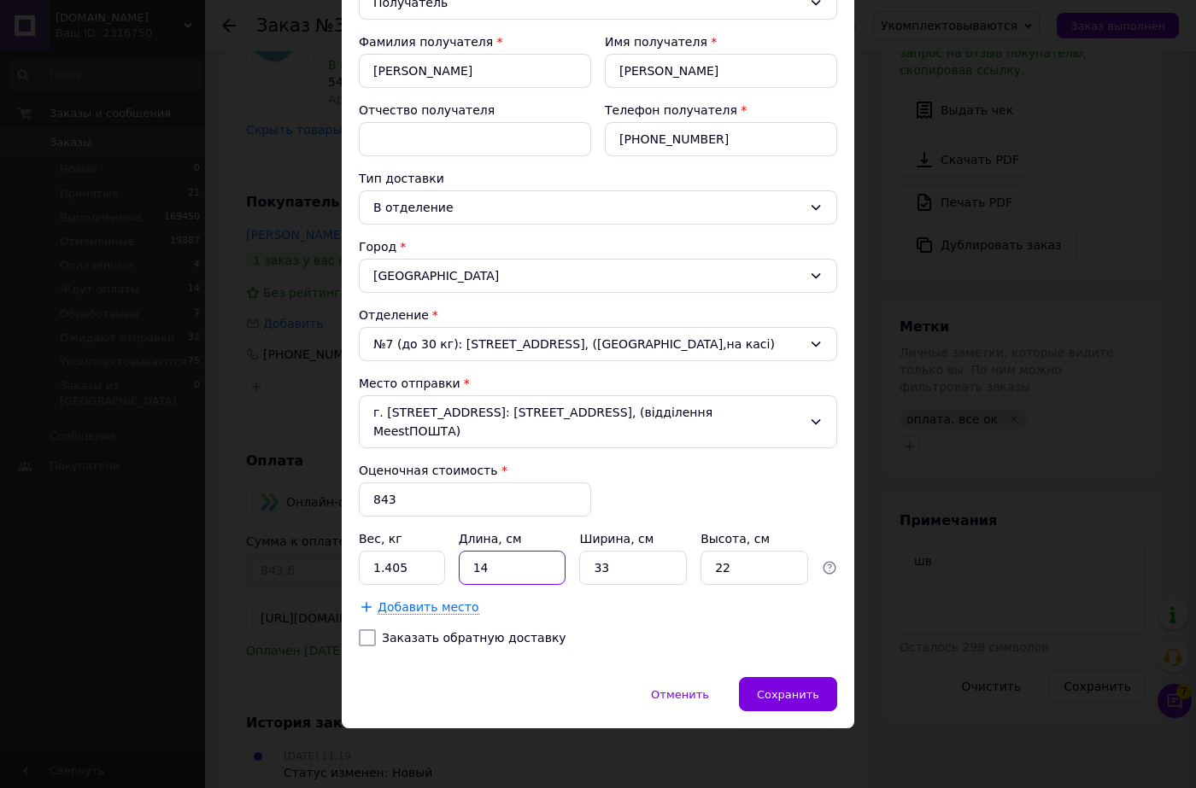
type input "14"
type input "9"
type input "20"
click at [423, 563] on input "1.405" at bounding box center [402, 568] width 86 height 34
drag, startPoint x: 423, startPoint y: 563, endPoint x: 459, endPoint y: 577, distance: 38.7
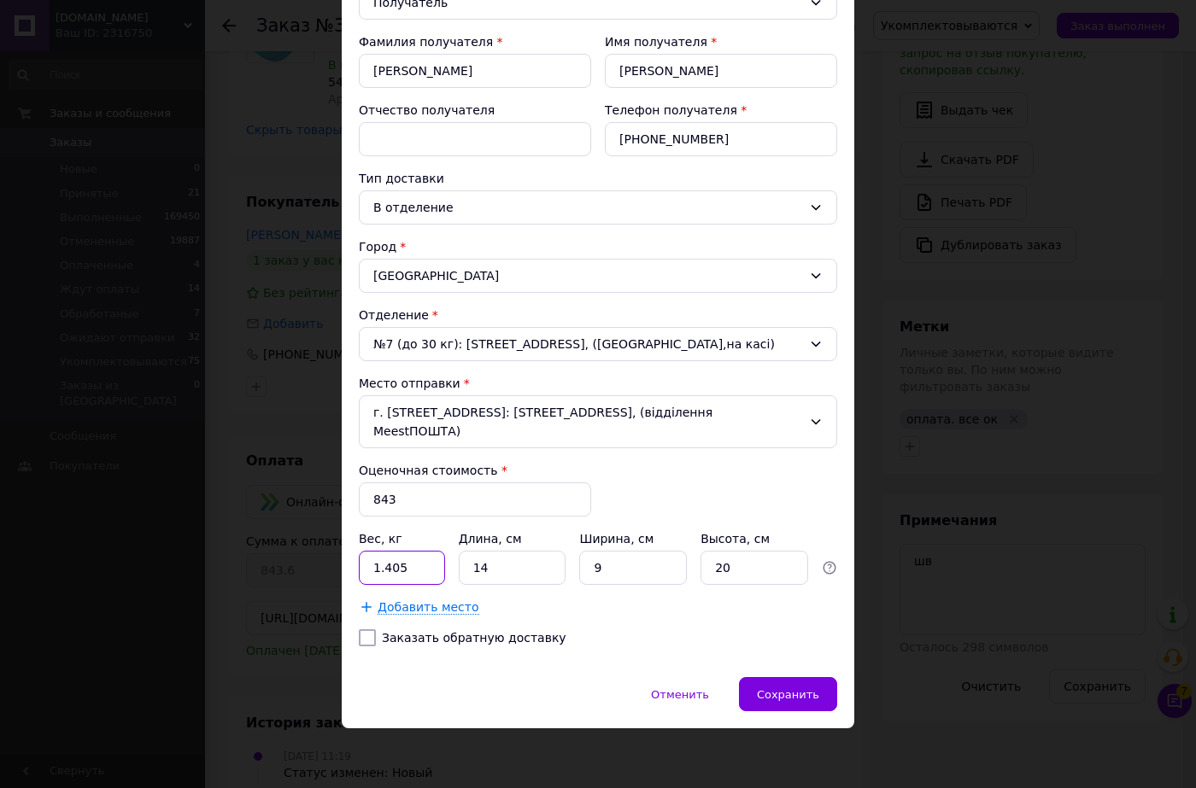
click at [432, 563] on input "1.405" at bounding box center [402, 568] width 86 height 34
type input "1.4"
click at [617, 617] on div "Плательщик Получатель Фамилия получателя * [PERSON_NAME] Имя получателя * [PERS…" at bounding box center [598, 312] width 478 height 695
click at [798, 697] on span "Сохранить" at bounding box center [788, 694] width 62 height 13
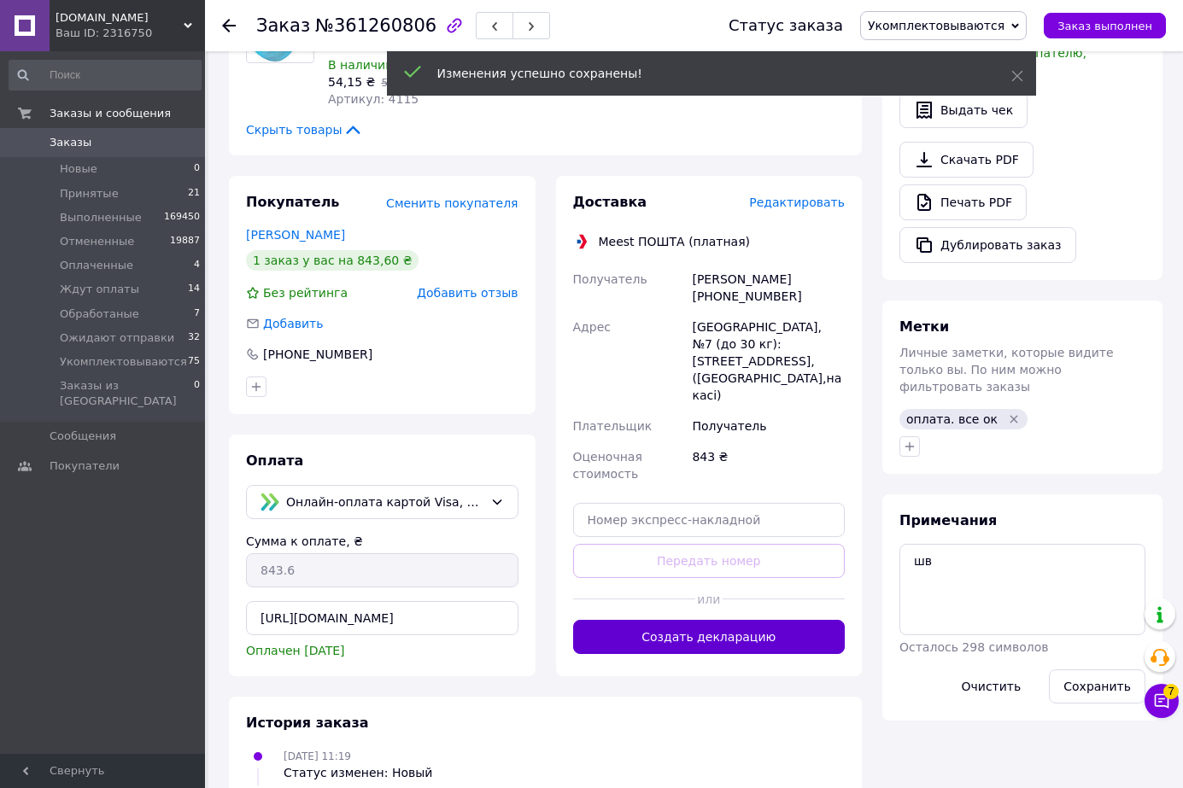
scroll to position [17, 0]
click at [720, 620] on button "Создать декларацию" at bounding box center [709, 637] width 272 height 34
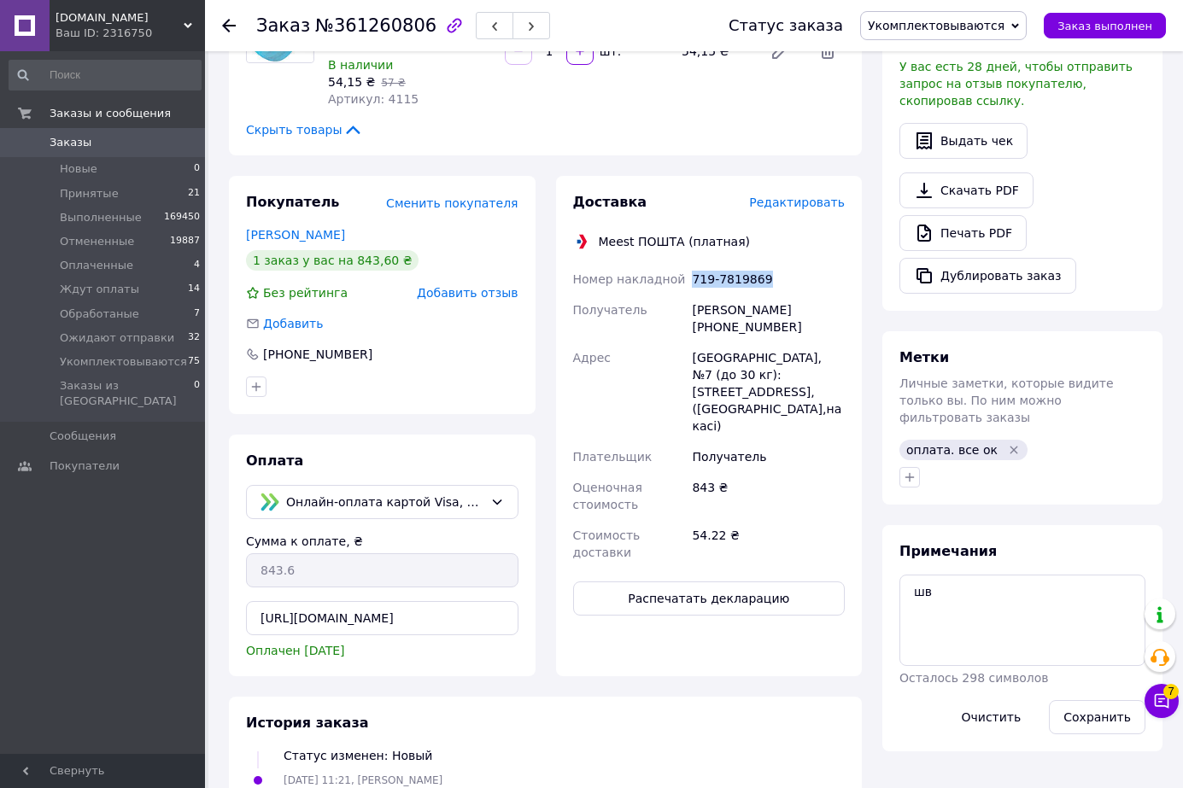
drag, startPoint x: 740, startPoint y: 245, endPoint x: 693, endPoint y: 248, distance: 47.0
click at [693, 264] on div "719-7819869" at bounding box center [768, 279] width 160 height 31
copy div "719-7819869"
click at [727, 582] on button "Распечатать декларацию" at bounding box center [709, 599] width 272 height 34
drag, startPoint x: 955, startPoint y: 26, endPoint x: 950, endPoint y: 54, distance: 28.5
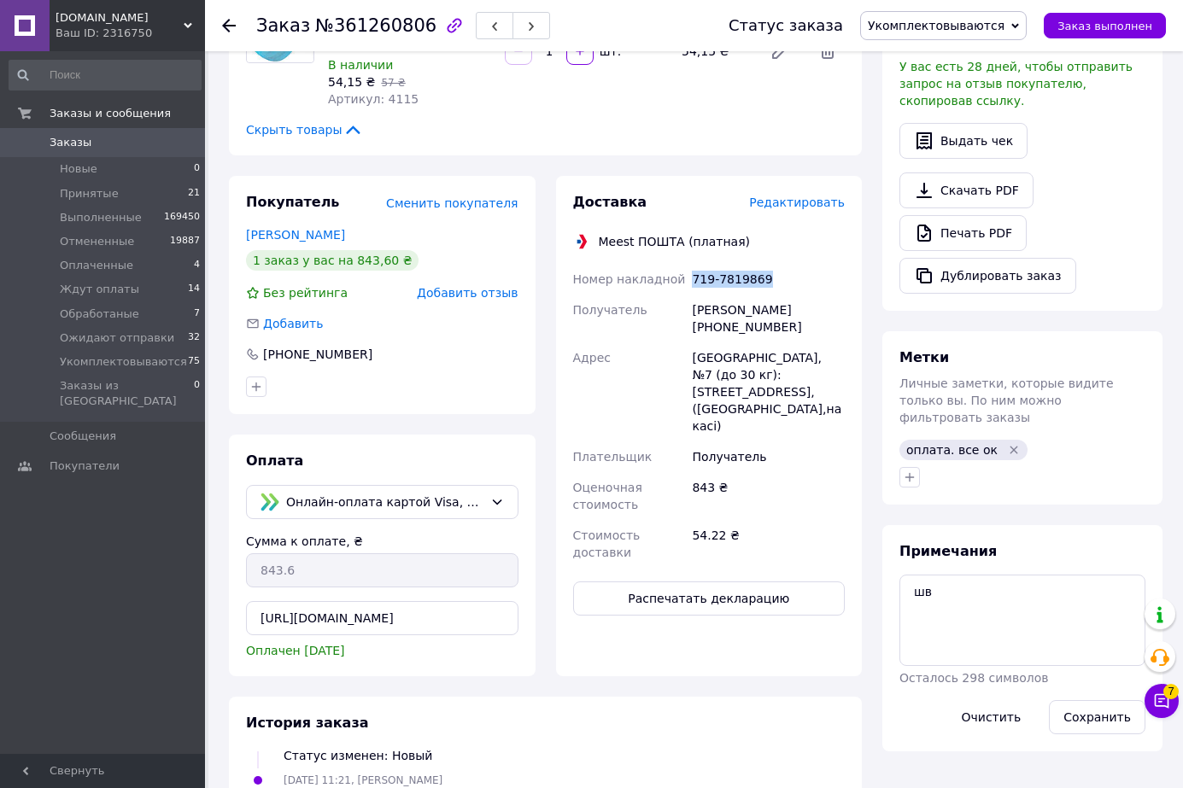
click at [955, 25] on span "Укомплектовываются" at bounding box center [936, 26] width 137 height 14
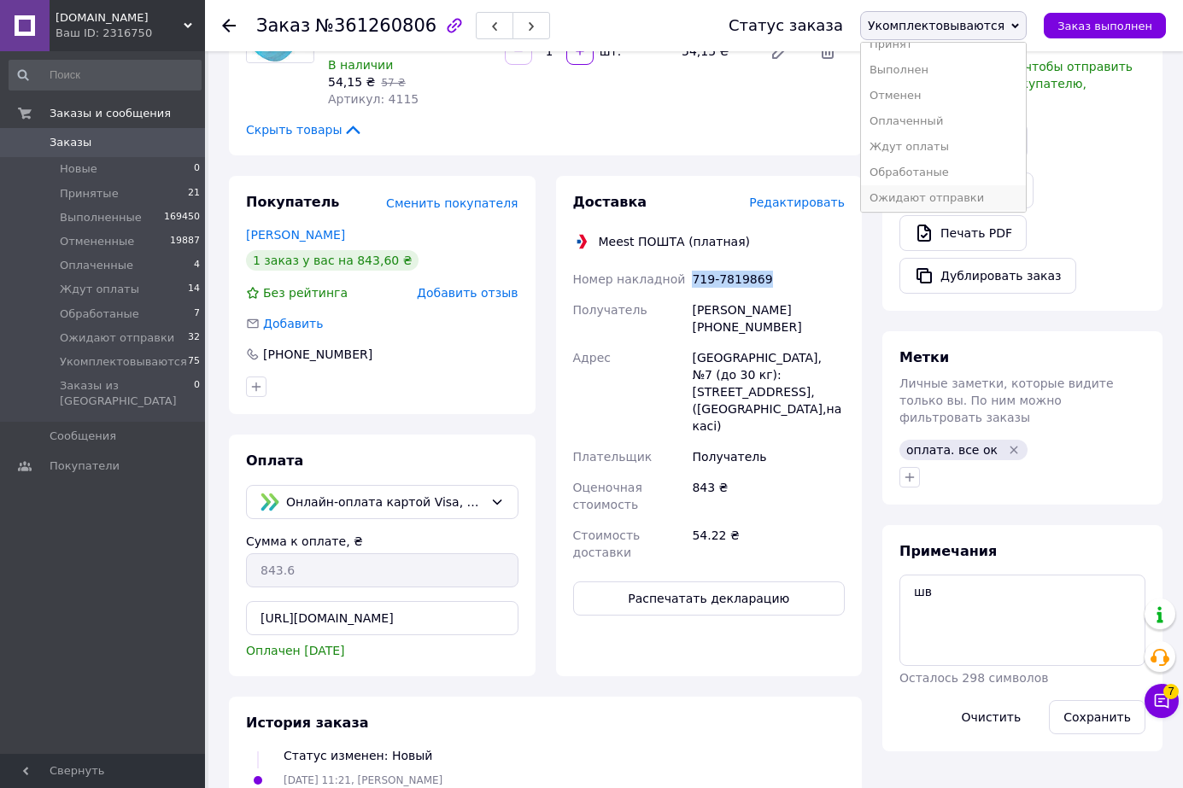
scroll to position [19, 0]
click at [945, 191] on li "Ожидают отправки" at bounding box center [943, 195] width 165 height 26
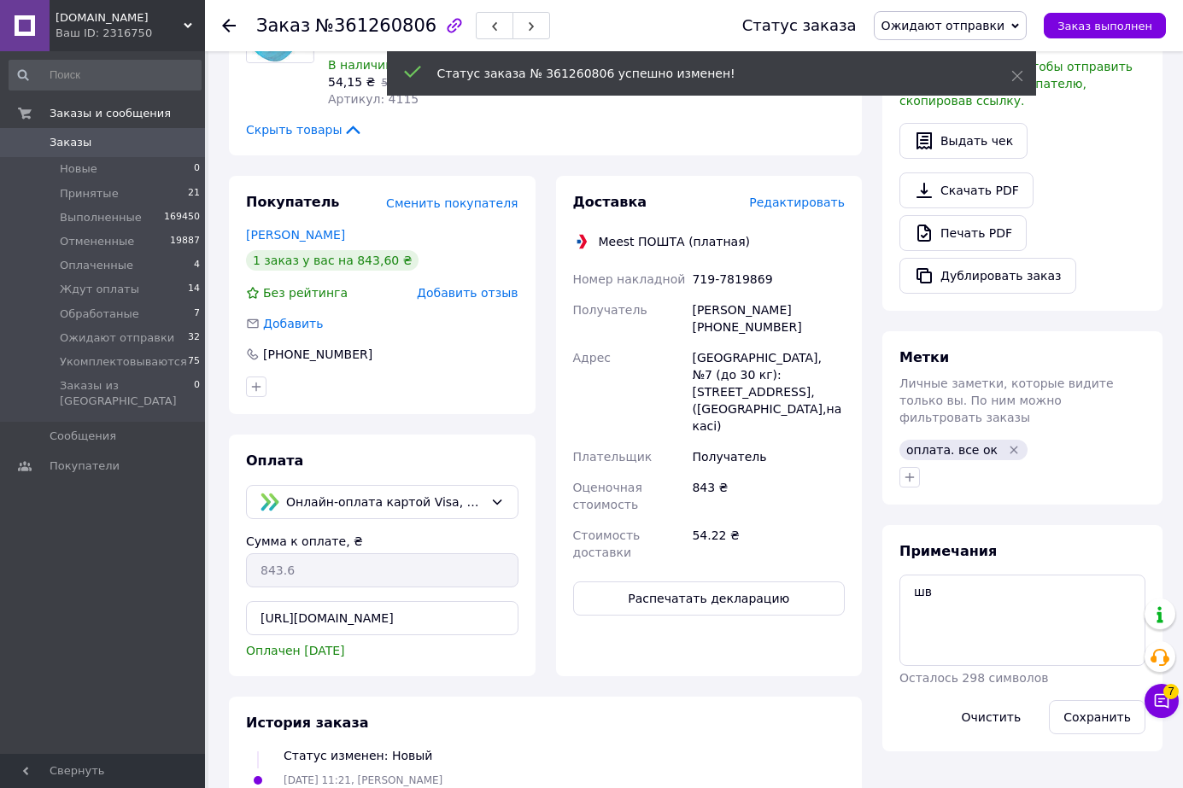
scroll to position [99, 0]
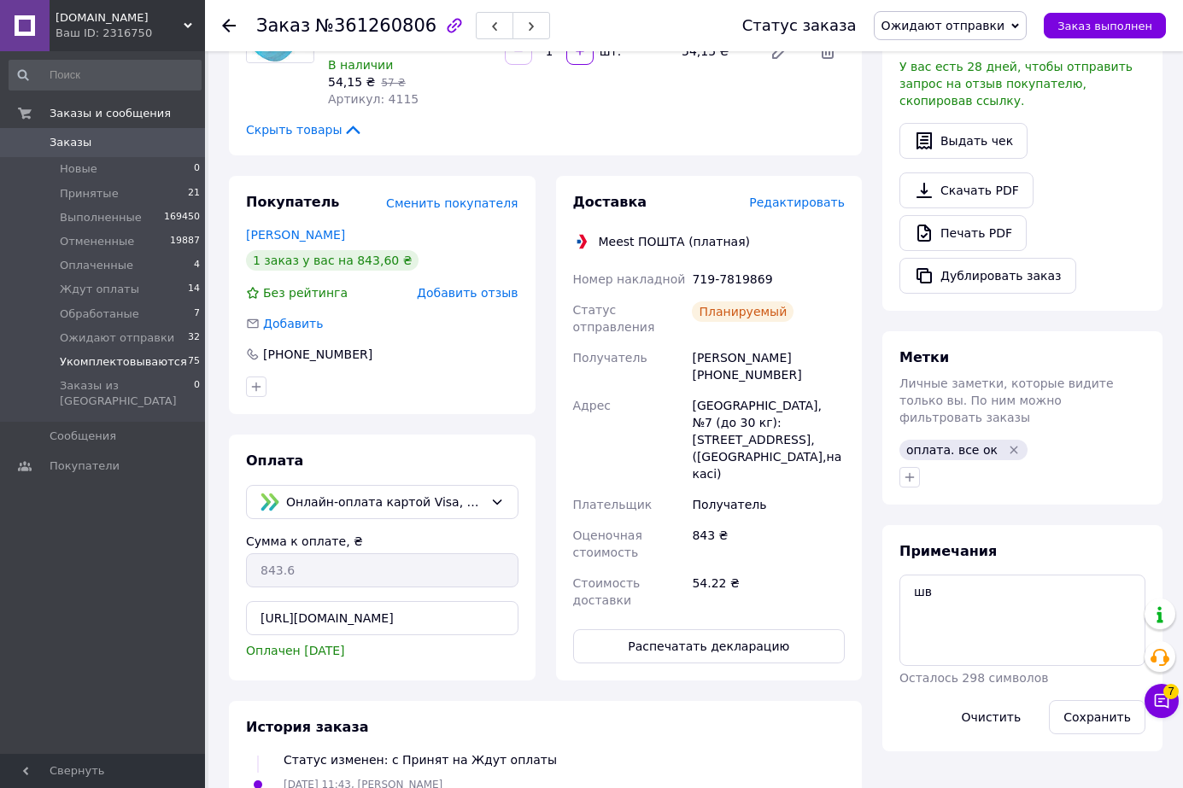
click at [126, 357] on span "Укомплектовываются" at bounding box center [123, 361] width 127 height 15
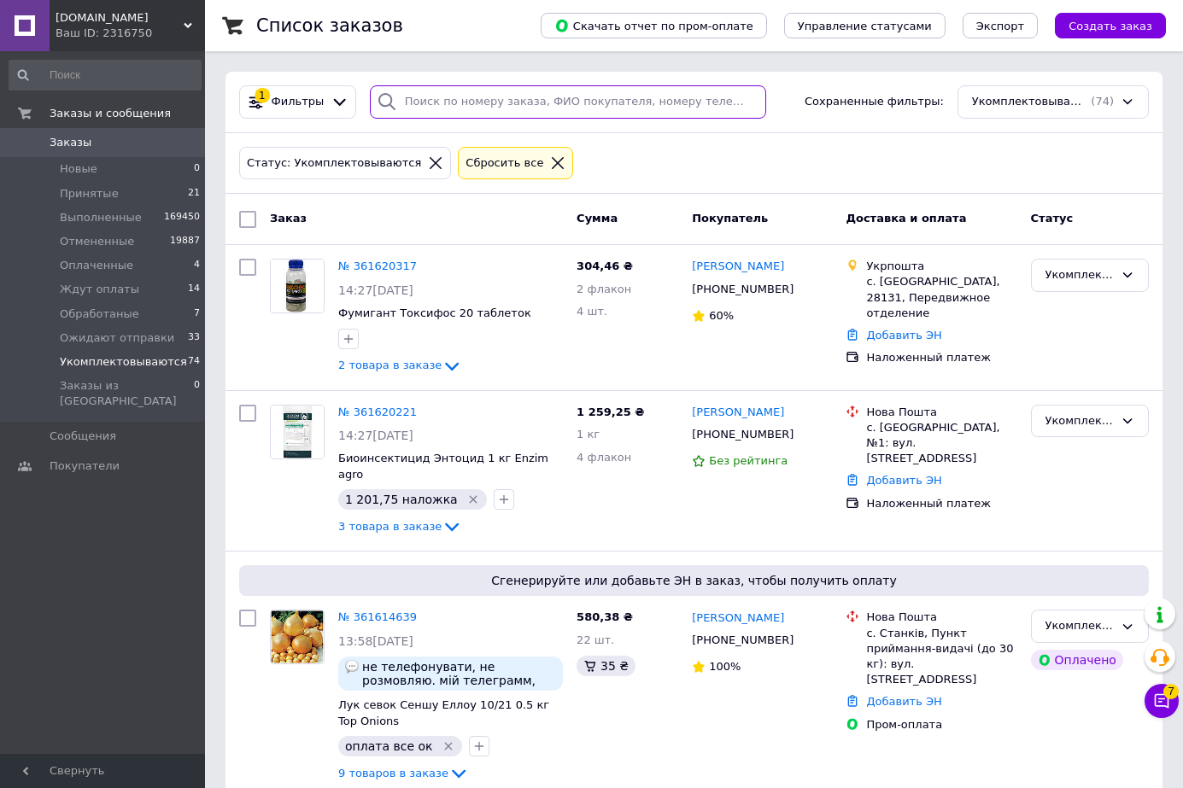
click at [479, 108] on input "search" at bounding box center [568, 101] width 396 height 33
paste input "361411580"
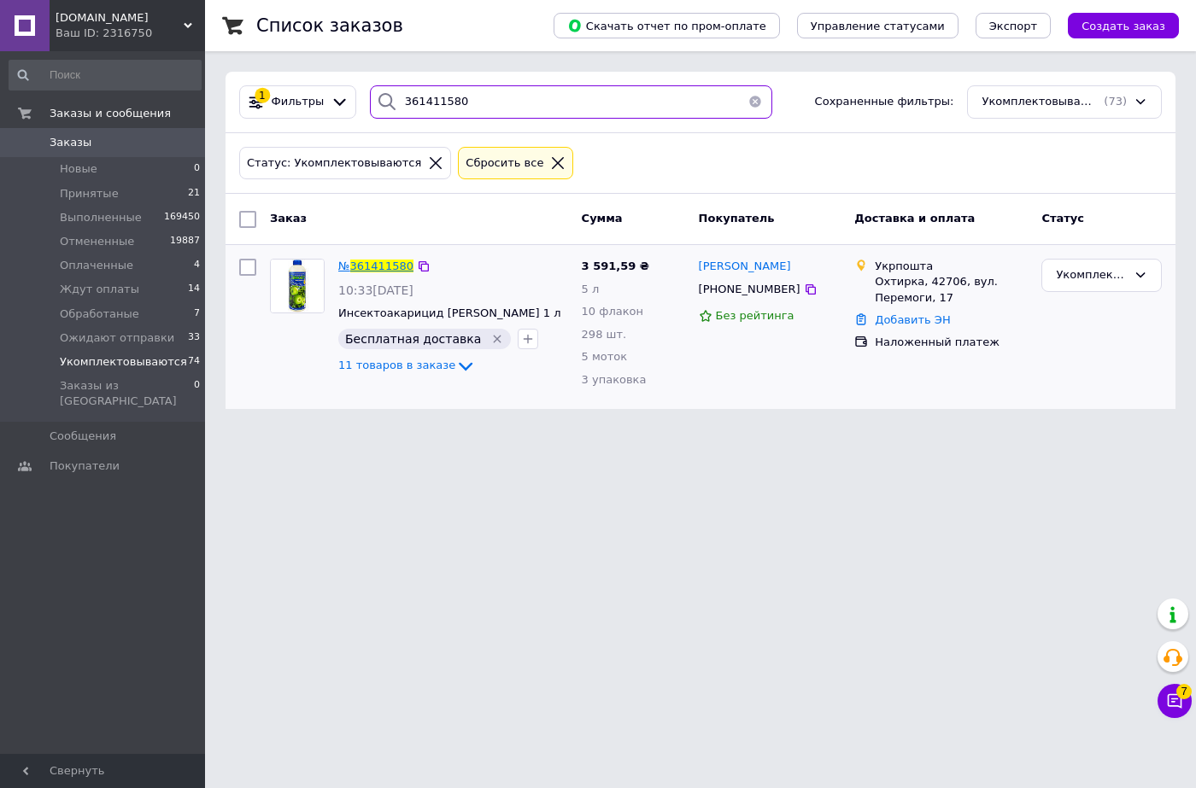
type input "361411580"
click at [386, 261] on span "361411580" at bounding box center [381, 266] width 63 height 13
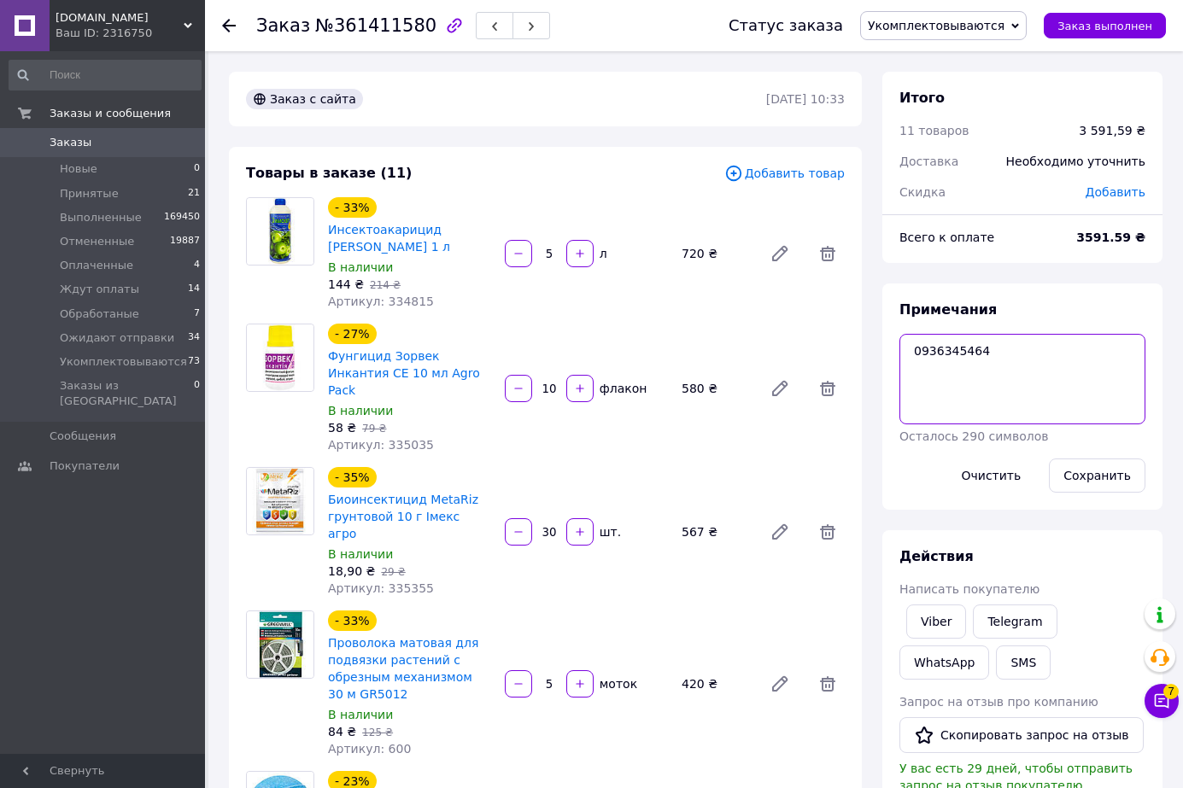
drag, startPoint x: 1026, startPoint y: 370, endPoint x: 1021, endPoint y: 362, distance: 9.2
click at [1027, 370] on textarea "0936345464" at bounding box center [1022, 379] width 246 height 91
type textarea "0936345464 шв"
click at [1097, 483] on button "Сохранить" at bounding box center [1097, 476] width 97 height 34
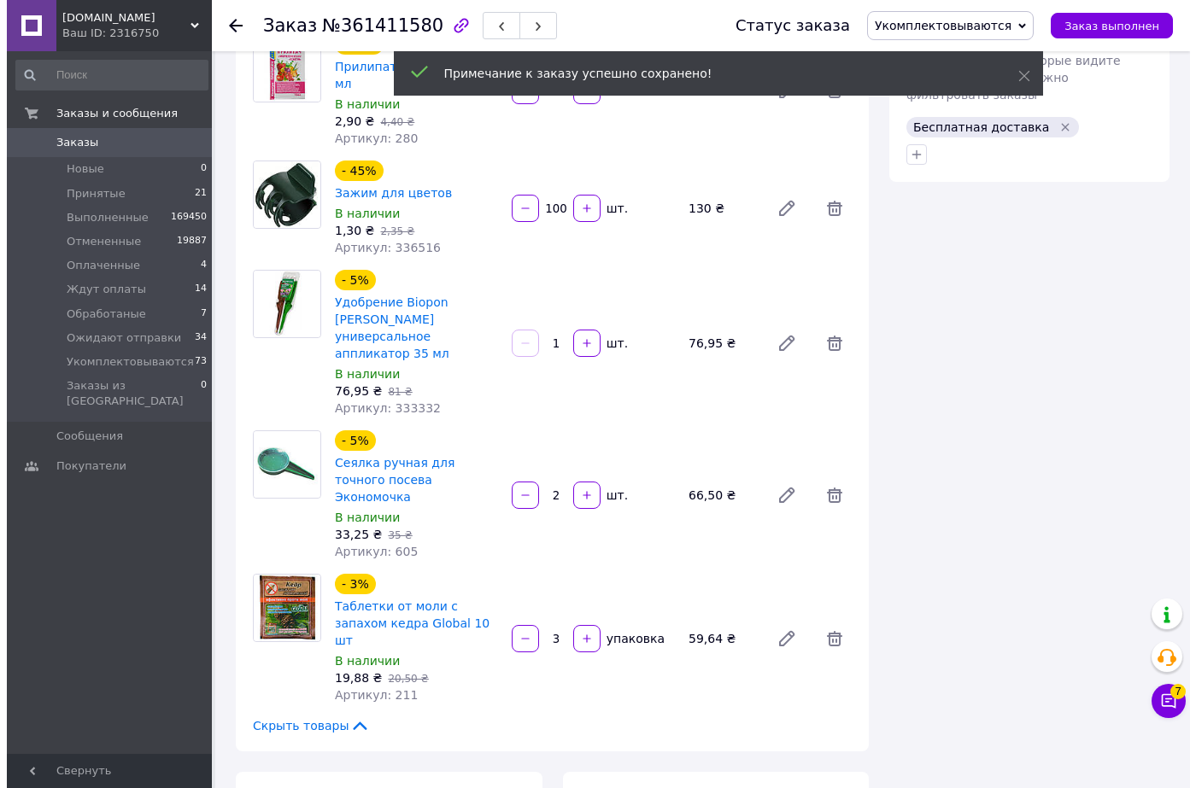
scroll to position [1366, 0]
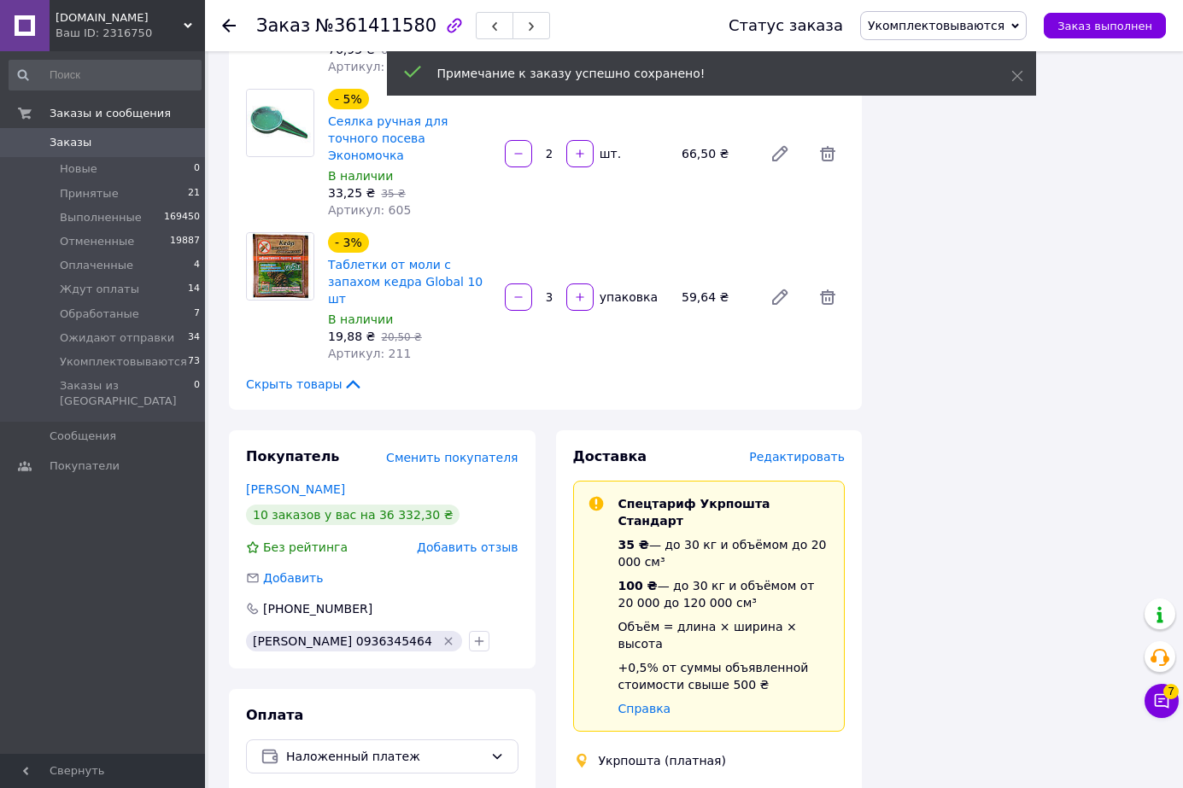
click at [812, 450] on span "Редактировать" at bounding box center [797, 457] width 96 height 14
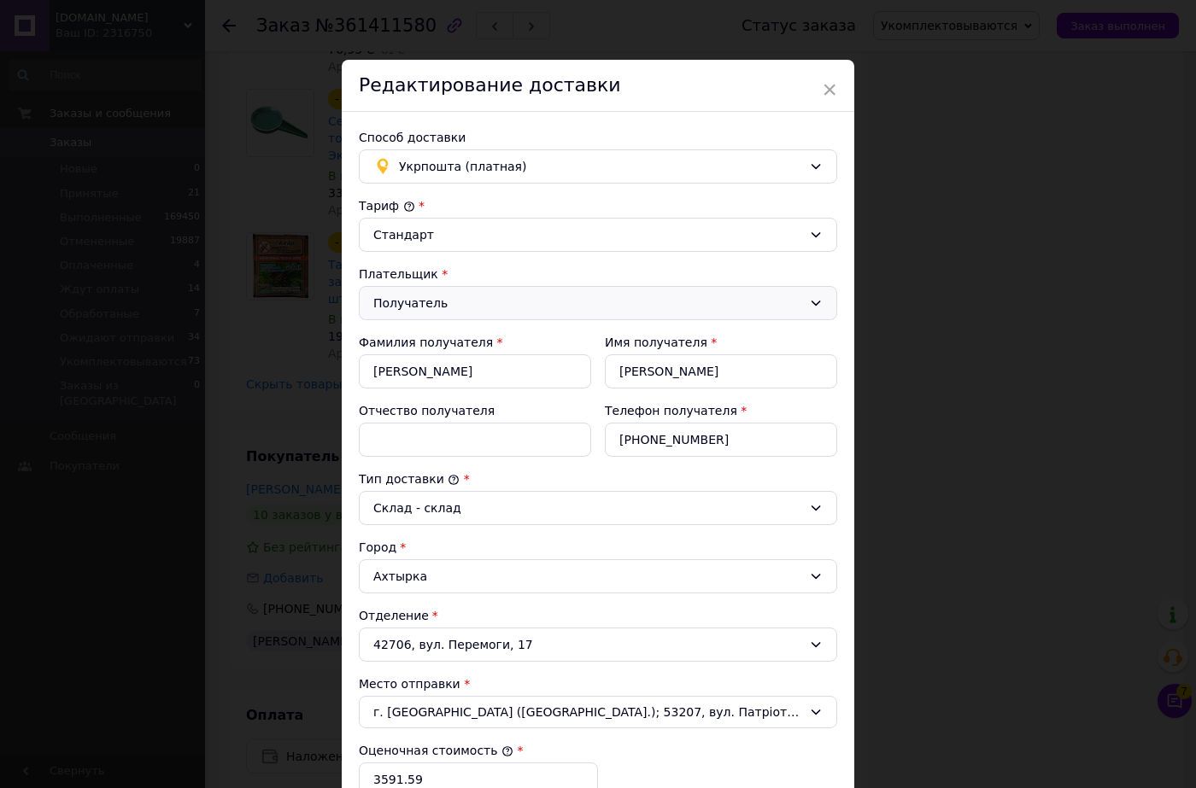
click at [419, 309] on div "Получатель" at bounding box center [587, 303] width 429 height 19
click at [420, 339] on li "Отправитель" at bounding box center [598, 340] width 477 height 32
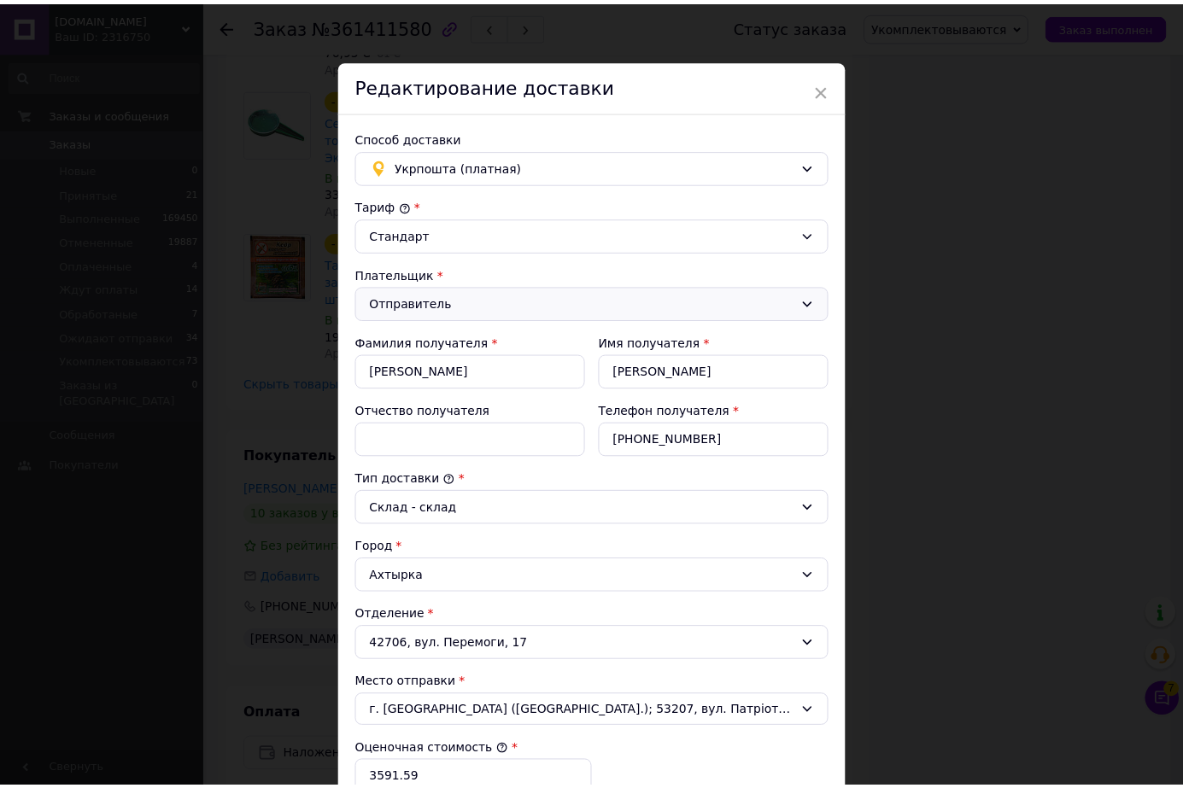
scroll to position [439, 0]
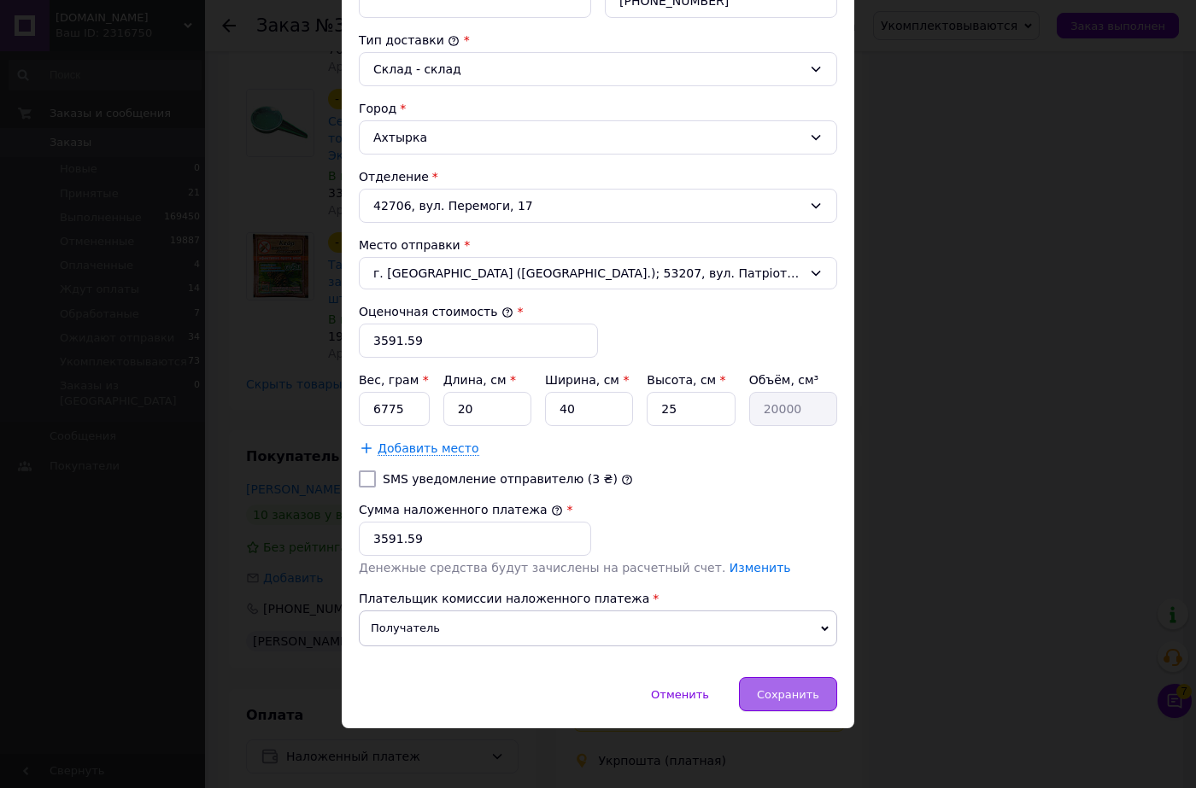
click at [787, 701] on span "Сохранить" at bounding box center [788, 694] width 62 height 13
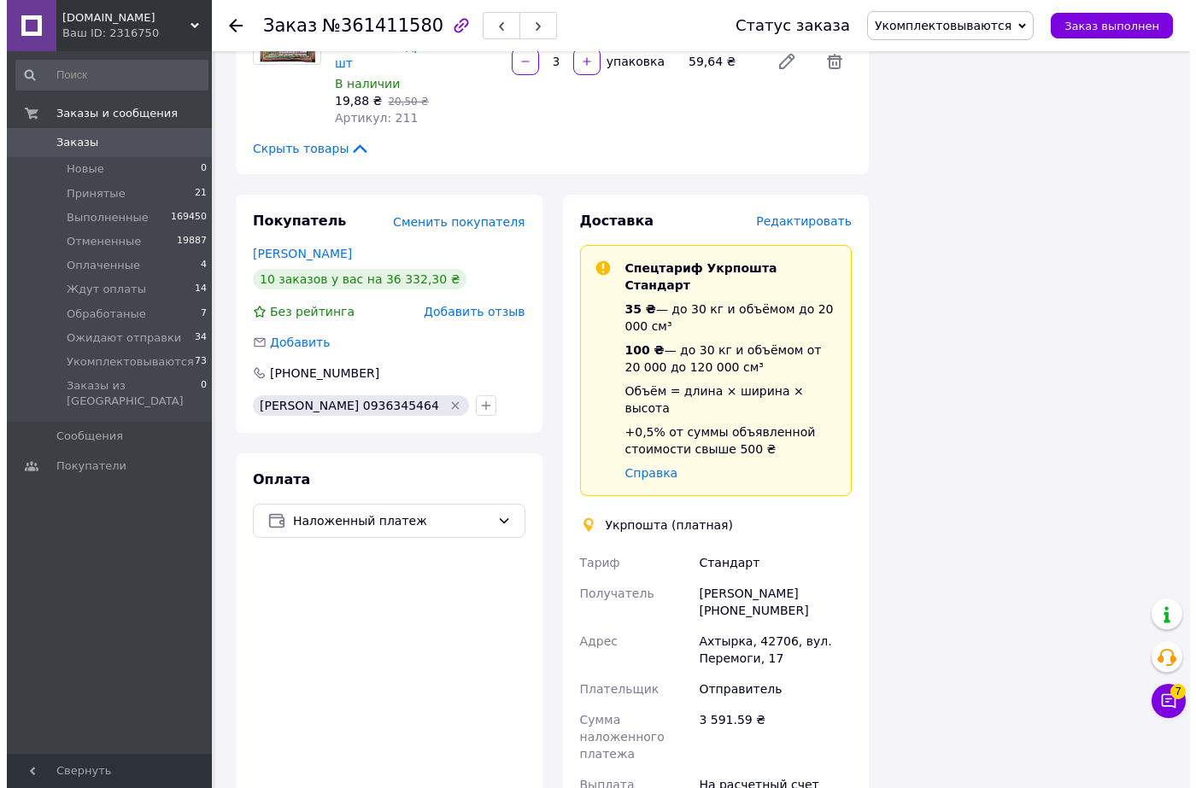
scroll to position [1594, 0]
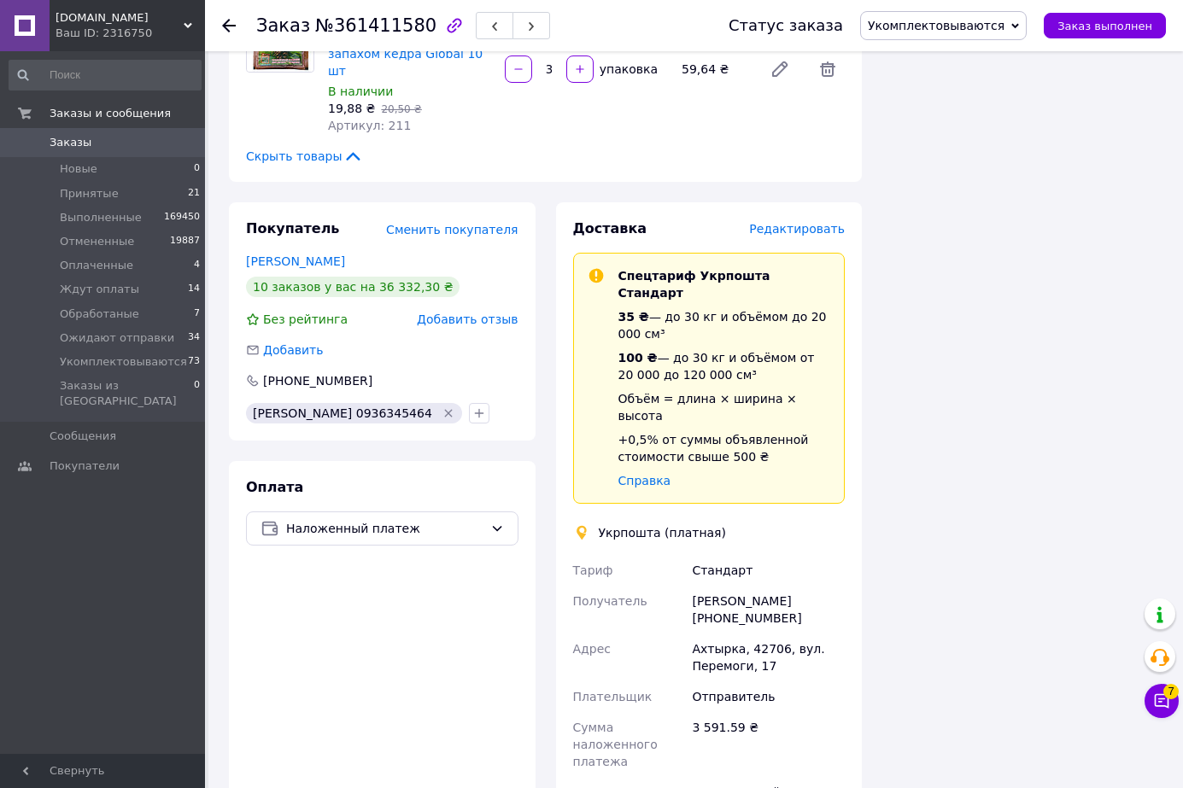
click at [806, 222] on span "Редактировать" at bounding box center [797, 229] width 96 height 14
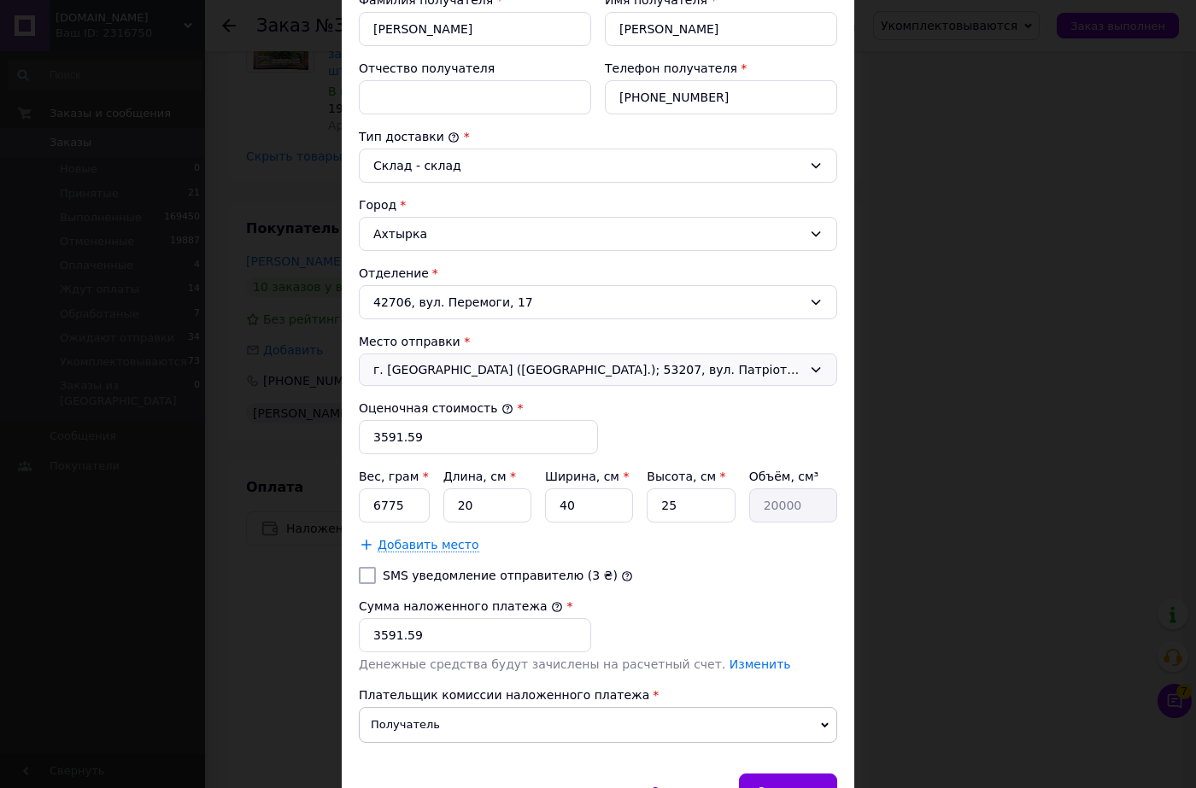
scroll to position [439, 0]
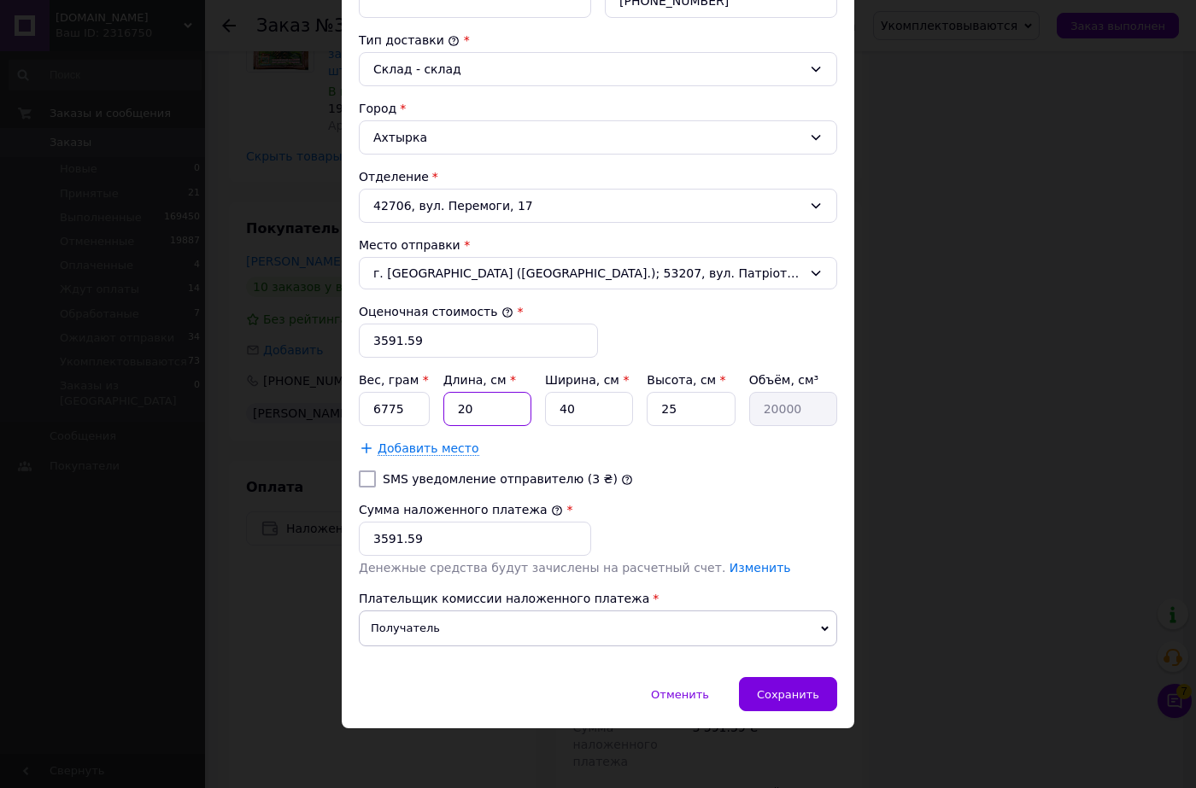
click at [485, 406] on input "20" at bounding box center [487, 409] width 88 height 34
click at [486, 406] on input "20" at bounding box center [487, 409] width 88 height 34
type input "2"
type input "2000"
type input "28"
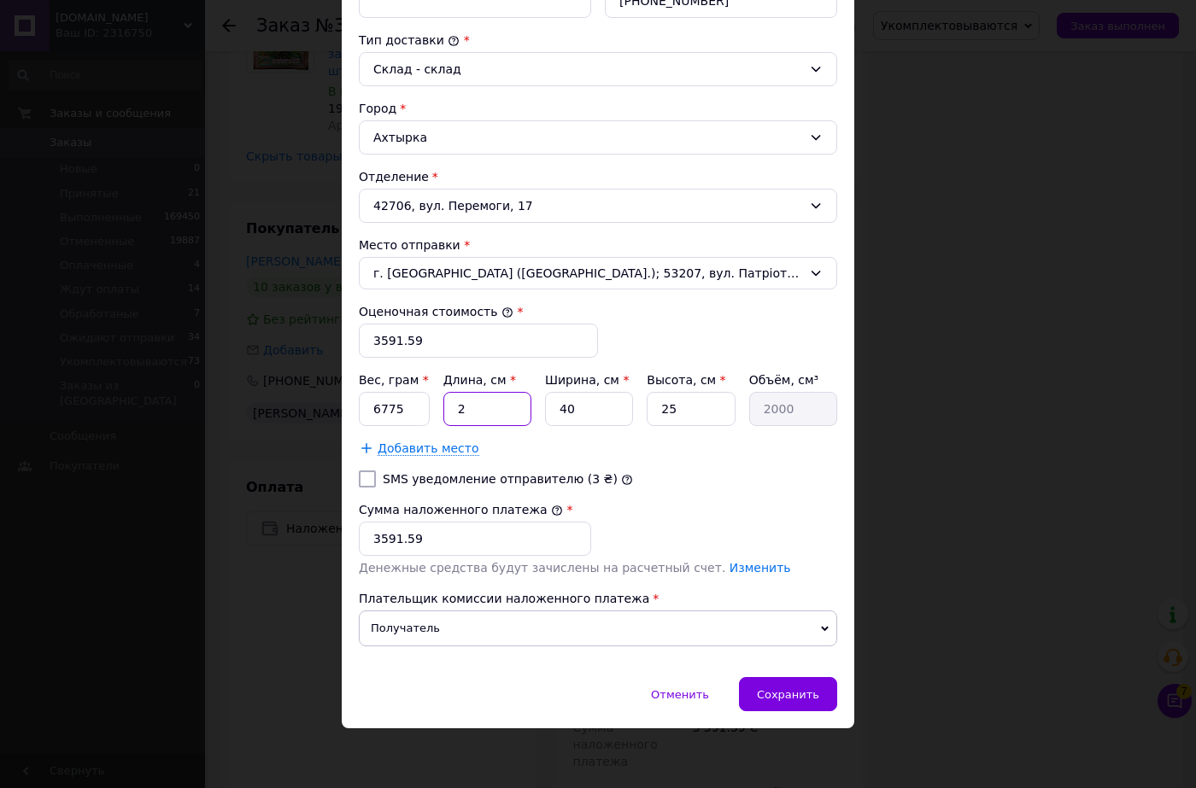
type input "28000"
type input "28"
type input "2"
type input "1400"
type input "26"
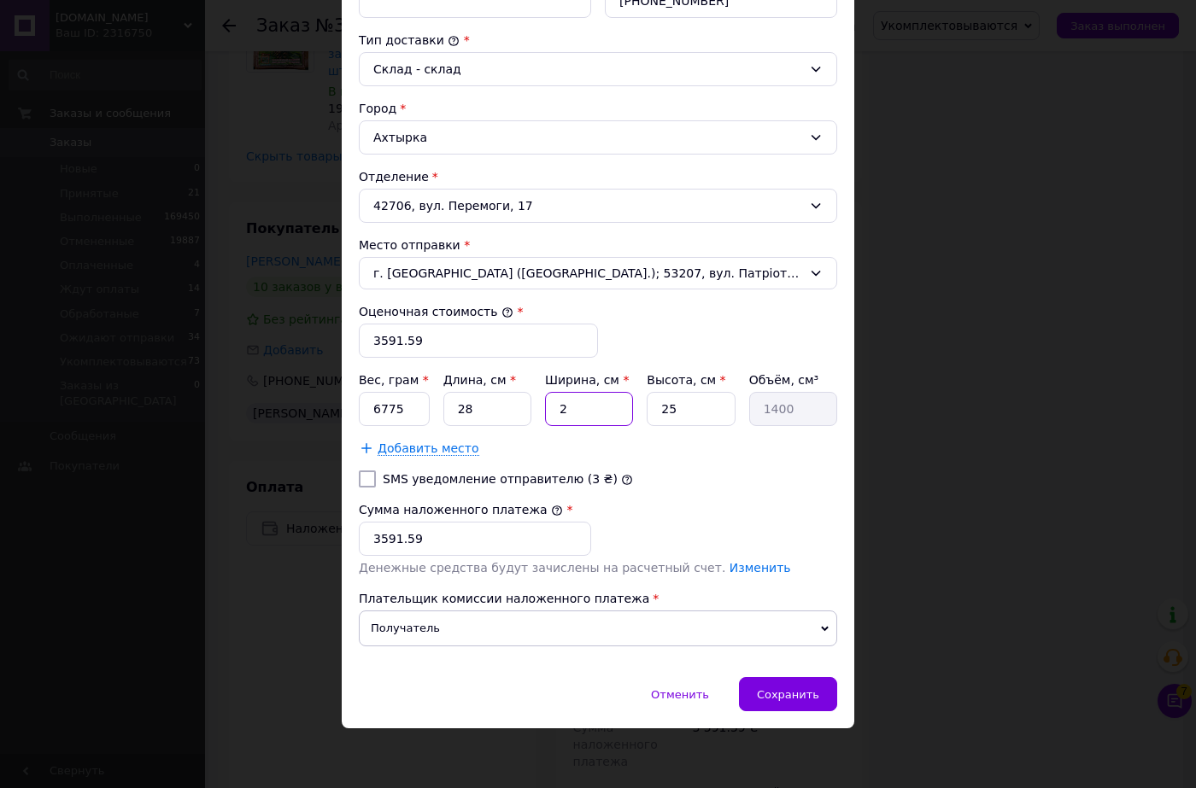
type input "18200"
type input "26"
type input "2"
type input "1456"
type input "26"
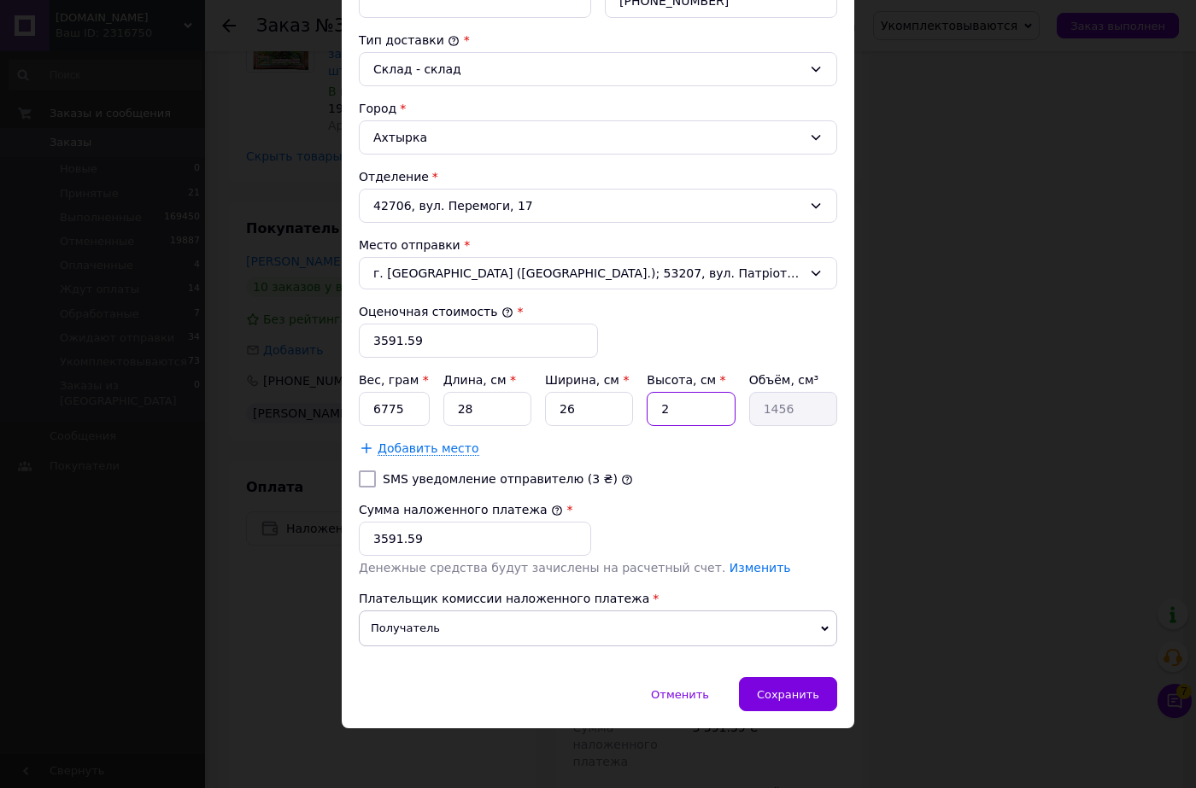
type input "18928"
type input "26"
click at [403, 412] on input "6775" at bounding box center [394, 409] width 71 height 34
type input "8500"
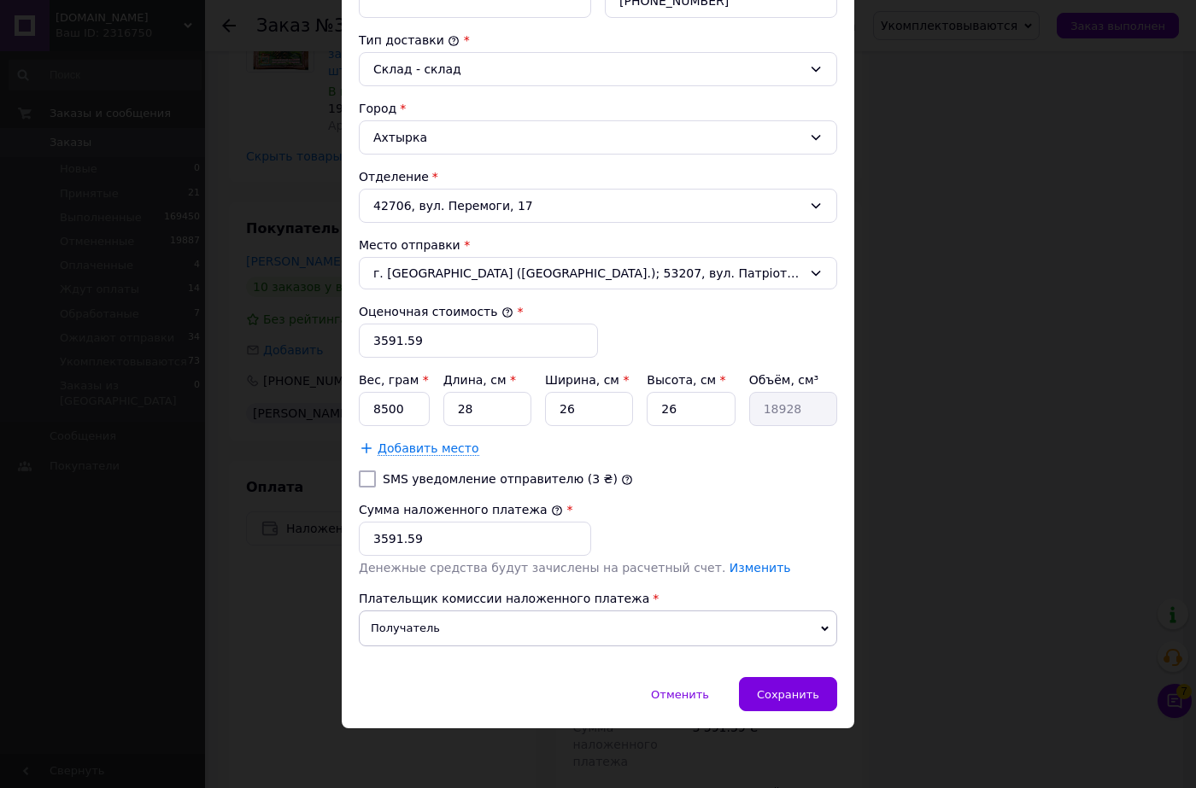
click at [674, 465] on div "[PERSON_NAME] * Стандарт Плательщик * Отправитель Фамилия получателя * [PERSON_…" at bounding box center [598, 209] width 478 height 902
click at [795, 693] on span "Сохранить" at bounding box center [788, 694] width 62 height 13
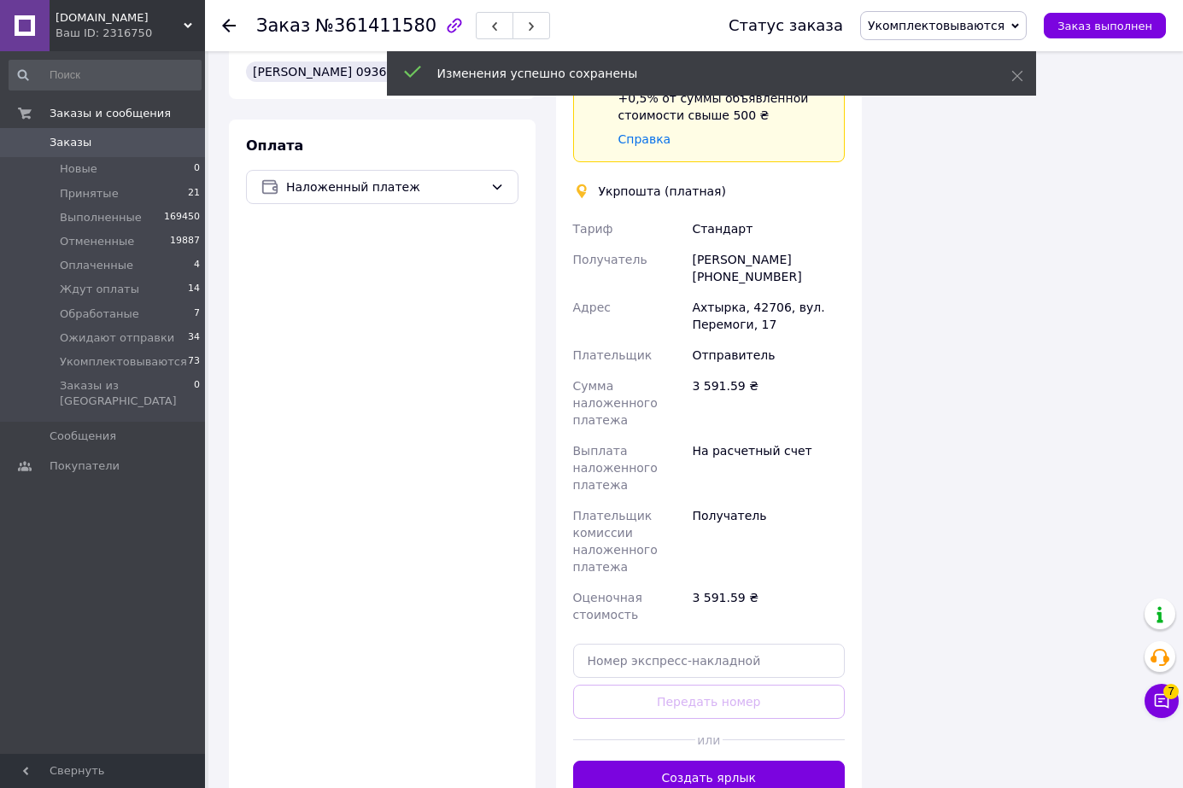
scroll to position [246, 0]
click at [722, 761] on button "Создать ярлык" at bounding box center [709, 778] width 272 height 34
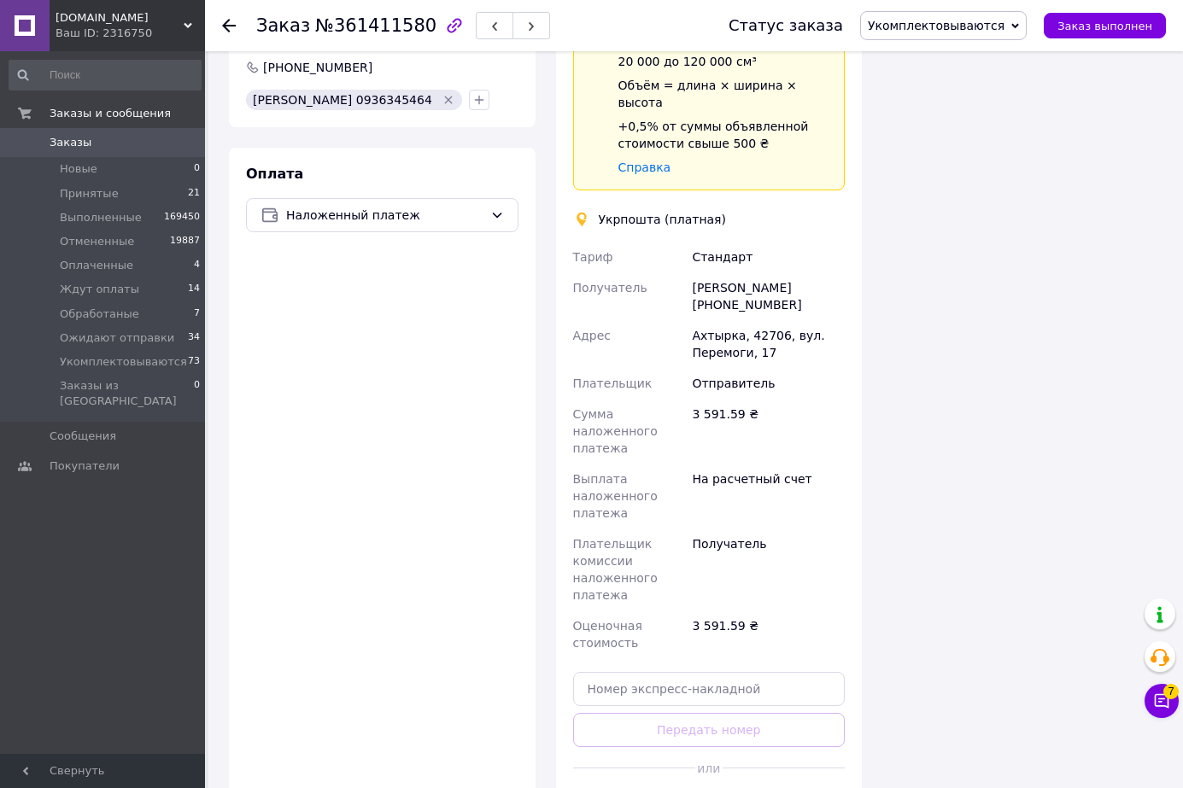
scroll to position [1708, 0]
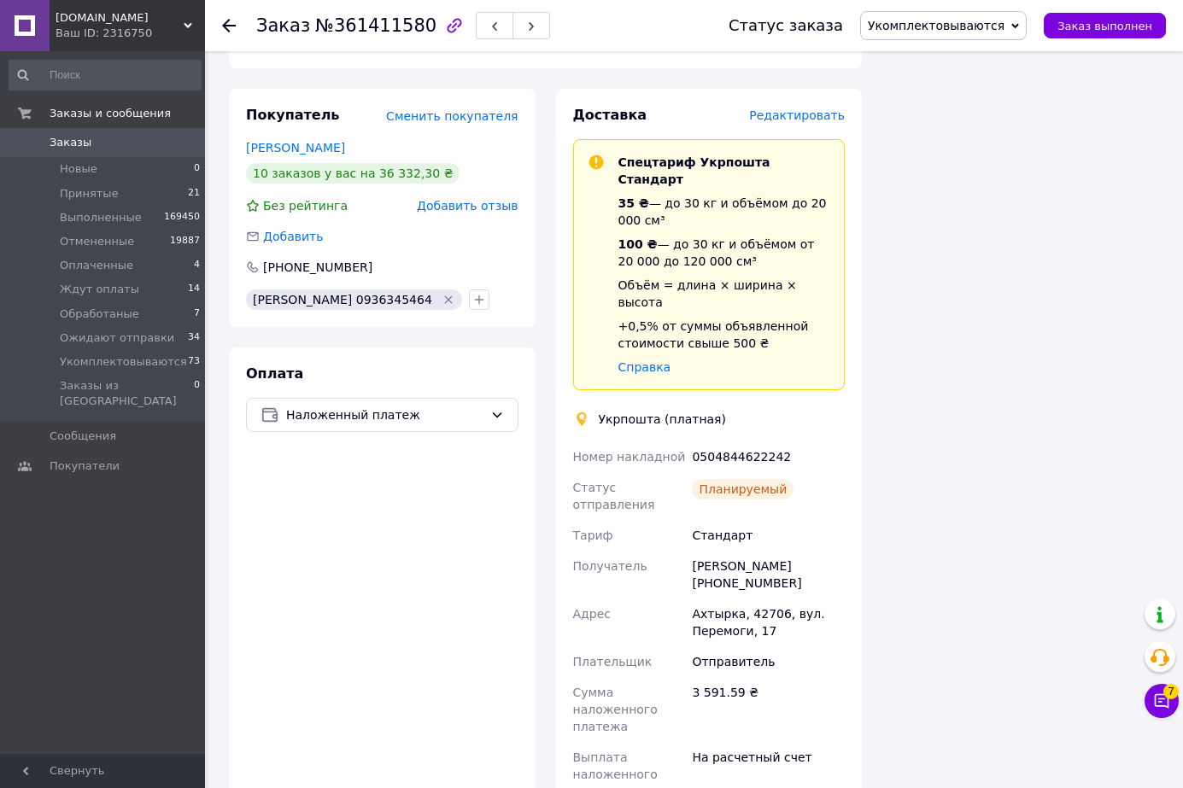
click at [718, 442] on div "0504844622242" at bounding box center [768, 457] width 160 height 31
drag, startPoint x: 718, startPoint y: 277, endPoint x: 750, endPoint y: 275, distance: 31.6
click at [719, 442] on div "0504844622242" at bounding box center [768, 457] width 160 height 31
copy div "0504844622242"
click at [946, 26] on span "Укомплектовываются" at bounding box center [936, 26] width 137 height 14
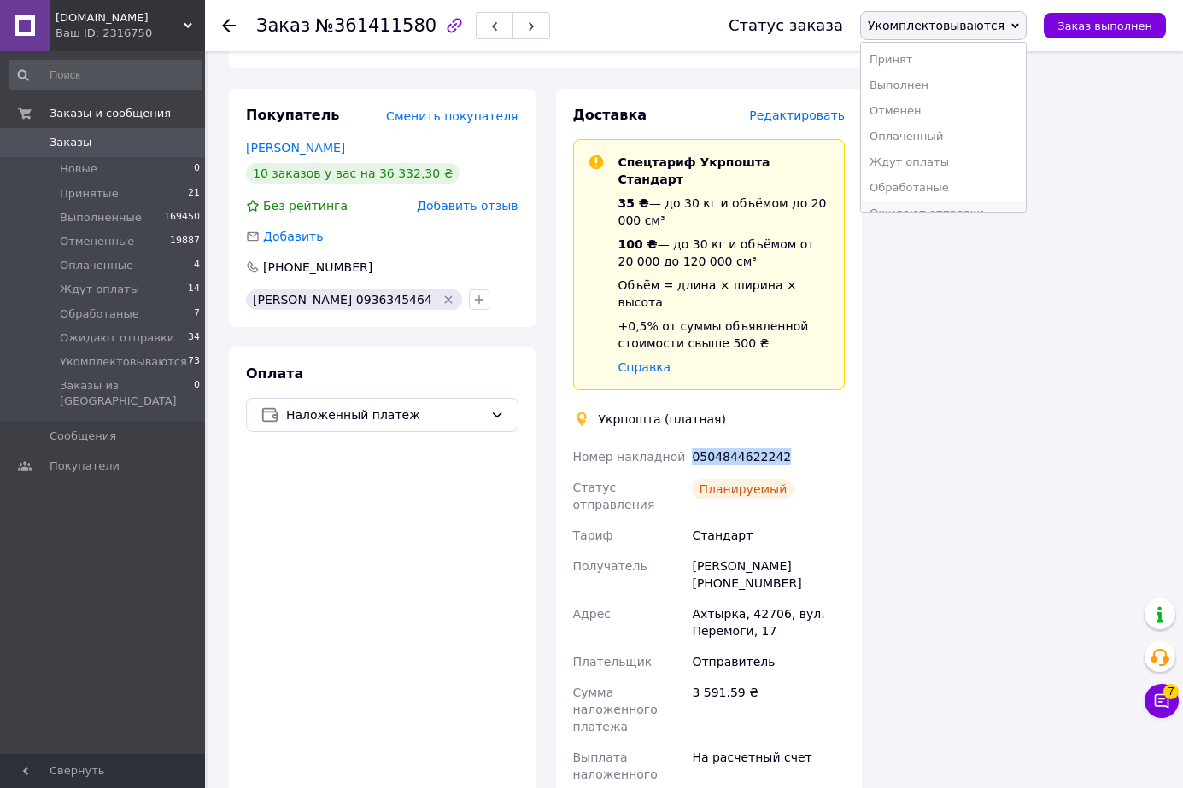
scroll to position [19, 0]
click at [956, 196] on li "Ожидают отправки" at bounding box center [943, 195] width 165 height 26
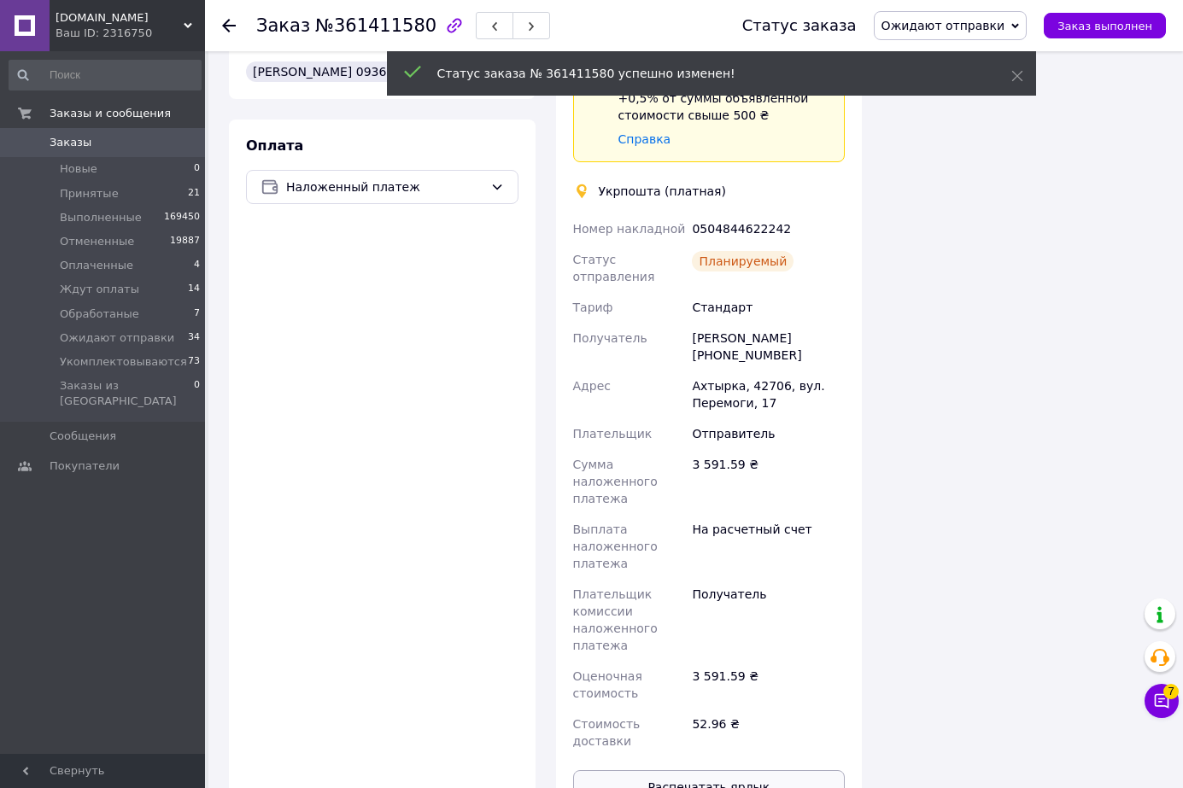
scroll to position [328, 0]
click at [717, 770] on button "Распечатать ярлык" at bounding box center [709, 787] width 272 height 34
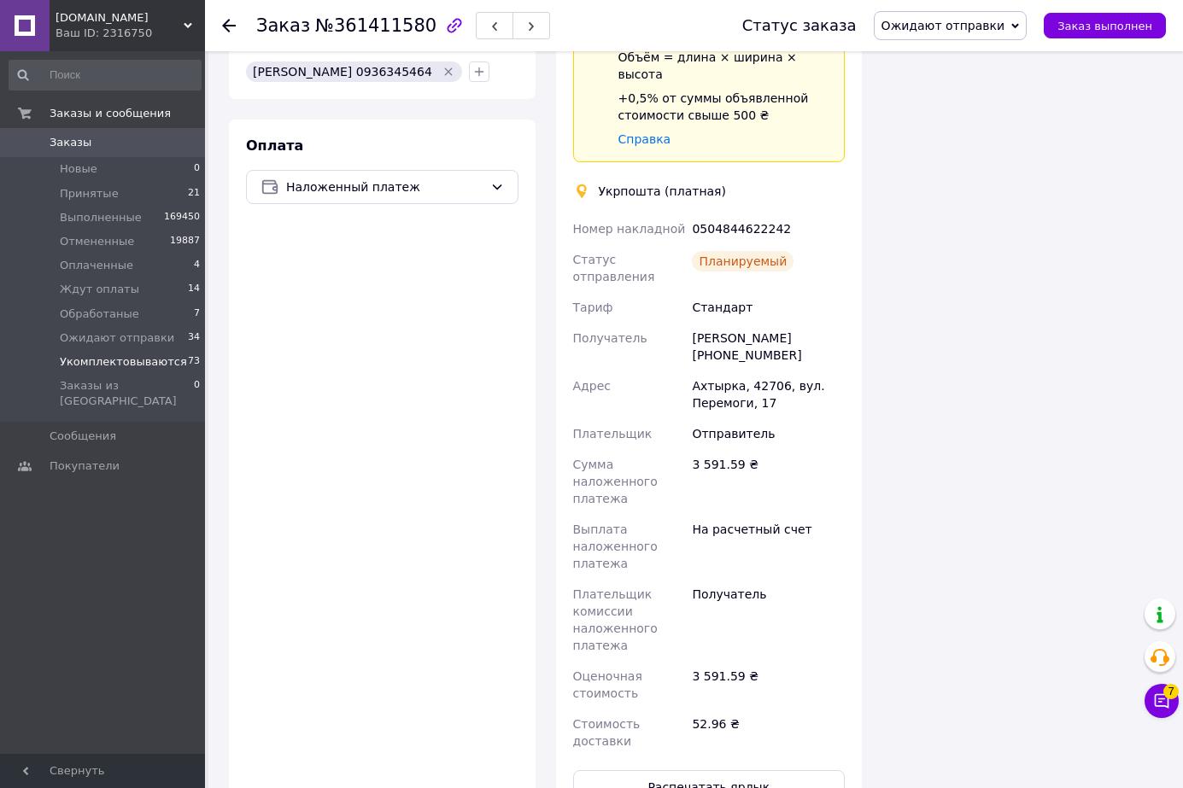
click at [139, 356] on span "Укомплектовываются" at bounding box center [123, 361] width 127 height 15
